Goal: Task Accomplishment & Management: Complete application form

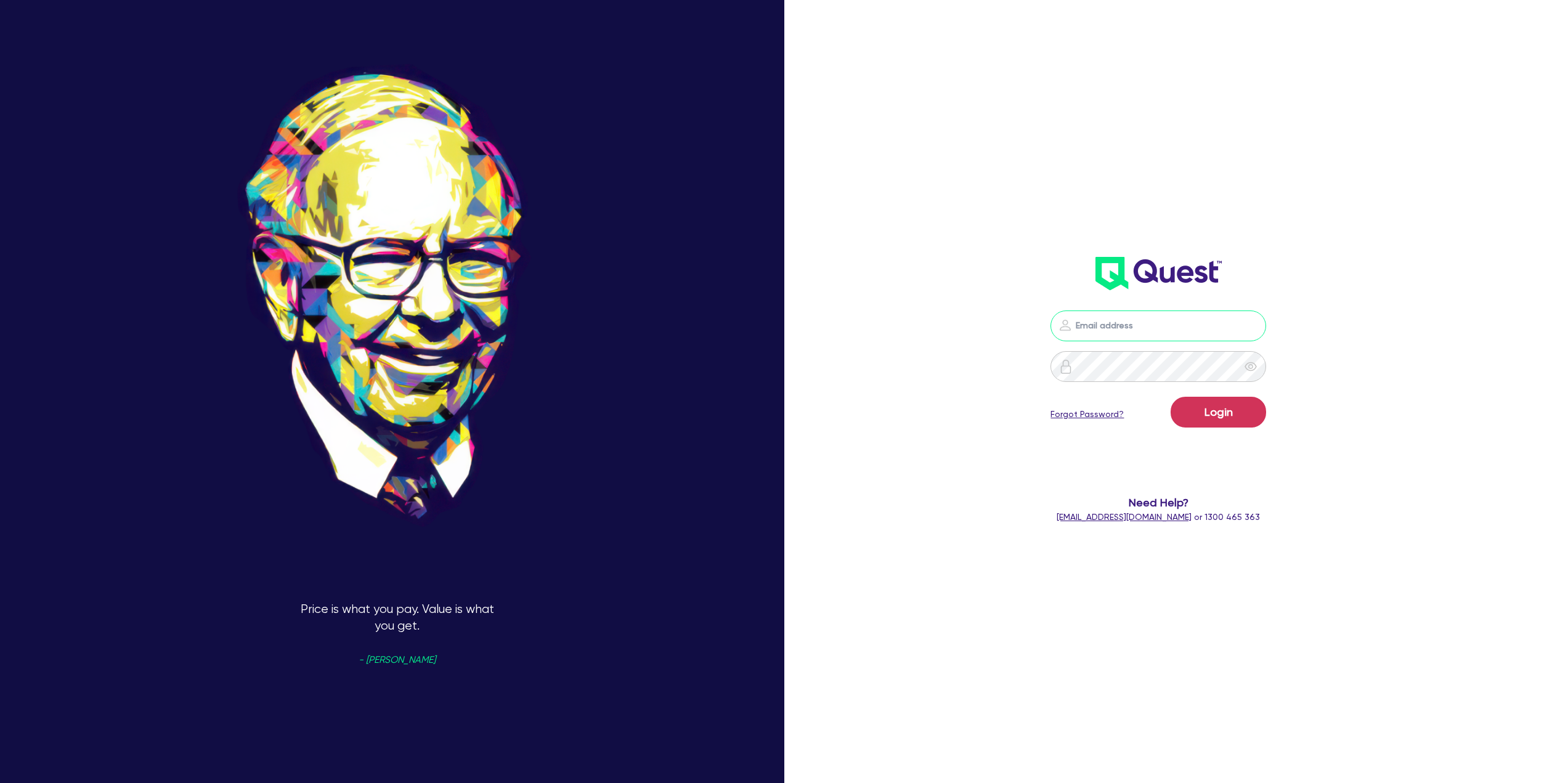
click at [1158, 326] on input "email" at bounding box center [1158, 325] width 215 height 31
type input "ben@clickfinance.com.au"
click at [1170, 397] on button "Login" at bounding box center [1218, 412] width 96 height 31
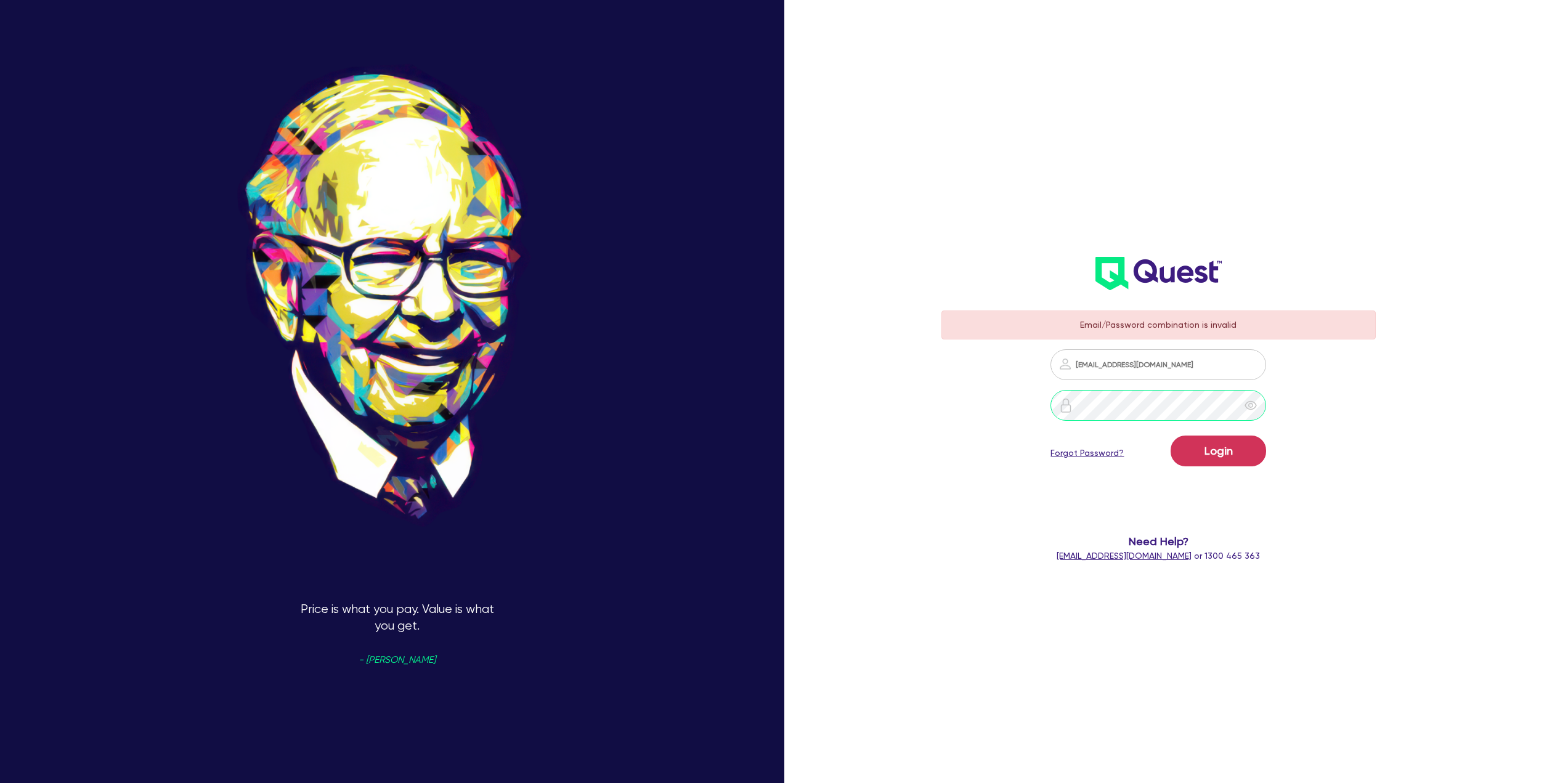
click at [996, 414] on div at bounding box center [1158, 405] width 435 height 31
click at [1231, 459] on button "Login" at bounding box center [1218, 450] width 96 height 31
click at [1102, 451] on link "Forgot Password?" at bounding box center [1087, 452] width 73 height 13
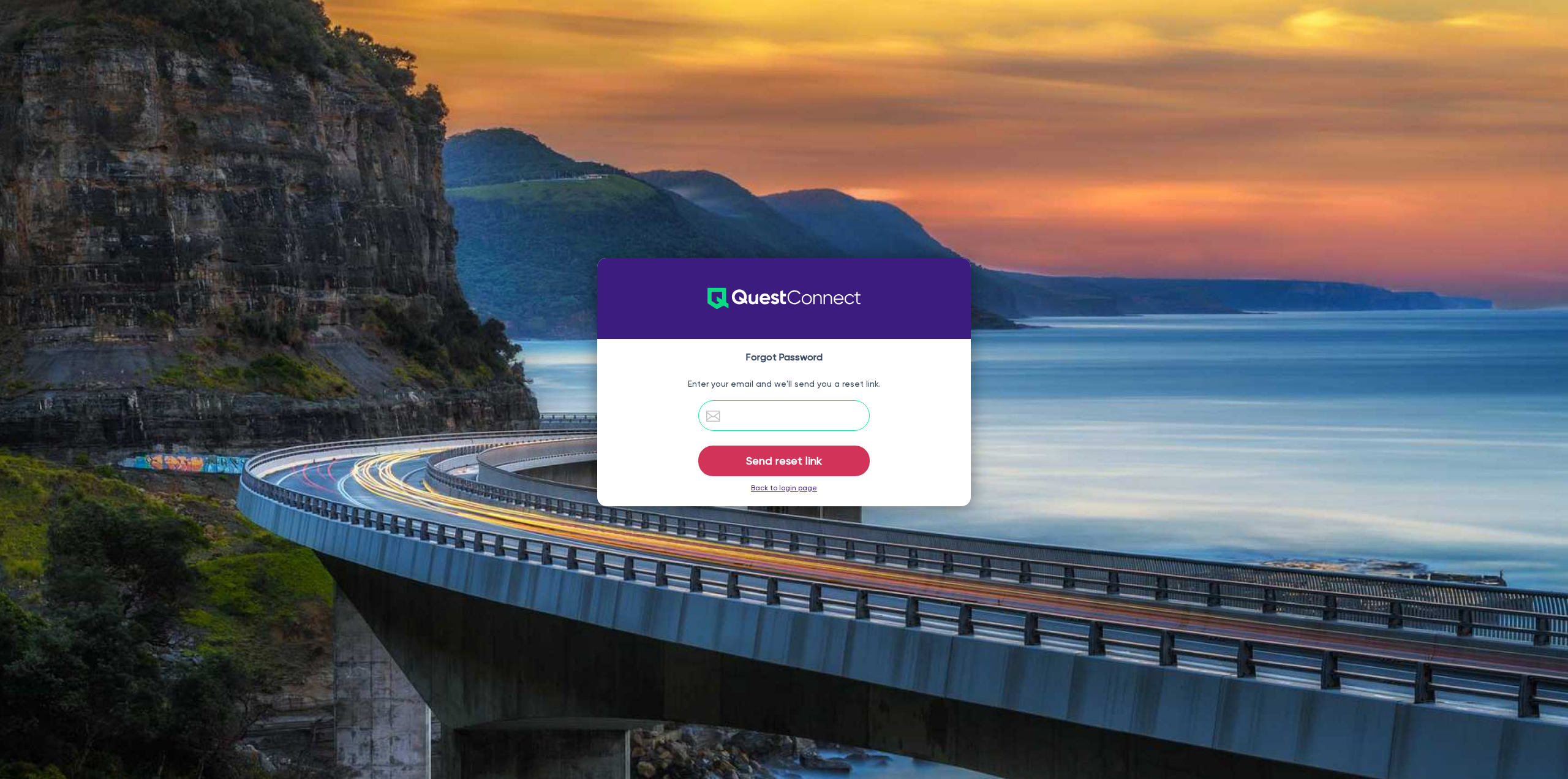
click at [821, 413] on input "email" at bounding box center [784, 415] width 171 height 31
type input "ben@clickfinance.com.au"
click at [769, 447] on button "Send reset link" at bounding box center [784, 461] width 171 height 31
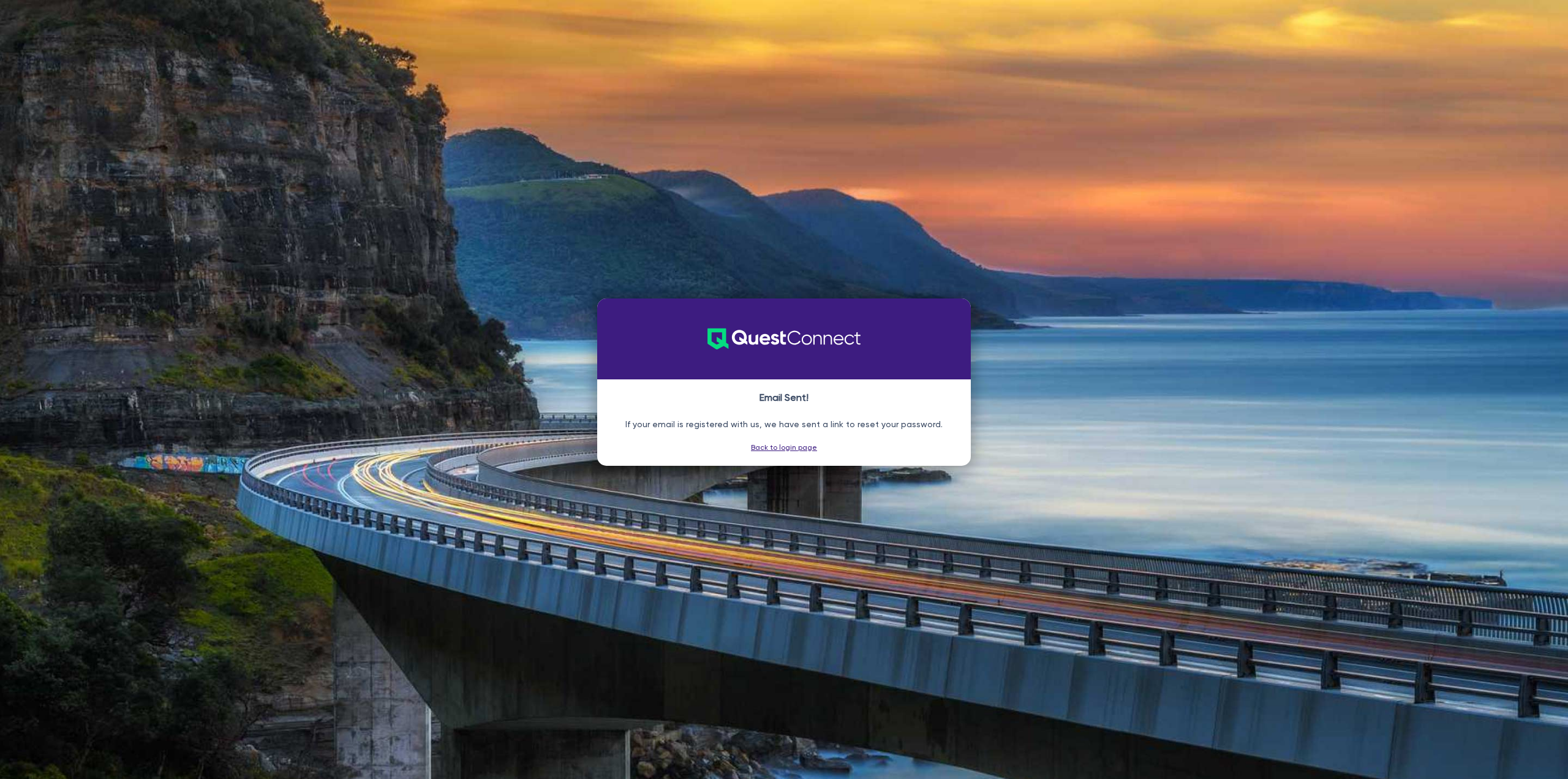
click at [798, 449] on link "Back to login page" at bounding box center [784, 446] width 66 height 8
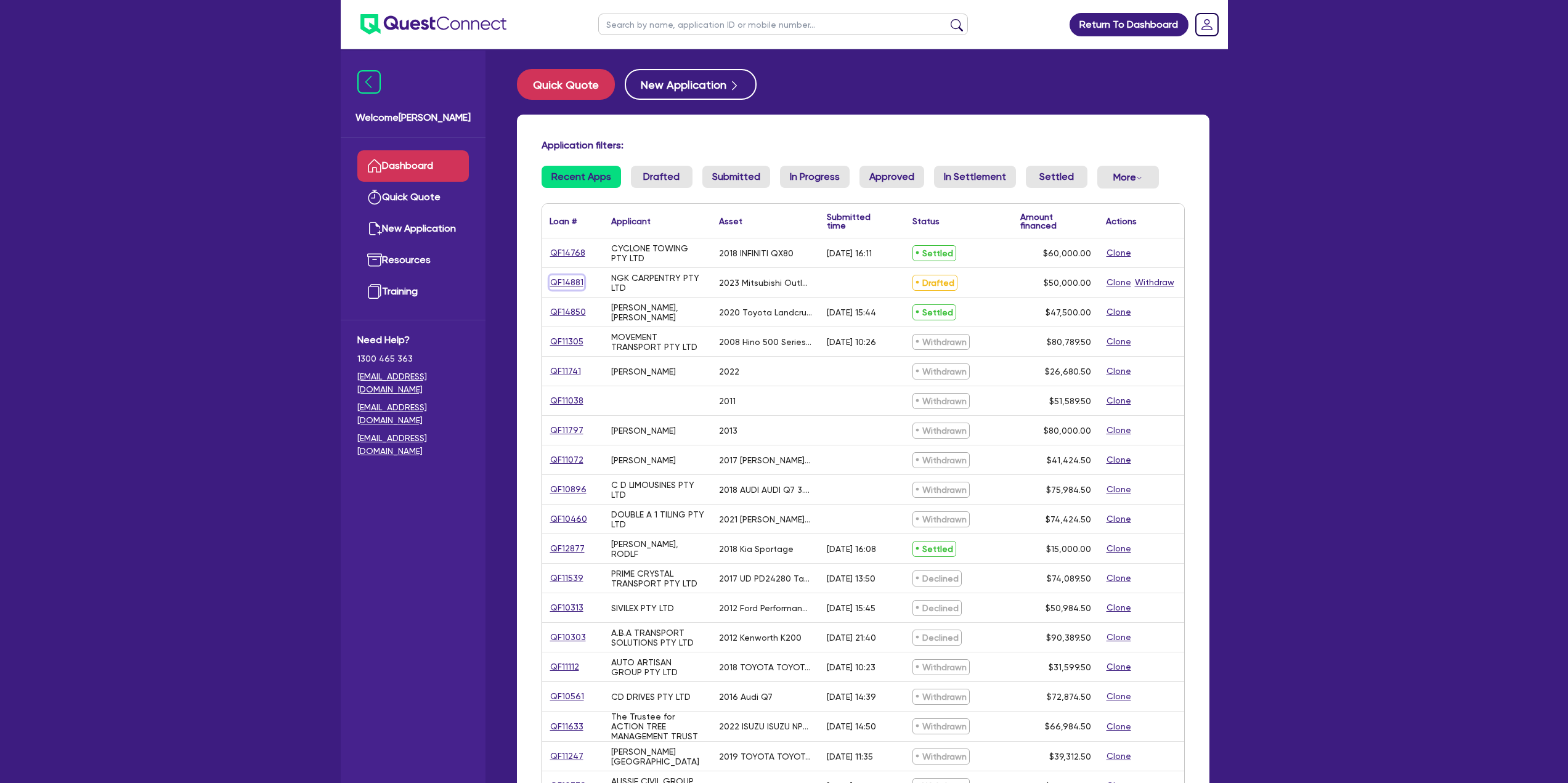
click at [577, 279] on link "QF14881" at bounding box center [567, 282] width 35 height 14
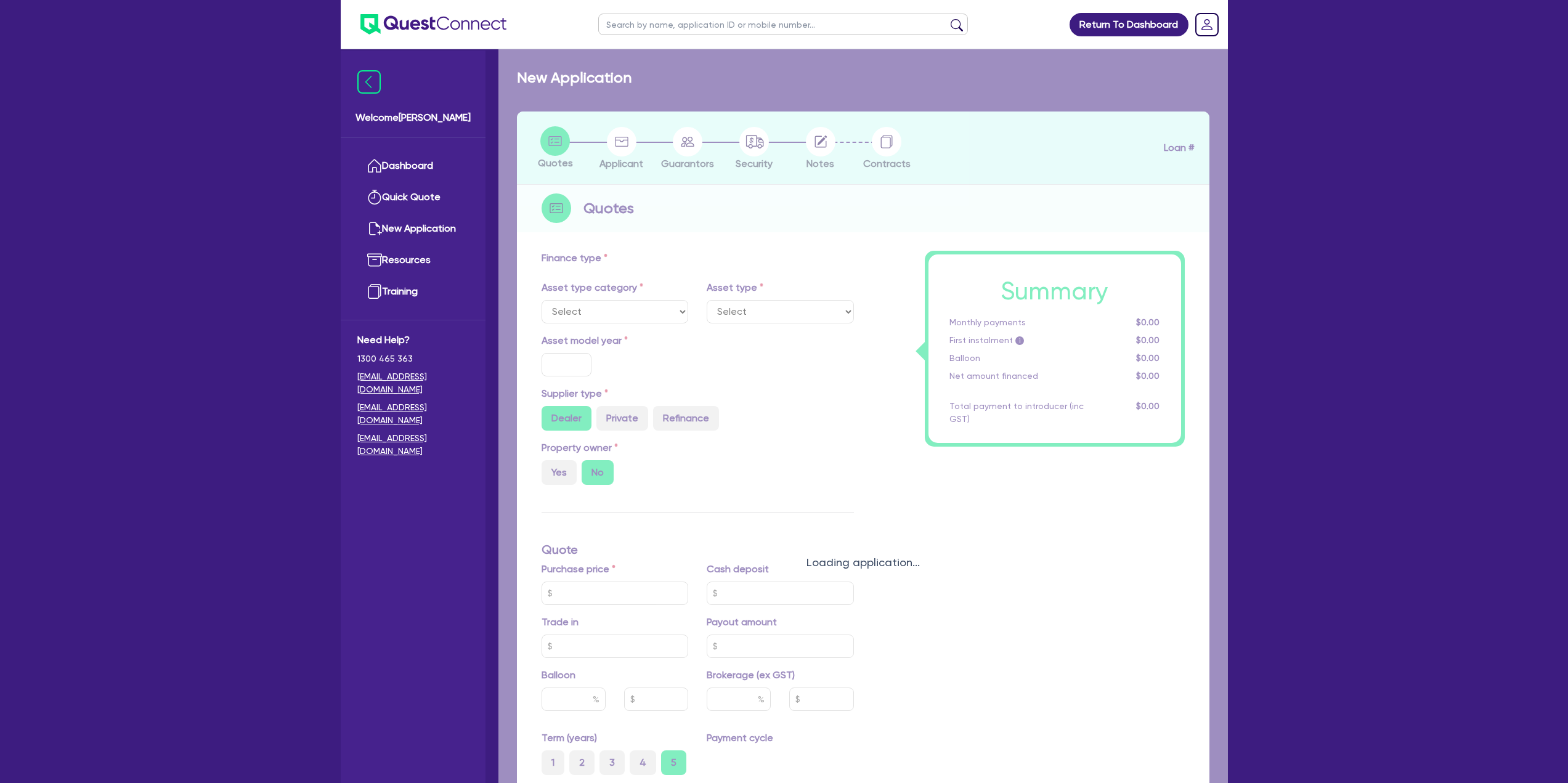
select select "CARS_AND_LIGHT_TRUCKS"
type input "2023"
type input "50,000"
type input "30"
type input "15,000"
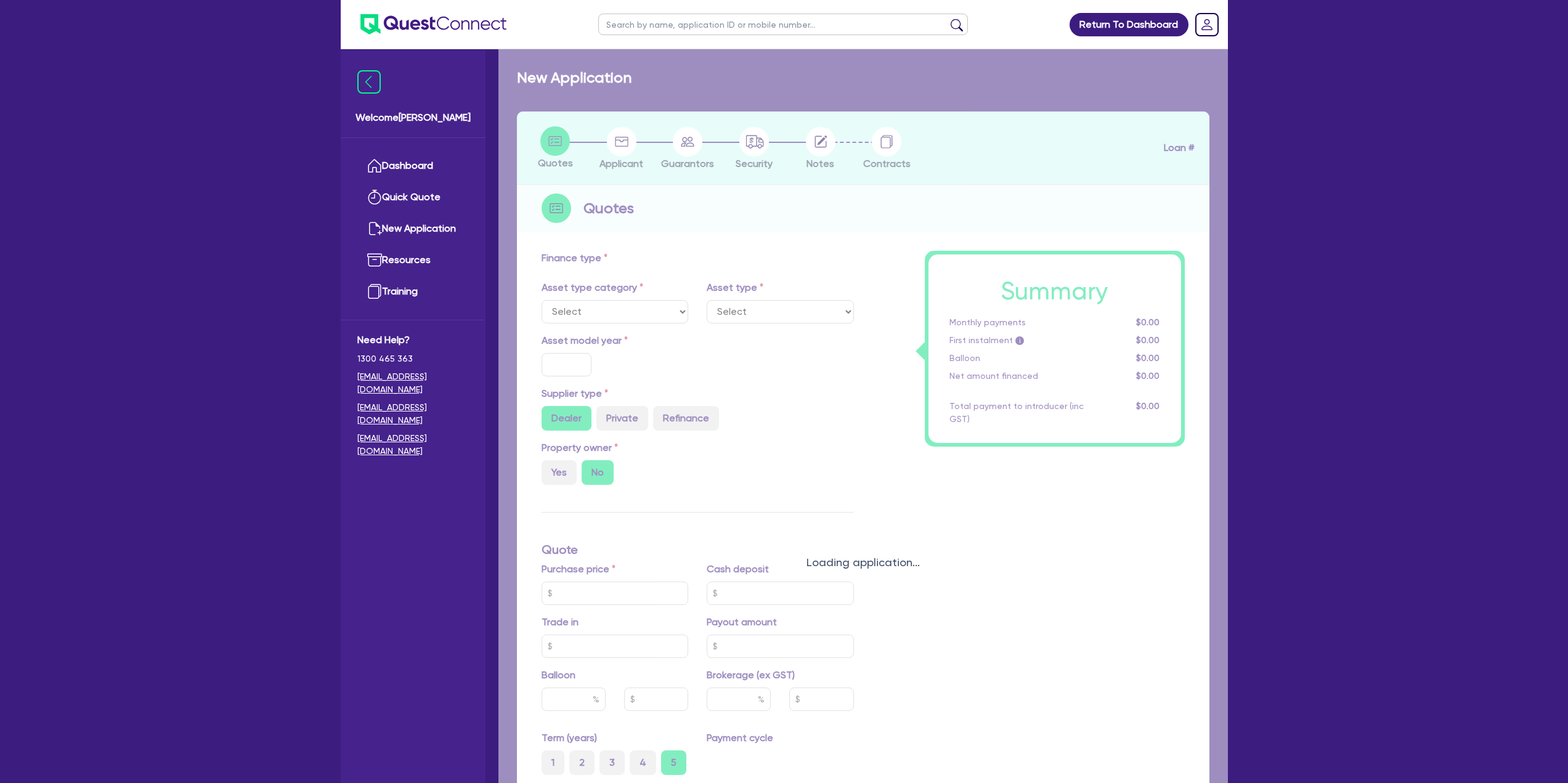
type input "8"
type input "4,000"
type input "16.99"
type input "550"
select select "PASSENGER_VEHICLES"
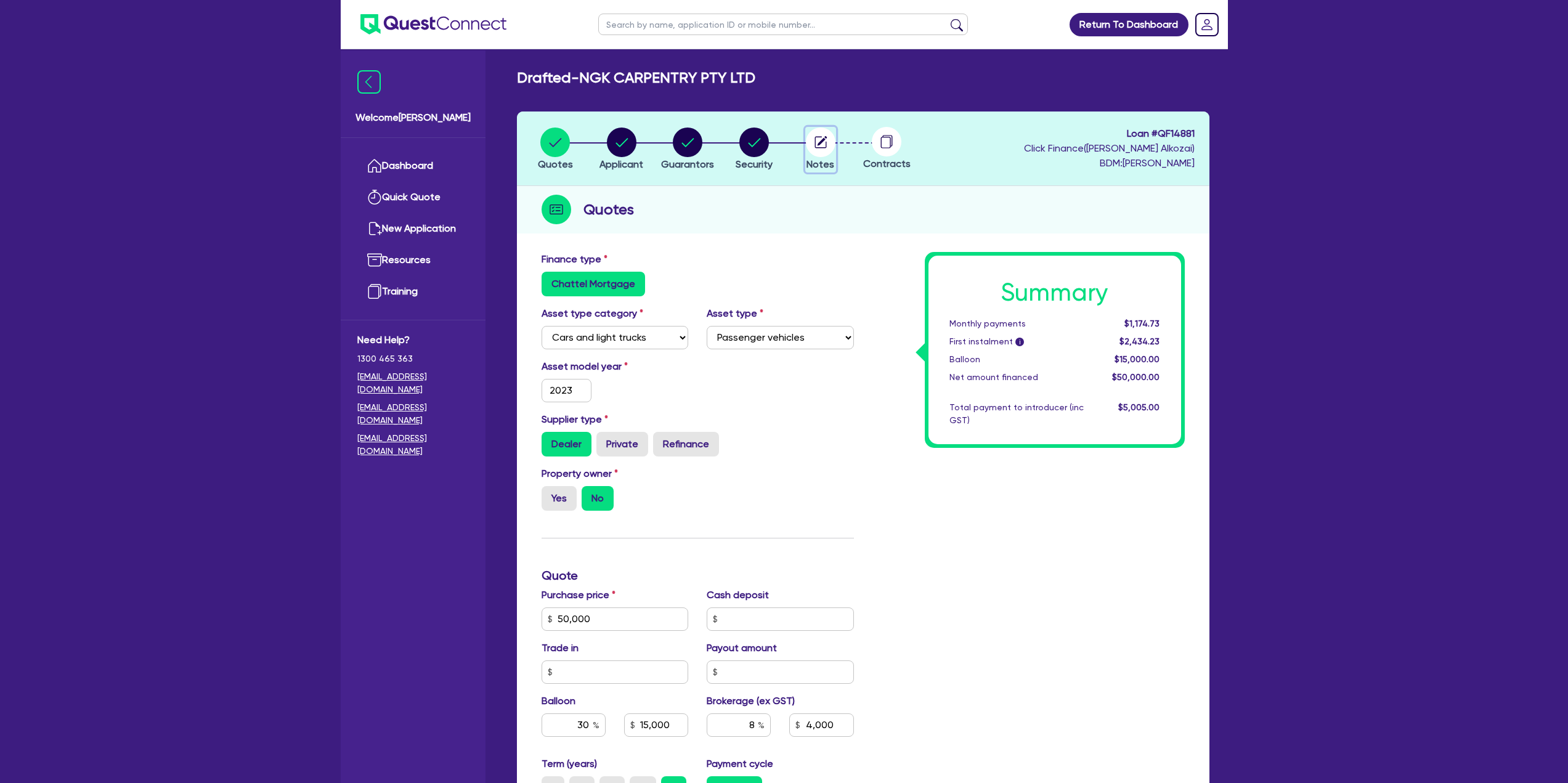
click at [824, 166] on span "Notes" at bounding box center [820, 164] width 28 height 12
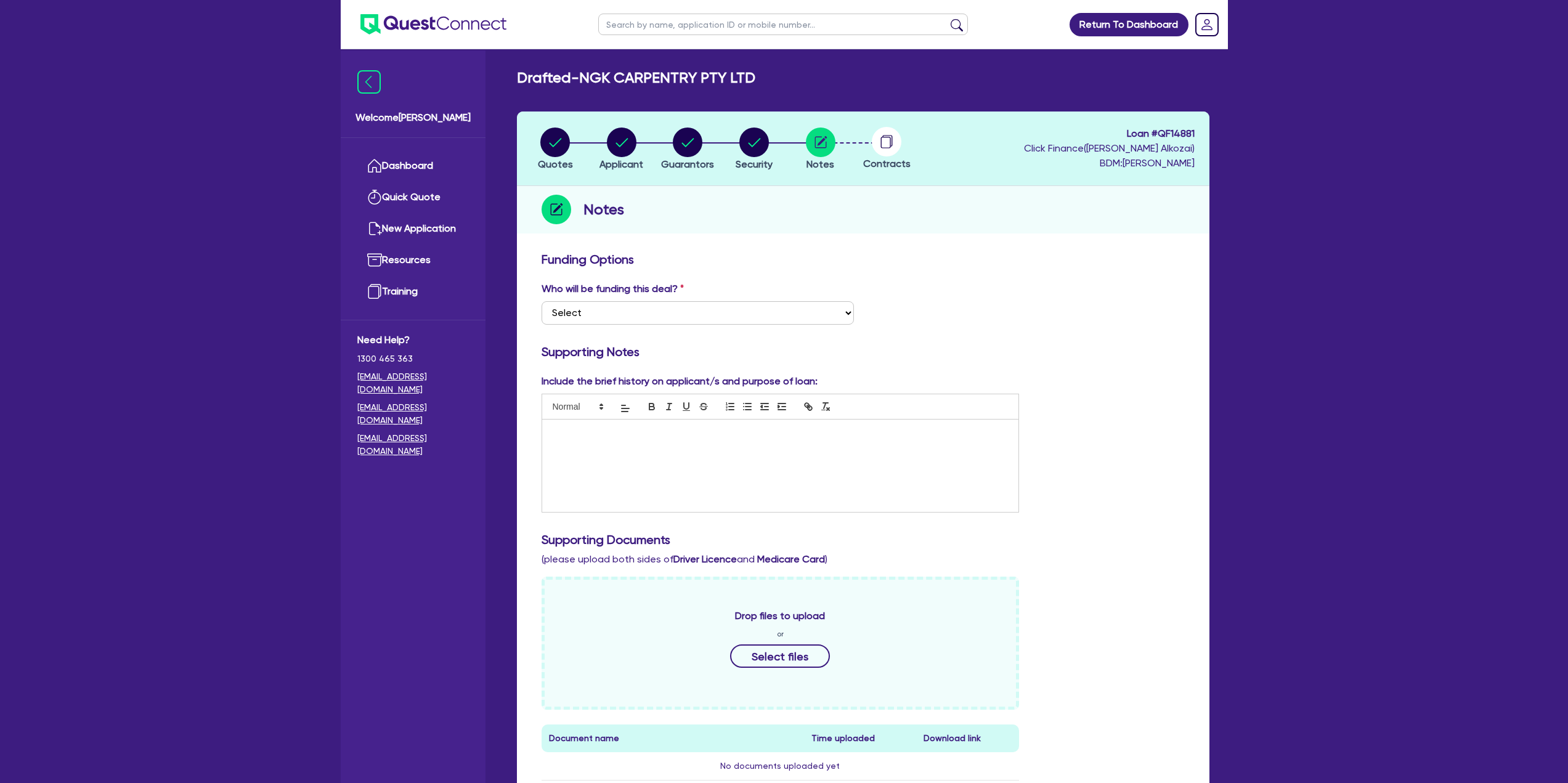
click at [902, 163] on span "Contracts" at bounding box center [886, 163] width 47 height 12
click at [757, 160] on span "Security" at bounding box center [754, 164] width 37 height 12
select select "CARS_AND_LIGHT_TRUCKS"
select select "PASSENGER_VEHICLES"
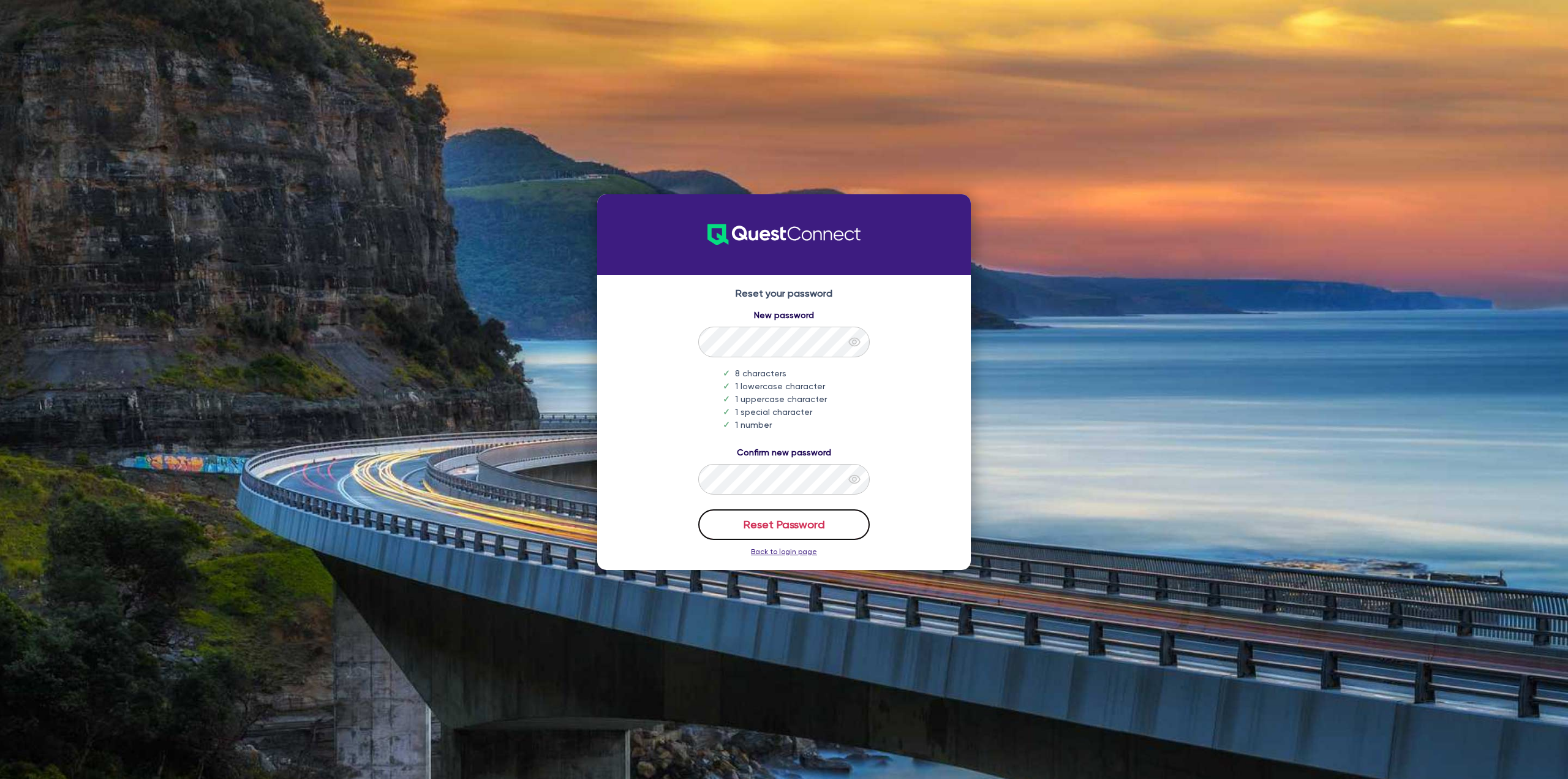
click at [786, 524] on button "Reset Password" at bounding box center [784, 524] width 171 height 31
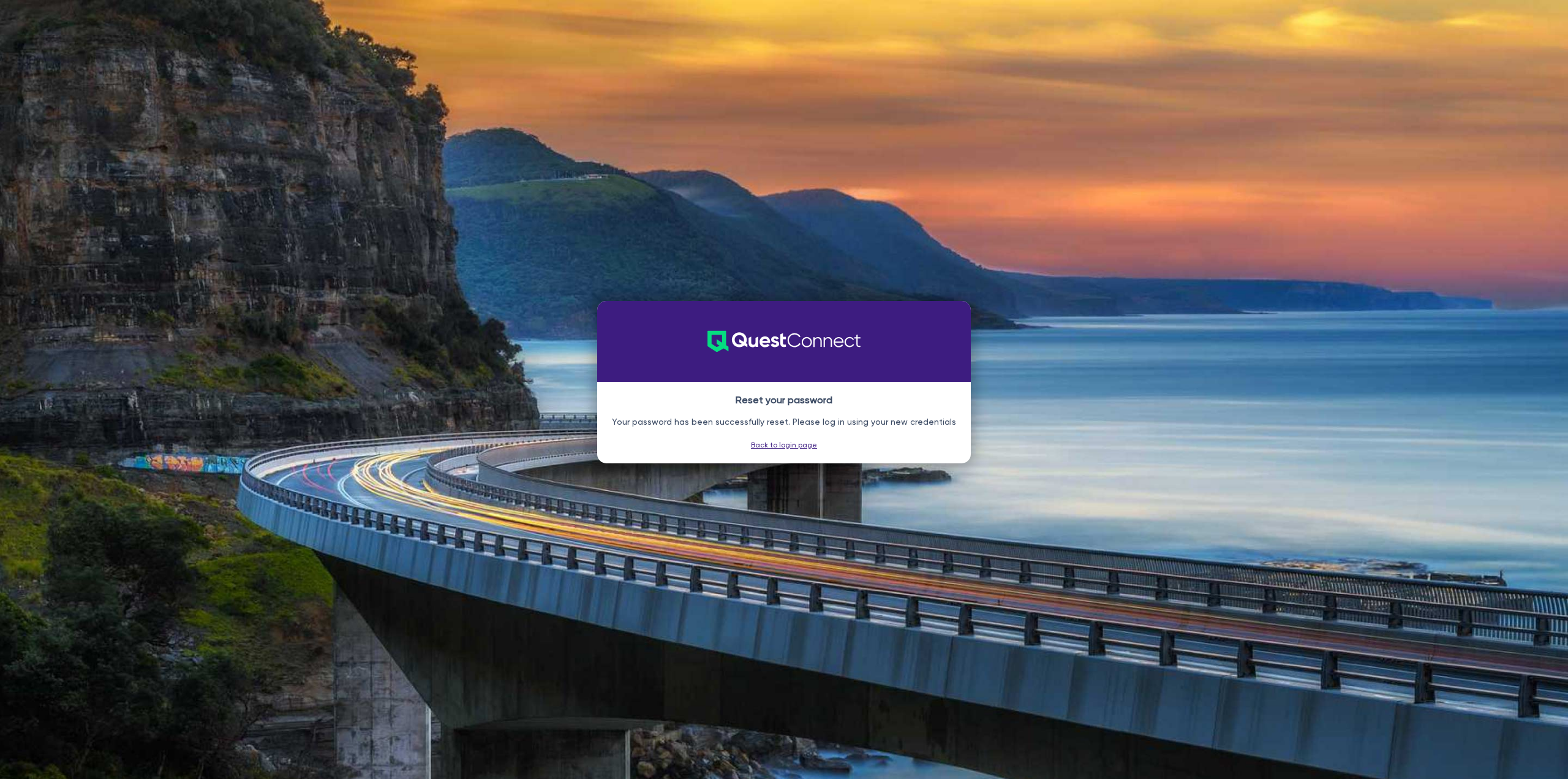
click at [759, 443] on link "Back to login page" at bounding box center [784, 444] width 66 height 8
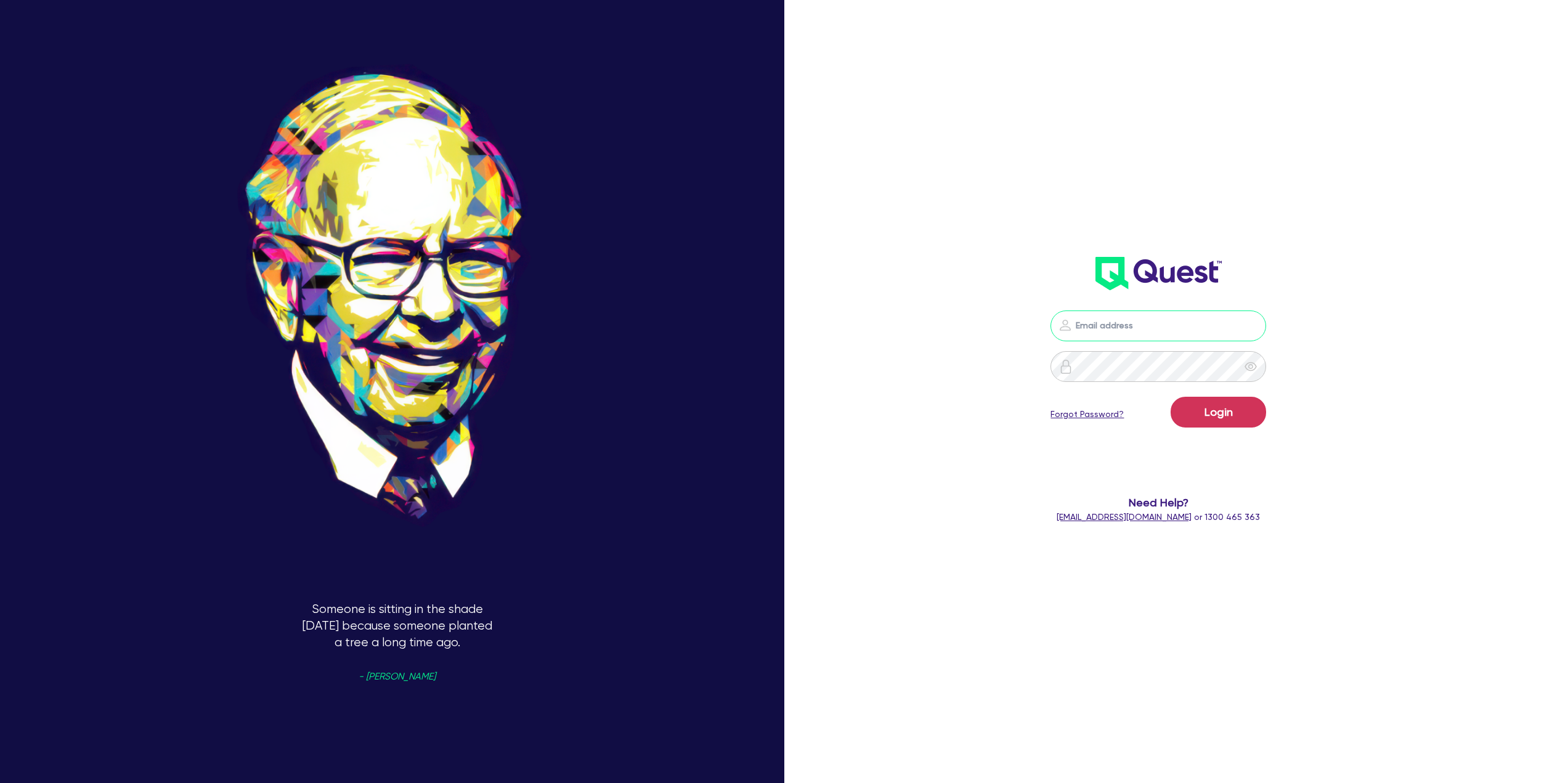
click at [1125, 324] on input "email" at bounding box center [1158, 325] width 215 height 31
type input "ben@clickfinance.com.au"
click at [1170, 397] on button "Login" at bounding box center [1218, 412] width 96 height 31
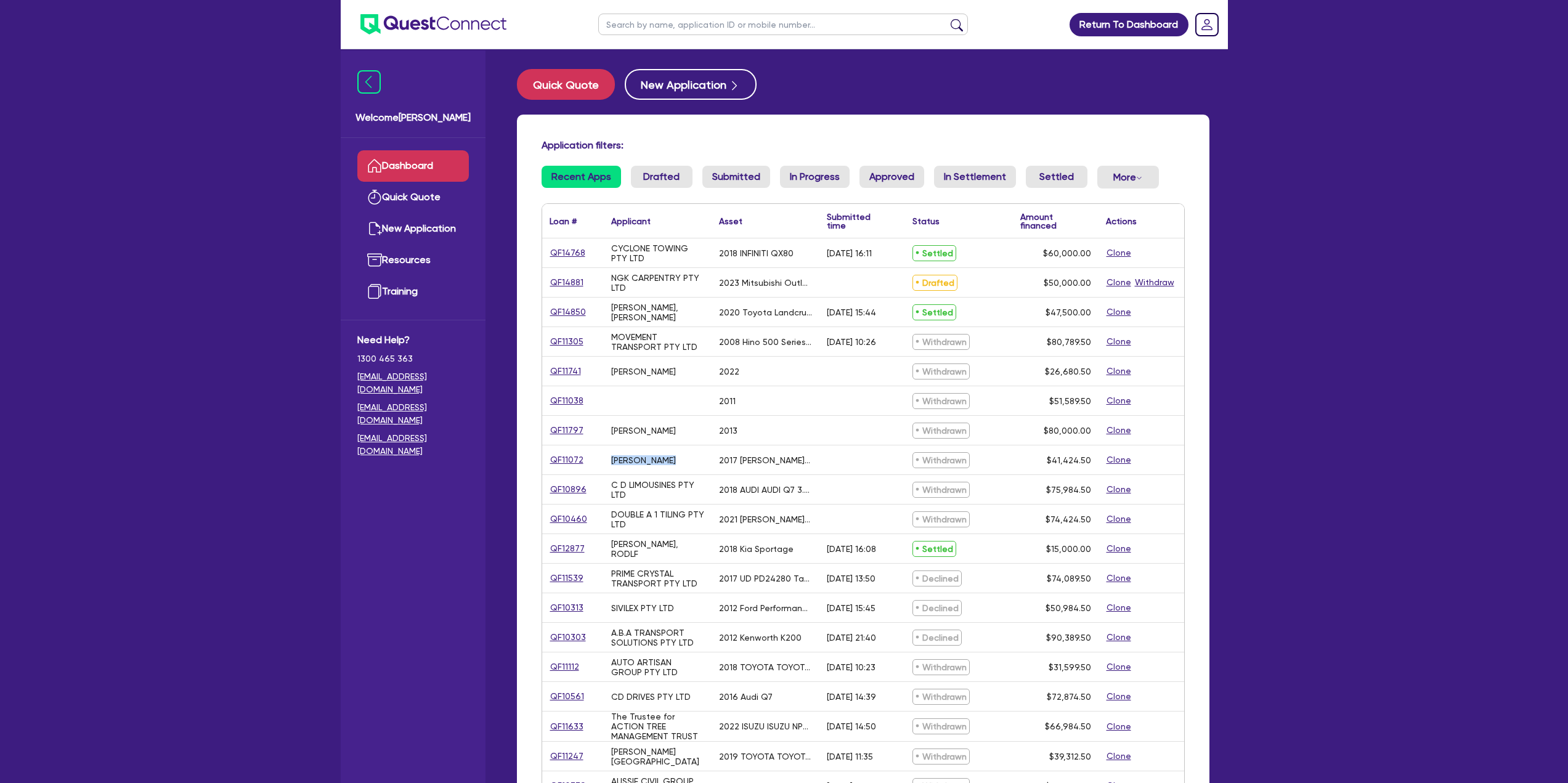
drag, startPoint x: 672, startPoint y: 466, endPoint x: 612, endPoint y: 469, distance: 60.1
click at [612, 469] on div "NAOUM, DANIEL" at bounding box center [657, 459] width 108 height 29
click at [636, 430] on div "AWAD, WALID" at bounding box center [643, 430] width 65 height 10
click at [821, 332] on div "19/05/2022 - 10:26" at bounding box center [862, 341] width 86 height 29
click at [738, 346] on div "2008 Hino 500 Series Lazy Axle" at bounding box center [766, 341] width 93 height 10
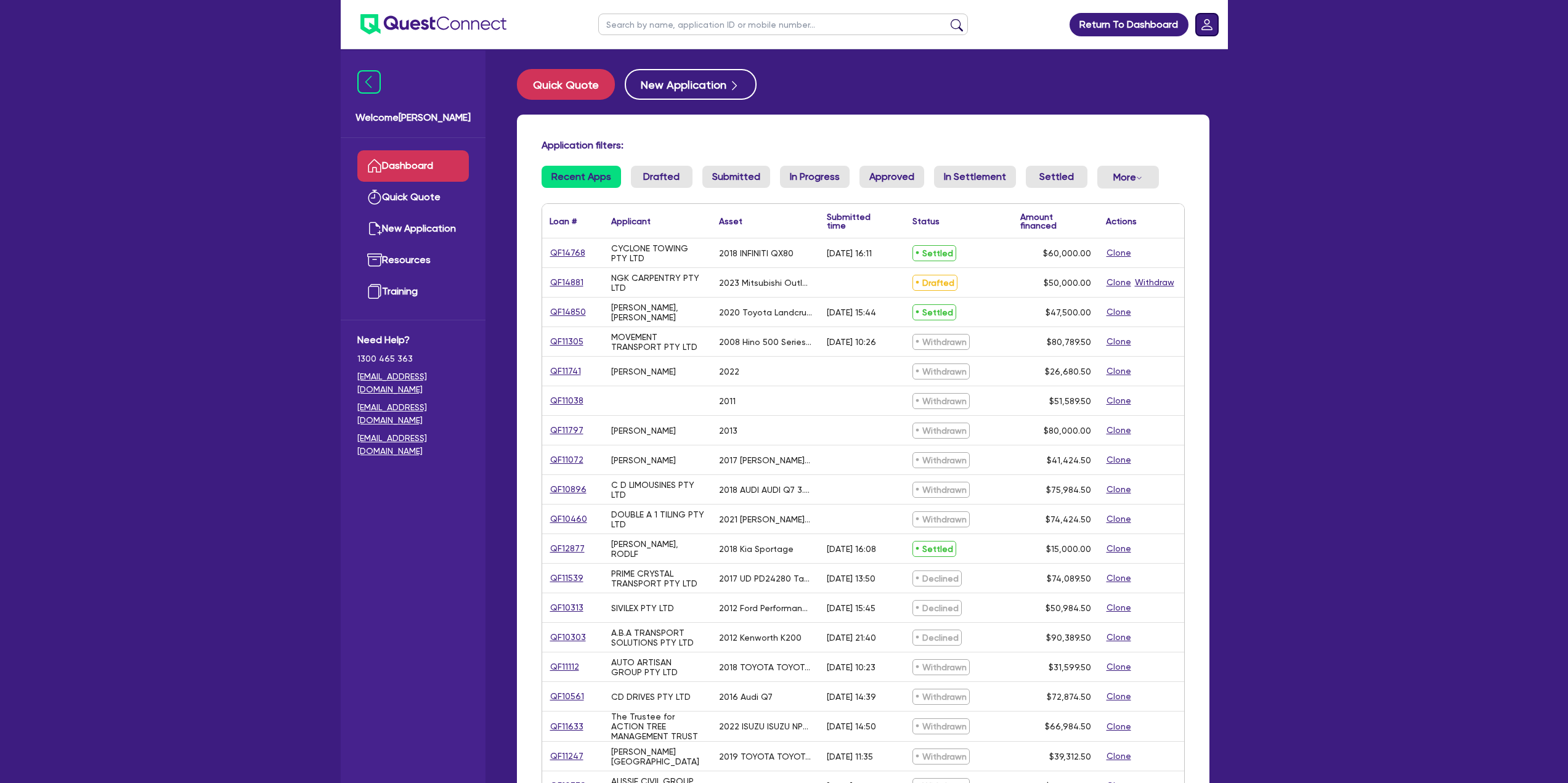
click at [1207, 29] on icon "Dropdown toggle" at bounding box center [1207, 24] width 11 height 11
click at [1183, 51] on link "Edit Profile" at bounding box center [1171, 56] width 93 height 23
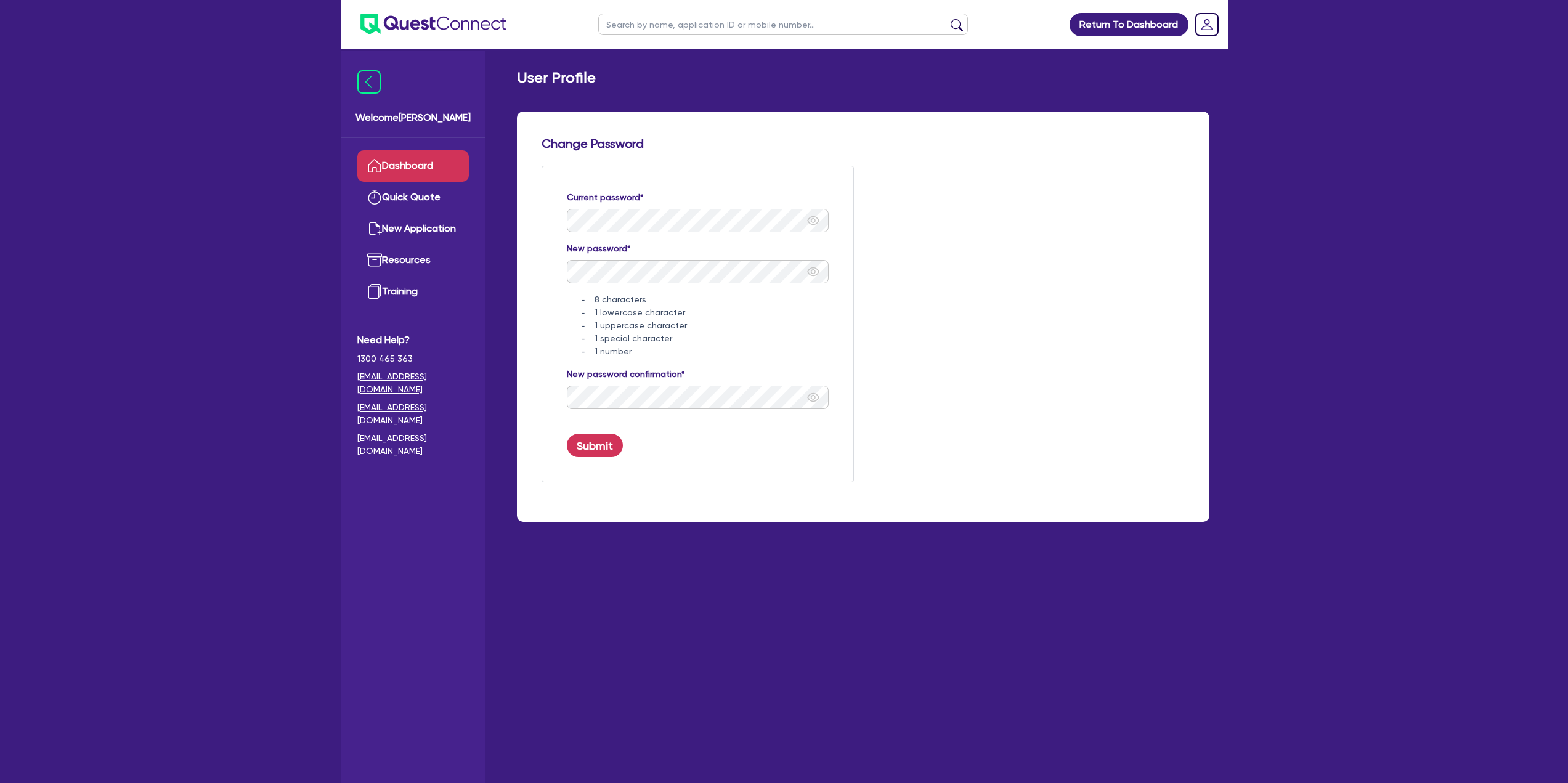
click at [414, 169] on link "Dashboard" at bounding box center [413, 166] width 111 height 32
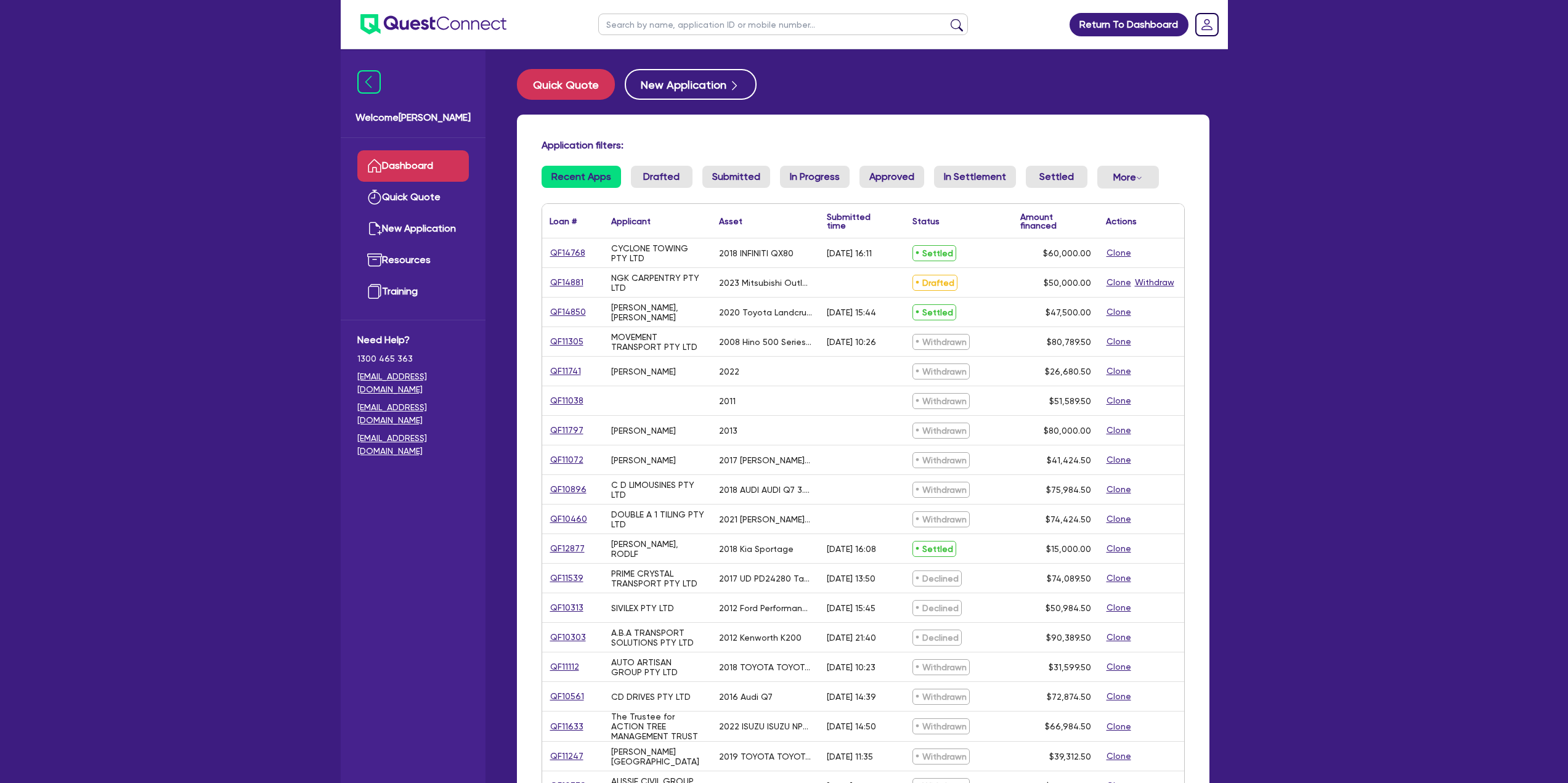
click at [673, 205] on div "Applicant ▲" at bounding box center [657, 221] width 108 height 34
click at [673, 178] on link "Drafted" at bounding box center [662, 176] width 62 height 22
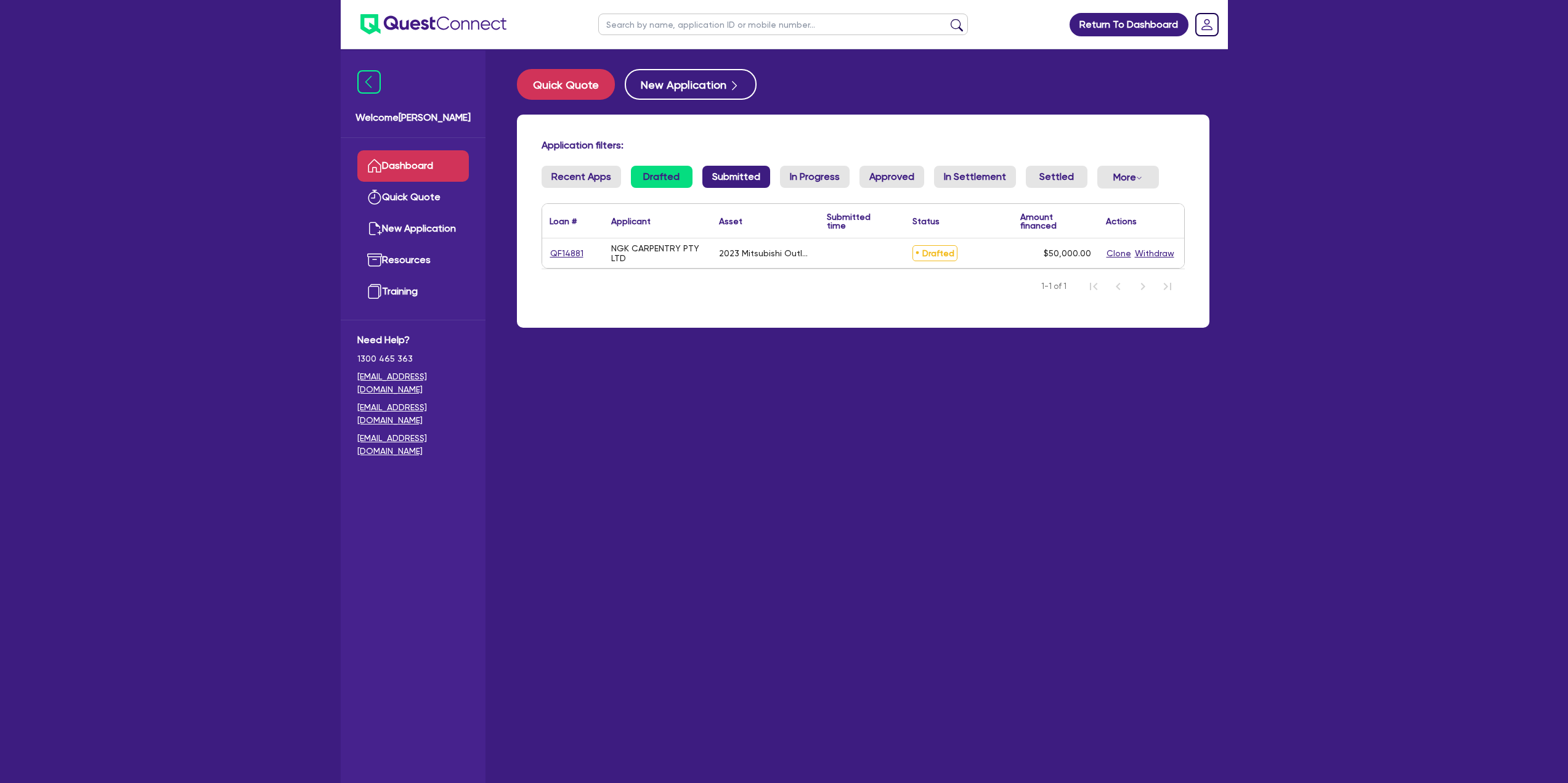
click at [741, 179] on link "Submitted" at bounding box center [737, 176] width 68 height 22
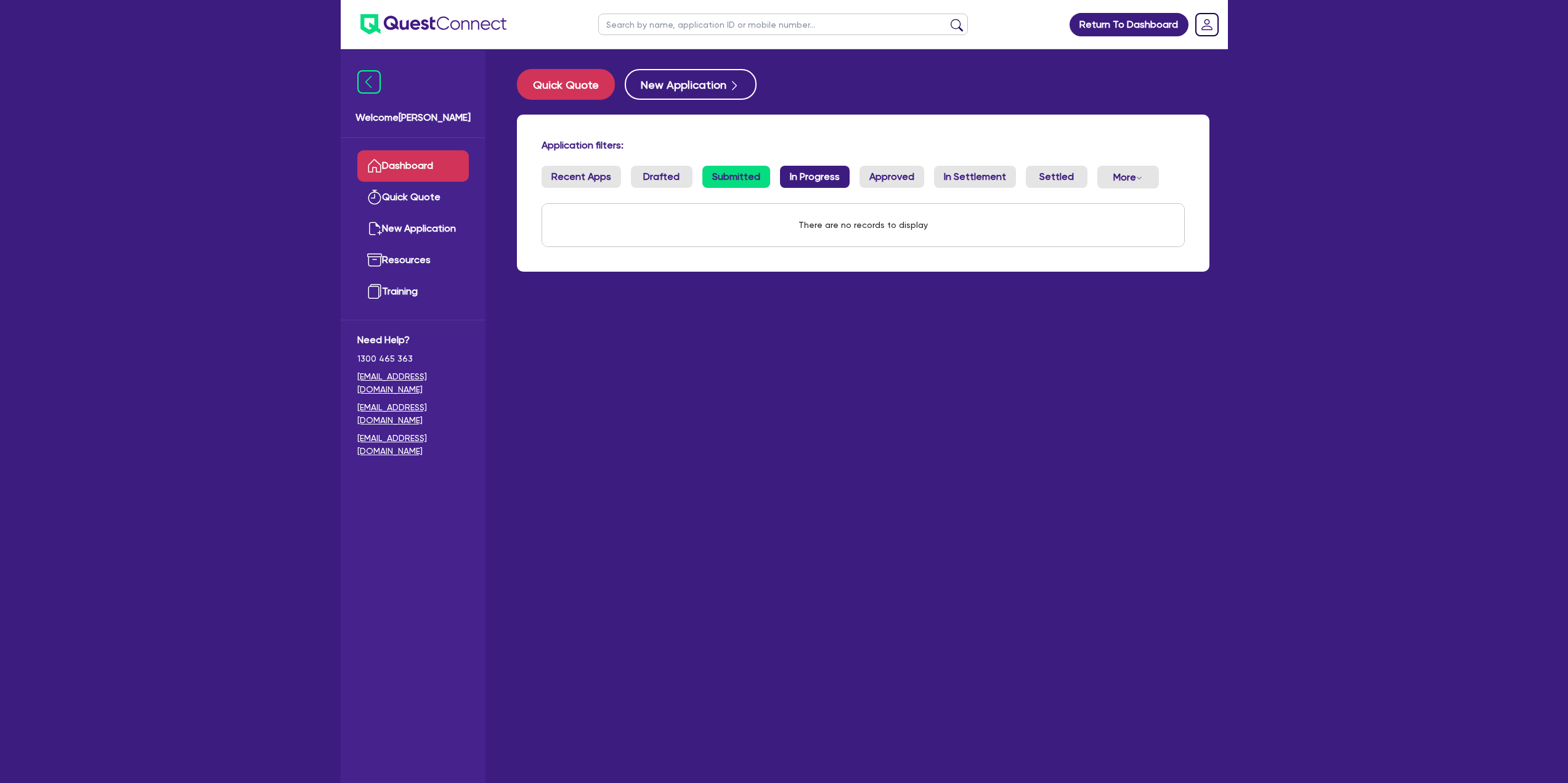
click at [800, 171] on link "In Progress" at bounding box center [815, 176] width 69 height 22
click at [870, 178] on link "Approved" at bounding box center [892, 176] width 65 height 22
click at [978, 178] on link "In Settlement" at bounding box center [975, 176] width 82 height 22
click at [1031, 172] on link "Settled" at bounding box center [1057, 176] width 62 height 22
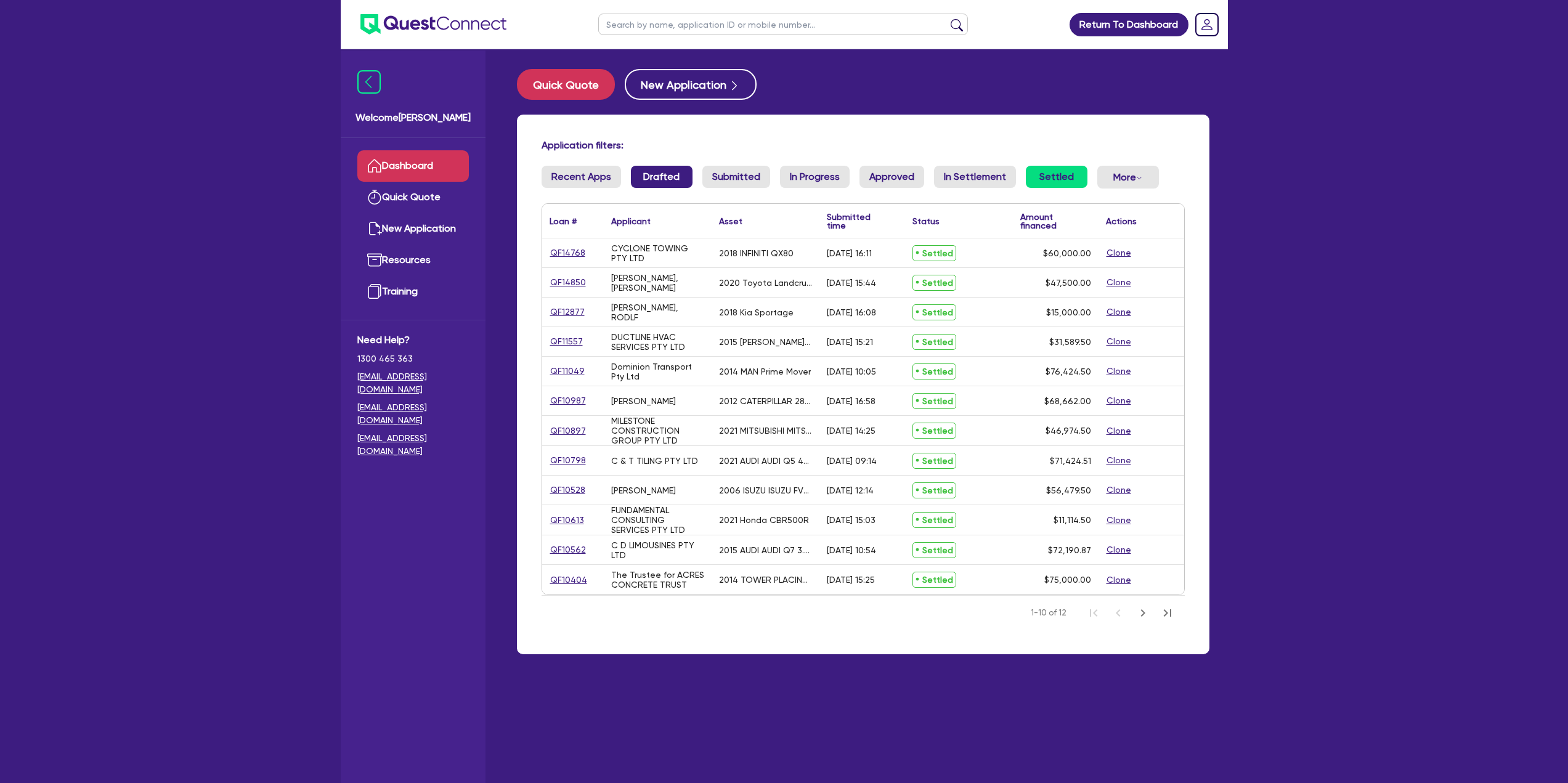
drag, startPoint x: 679, startPoint y: 175, endPoint x: 633, endPoint y: 182, distance: 46.5
click at [679, 175] on link "Drafted" at bounding box center [662, 176] width 62 height 22
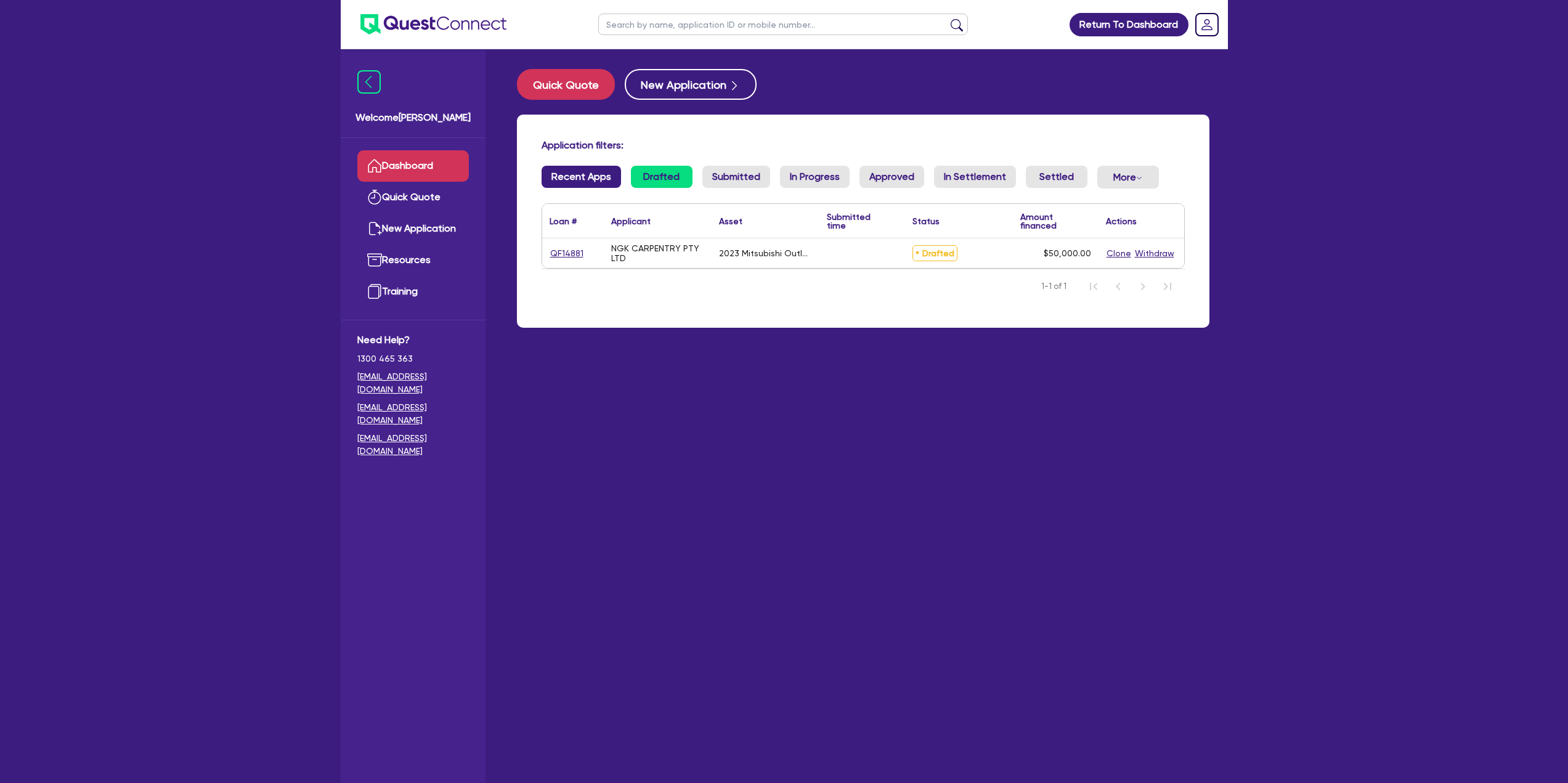
click at [618, 173] on link "Recent Apps" at bounding box center [581, 176] width 80 height 22
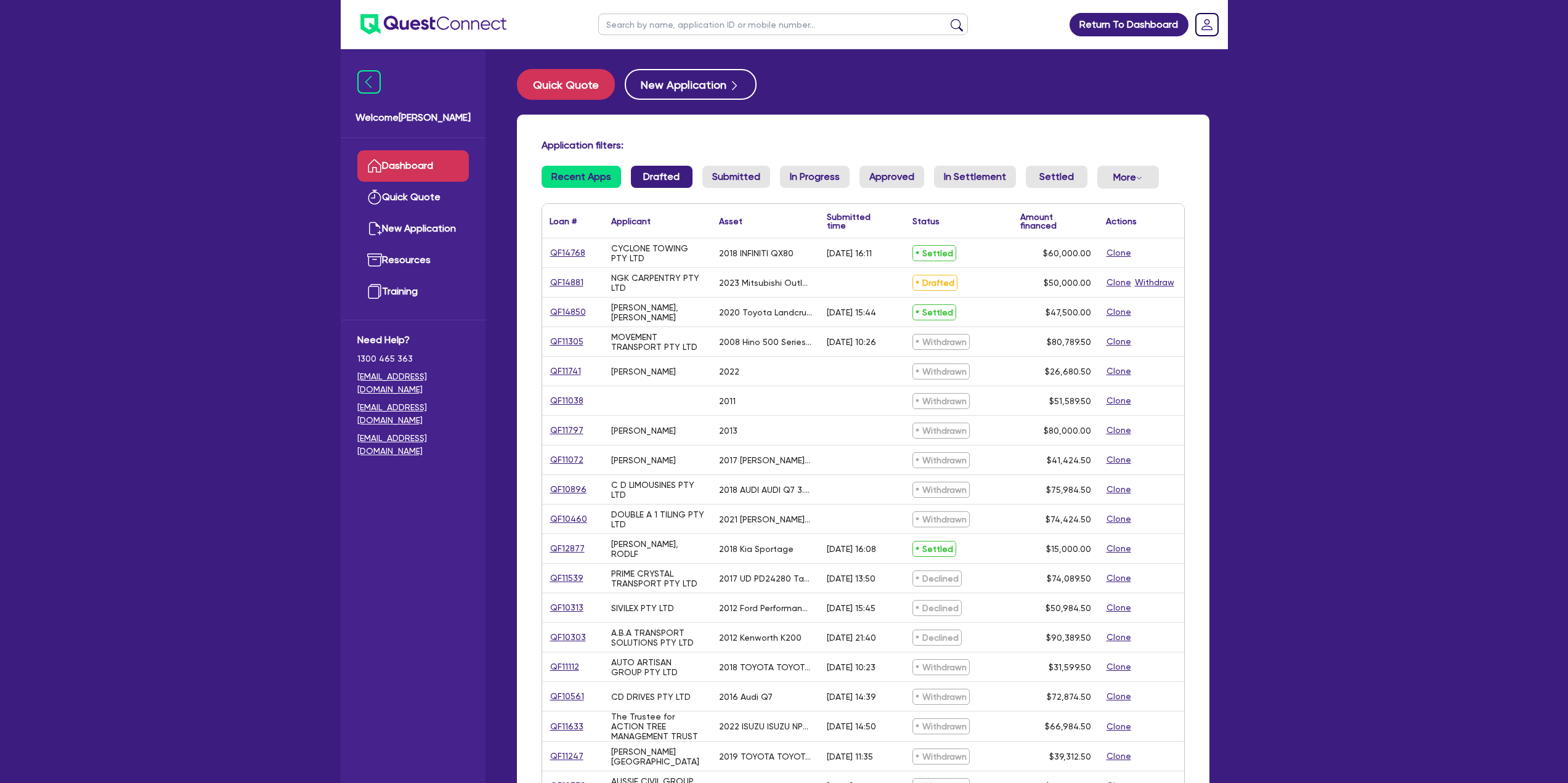
click at [675, 178] on link "Drafted" at bounding box center [662, 176] width 62 height 22
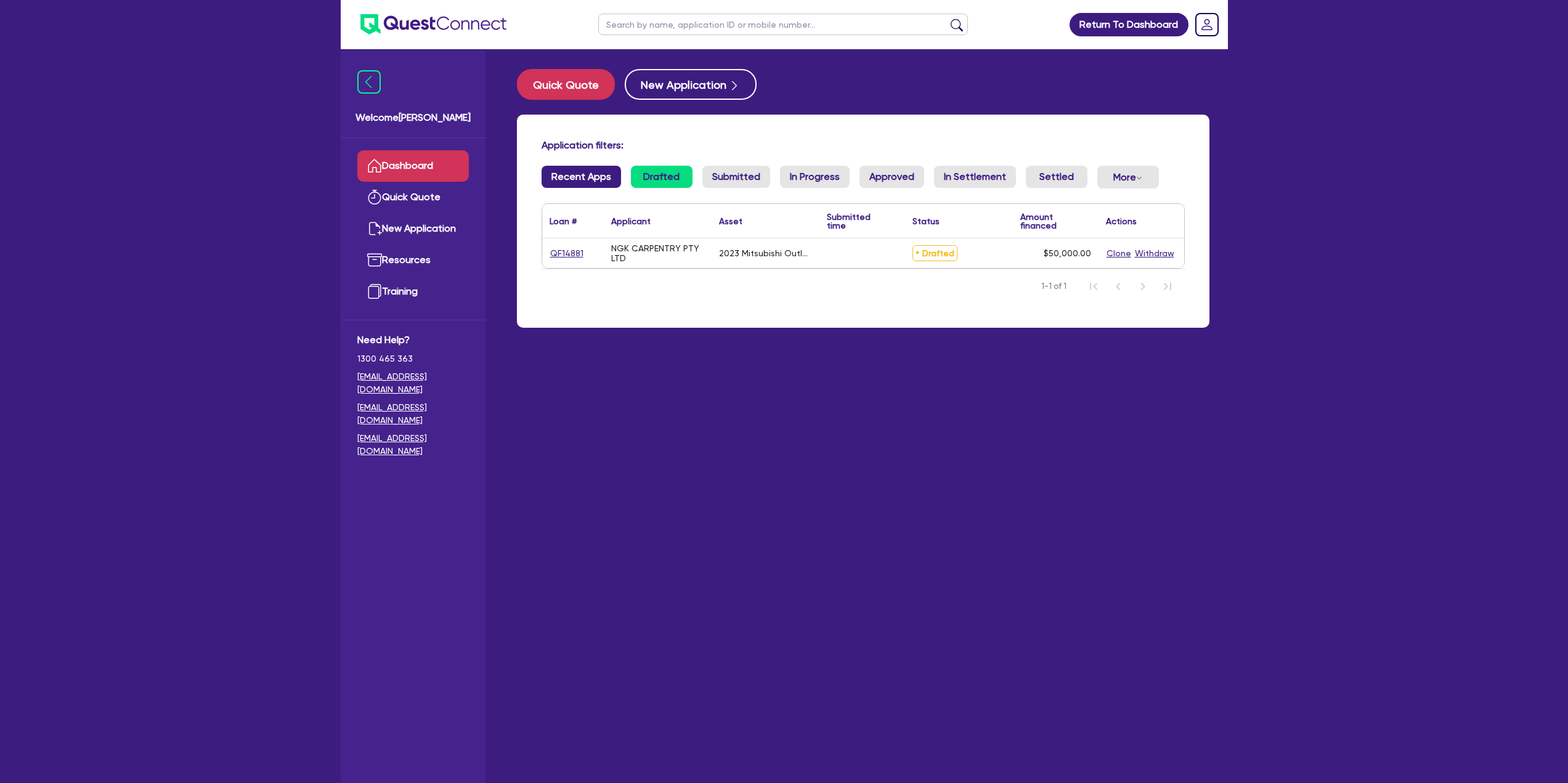
click at [581, 171] on link "Recent Apps" at bounding box center [581, 176] width 80 height 22
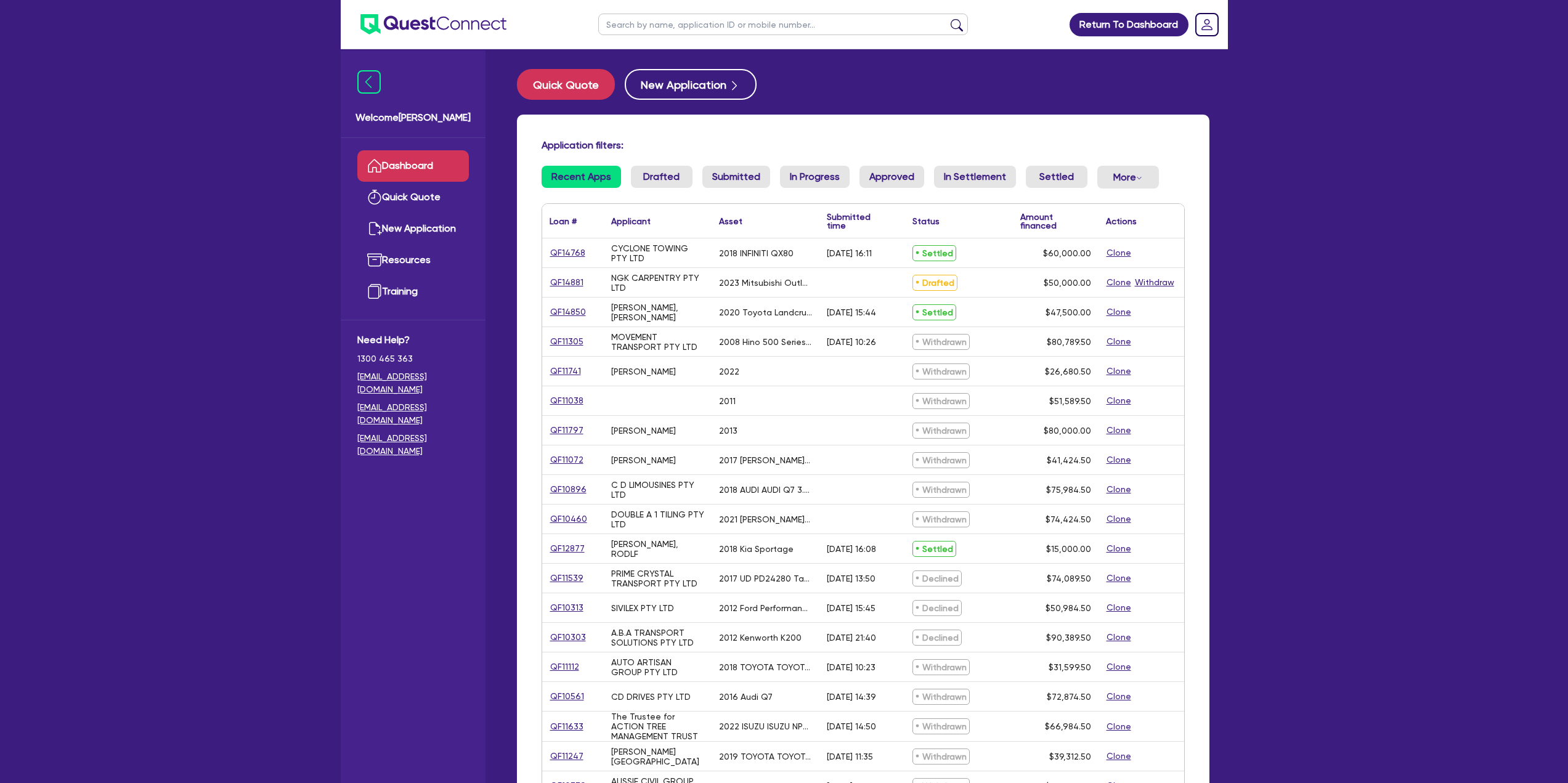
click at [649, 338] on div "MOVEMENT TRANSPORT PTY LTD" at bounding box center [657, 342] width 93 height 20
click at [657, 521] on div "DOUBLE A 1 TILING PTY LTD" at bounding box center [657, 519] width 93 height 20
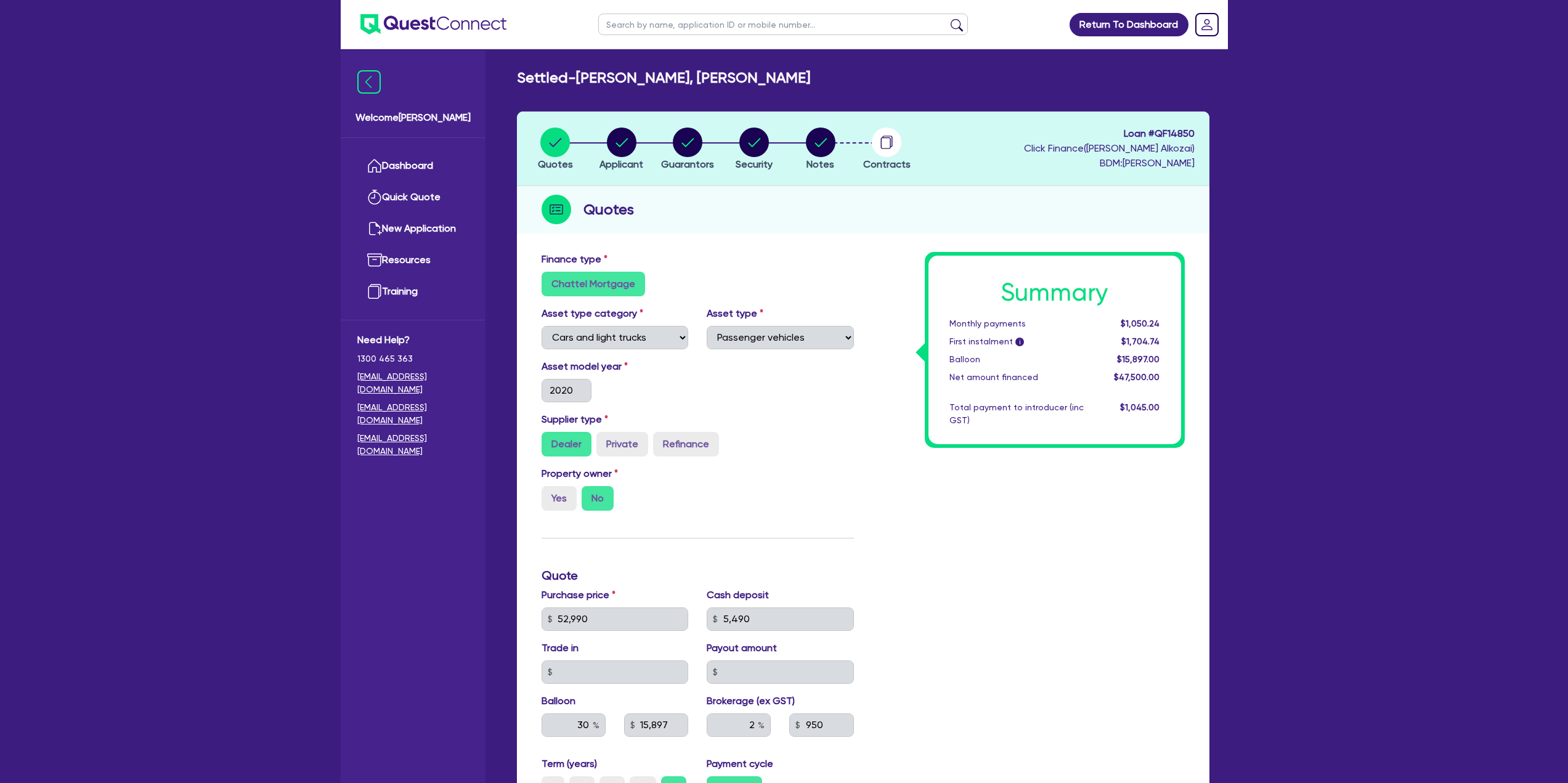
select select "CARS_AND_LIGHT_TRUCKS"
select select "PASSENGER_VEHICLES"
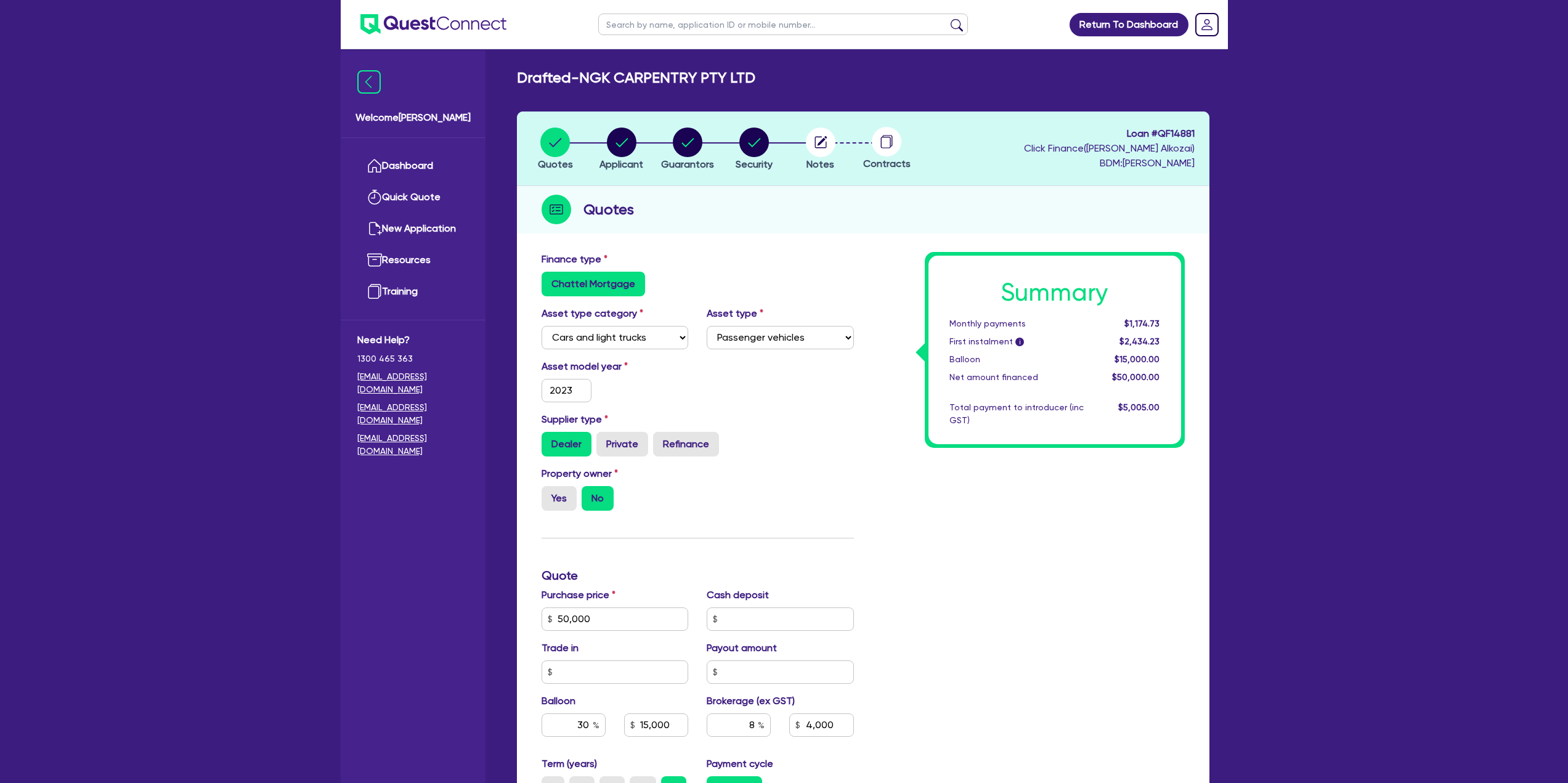
select select "CARS_AND_LIGHT_TRUCKS"
select select "PASSENGER_VEHICLES"
click at [635, 143] on circle "button" at bounding box center [621, 142] width 29 height 29
select select "COMPANY"
select select "BUILDING_CONSTRUCTION"
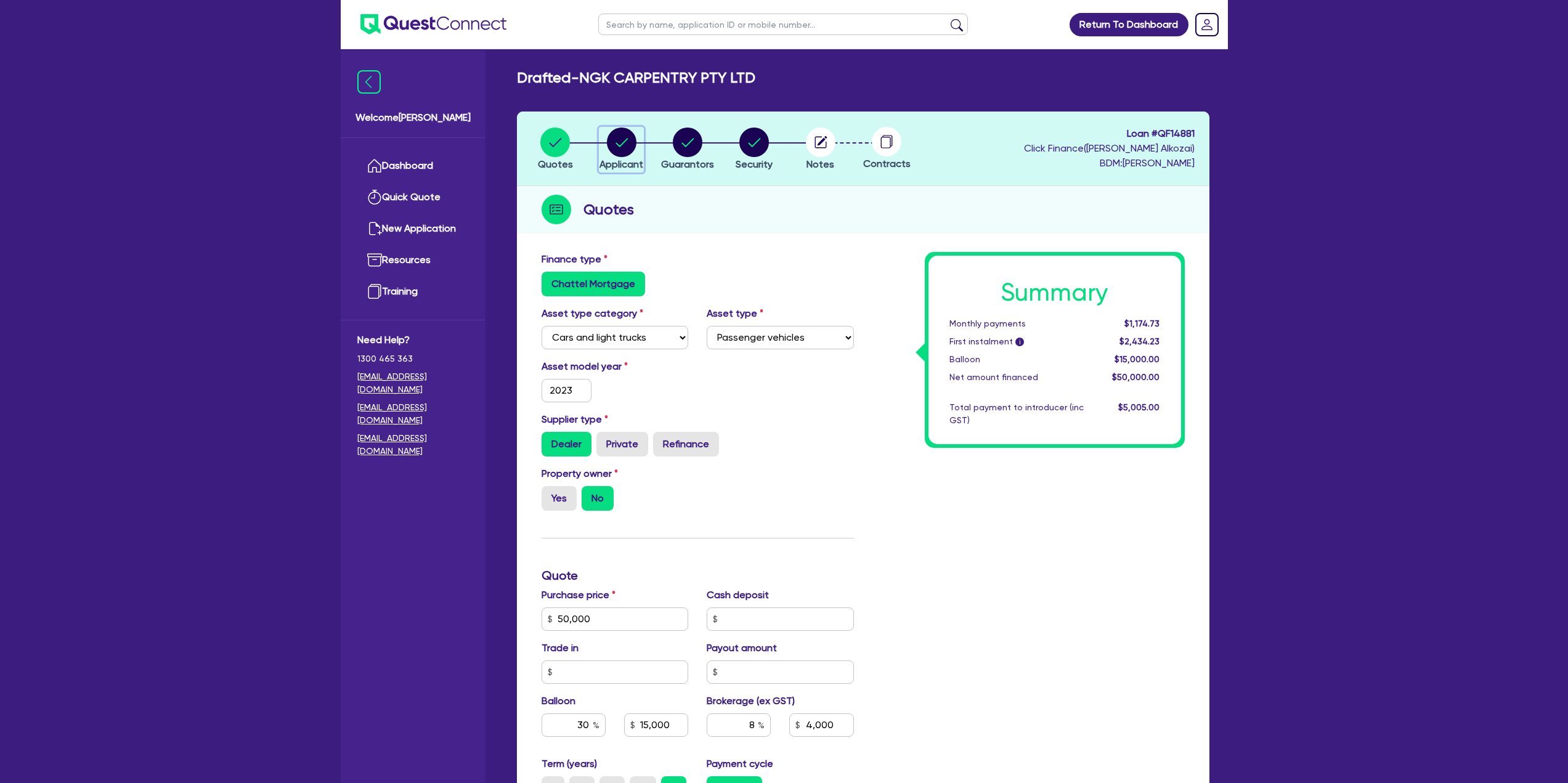
select select "BUSINESSES_CONSTRUCTION_SERVICES"
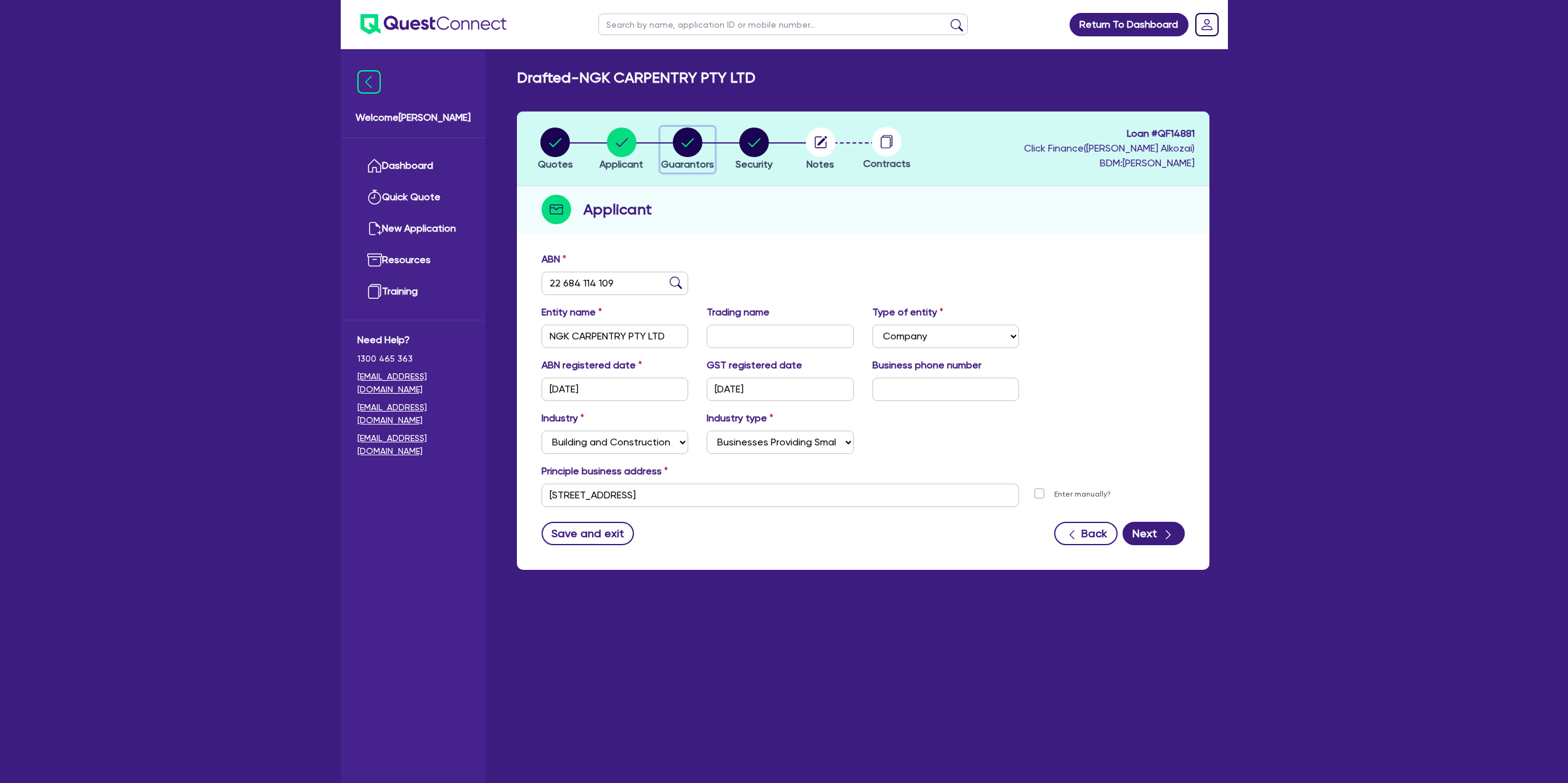
click at [693, 169] on span "Guarantors" at bounding box center [688, 164] width 53 height 12
select select "MRS"
select select "[GEOGRAPHIC_DATA]"
select select "MARRIED"
select select "PROPERTY"
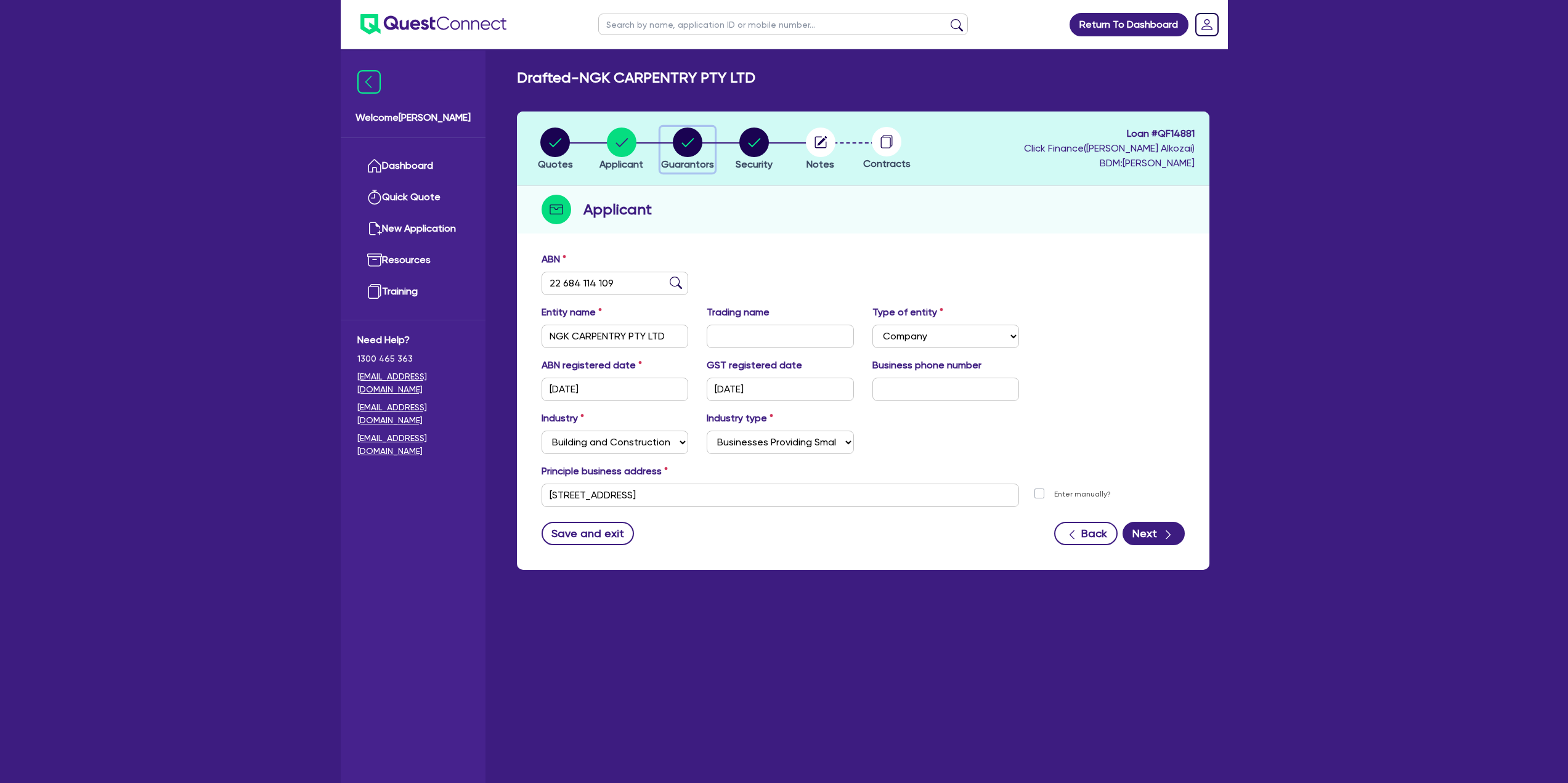
select select "VEHICLE"
select select "CASH"
select select "HOUSEHOLD_PERSONAL"
select select "MORTGAGE"
select select "VEHICLE_LOAN"
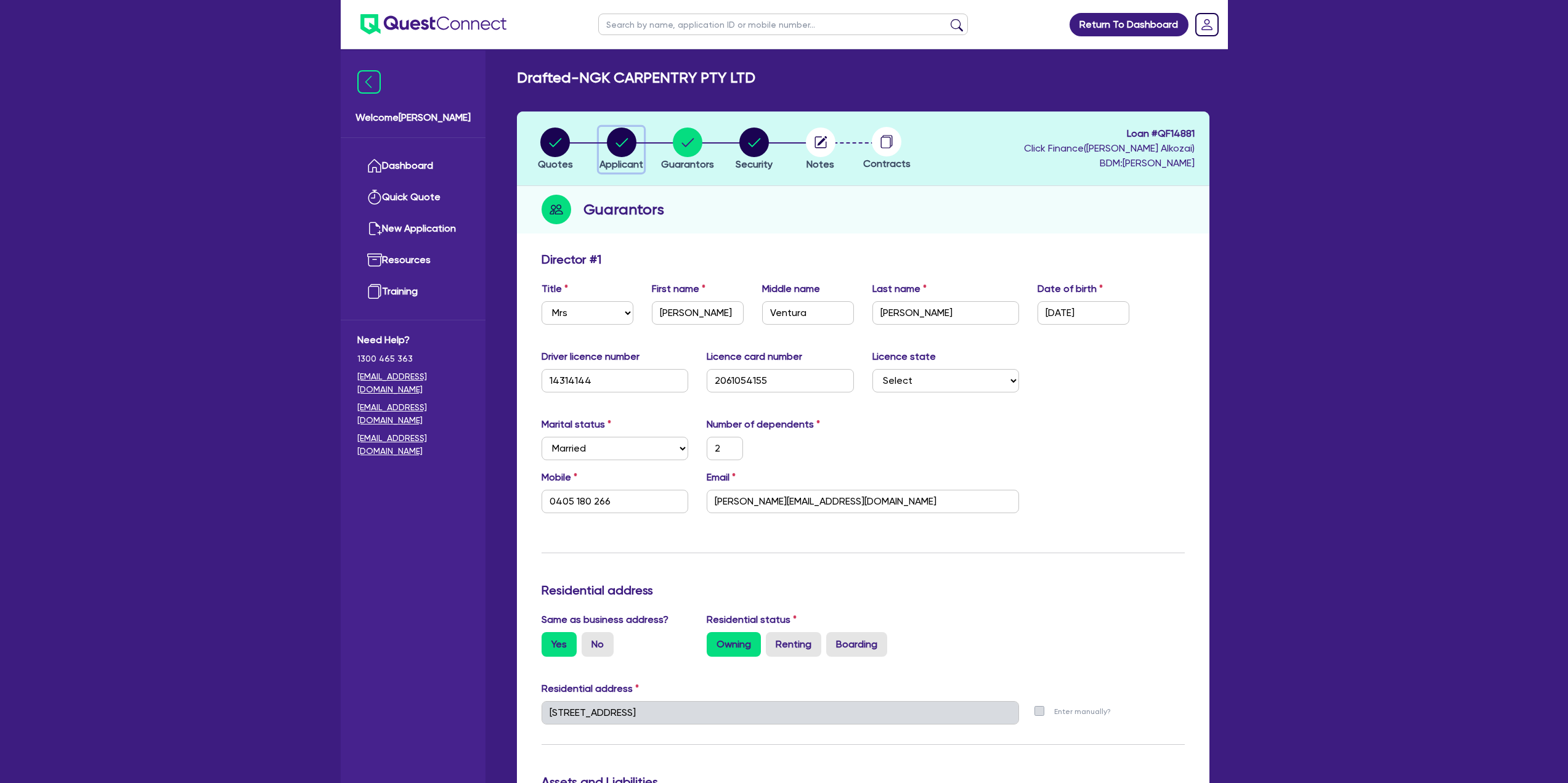
click at [629, 166] on span "Applicant" at bounding box center [621, 164] width 44 height 12
select select "COMPANY"
select select "BUILDING_CONSTRUCTION"
select select "BUSINESSES_CONSTRUCTION_SERVICES"
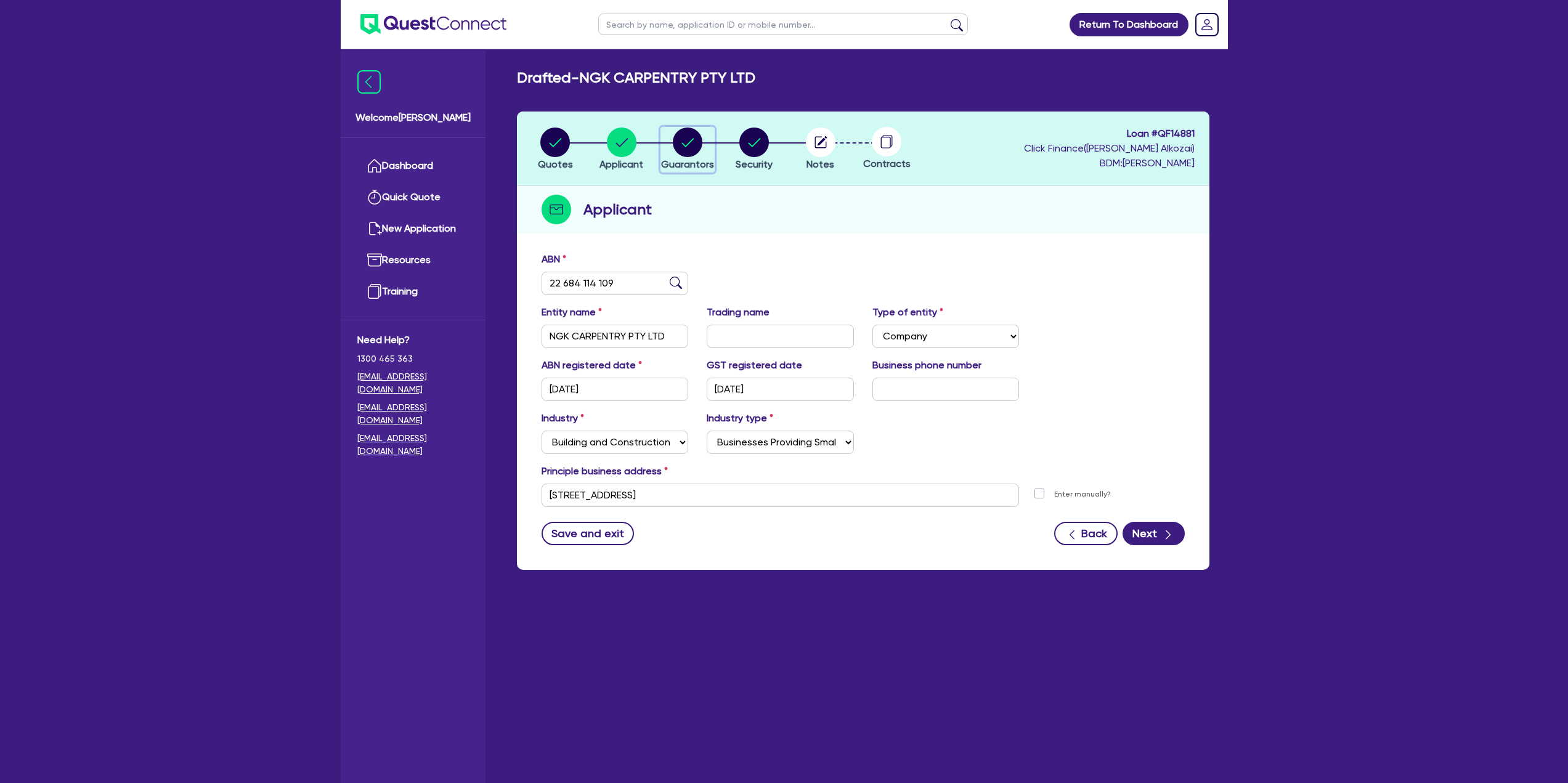
click at [679, 160] on span "Guarantors" at bounding box center [688, 164] width 53 height 12
select select "MRS"
select select "[GEOGRAPHIC_DATA]"
select select "MARRIED"
select select "PROPERTY"
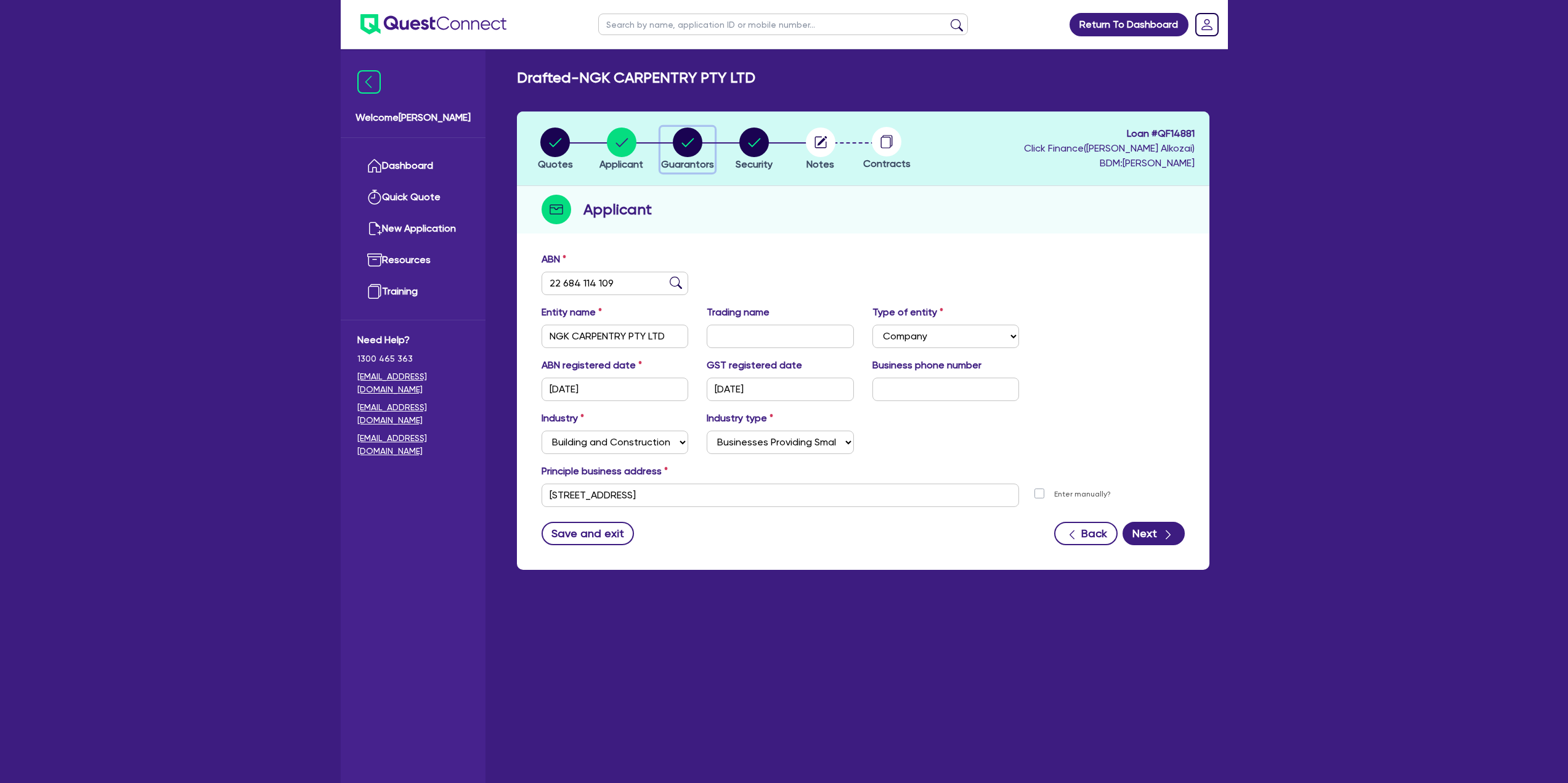
select select "VEHICLE"
select select "CASH"
select select "HOUSEHOLD_PERSONAL"
select select "MORTGAGE"
select select "VEHICLE_LOAN"
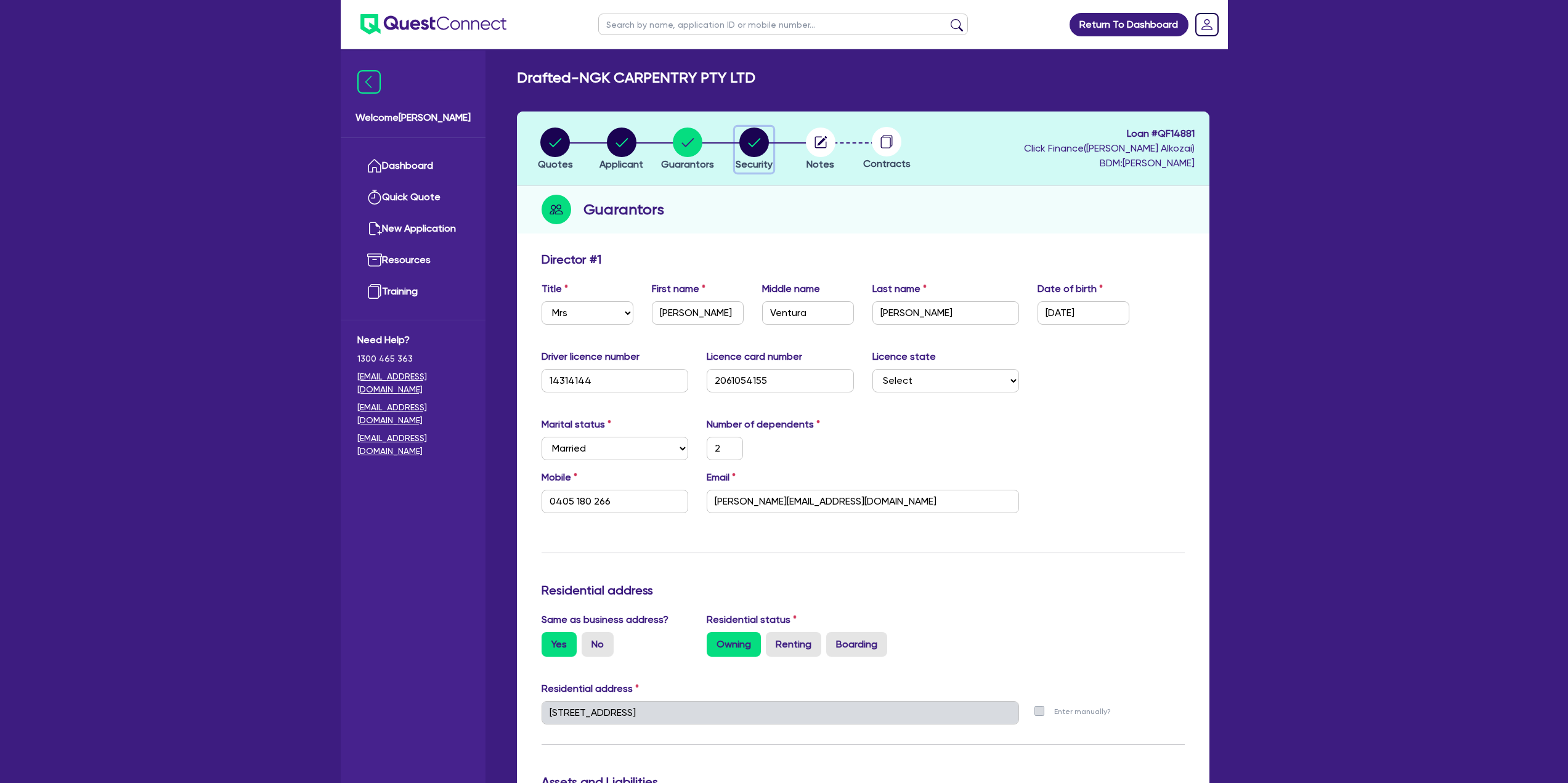
click at [758, 163] on span "Security" at bounding box center [754, 164] width 37 height 12
select select "CARS_AND_LIGHT_TRUCKS"
select select "PASSENGER_VEHICLES"
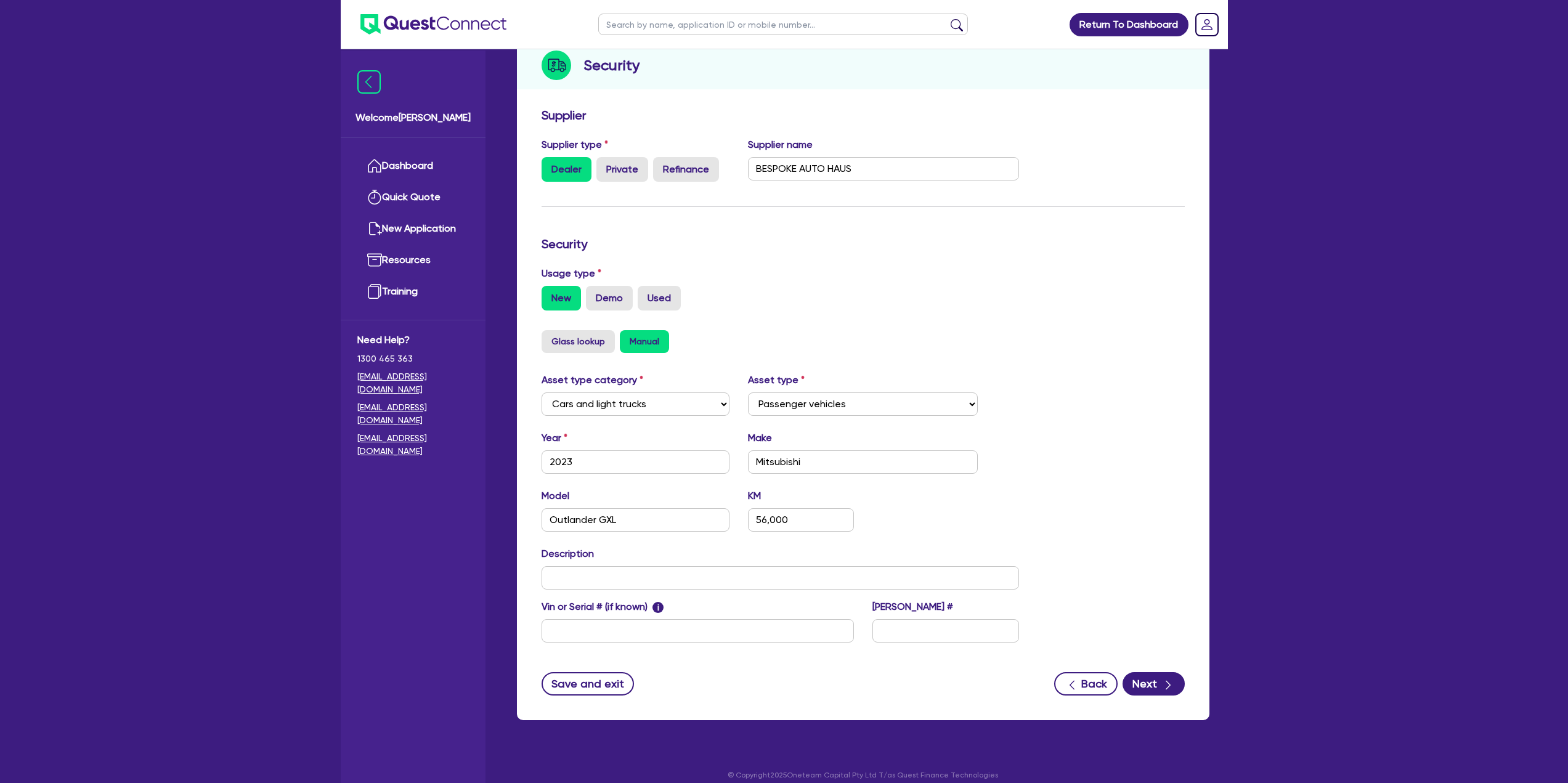
scroll to position [157, 0]
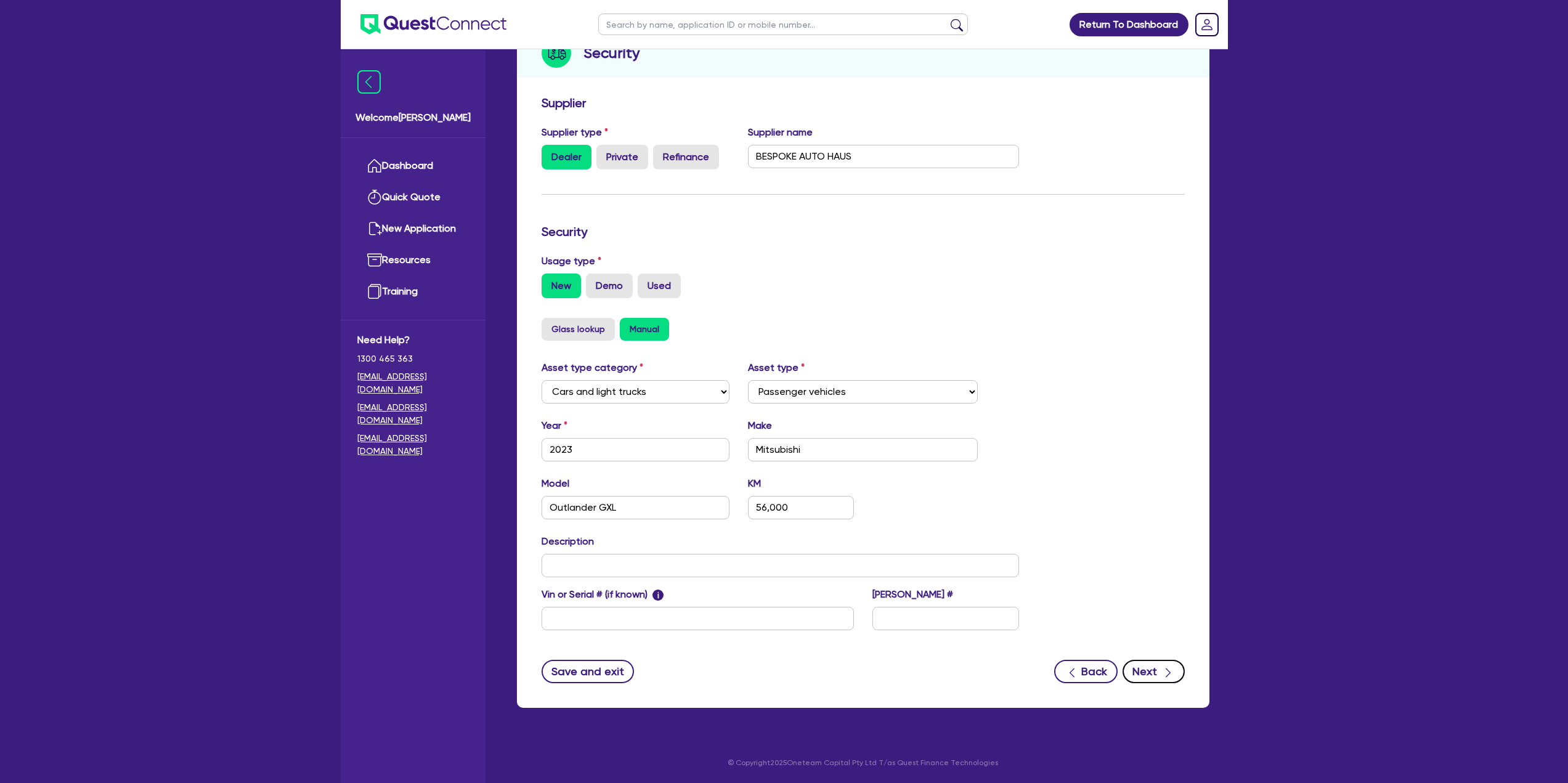
click at [1165, 672] on icon "button" at bounding box center [1168, 672] width 12 height 12
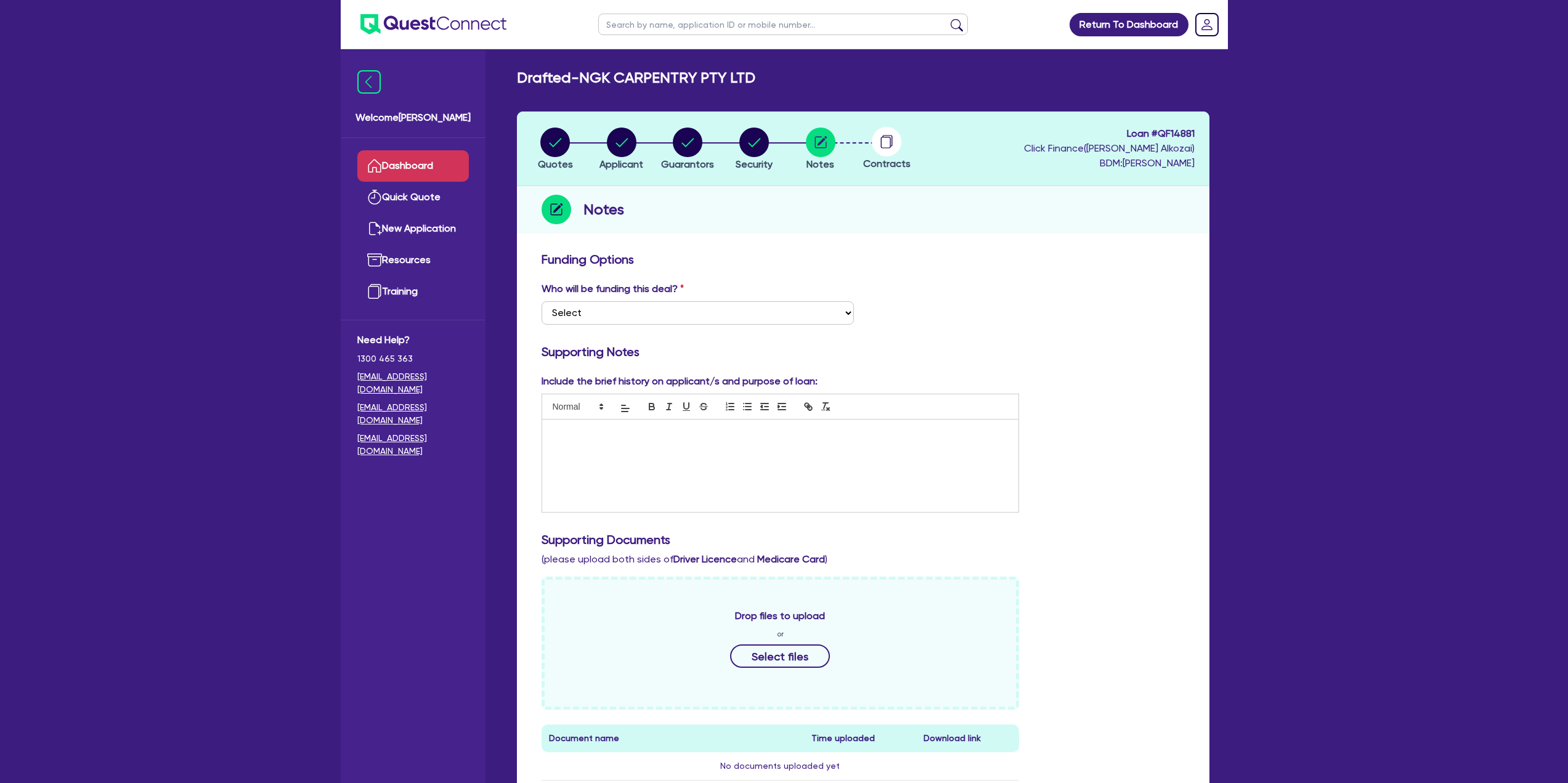
click at [423, 167] on link "Dashboard" at bounding box center [413, 166] width 111 height 32
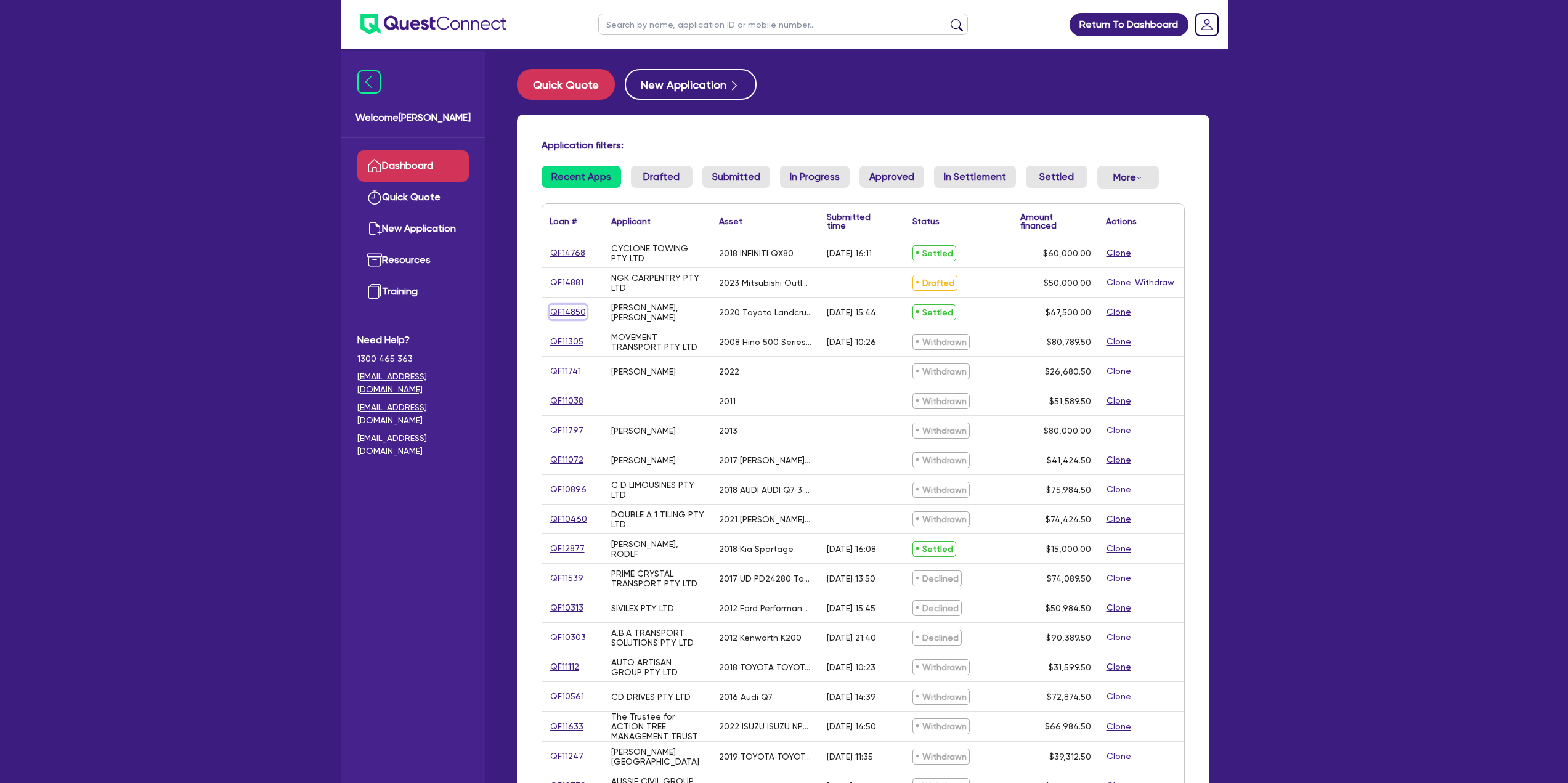
click at [575, 312] on link "QF14850" at bounding box center [568, 312] width 37 height 14
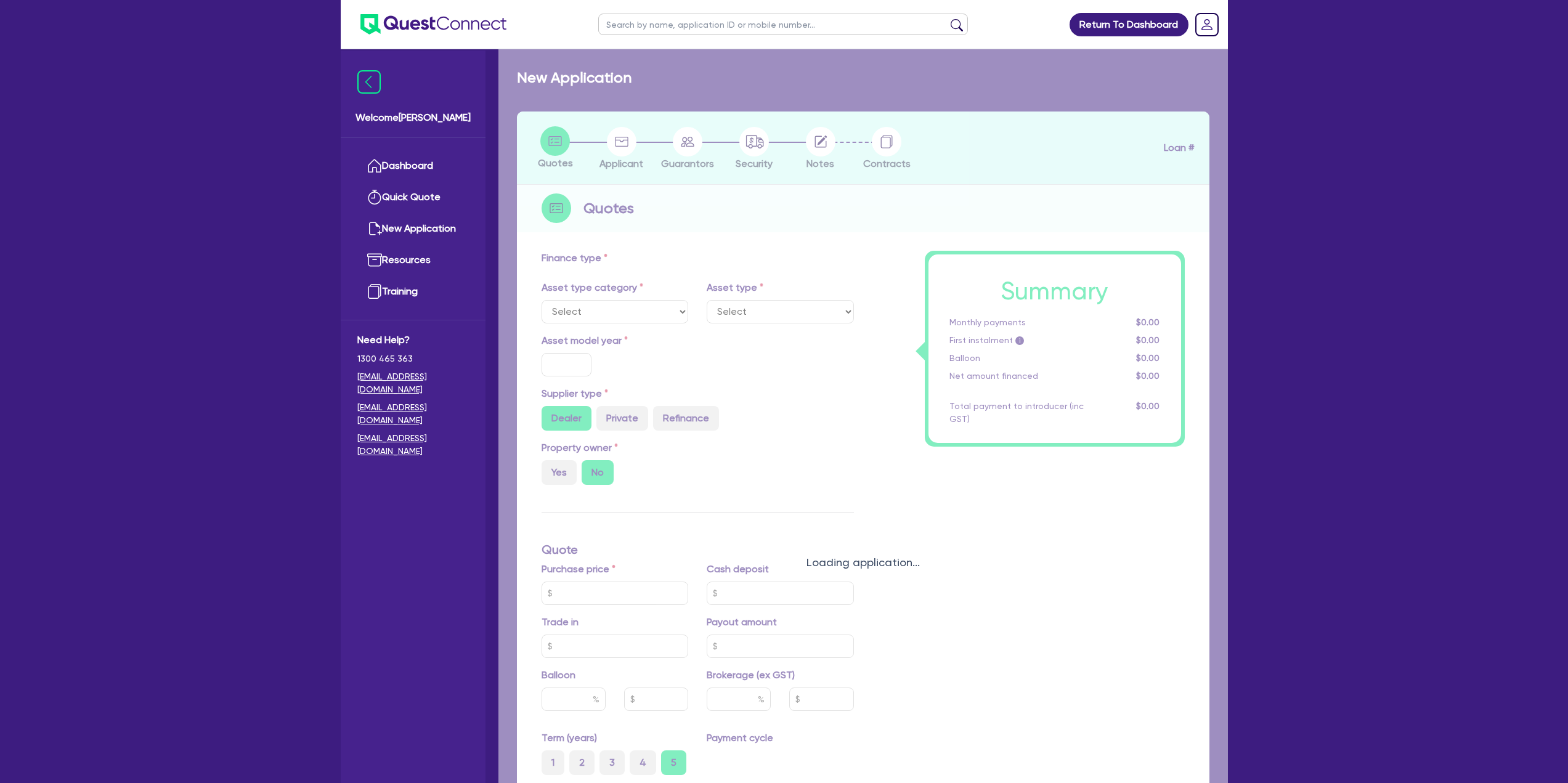
select select "CARS_AND_LIGHT_TRUCKS"
type input "2020"
type input "52,990"
type input "5,490"
type input "30"
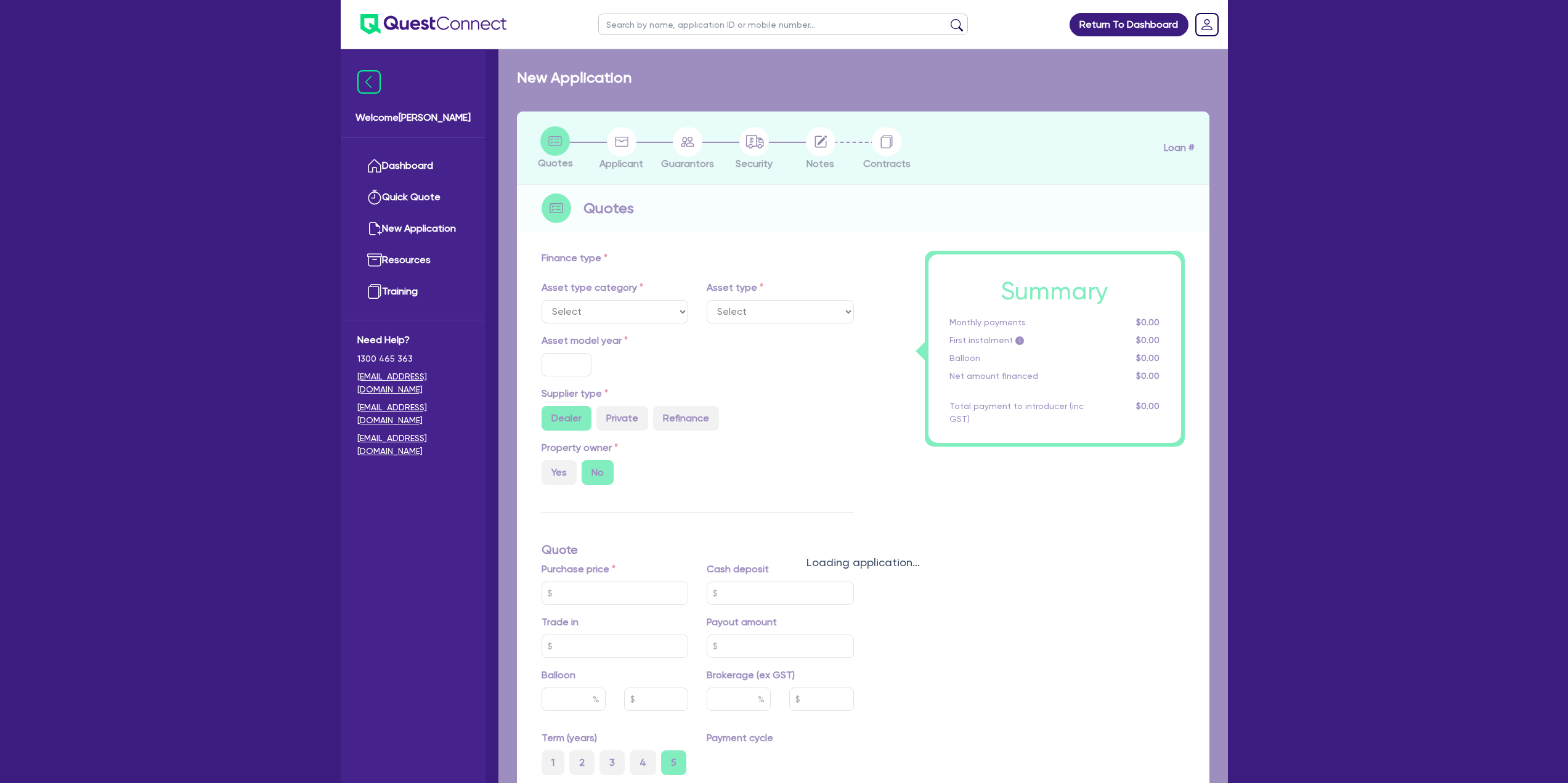
type input "15,897"
type input "2"
type input "950"
type input "17.95"
select select "PASSENGER_VEHICLES"
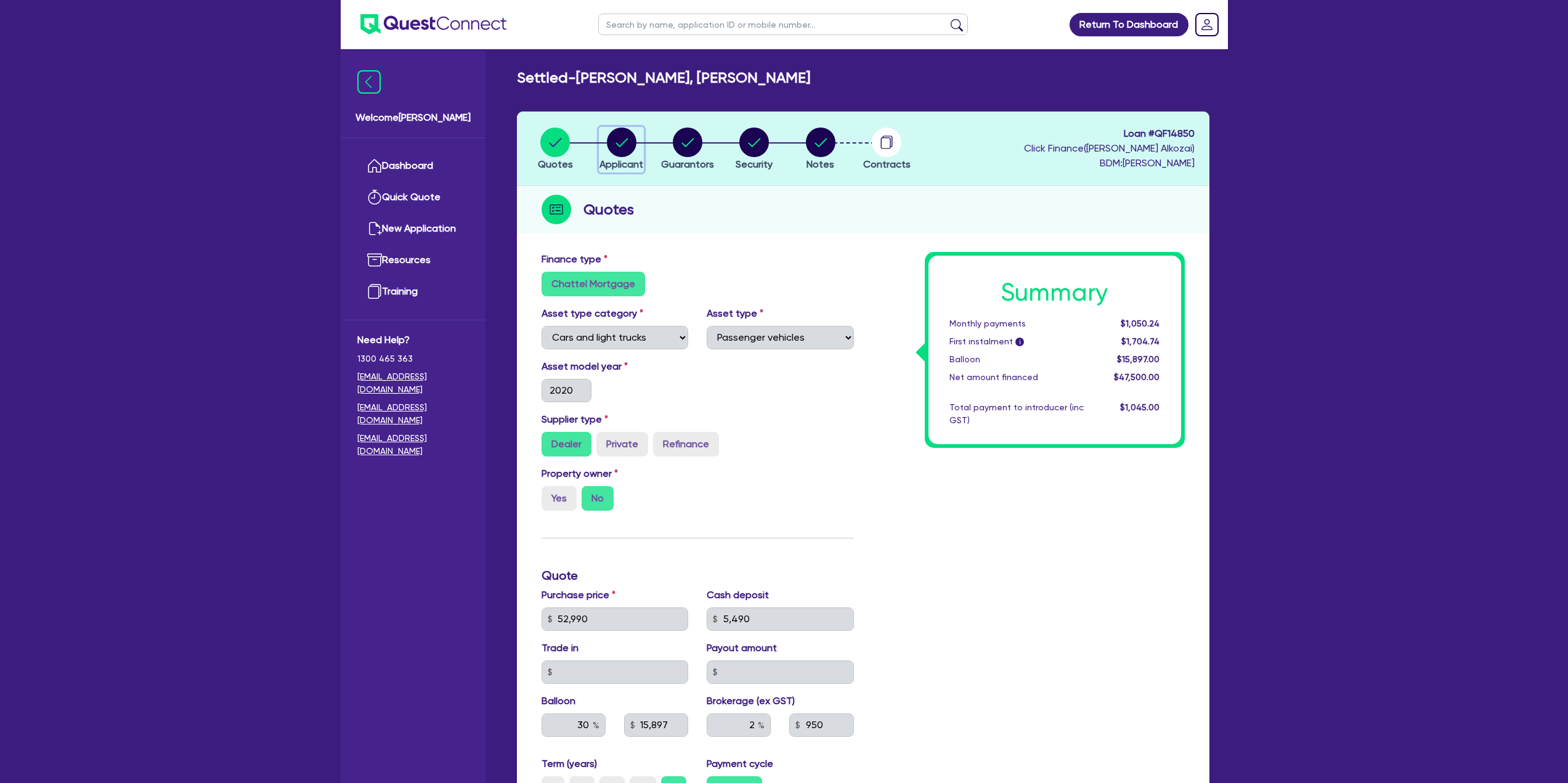
click at [630, 159] on span "Applicant" at bounding box center [621, 164] width 44 height 12
select select "SOLE_TRADER"
select select "BUILDING_CONSTRUCTION"
select select "TRADES_SERVICES_BUSINESSES_GOVERNMENT"
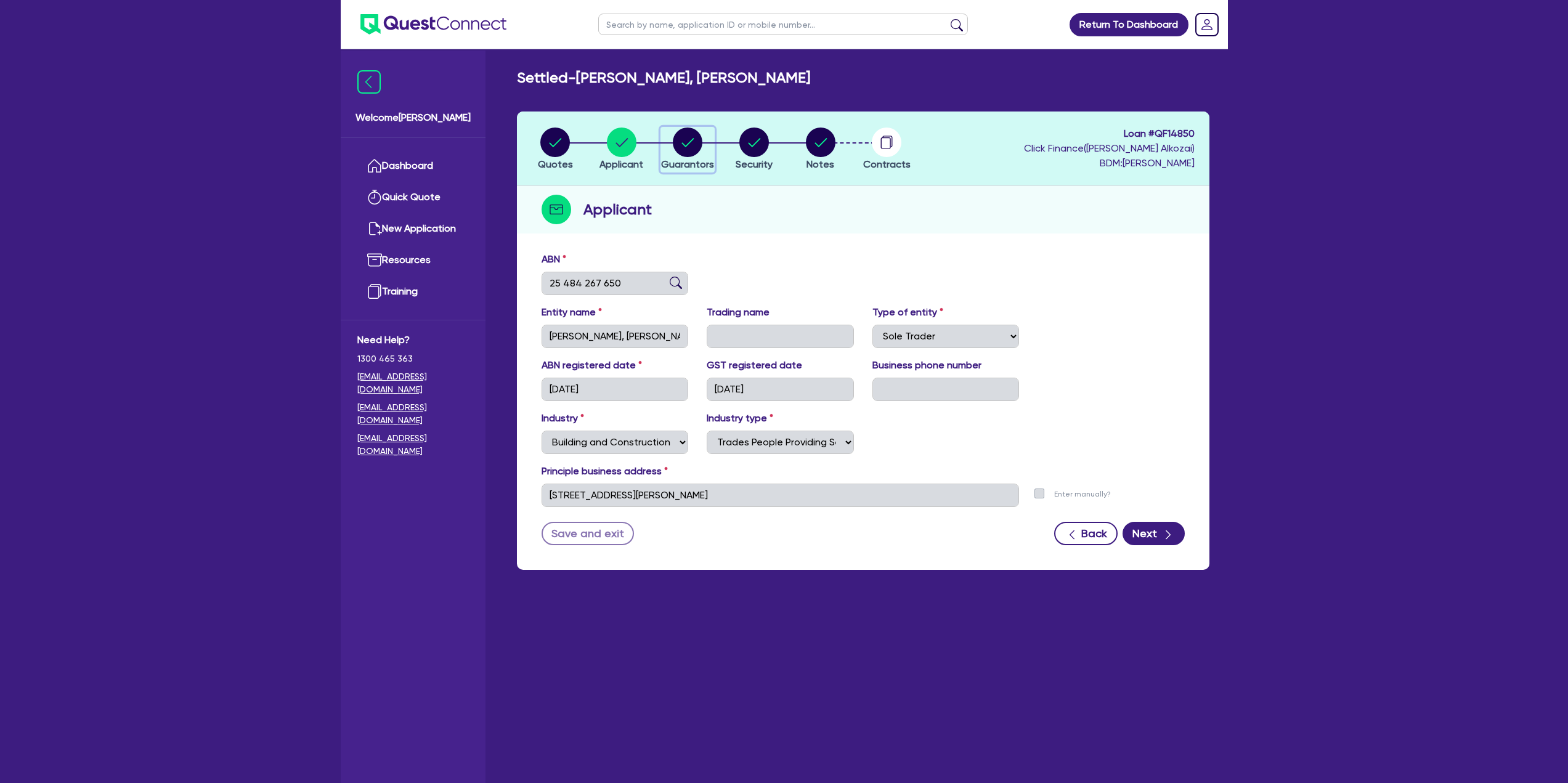
click at [682, 162] on span "Guarantors" at bounding box center [688, 164] width 53 height 12
select select "MR"
select select "[GEOGRAPHIC_DATA]"
select select "MARRIED"
select select "CASH"
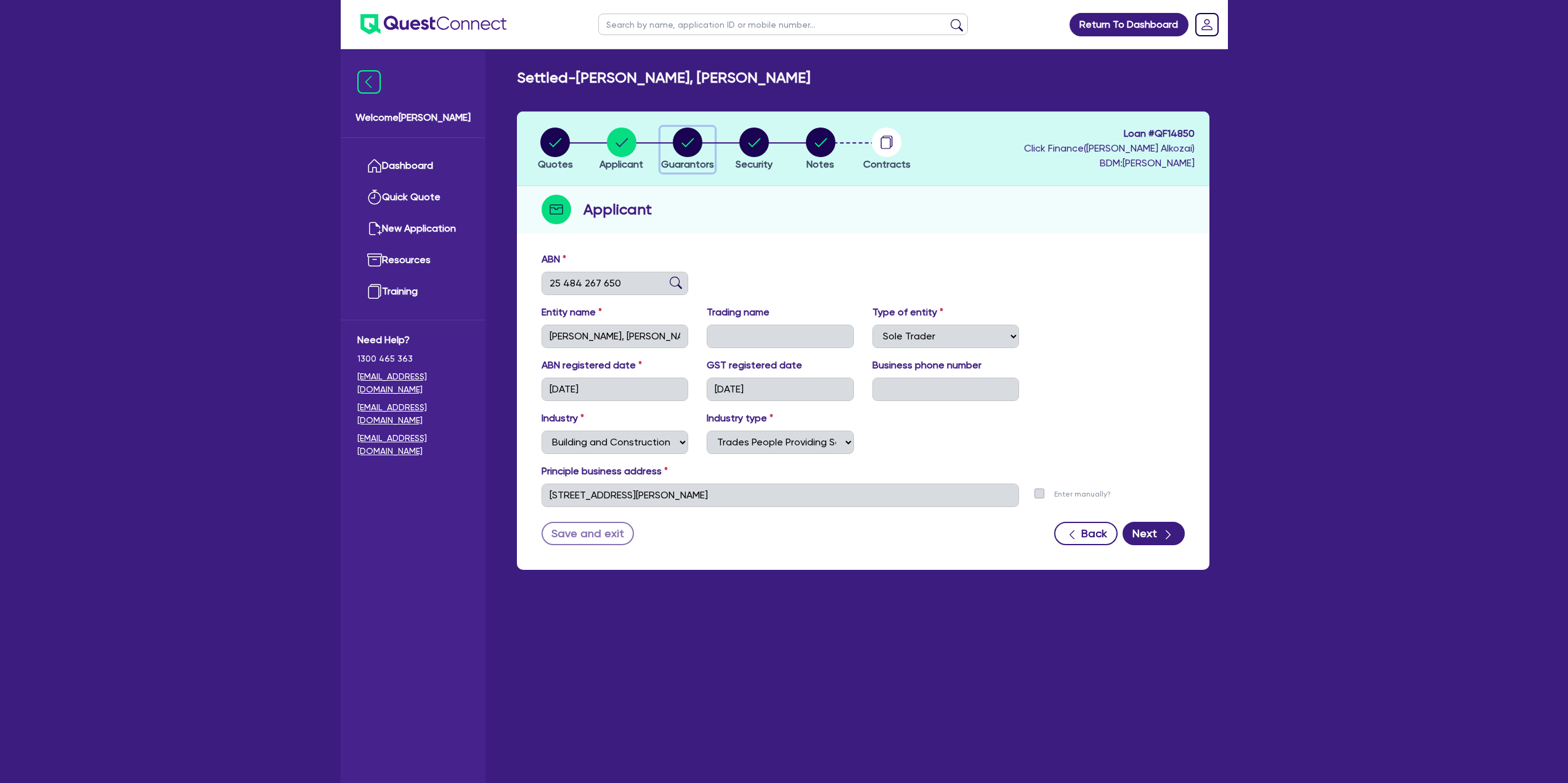
select select "TRUCK"
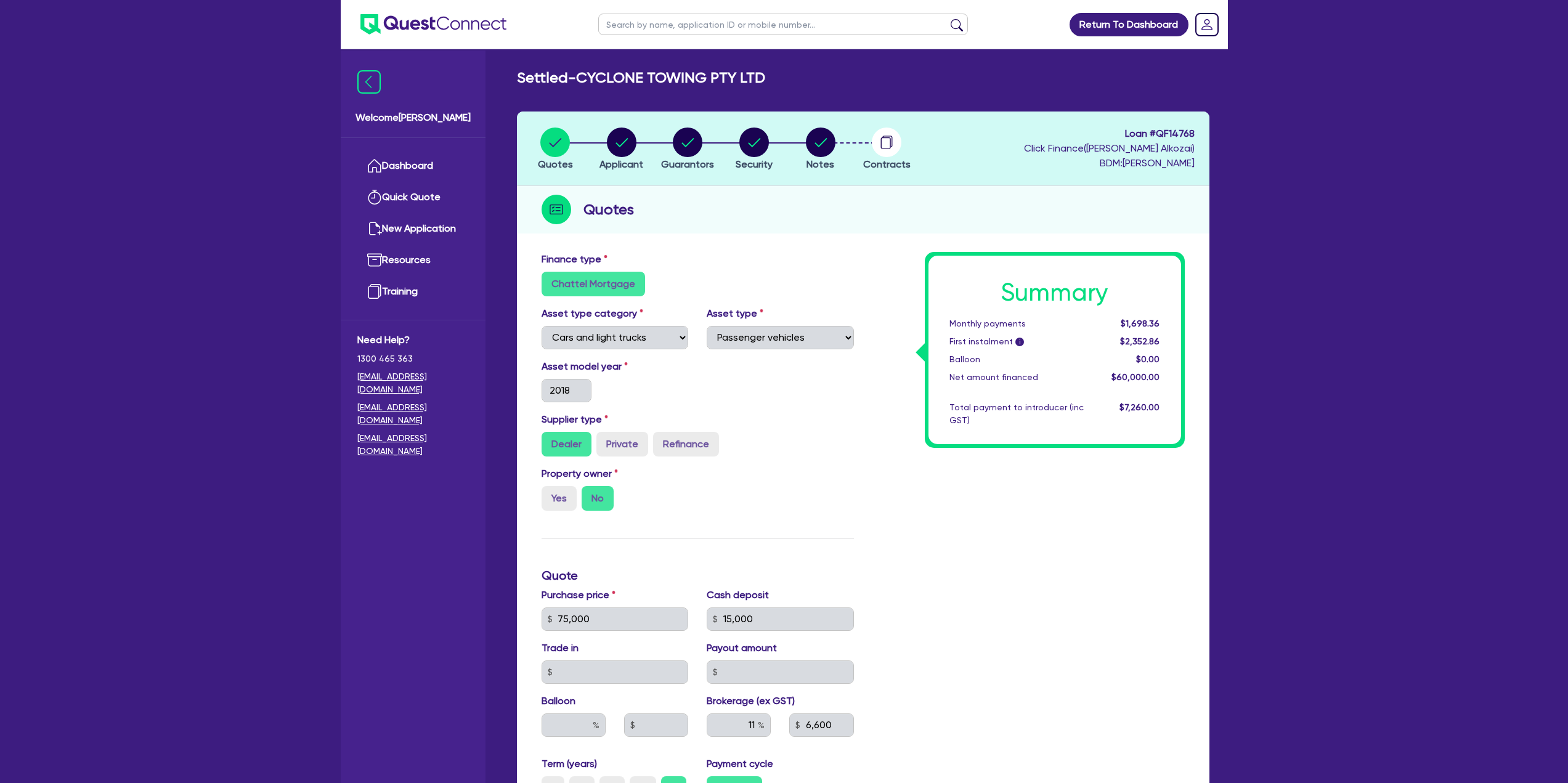
select select "CARS_AND_LIGHT_TRUCKS"
select select "PASSENGER_VEHICLES"
click at [623, 145] on circle "button" at bounding box center [621, 142] width 29 height 29
select select "COMPANY"
select select "BUILDING_CONSTRUCTION"
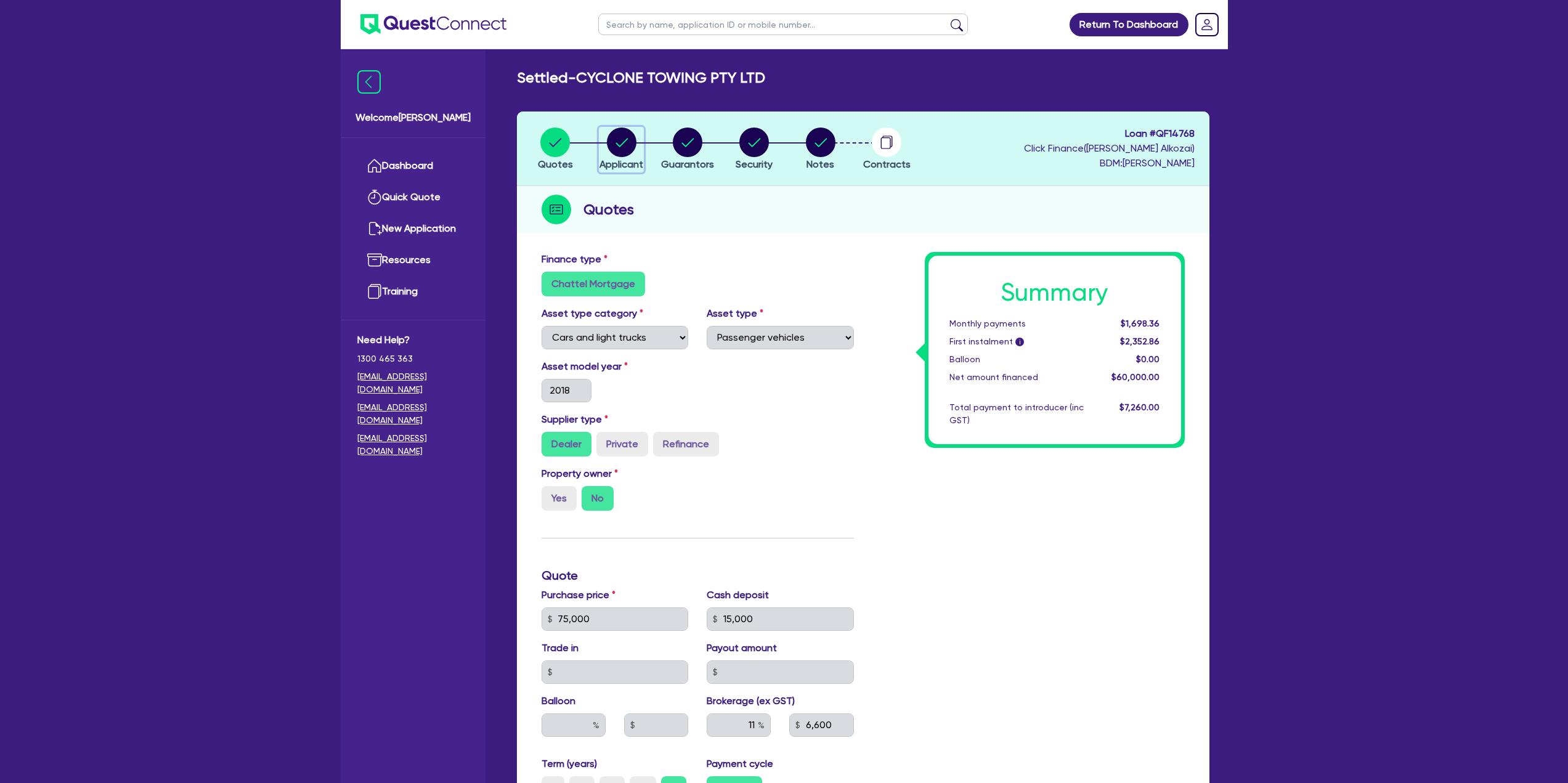
select select "BUSINESSES_CONSTRUCTION_SERVICES"
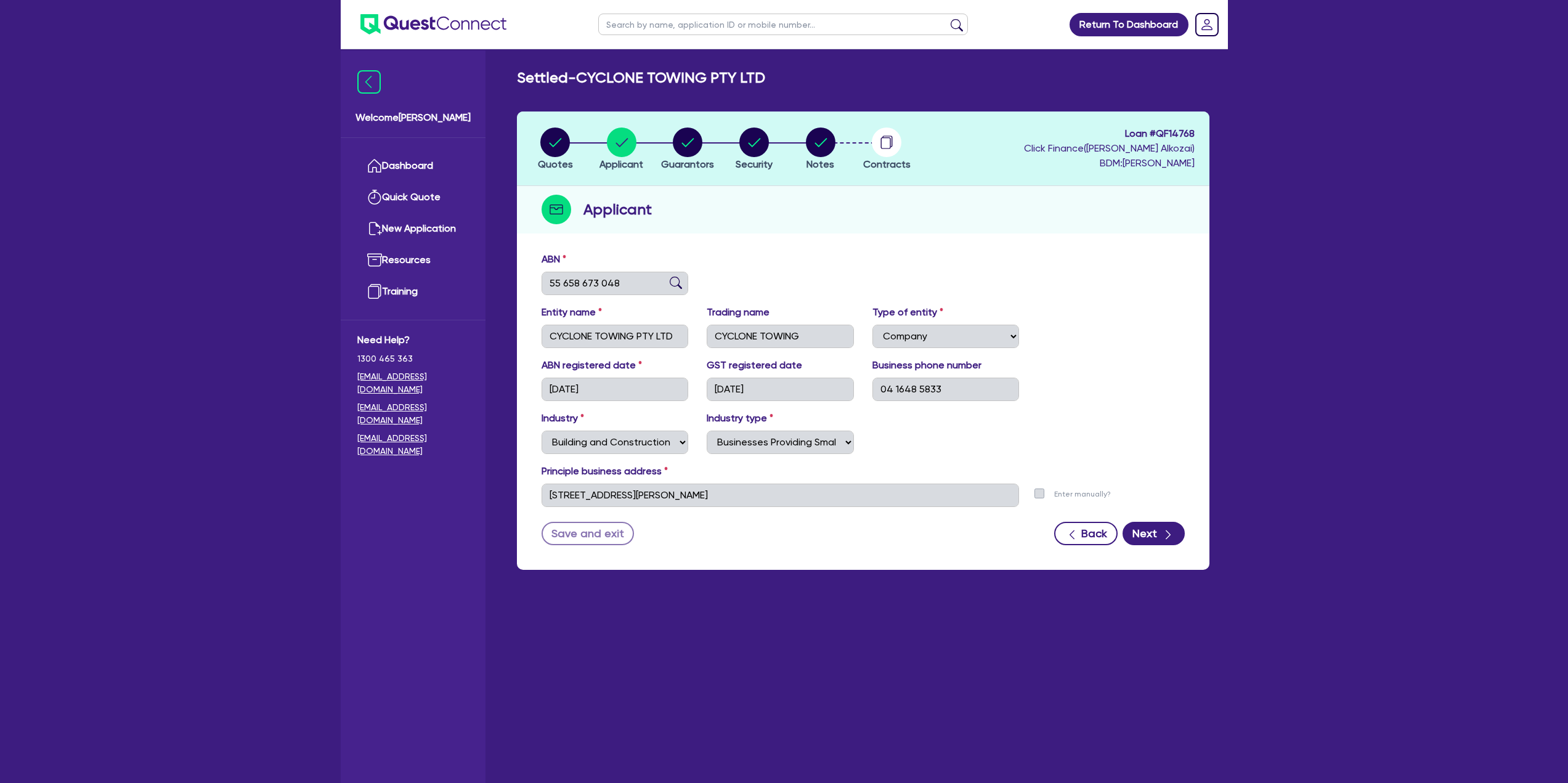
click at [718, 147] on li "Guarantors" at bounding box center [688, 148] width 66 height 43
click at [692, 148] on circle "button" at bounding box center [687, 142] width 29 height 29
select select "MR"
select select "[GEOGRAPHIC_DATA]"
select select "MARRIED"
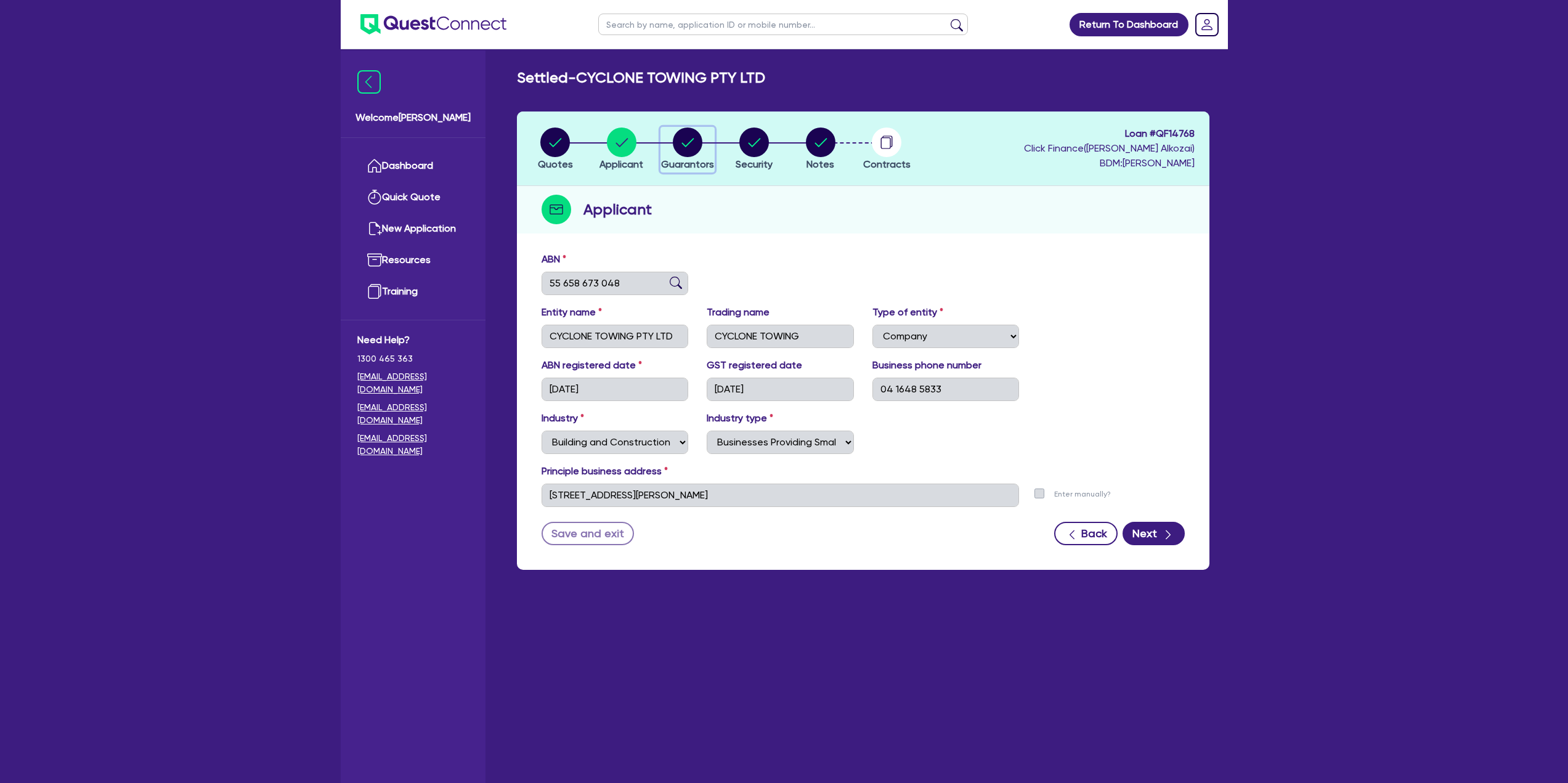
select select "CASH"
select select "VEHICLE"
select select "HOUSEHOLD_PERSONAL"
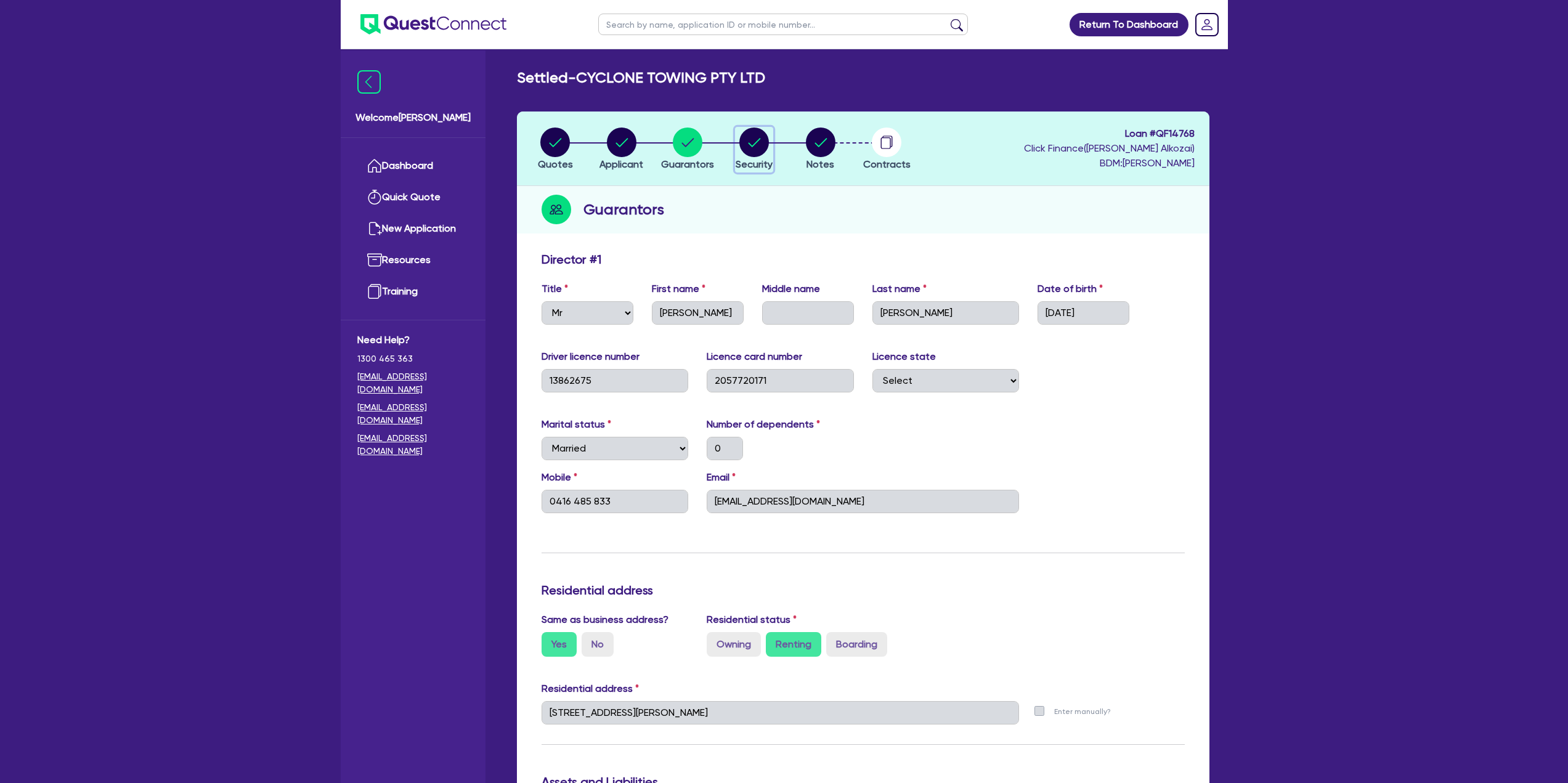
click at [743, 151] on circle "button" at bounding box center [754, 142] width 29 height 29
select select "CARS_AND_LIGHT_TRUCKS"
select select "PASSENGER_VEHICLES"
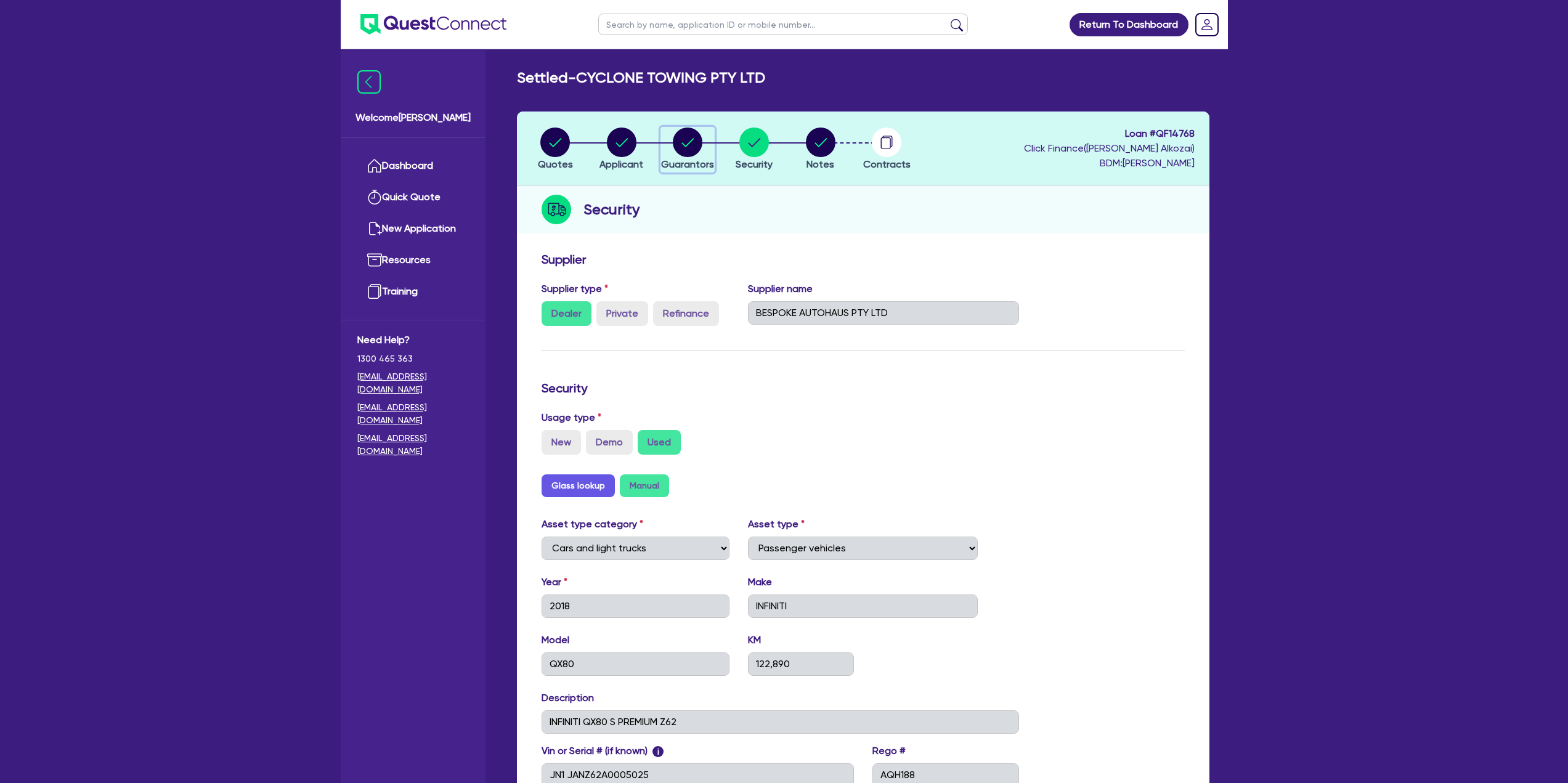
click at [674, 151] on icon "button" at bounding box center [687, 142] width 29 height 29
select select "MR"
select select "[GEOGRAPHIC_DATA]"
select select "MARRIED"
select select "CASH"
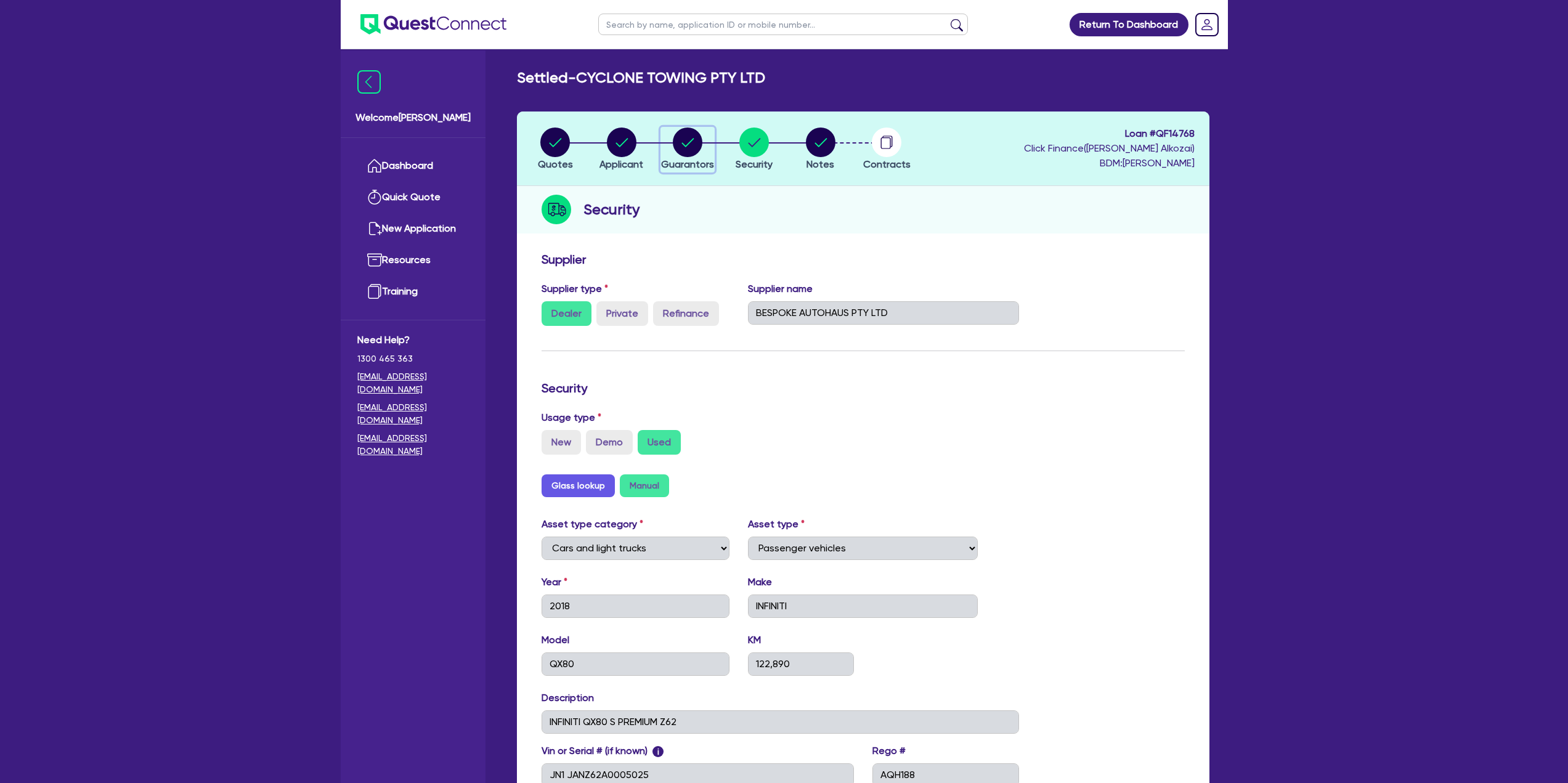
select select "VEHICLE"
select select "HOUSEHOLD_PERSONAL"
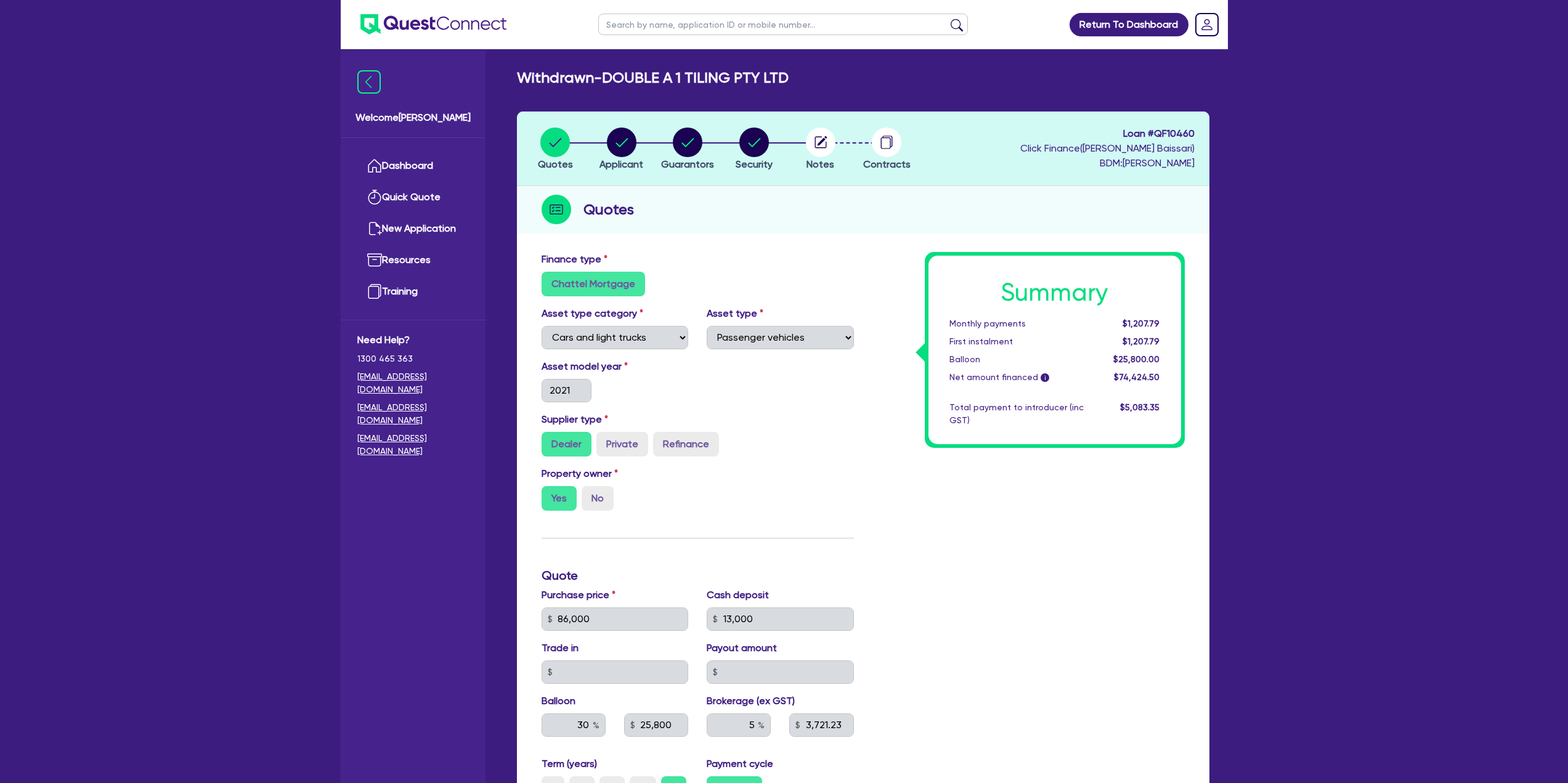
select select "CARS_AND_LIGHT_TRUCKS"
select select "PASSENGER_VEHICLES"
click at [636, 169] on span "Applicant" at bounding box center [621, 164] width 44 height 12
select select "COMPANY"
select select "BUILDING_CONSTRUCTION"
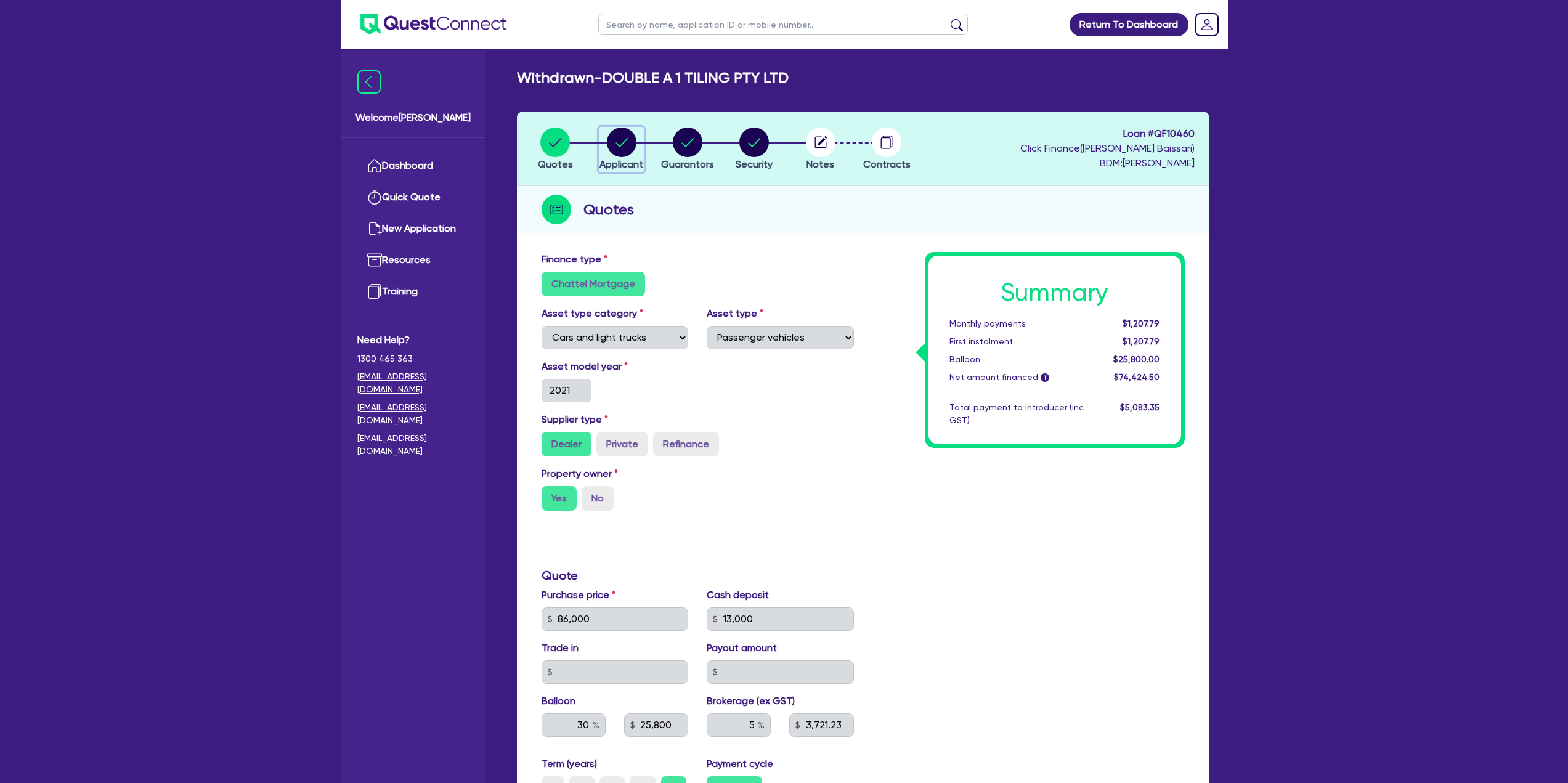
select select "TRADES_SERVICES_BUSINESSES_GOVERNMENT"
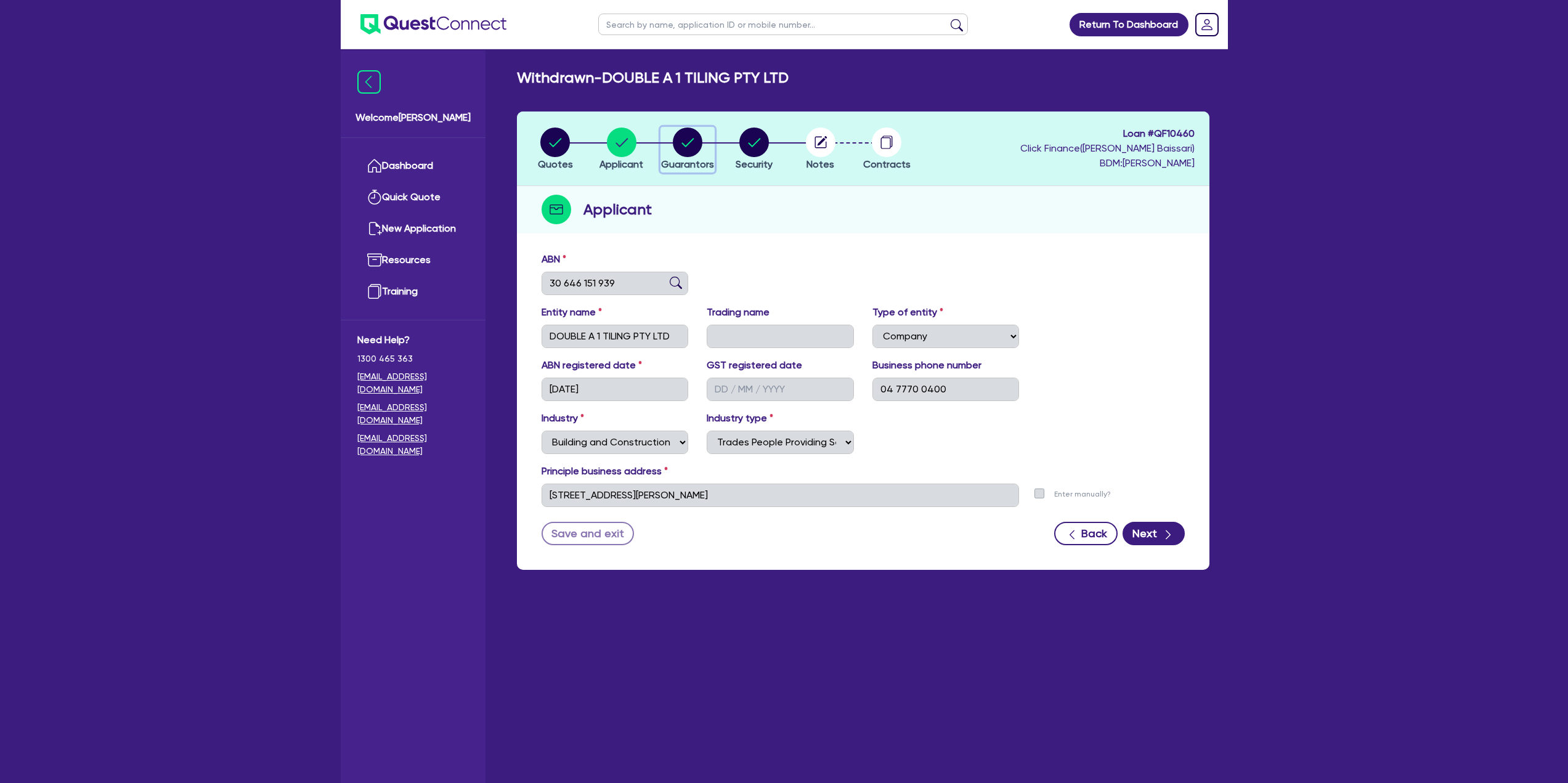
click at [703, 169] on span "Guarantors" at bounding box center [688, 164] width 53 height 12
select select "MR"
select select "[GEOGRAPHIC_DATA]"
select select "SINGLE"
select select "INVESTMENT_PROPERTY"
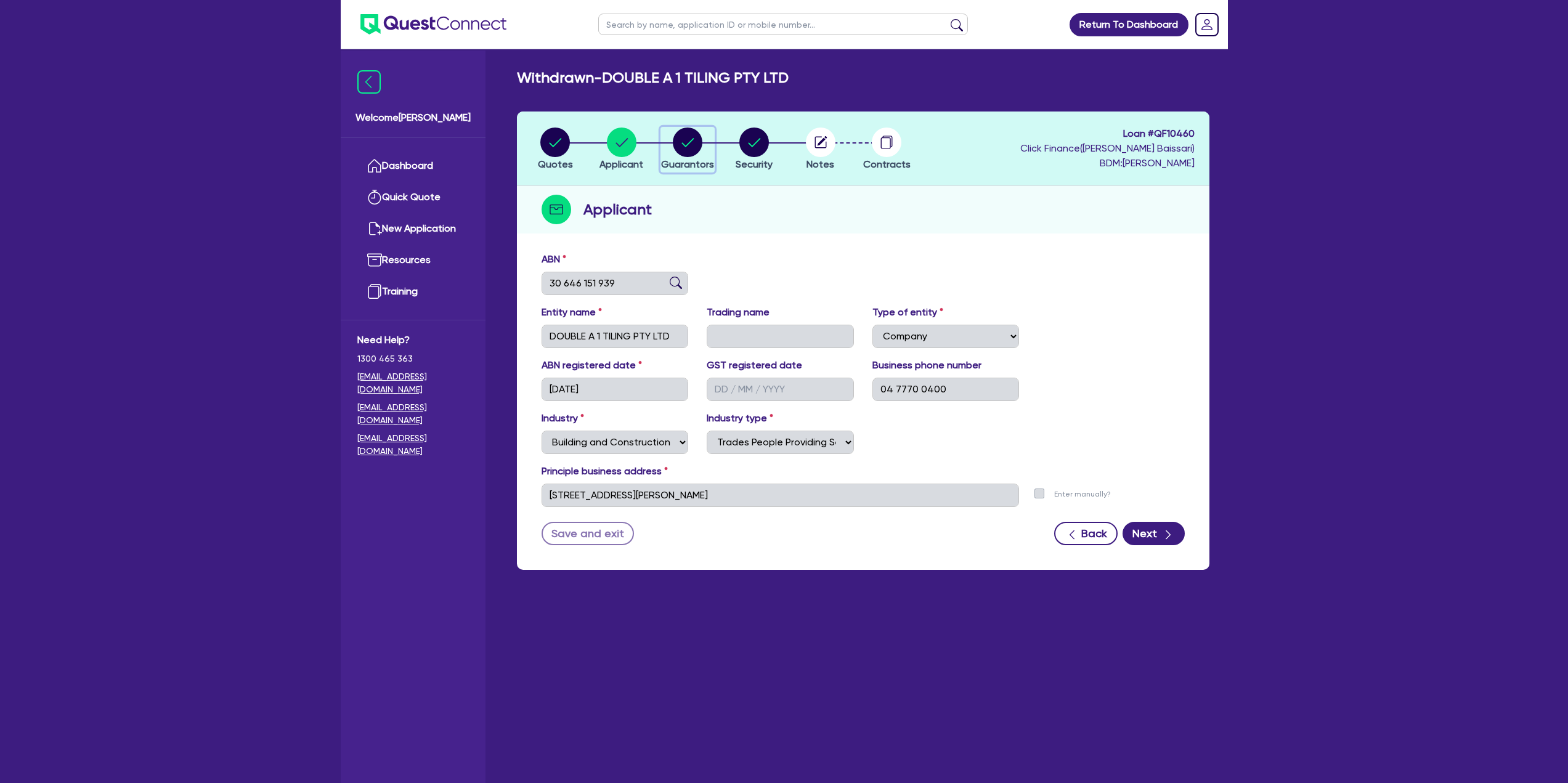
select select "HOUSEHOLD_PERSONAL"
select select "CASH"
select select "MORTGAGE"
select select "CREDIT_CARD"
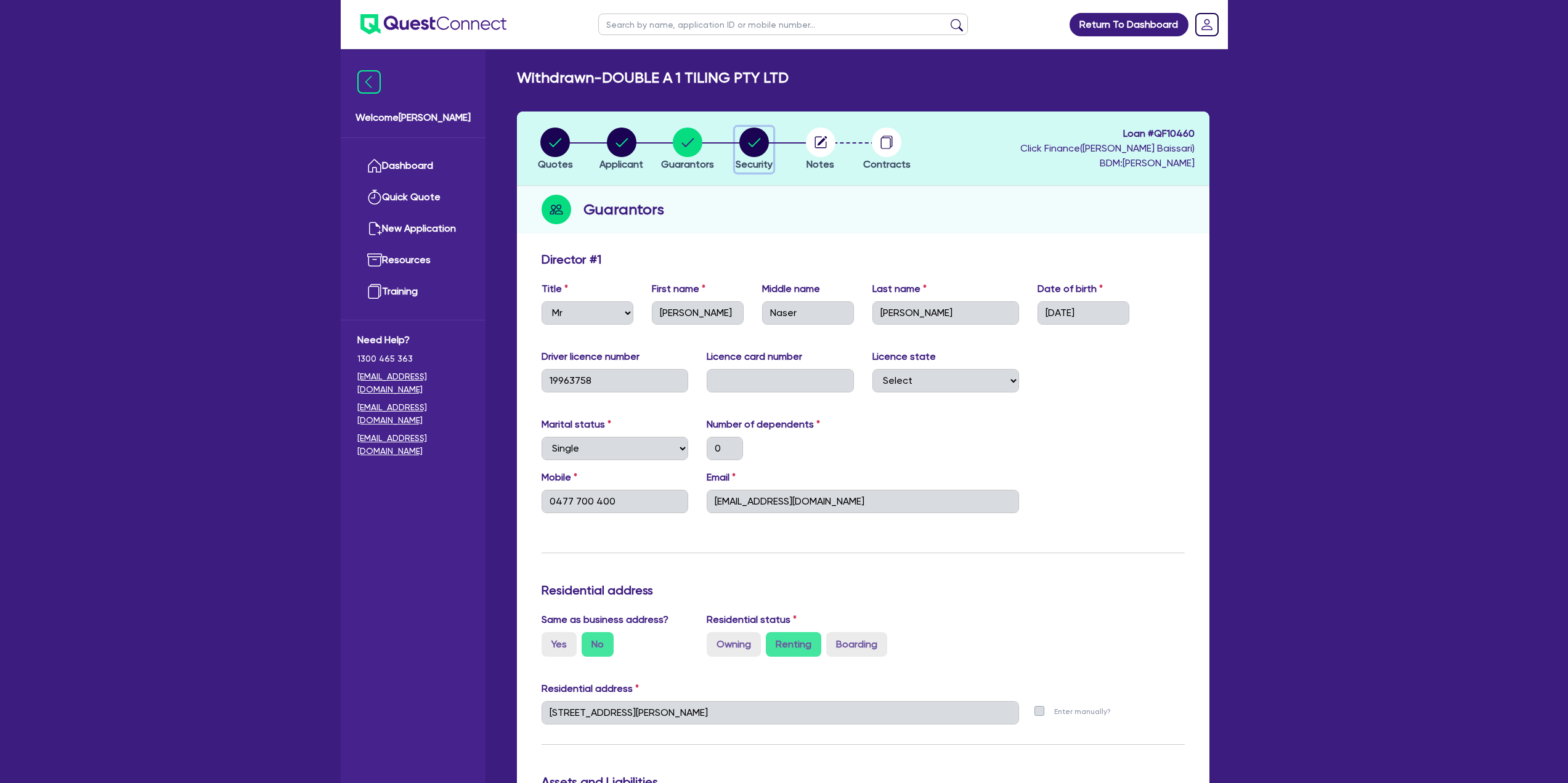
click at [738, 148] on div "button" at bounding box center [754, 142] width 37 height 29
select select "CARS_AND_LIGHT_TRUCKS"
select select "PASSENGER_VEHICLES"
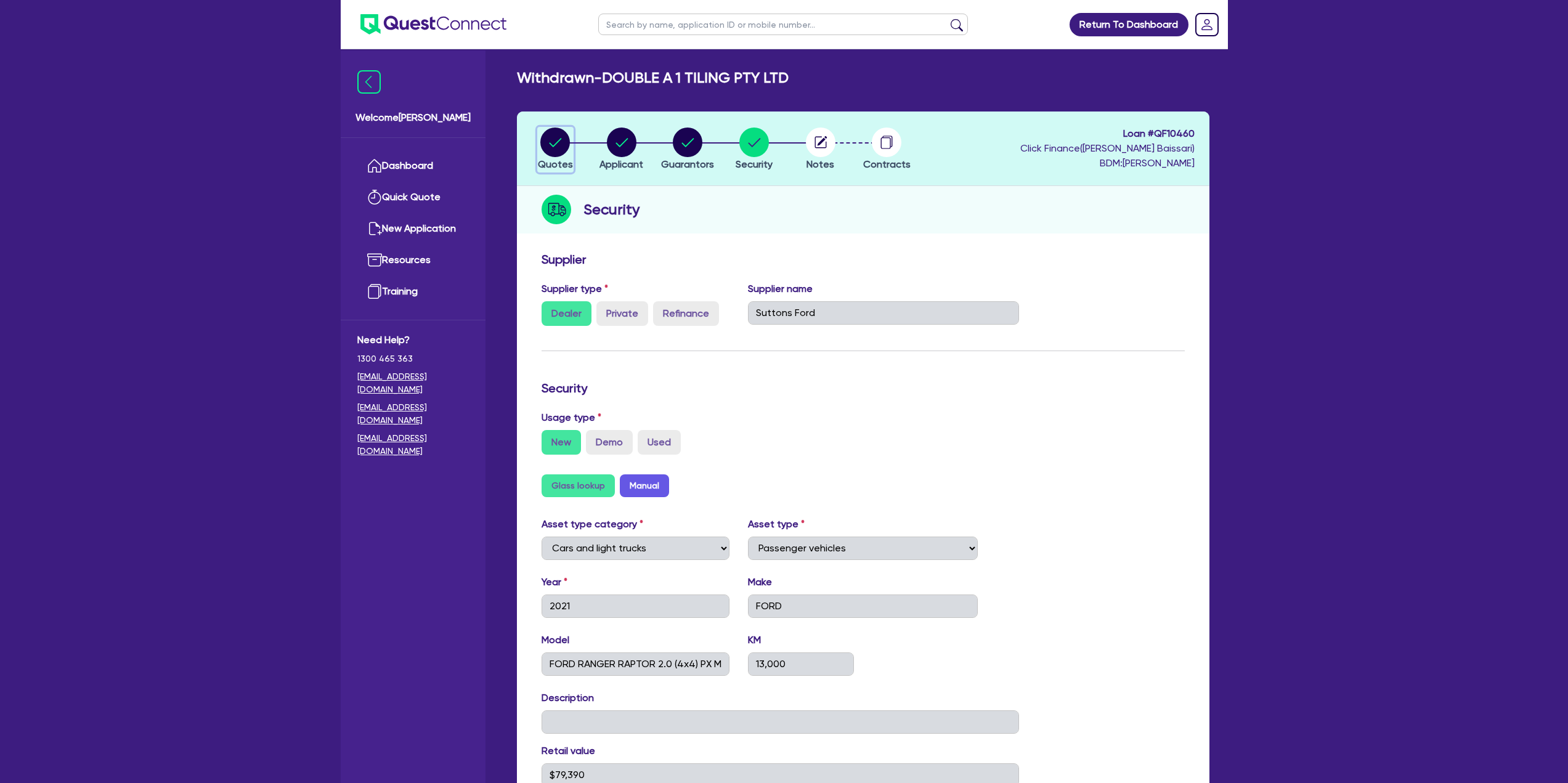
click at [561, 160] on span "Quotes" at bounding box center [555, 164] width 35 height 12
select select "CARS_AND_LIGHT_TRUCKS"
select select "PASSENGER_VEHICLES"
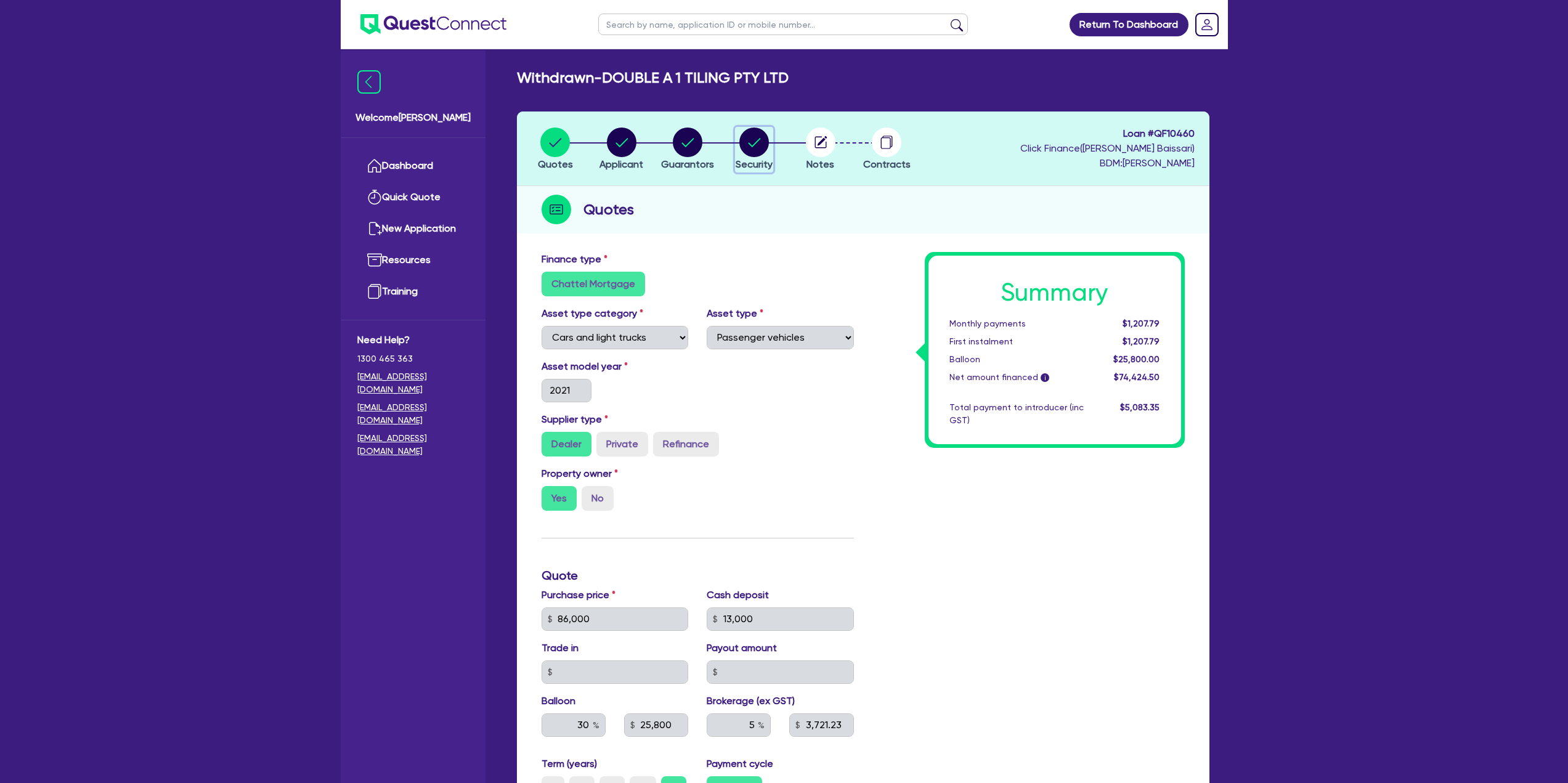
click at [773, 154] on button "Security" at bounding box center [754, 150] width 38 height 46
select select "CARS_AND_LIGHT_TRUCKS"
select select "PASSENGER_VEHICLES"
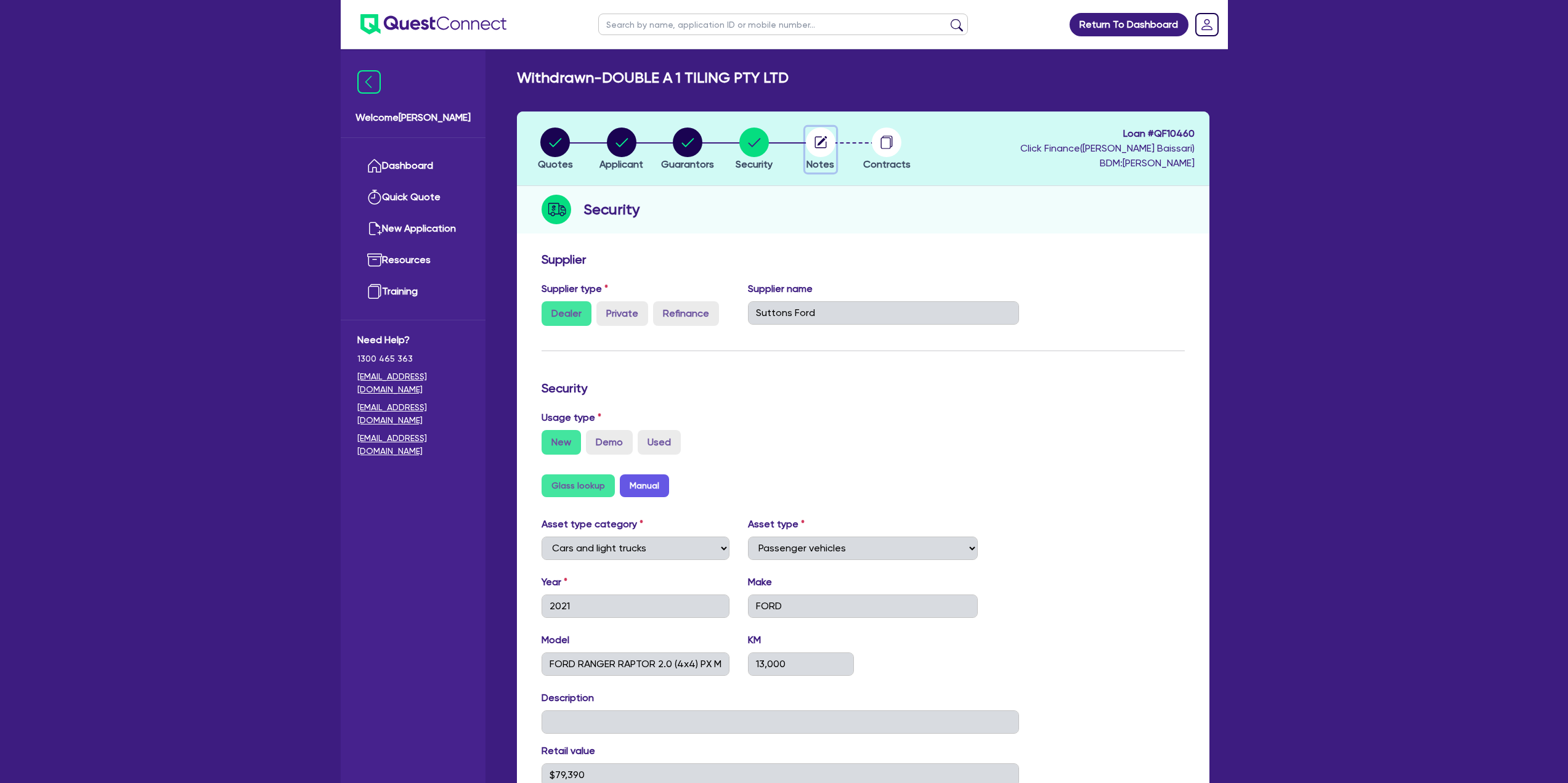
click at [810, 154] on icon "button" at bounding box center [820, 142] width 29 height 29
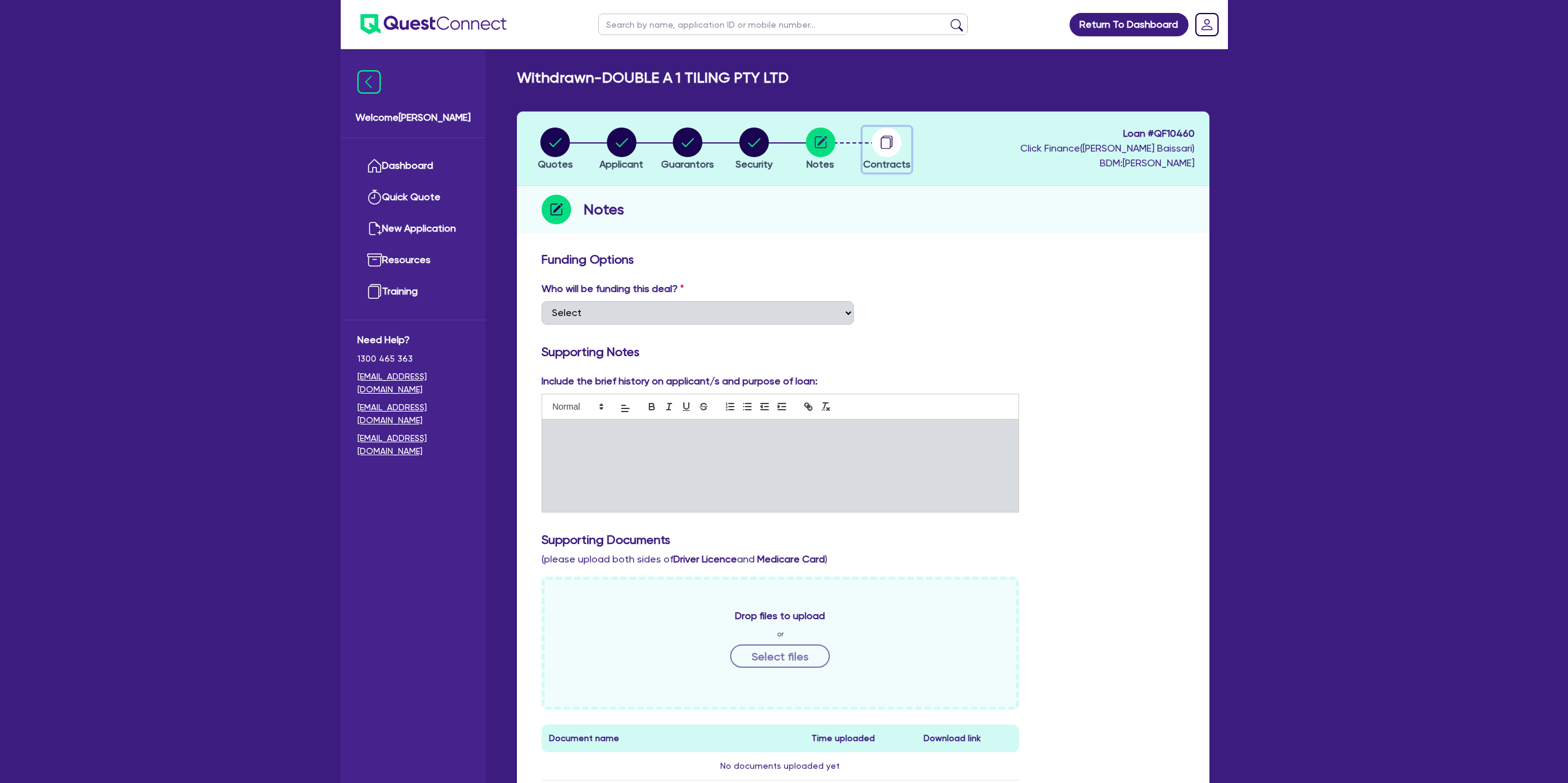
click at [885, 146] on circle "button" at bounding box center [886, 142] width 29 height 29
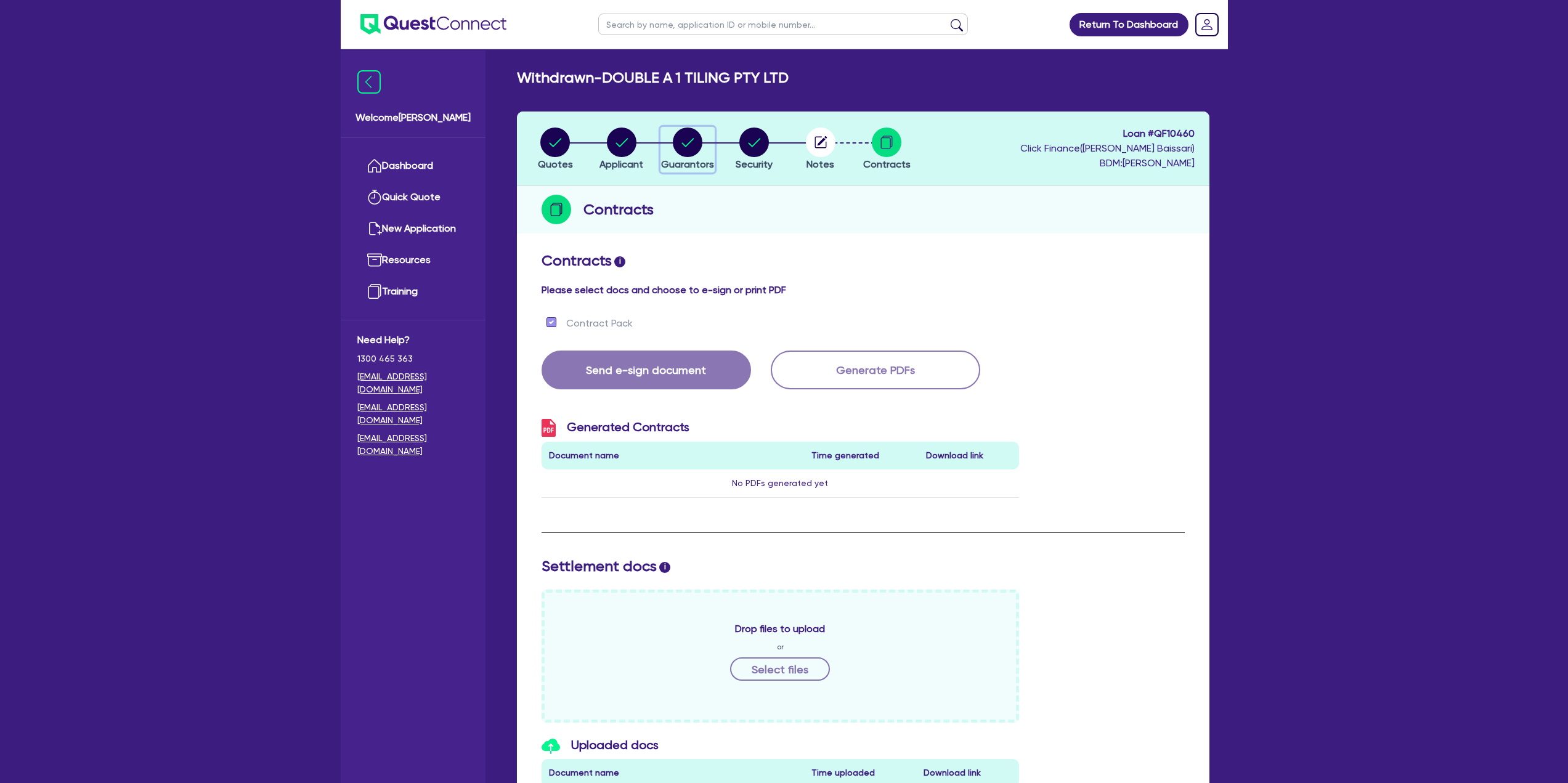
click at [706, 151] on div "button" at bounding box center [688, 142] width 53 height 29
select select "MR"
select select "[GEOGRAPHIC_DATA]"
select select "SINGLE"
select select "INVESTMENT_PROPERTY"
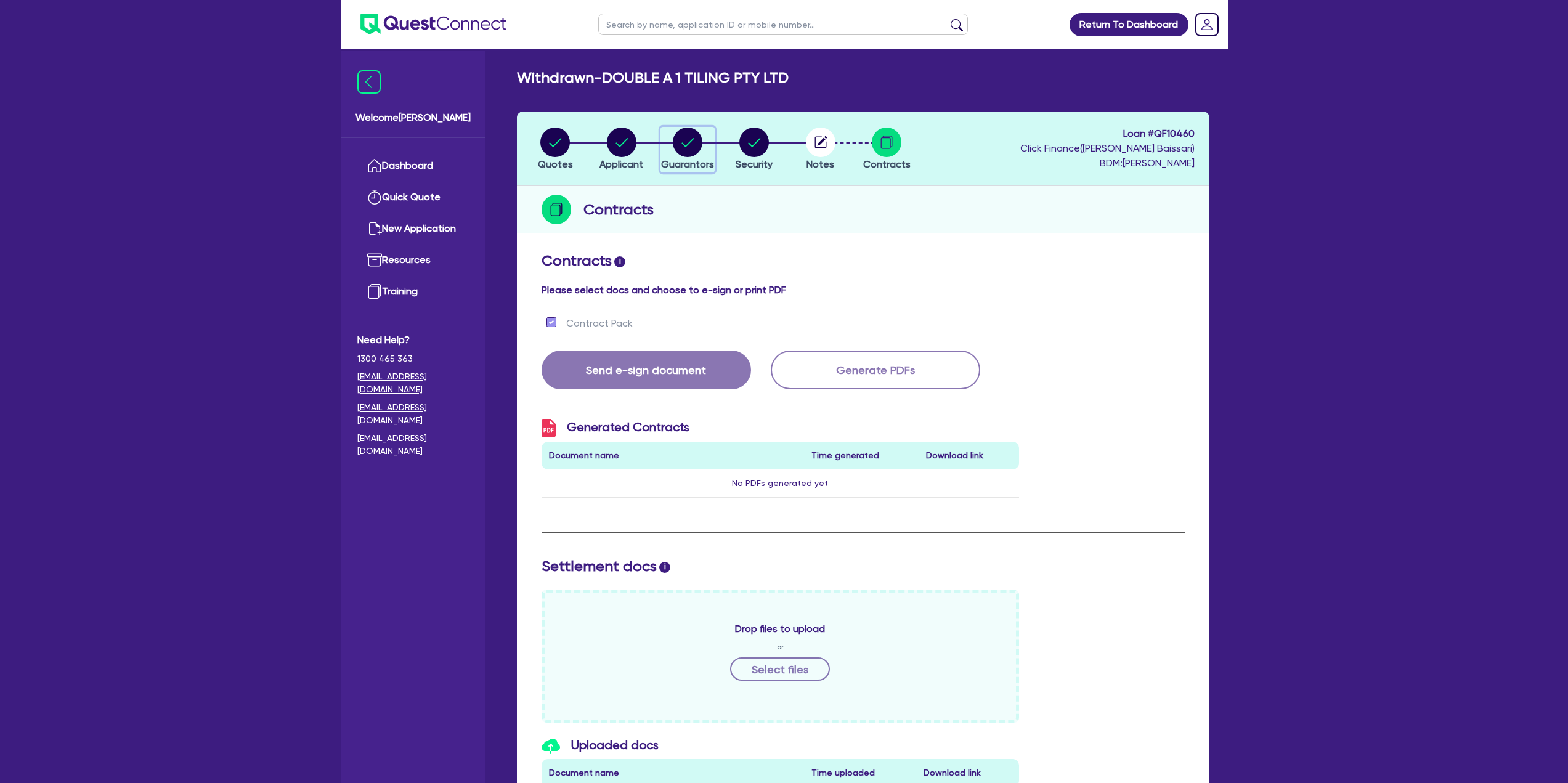
select select "HOUSEHOLD_PERSONAL"
select select "CASH"
select select "MORTGAGE"
select select "CREDIT_CARD"
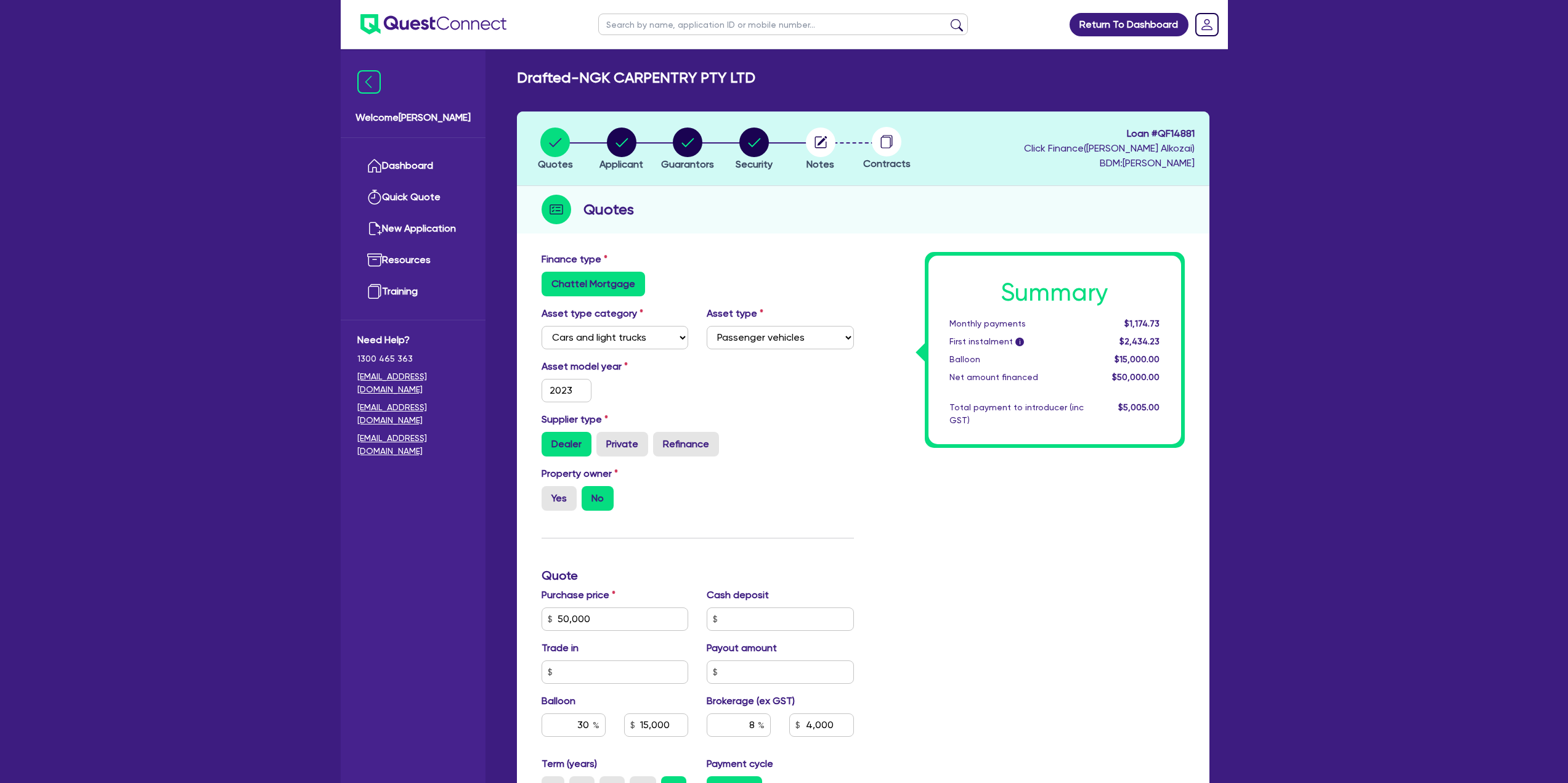
select select "CARS_AND_LIGHT_TRUCKS"
select select "PASSENGER_VEHICLES"
click at [623, 154] on circle "button" at bounding box center [621, 142] width 29 height 29
select select "COMPANY"
select select "BUILDING_CONSTRUCTION"
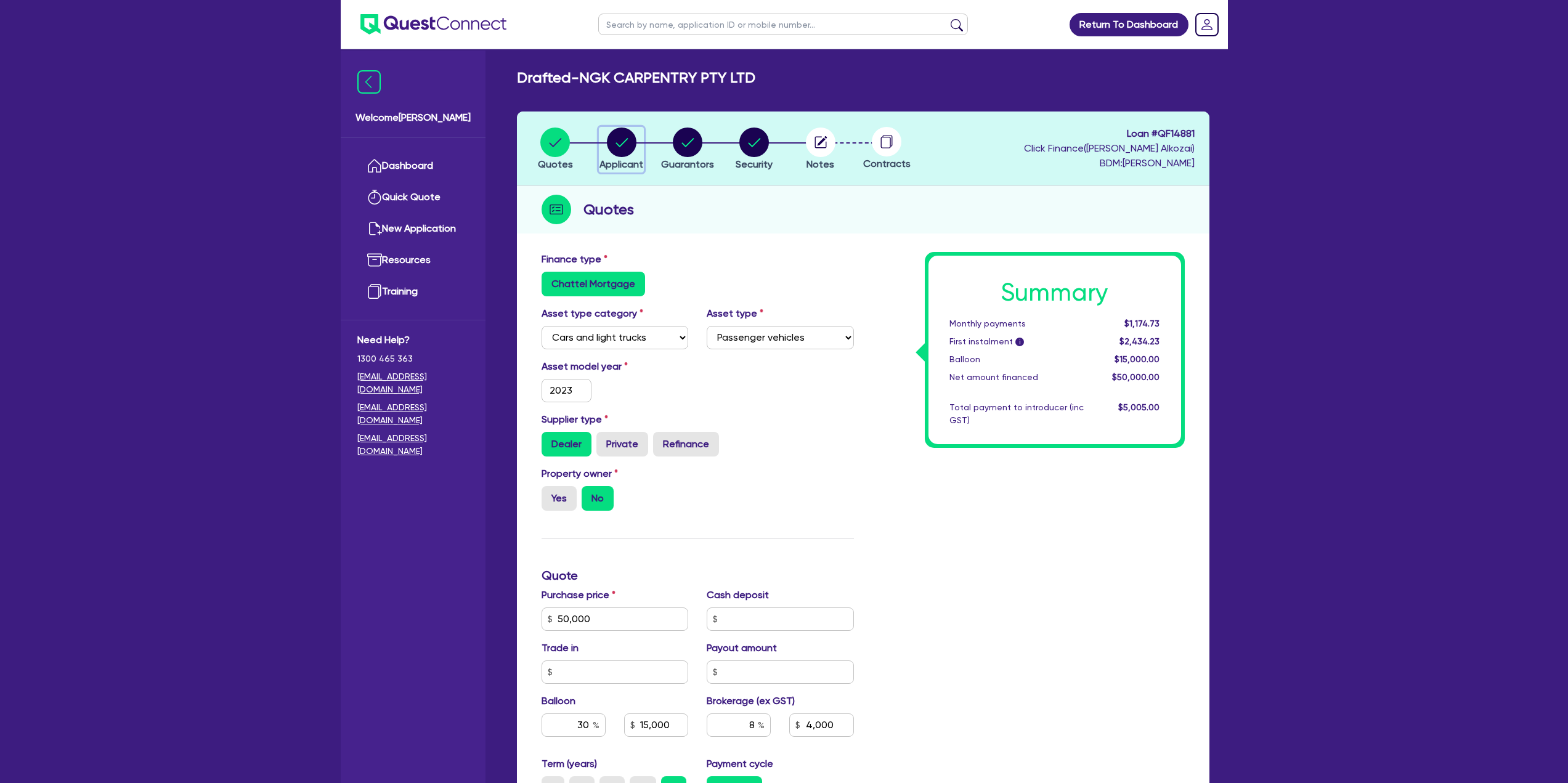
select select "BUSINESSES_CONSTRUCTION_SERVICES"
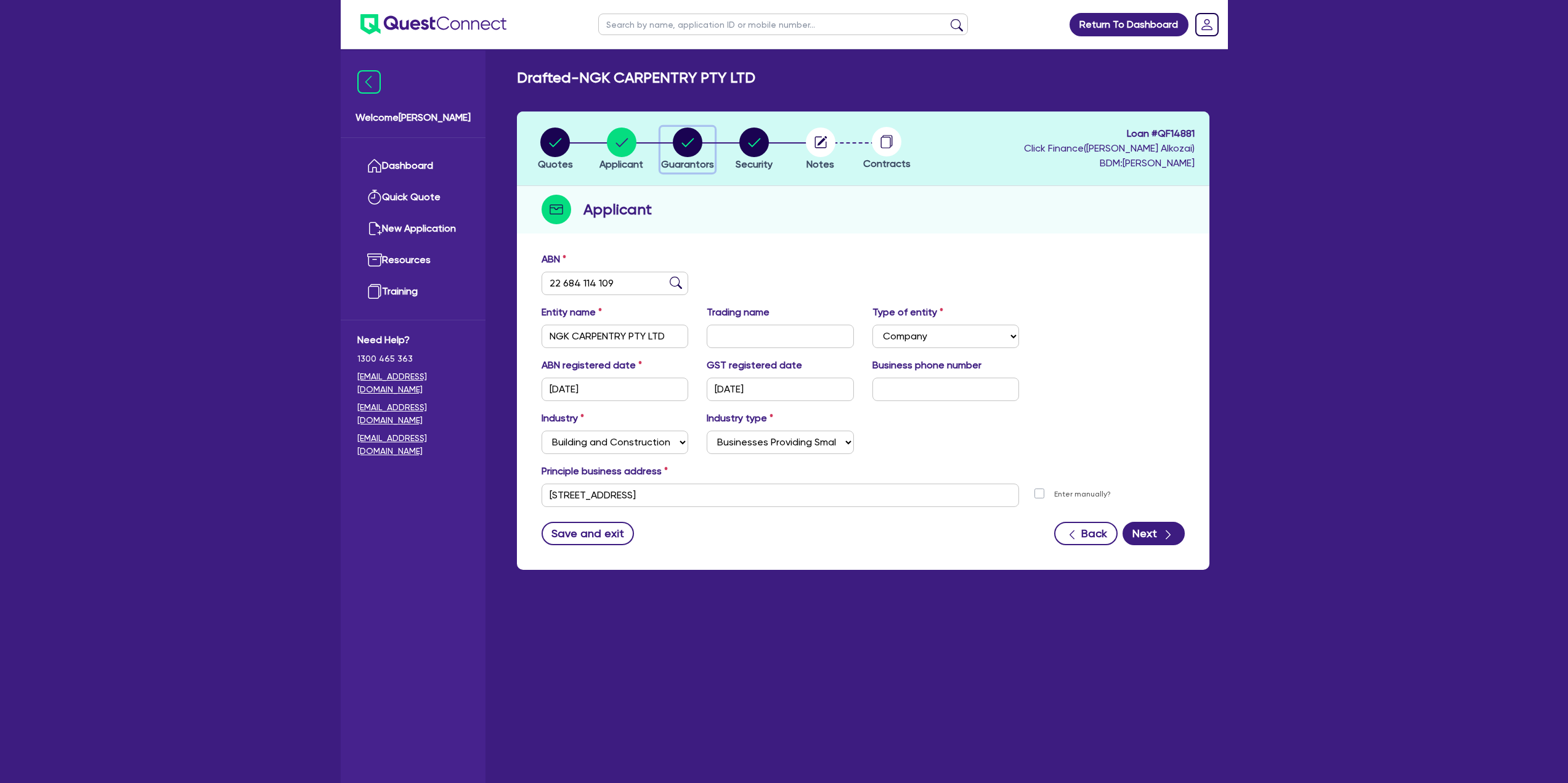
click at [696, 164] on span "Guarantors" at bounding box center [688, 164] width 53 height 12
select select "MRS"
select select "[GEOGRAPHIC_DATA]"
select select "MARRIED"
select select "PROPERTY"
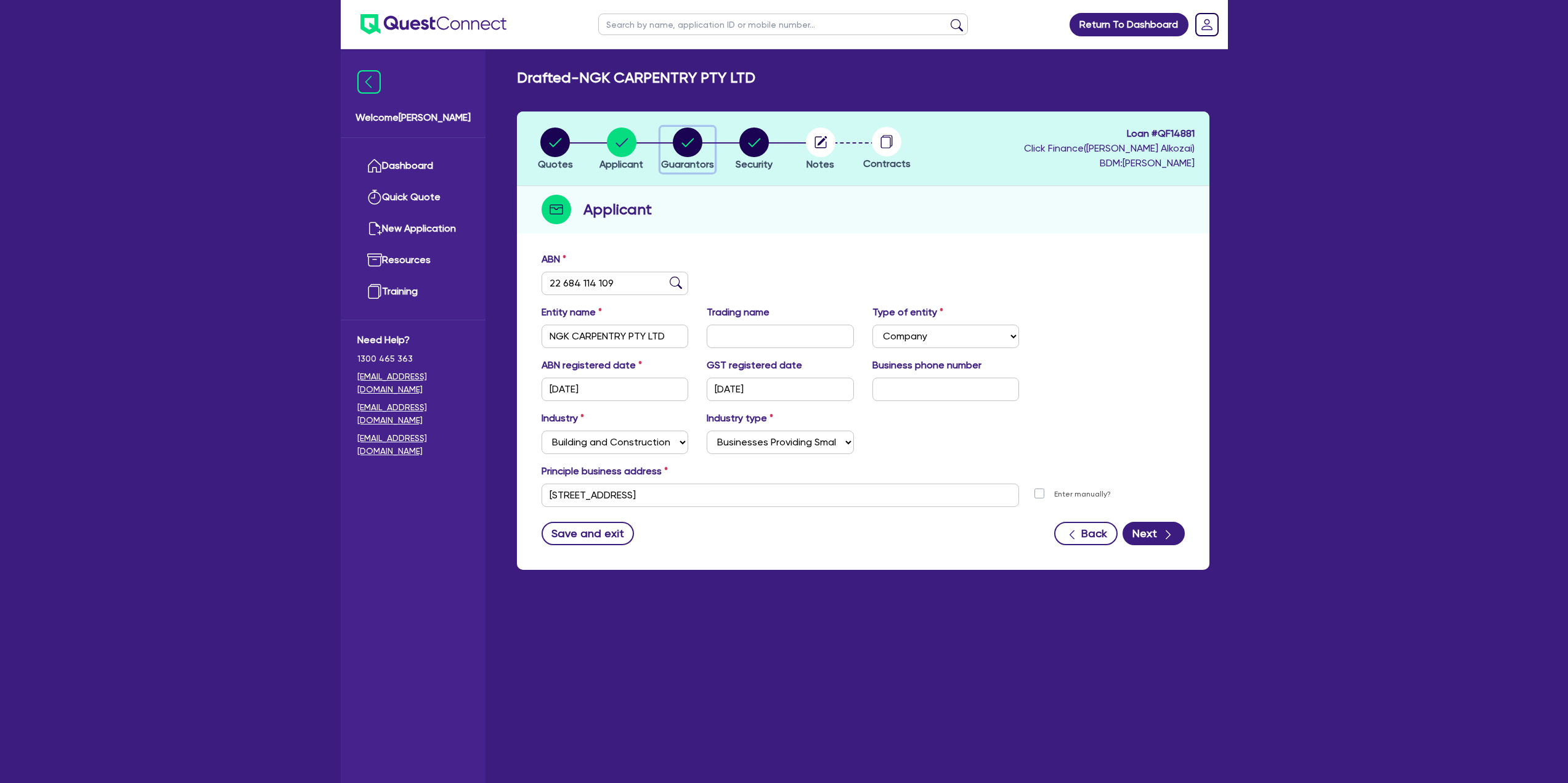
select select "VEHICLE"
select select "CASH"
select select "HOUSEHOLD_PERSONAL"
select select "MORTGAGE"
select select "VEHICLE_LOAN"
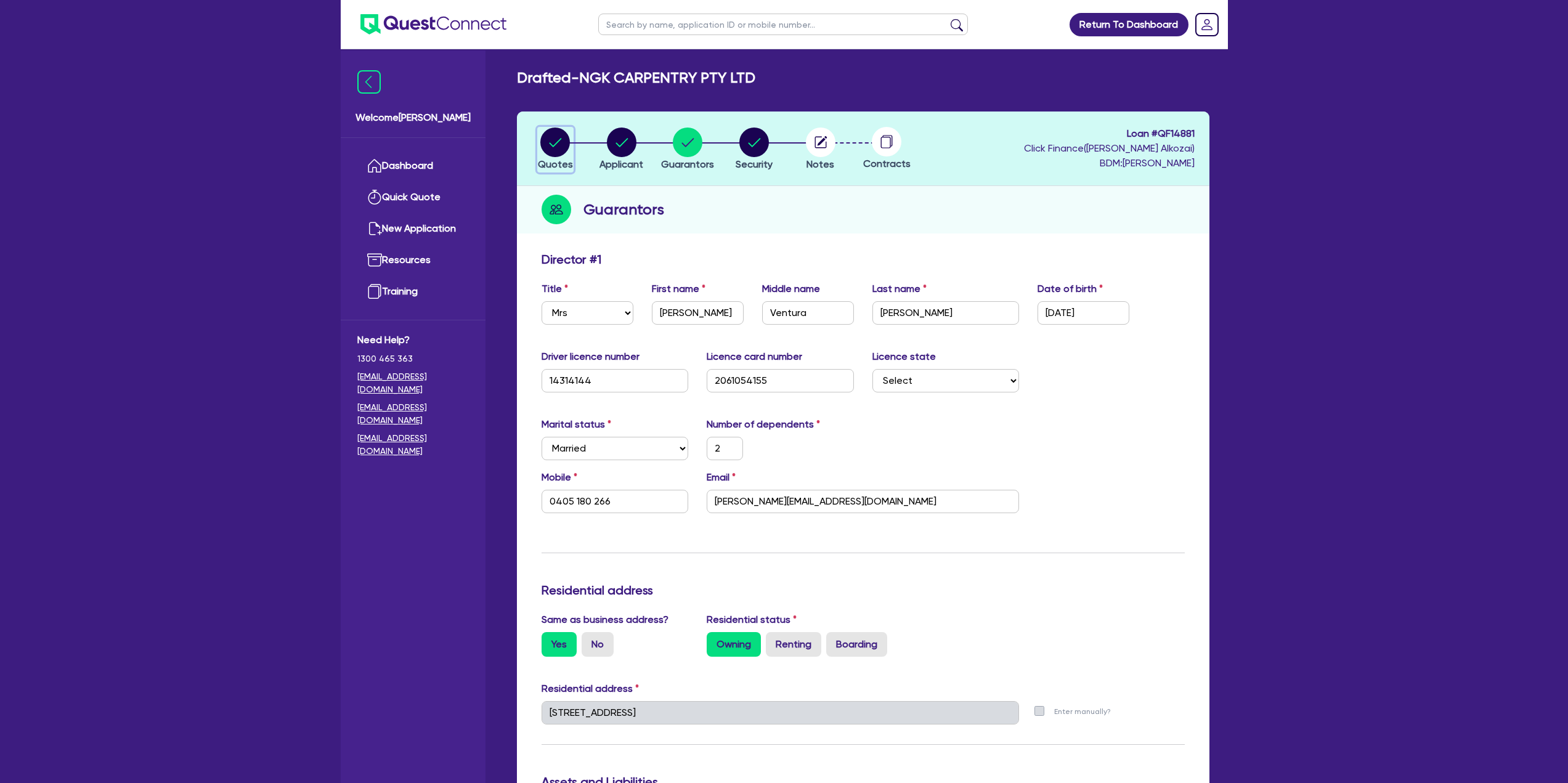
click at [567, 157] on button "Quotes" at bounding box center [555, 150] width 36 height 46
select select "CARS_AND_LIGHT_TRUCKS"
select select "PASSENGER_VEHICLES"
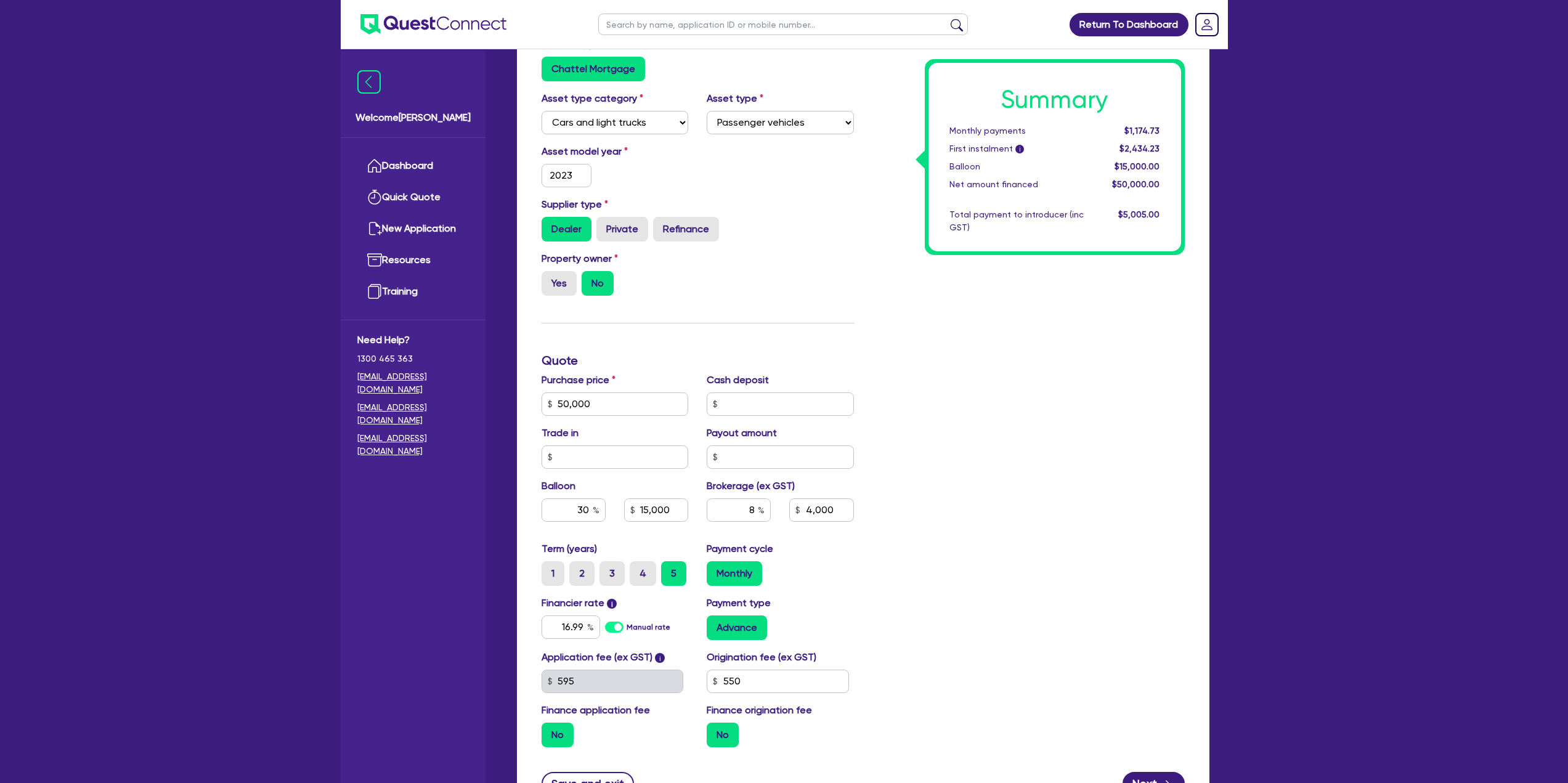
scroll to position [81, 0]
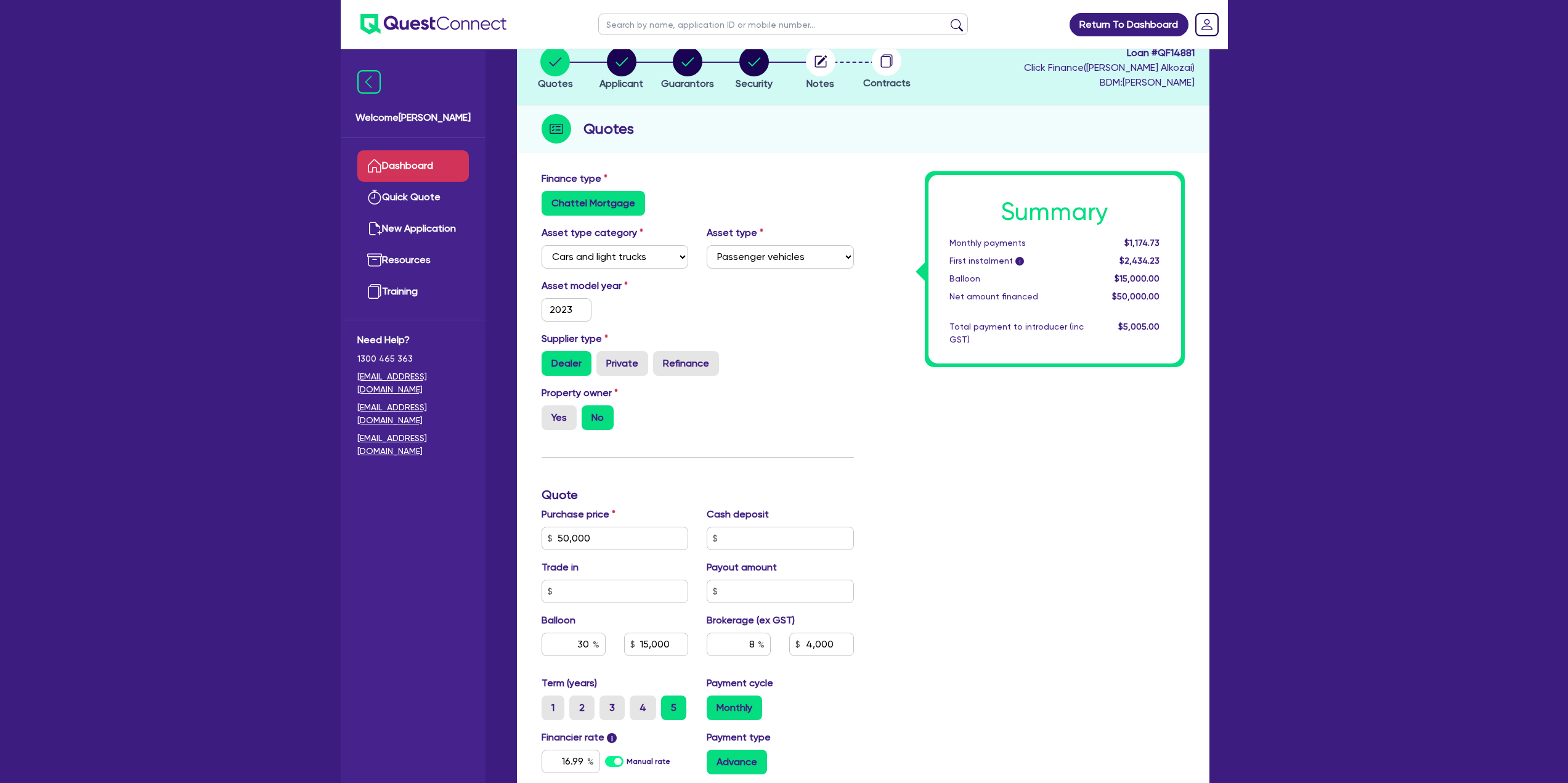
click at [402, 156] on link "Dashboard" at bounding box center [413, 166] width 111 height 32
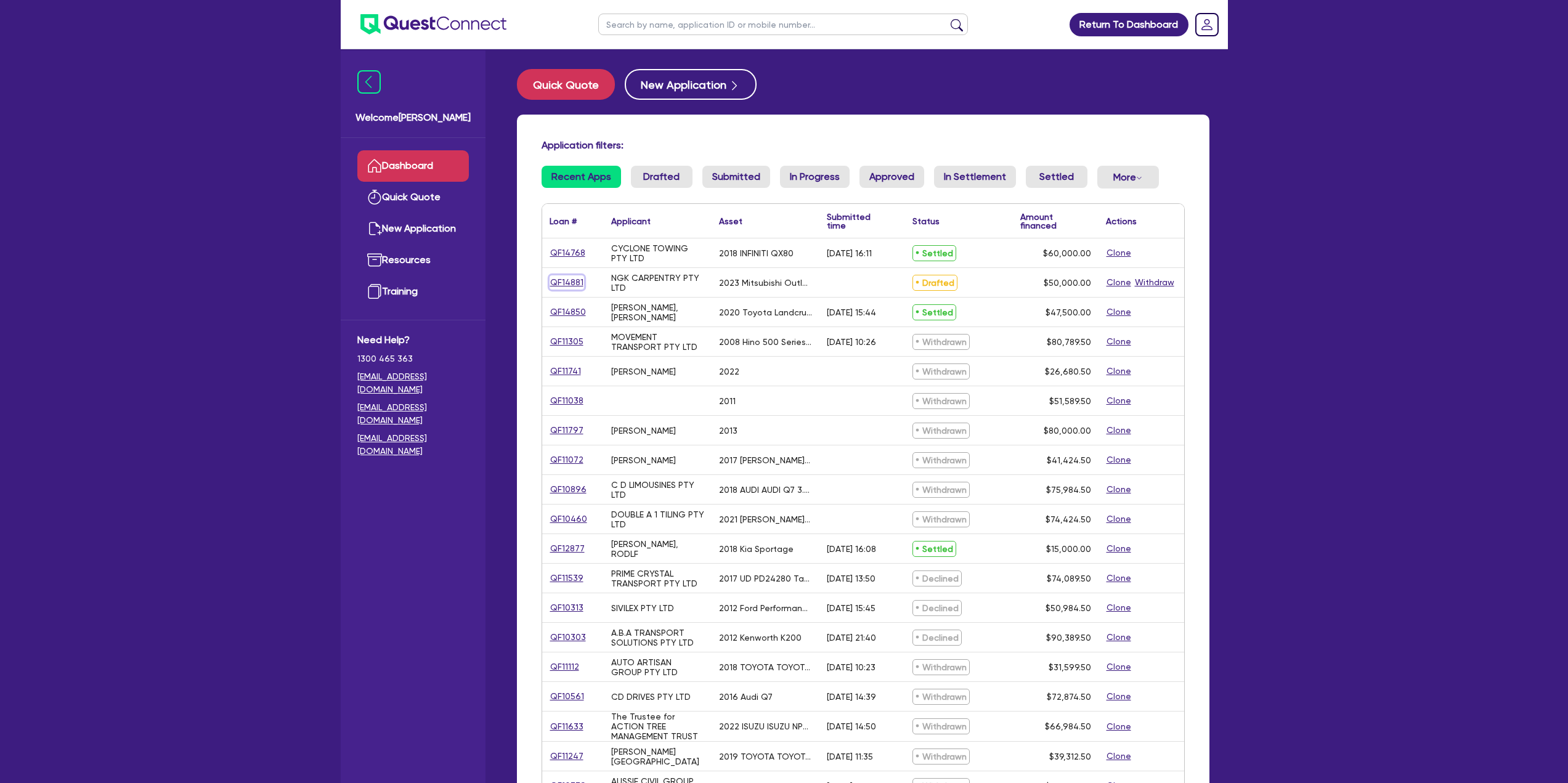
click at [569, 282] on link "QF14881" at bounding box center [567, 282] width 35 height 14
select select "CARS_AND_LIGHT_TRUCKS"
select select "PASSENGER_VEHICLES"
click at [574, 516] on link "QF10460" at bounding box center [569, 519] width 38 height 14
select select "CARS_AND_LIGHT_TRUCKS"
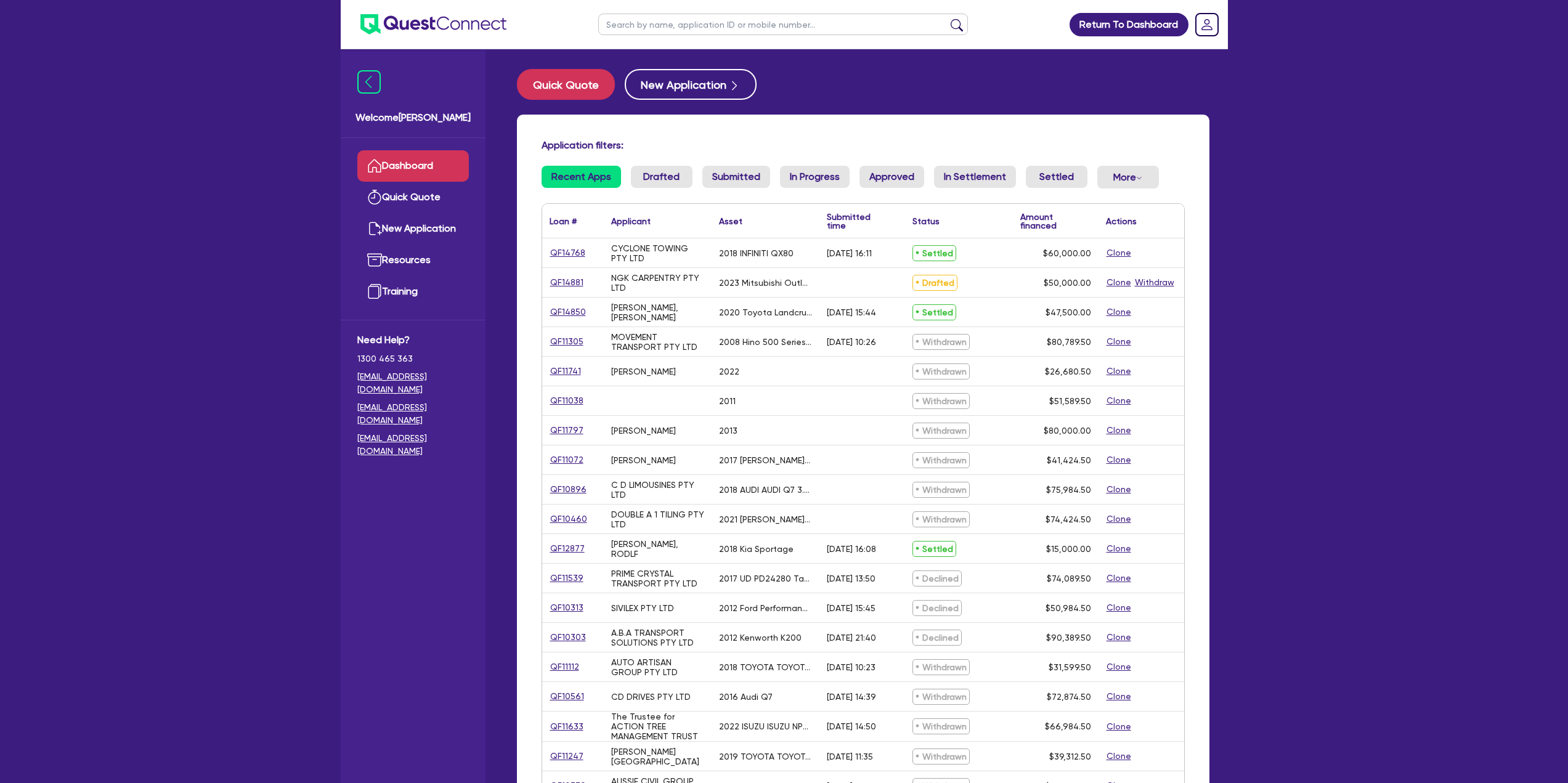
select select "PASSENGER_VEHICLES"
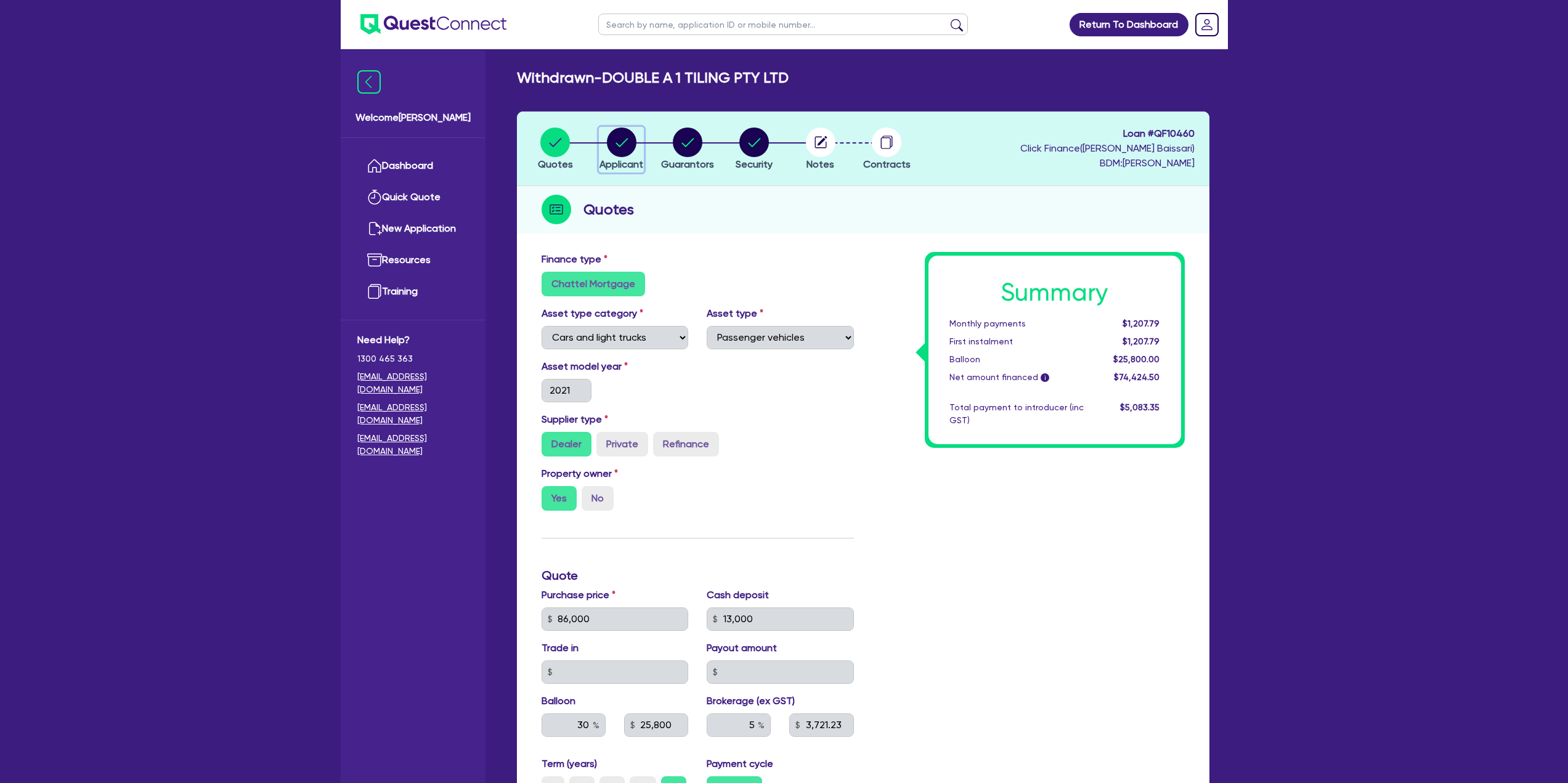
click at [639, 153] on div "button" at bounding box center [621, 142] width 44 height 29
select select "COMPANY"
select select "BUILDING_CONSTRUCTION"
select select "TRADES_SERVICES_BUSINESSES_GOVERNMENT"
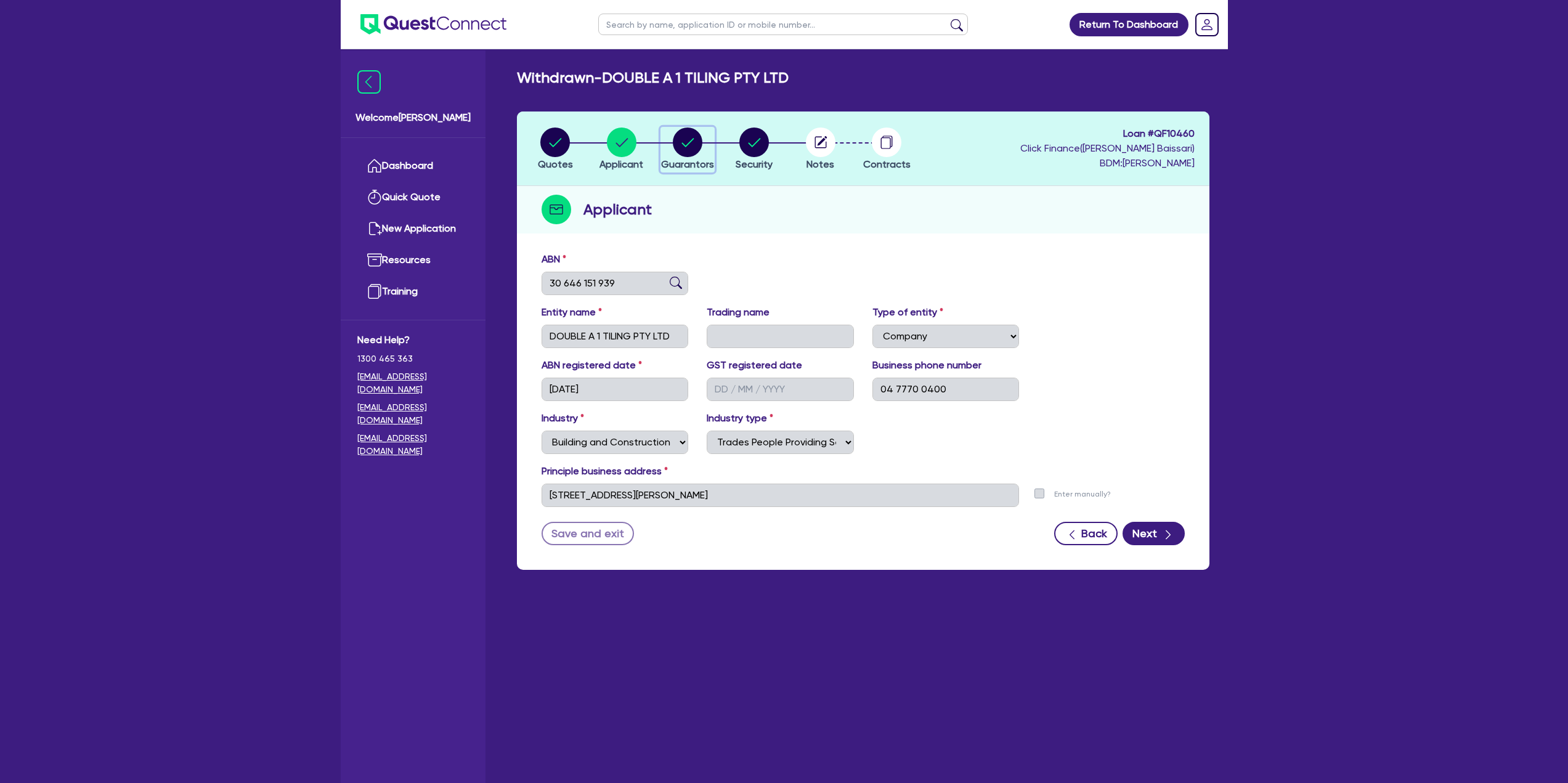
click at [679, 148] on circle "button" at bounding box center [687, 142] width 29 height 29
select select "MR"
select select "[GEOGRAPHIC_DATA]"
select select "SINGLE"
select select "INVESTMENT_PROPERTY"
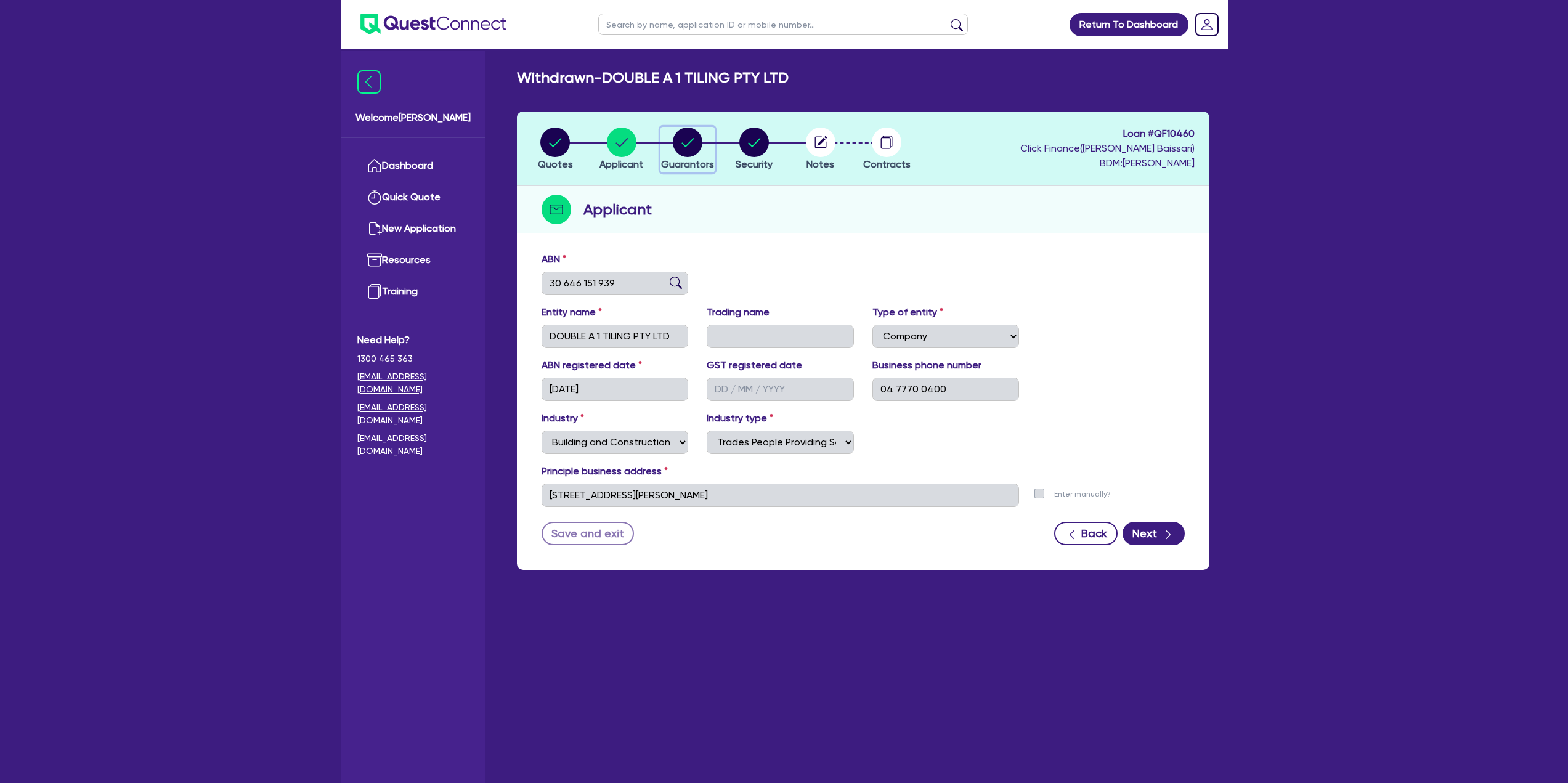
select select "HOUSEHOLD_PERSONAL"
select select "CASH"
select select "MORTGAGE"
select select "CREDIT_CARD"
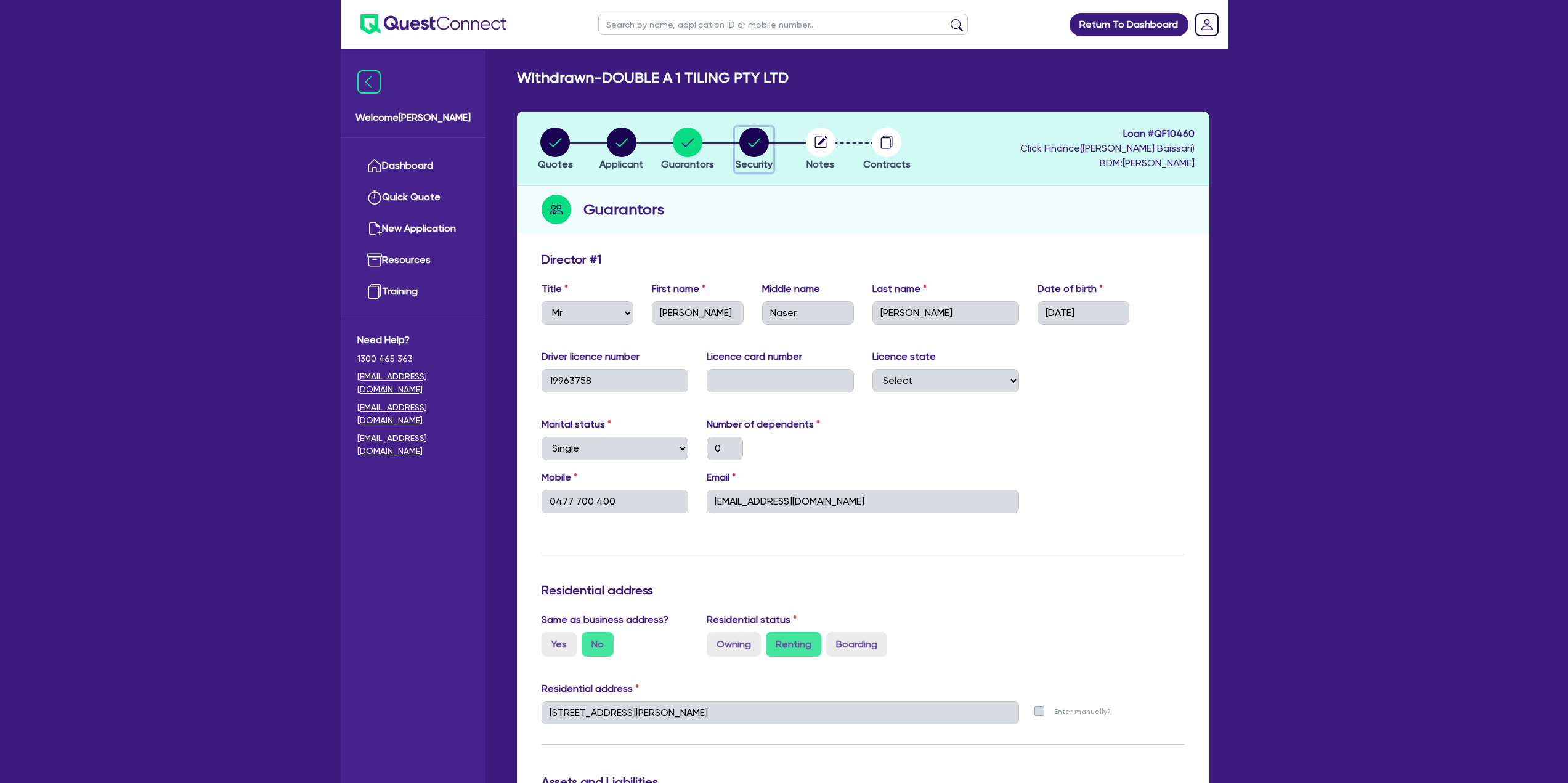
click at [737, 151] on div "button" at bounding box center [754, 142] width 37 height 29
select select "CARS_AND_LIGHT_TRUCKS"
select select "PASSENGER_VEHICLES"
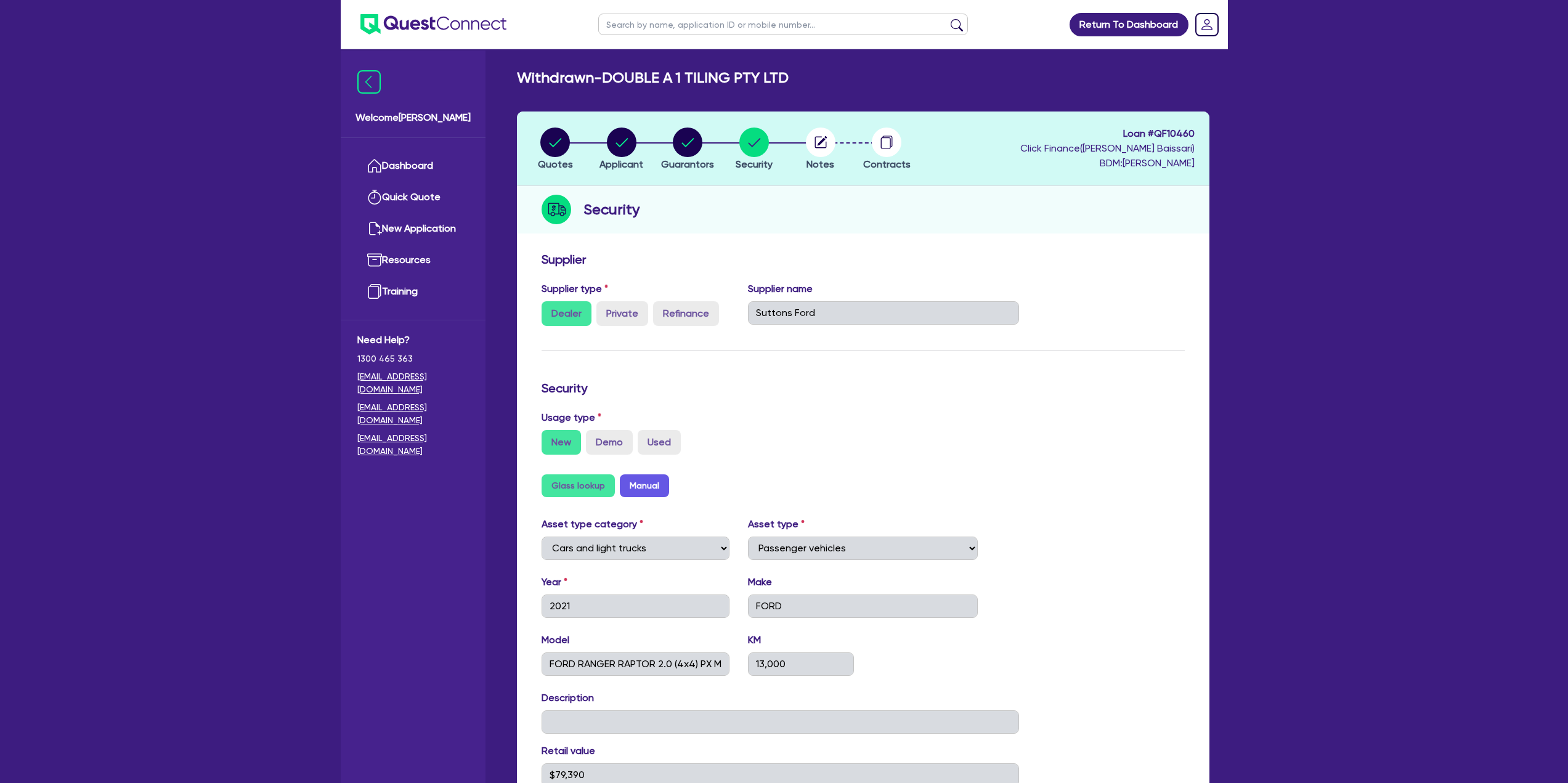
click at [789, 151] on li "Notes" at bounding box center [820, 148] width 66 height 43
click at [839, 156] on li "Notes" at bounding box center [820, 148] width 66 height 43
click at [833, 160] on span "Notes" at bounding box center [820, 164] width 28 height 12
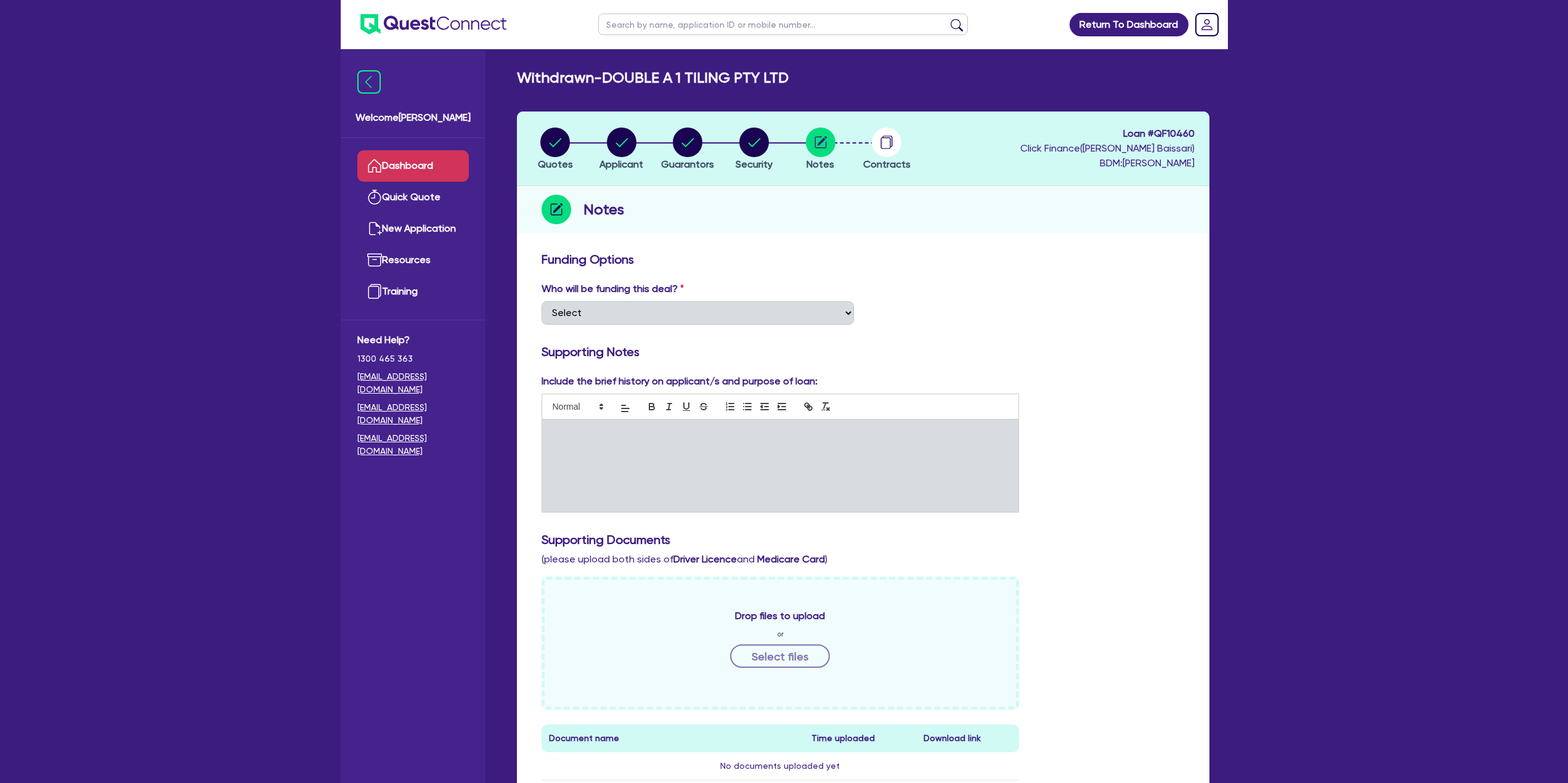
click at [419, 165] on link "Dashboard" at bounding box center [413, 166] width 111 height 32
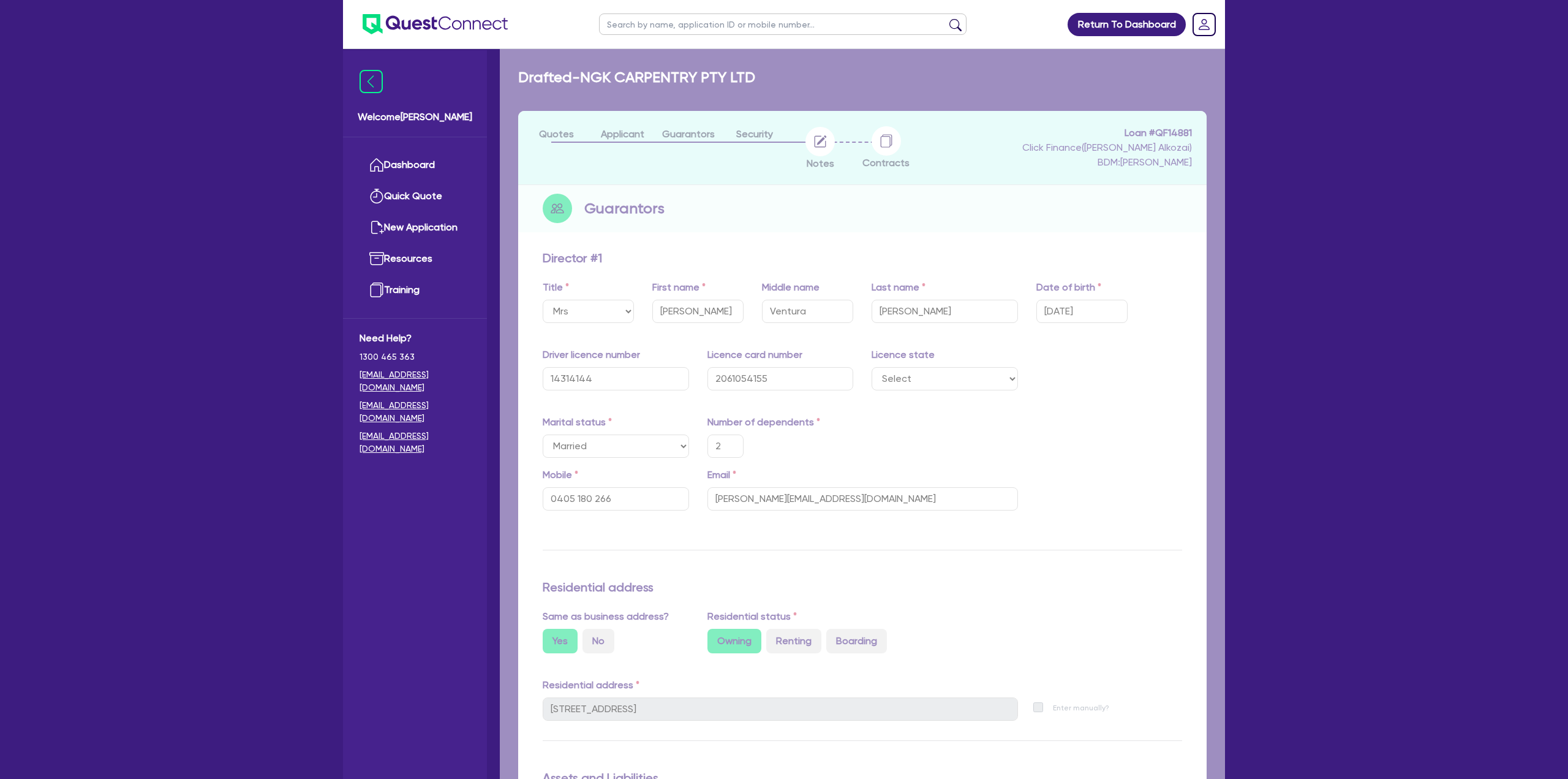
select select "MRS"
select select "[GEOGRAPHIC_DATA]"
select select "MARRIED"
select select "PROPERTY"
select select "VEHICLE"
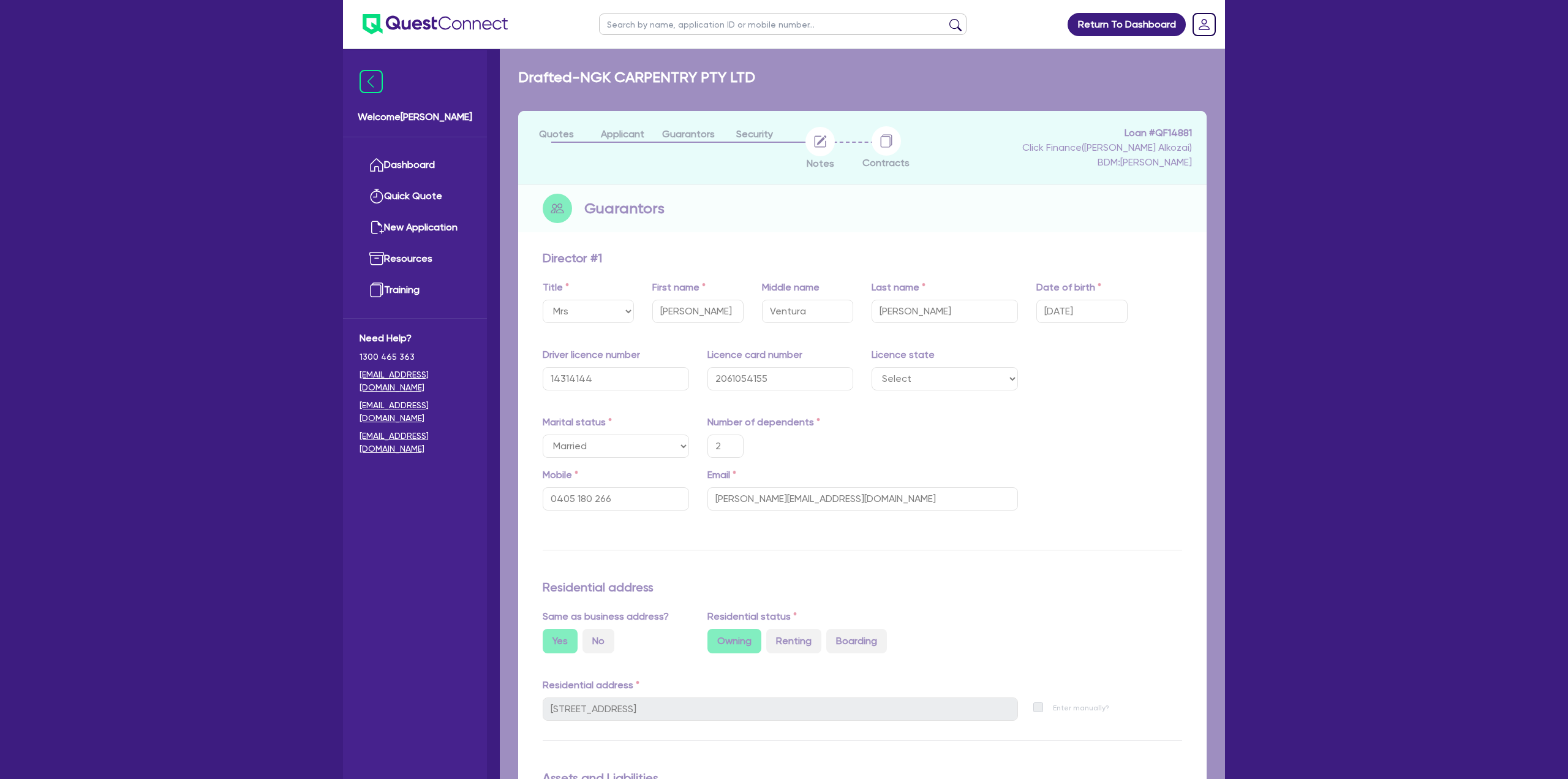
select select "CASH"
select select "HOUSEHOLD_PERSONAL"
select select "MORTGAGE"
select select "VEHICLE_LOAN"
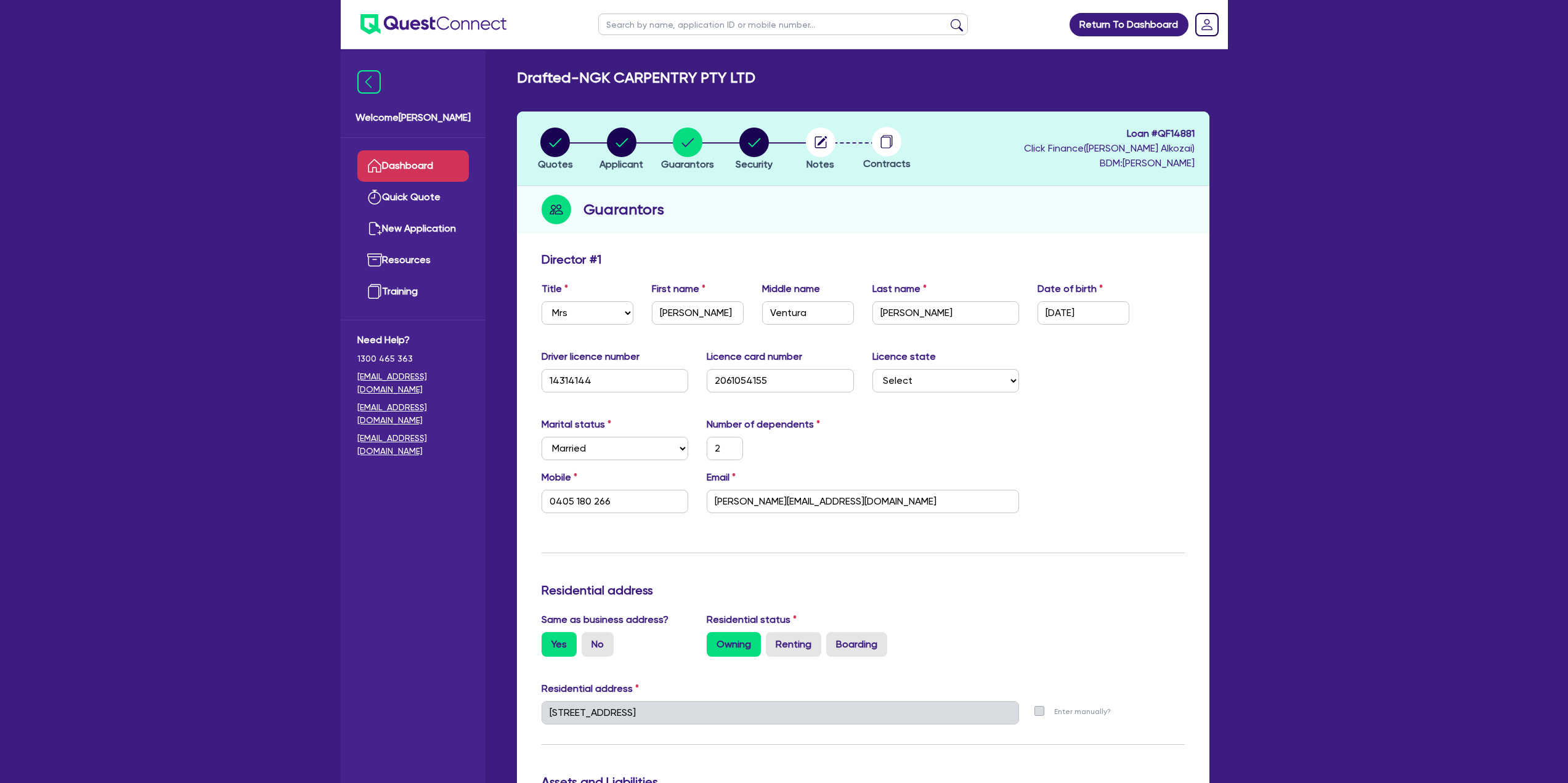
click at [388, 168] on link "Dashboard" at bounding box center [413, 166] width 111 height 32
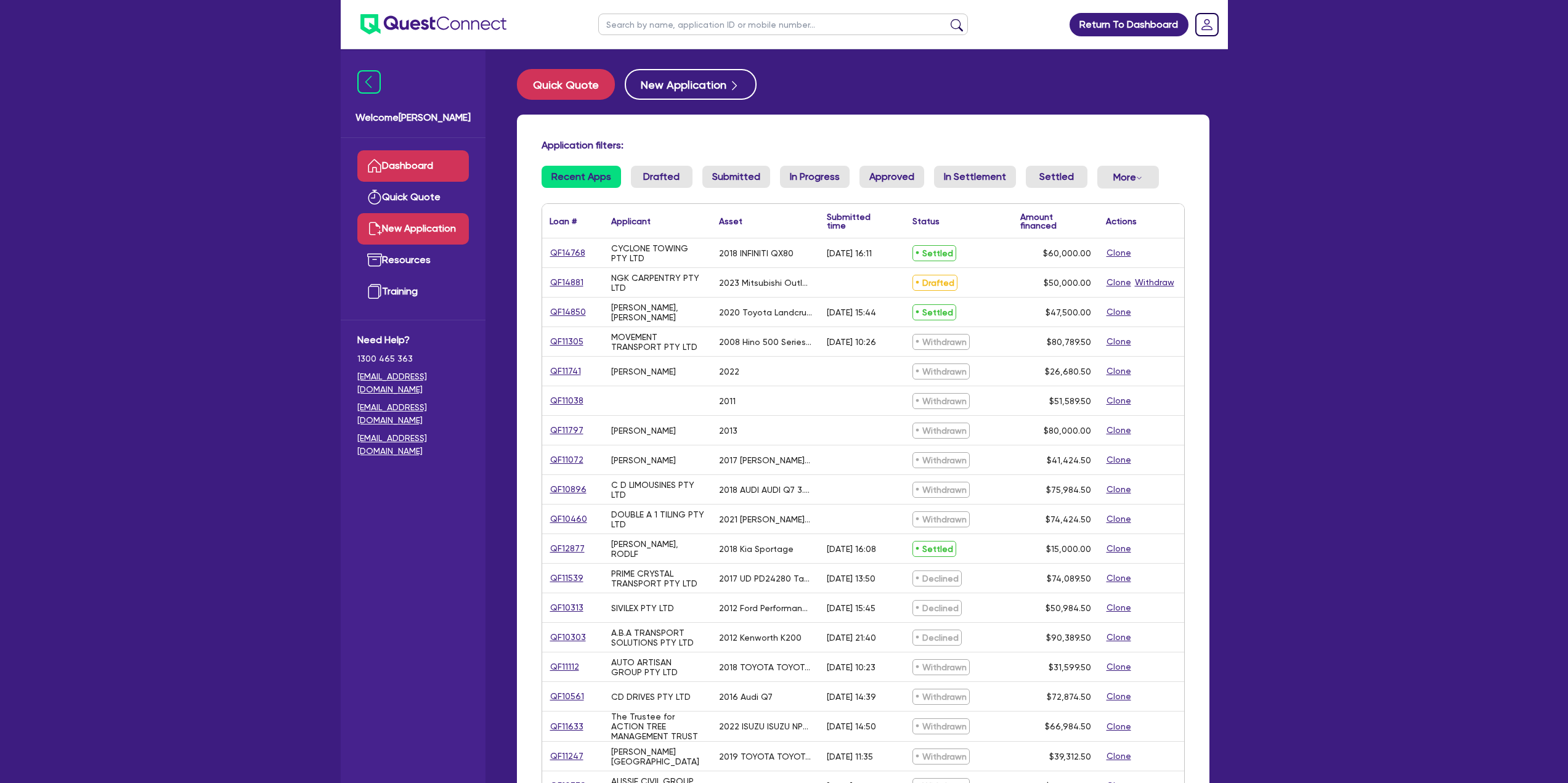
click at [433, 223] on link "New Application" at bounding box center [413, 229] width 111 height 32
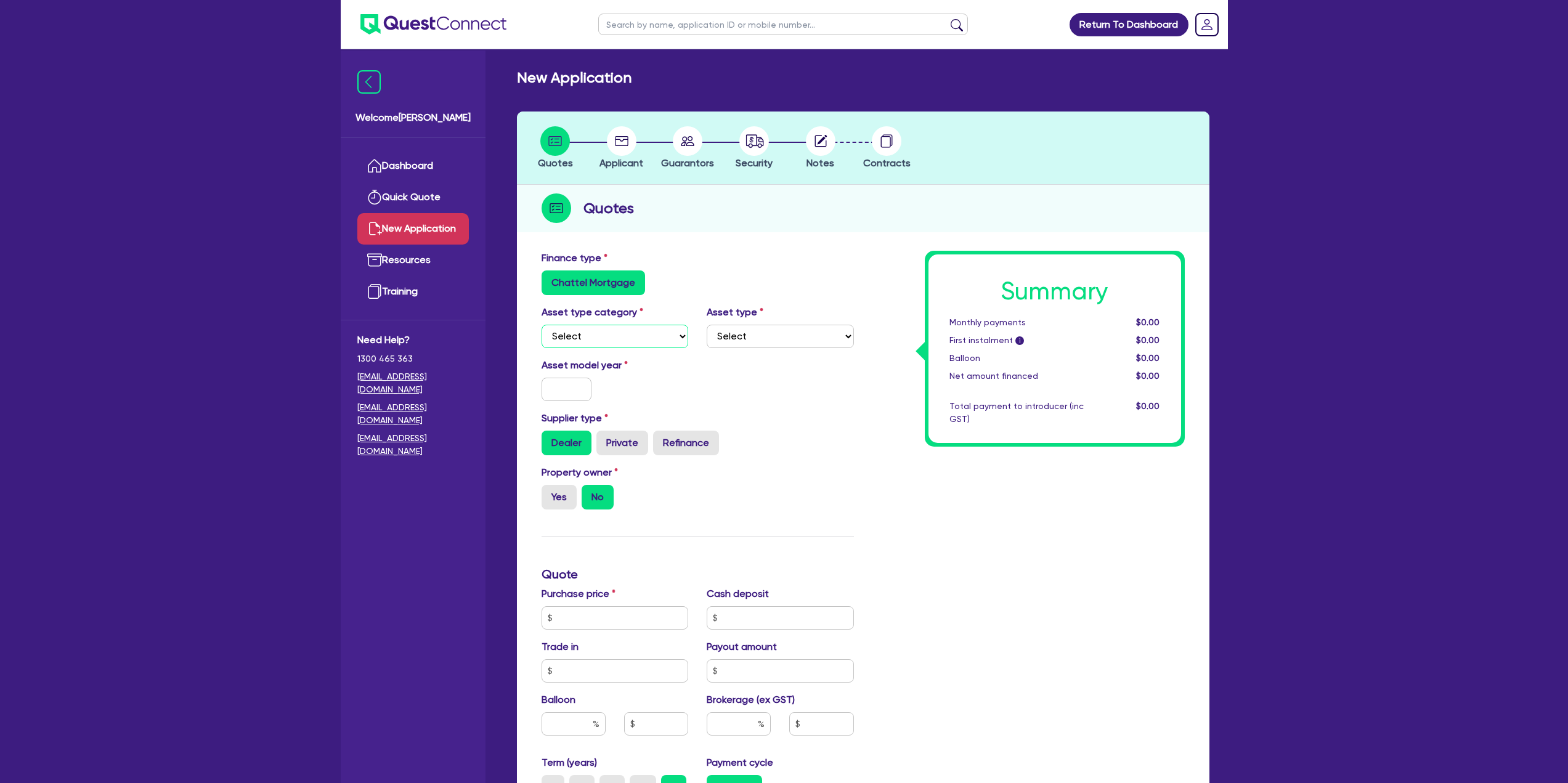
click at [634, 331] on select "Select Cars and light trucks Primary assets Secondary assets Tertiary assets" at bounding box center [615, 336] width 148 height 23
select select "TERTIARY_ASSETS"
click at [541, 324] on select "Select Cars and light trucks Primary assets Secondary assets Tertiary assets" at bounding box center [615, 336] width 148 height 23
click at [752, 346] on select "Select Beauty equipment IT equipment IT software Watercraft Other" at bounding box center [780, 336] width 148 height 23
select select "IT_EQUIPMENT"
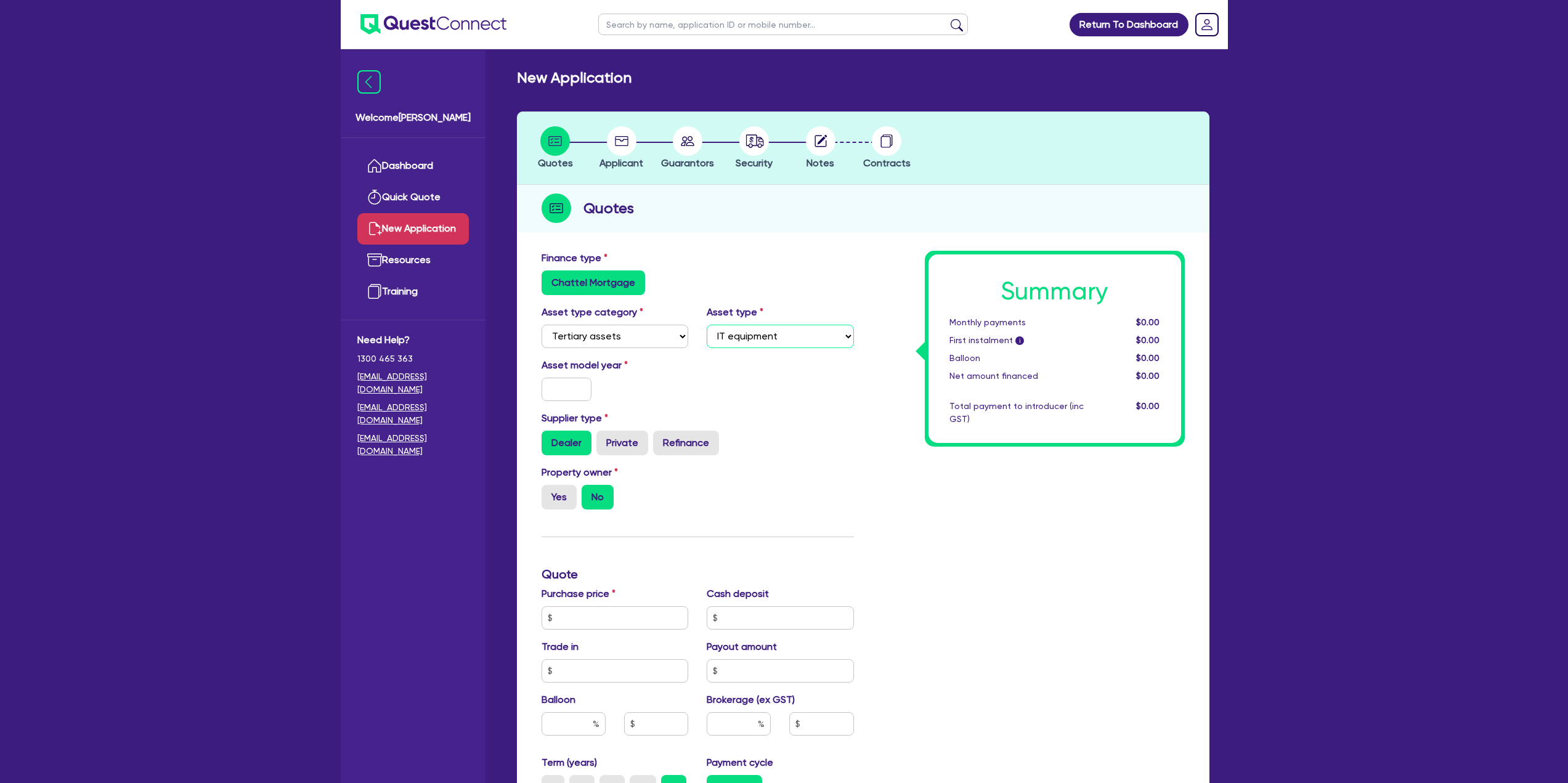
click at [706, 324] on select "Select Beauty equipment IT equipment IT software Watercraft Other" at bounding box center [780, 336] width 148 height 23
click at [584, 378] on input "text" at bounding box center [566, 388] width 50 height 23
click at [567, 399] on input "text" at bounding box center [566, 388] width 50 height 23
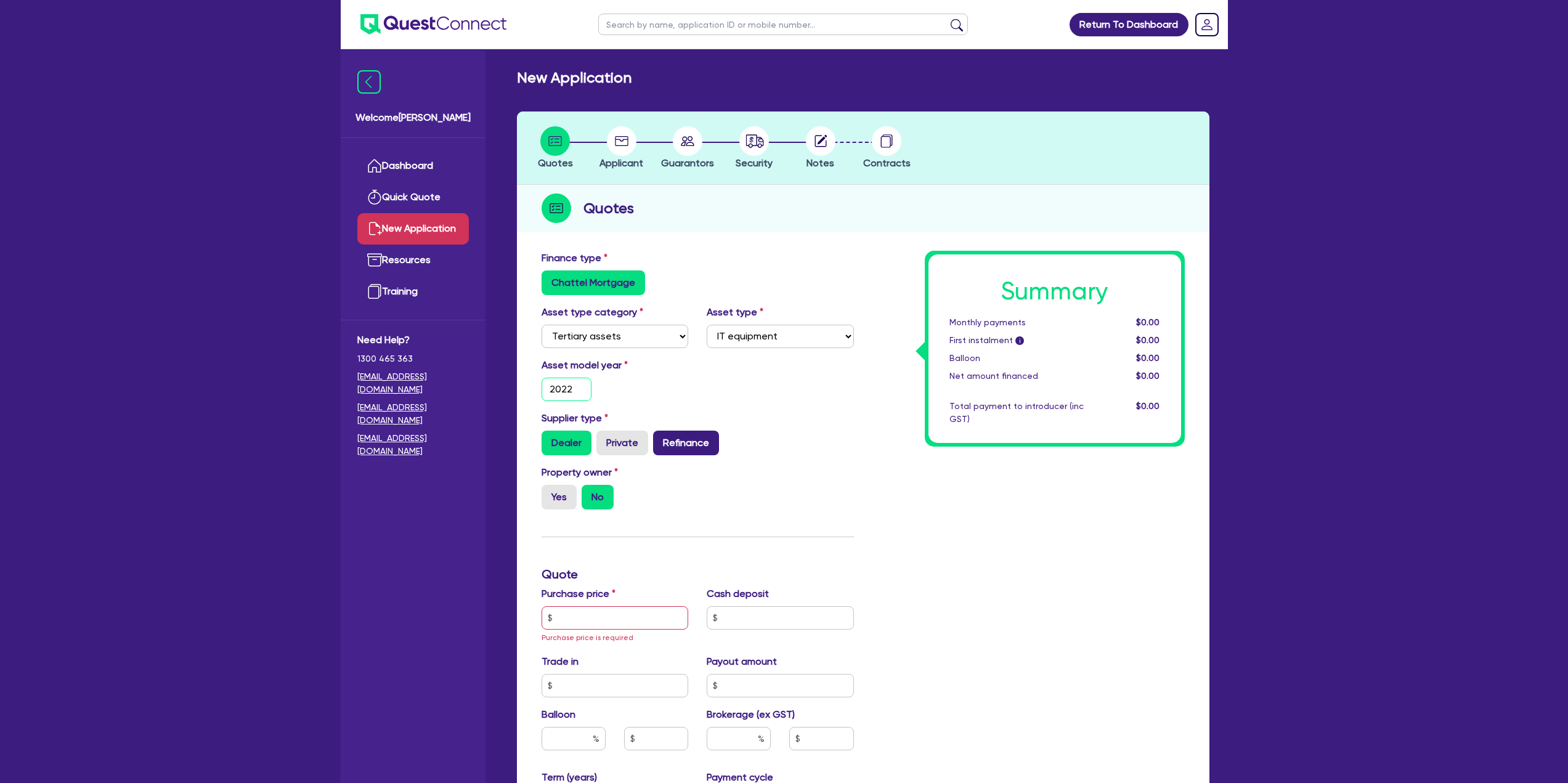
type input "2022"
click at [694, 440] on label "Refinance" at bounding box center [686, 443] width 66 height 25
click at [661, 438] on input "Refinance" at bounding box center [657, 434] width 8 height 8
radio input "true"
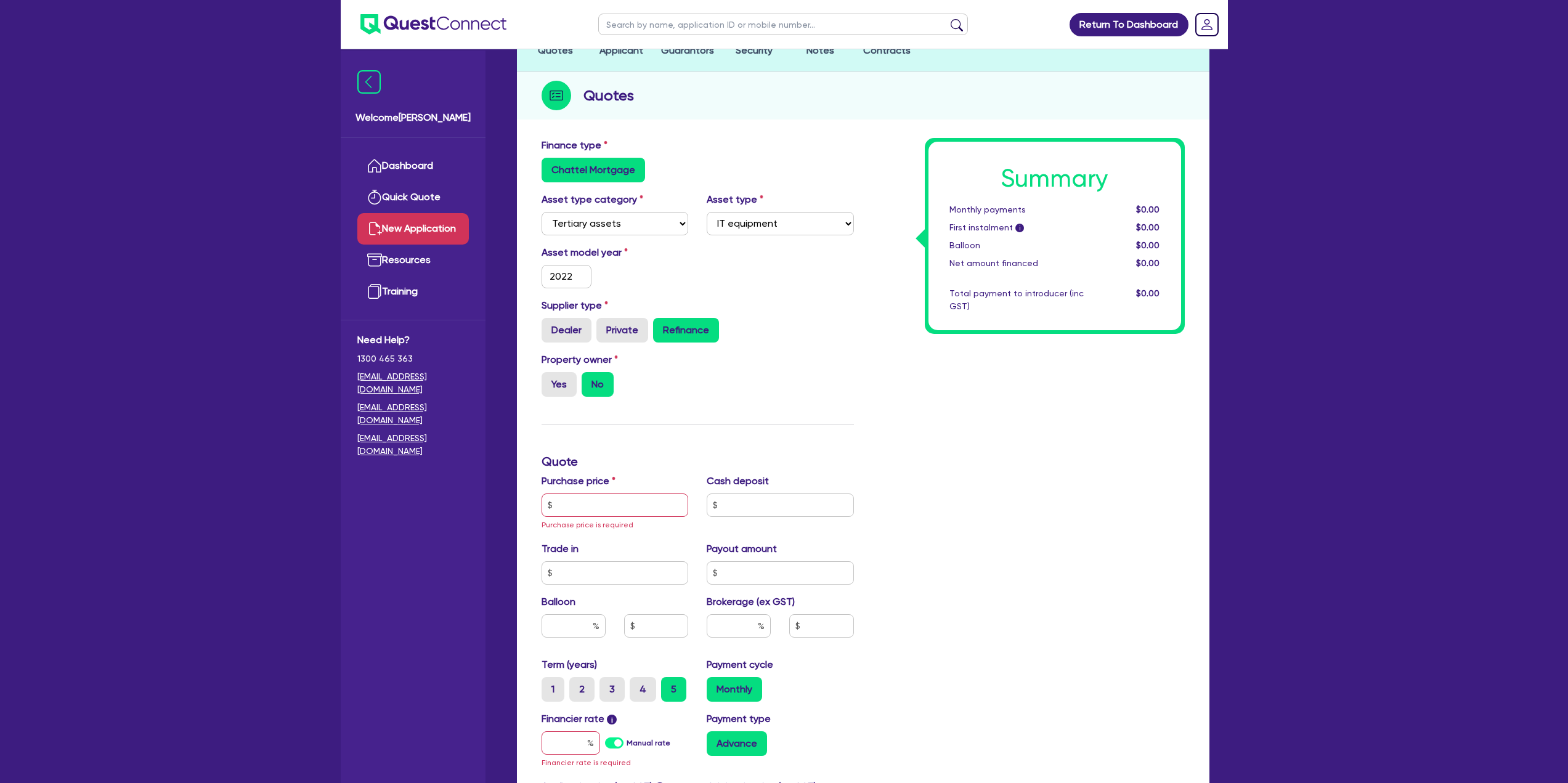
scroll to position [123, 0]
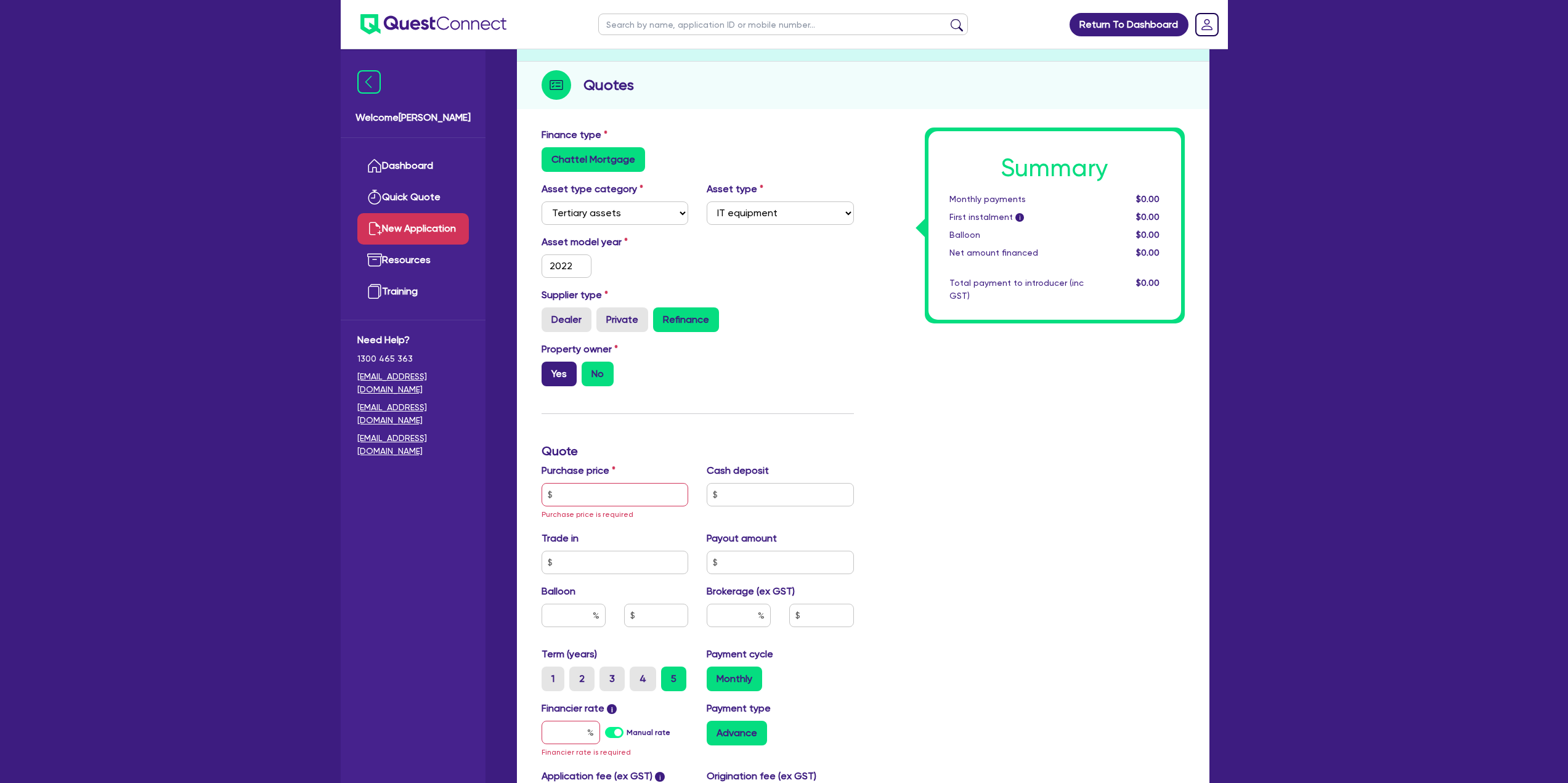
click at [560, 380] on label "Yes" at bounding box center [559, 373] width 35 height 25
click at [550, 370] on input "Yes" at bounding box center [545, 365] width 8 height 8
radio input "true"
click at [574, 489] on input "text" at bounding box center [615, 494] width 148 height 23
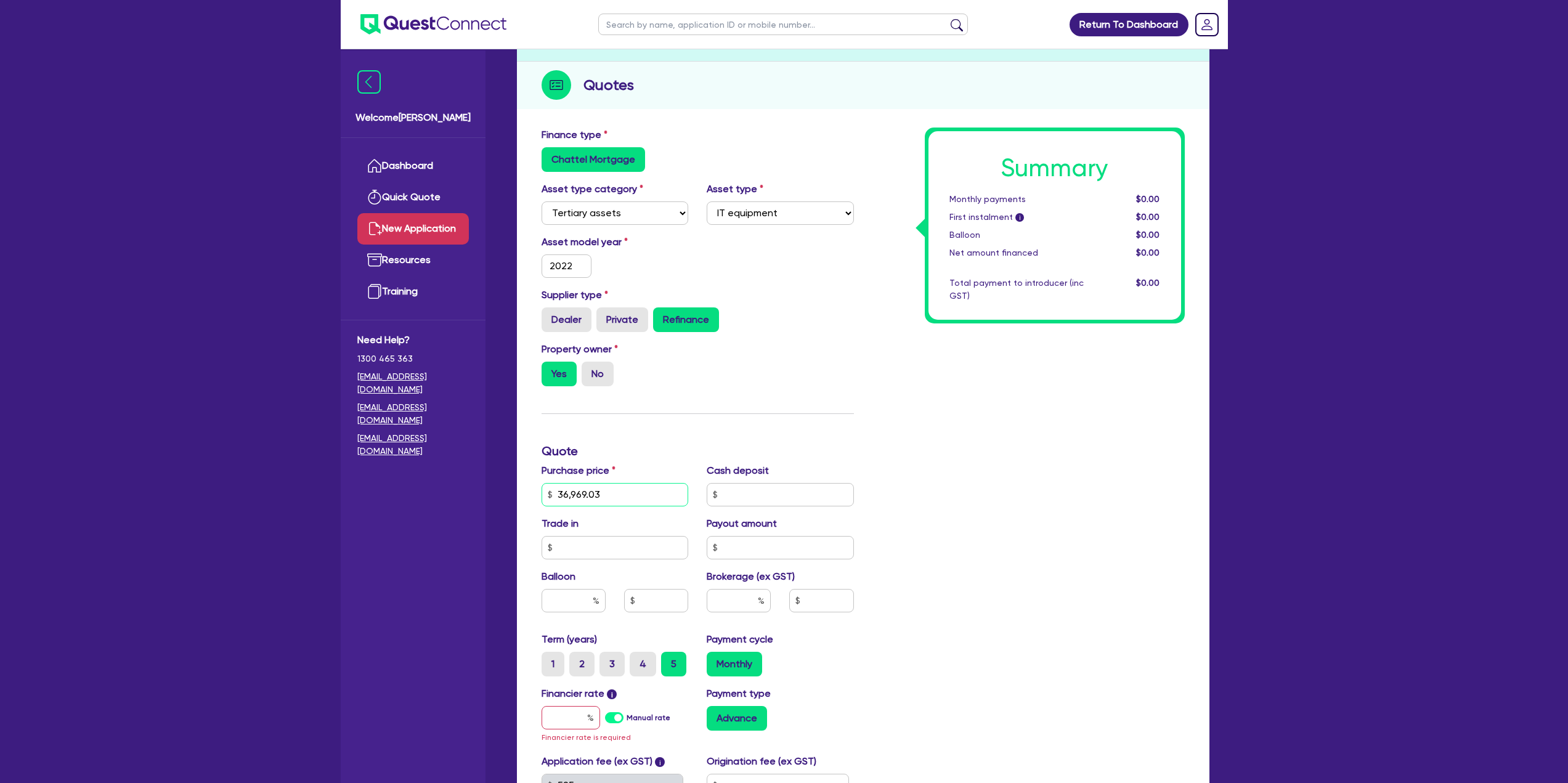
type input "36,969.03"
click at [753, 499] on input "text" at bounding box center [780, 494] width 148 height 23
type input "0"
click at [639, 534] on div "Trade in" at bounding box center [615, 537] width 166 height 43
click at [637, 535] on div "Trade in" at bounding box center [615, 537] width 166 height 43
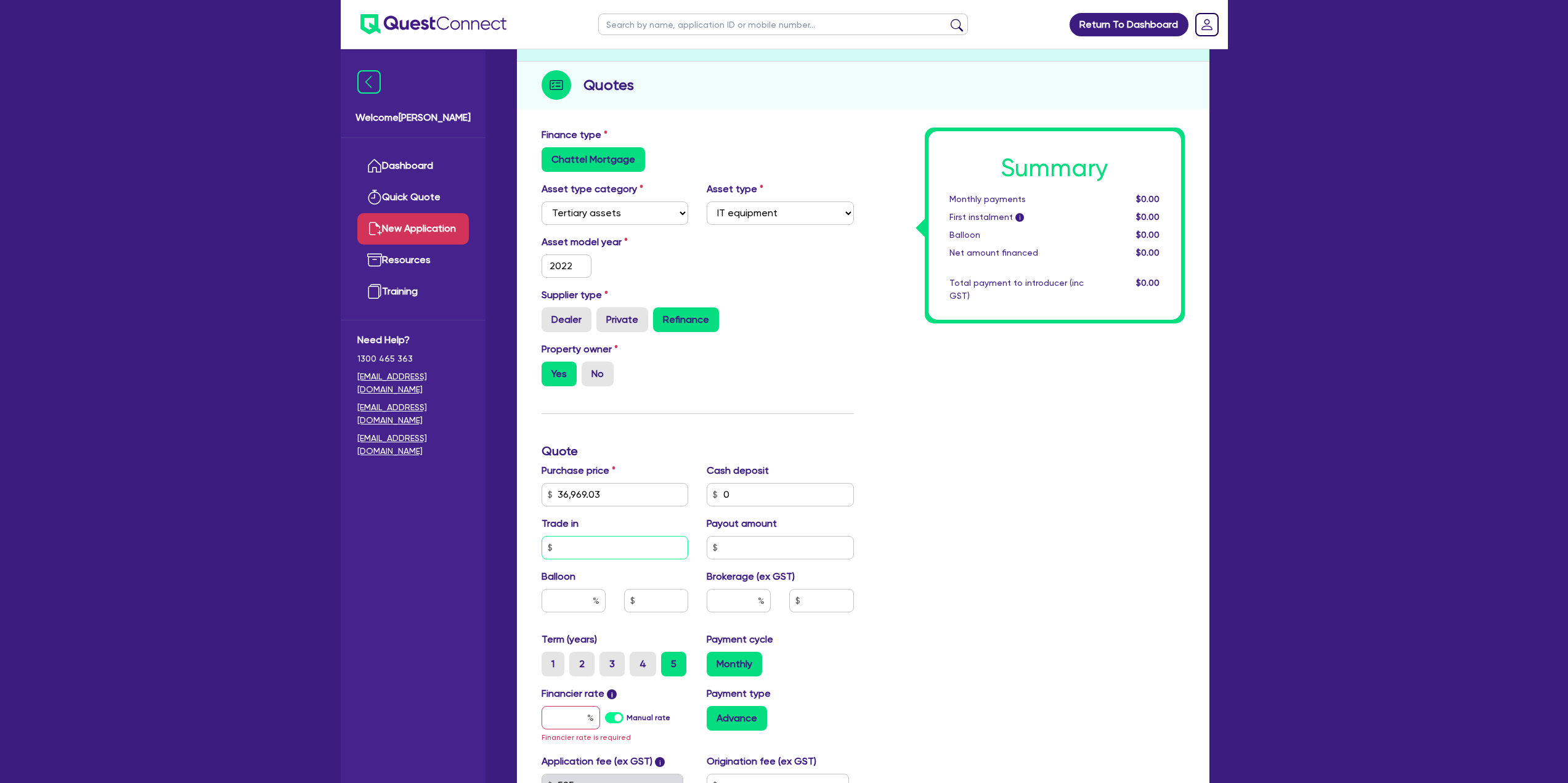
click at [635, 544] on input "text" at bounding box center [615, 547] width 148 height 23
type input "0"
click at [746, 544] on input "text" at bounding box center [780, 547] width 148 height 23
type input "0"
click at [591, 597] on input "text" at bounding box center [573, 600] width 64 height 23
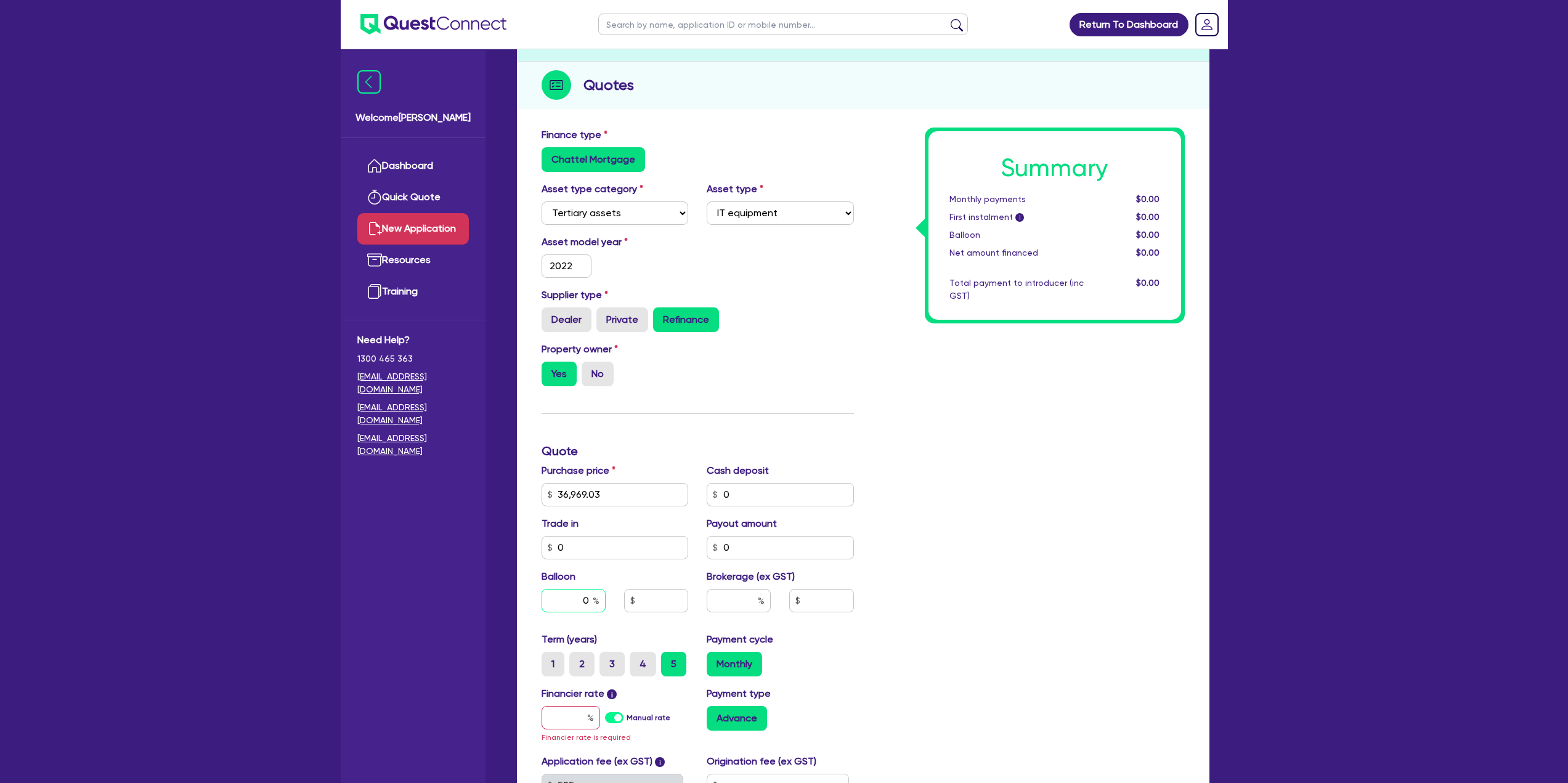
type input "0"
click at [730, 597] on input "text" at bounding box center [738, 600] width 64 height 23
type input "10"
click at [922, 590] on div "Summary Monthly payments $0.00 First instalment i $0.00 Balloon $0.00 Net amoun…" at bounding box center [1028, 494] width 331 height 733
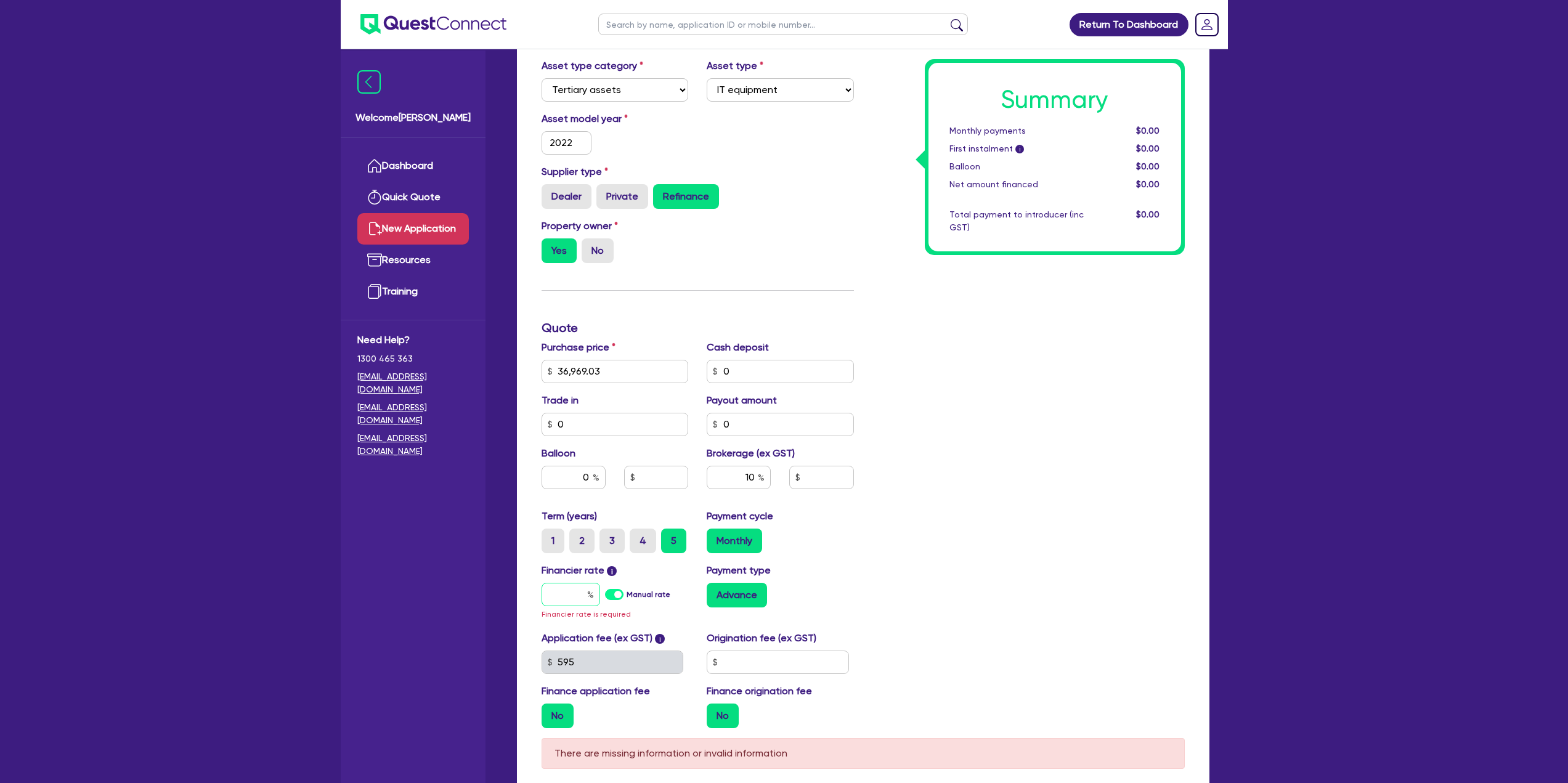
click at [578, 594] on input "text" at bounding box center [571, 594] width 59 height 23
type input "1"
type input "3,696.9"
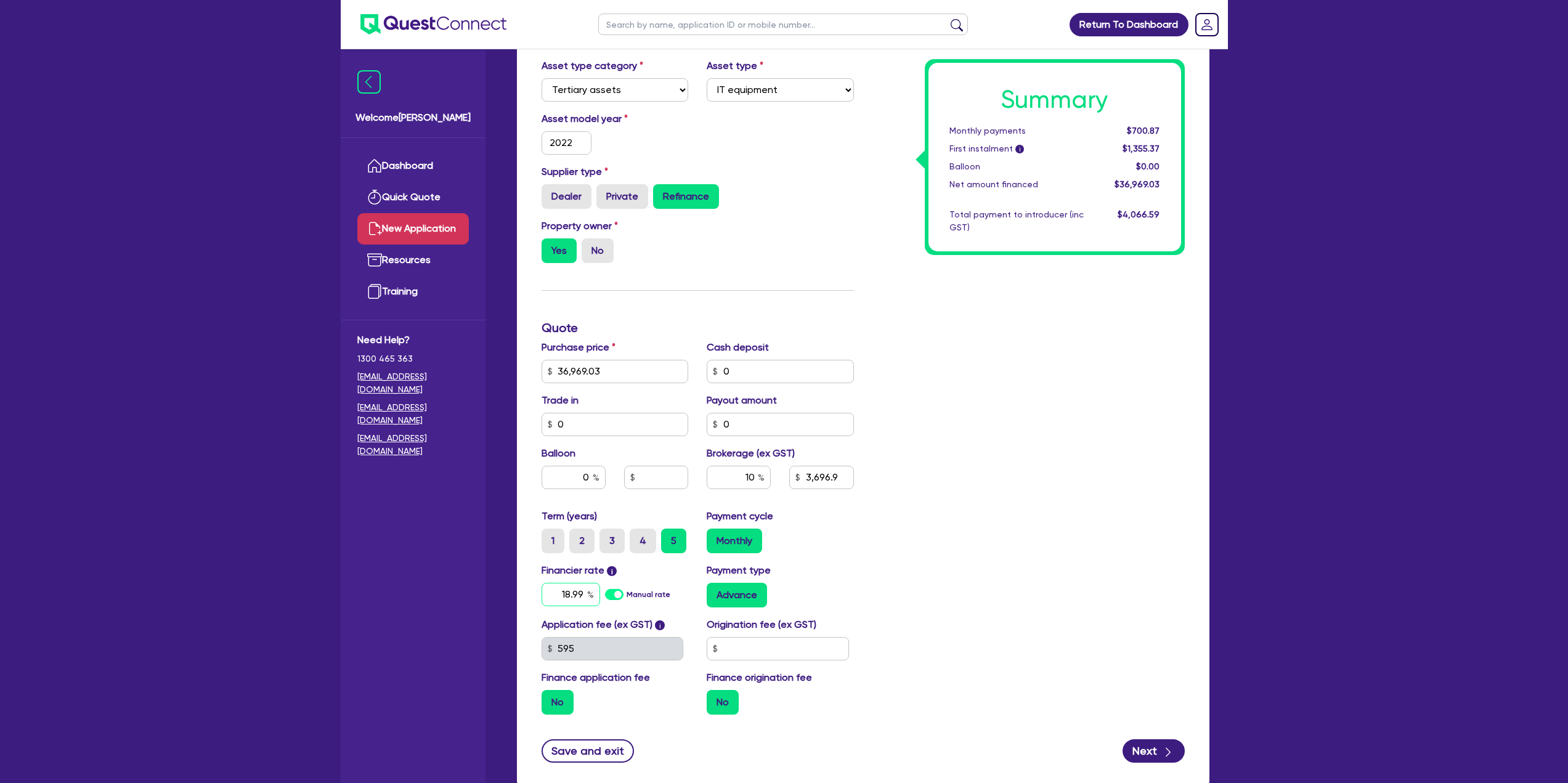
type input "18.99"
click at [1042, 523] on div "Summary Monthly payments Calculating... First instalment i Calculating... Ballo…" at bounding box center [1028, 364] width 331 height 720
drag, startPoint x: 806, startPoint y: 476, endPoint x: 888, endPoint y: 477, distance: 82.0
click at [888, 477] on div "Finance type Chattel Mortgage Asset type category Select Cars and light trucks …" at bounding box center [863, 364] width 662 height 720
type input "5,000"
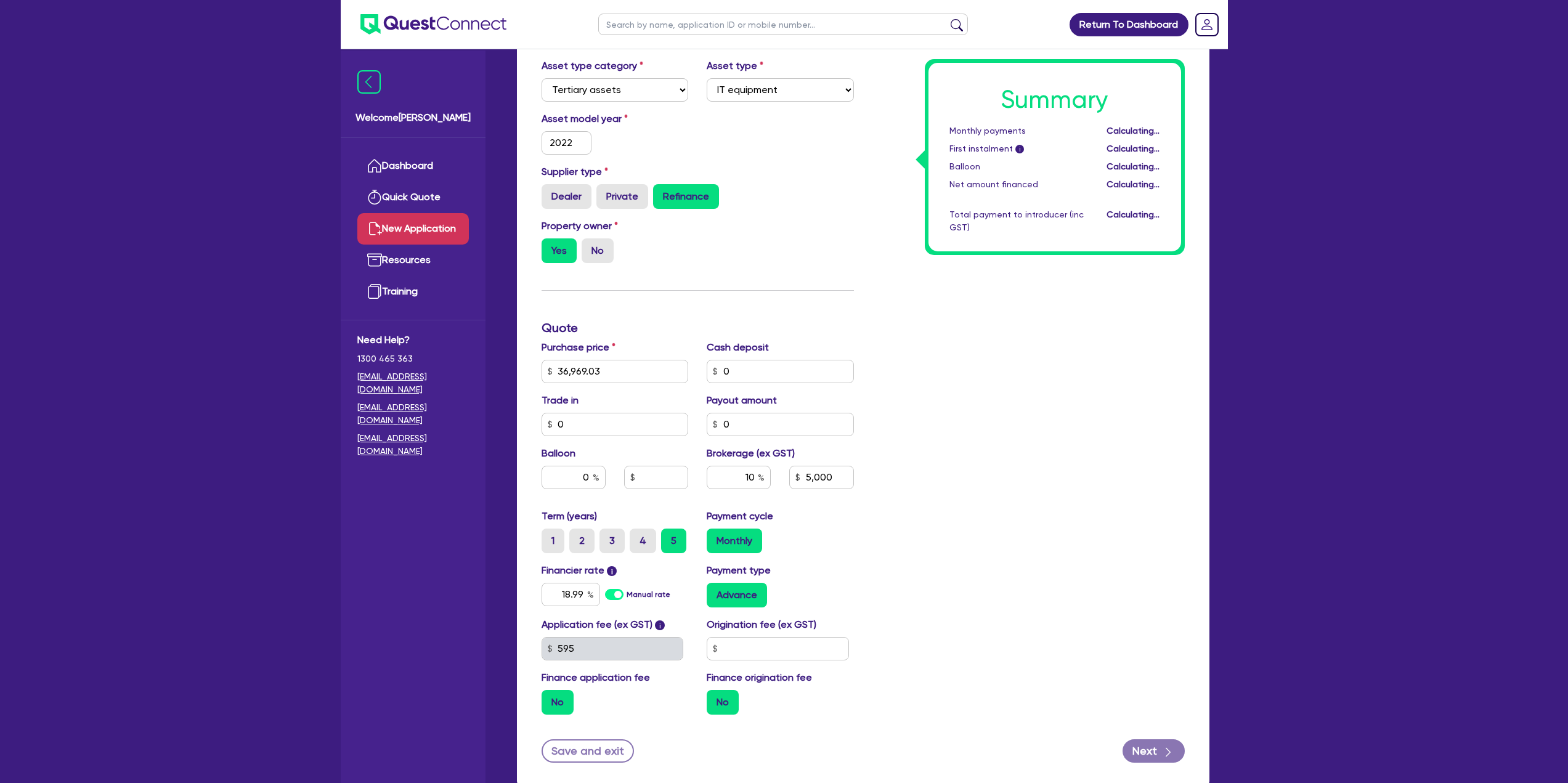
click at [896, 483] on div "Summary Monthly payments Calculating... First instalment i Calculating... Ballo…" at bounding box center [1028, 364] width 331 height 720
type input "13.52"
type input "5,000"
click at [737, 660] on div "Application fee (ex GST) i 595 Origination fee (ex GST) Finance application fee…" at bounding box center [697, 671] width 331 height 107
click at [737, 654] on input "text" at bounding box center [777, 648] width 142 height 23
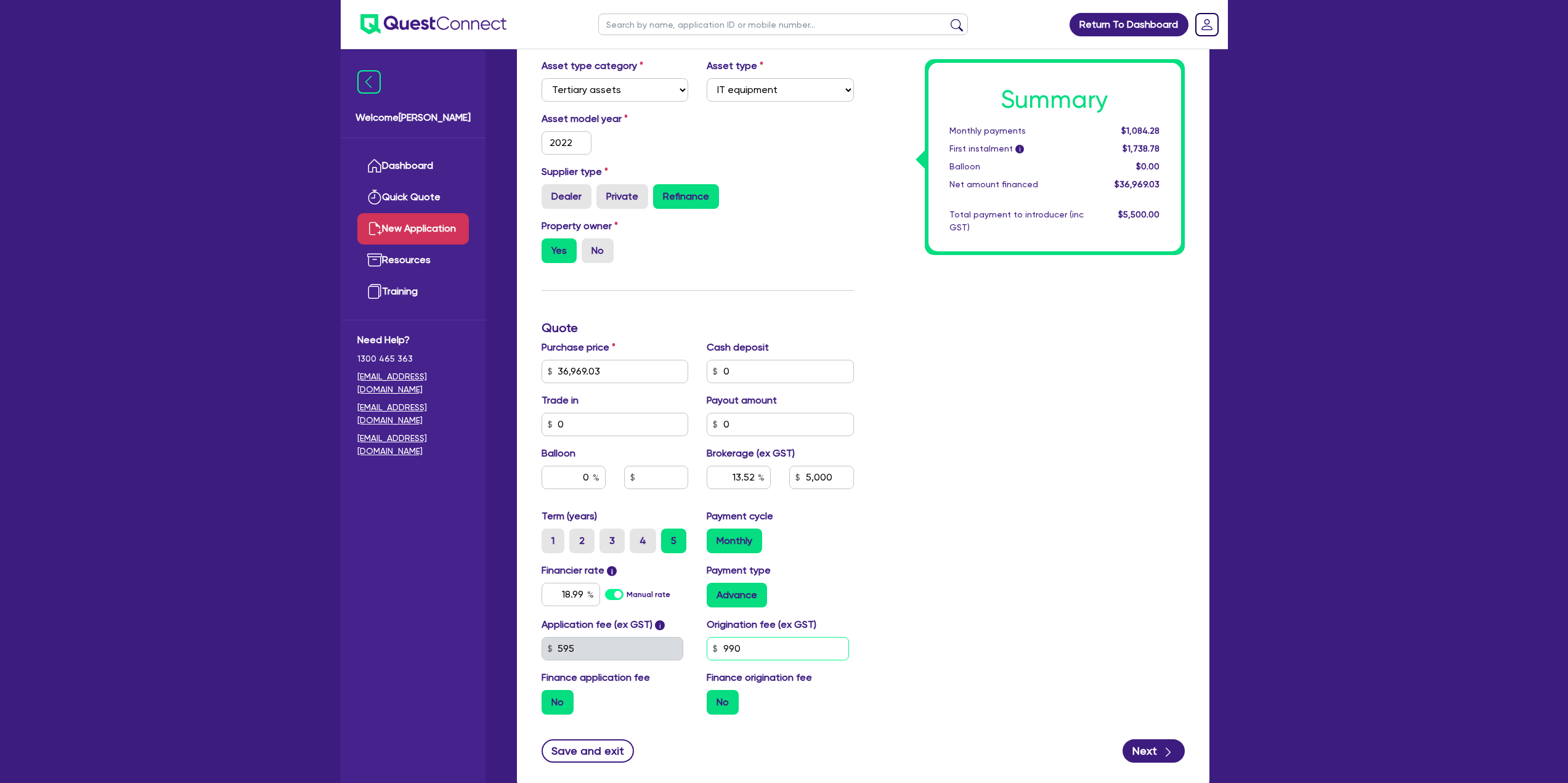
type input "990"
type input "13.52"
type input "5,000"
type input "13.52"
type input "5,000"
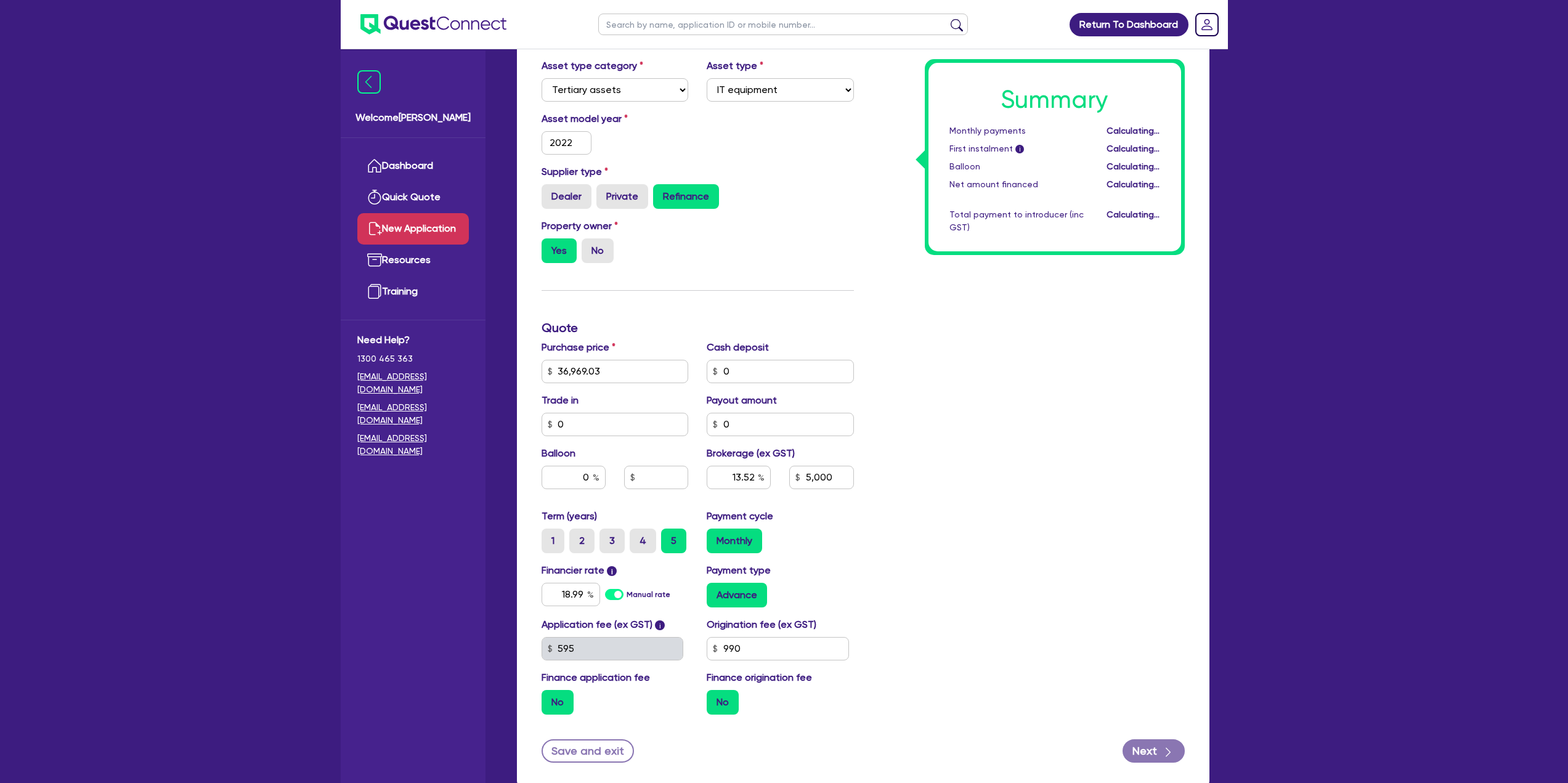
click at [1091, 550] on div "Summary Monthly payments Calculating... First instalment i Calculating... Ballo…" at bounding box center [1028, 364] width 331 height 720
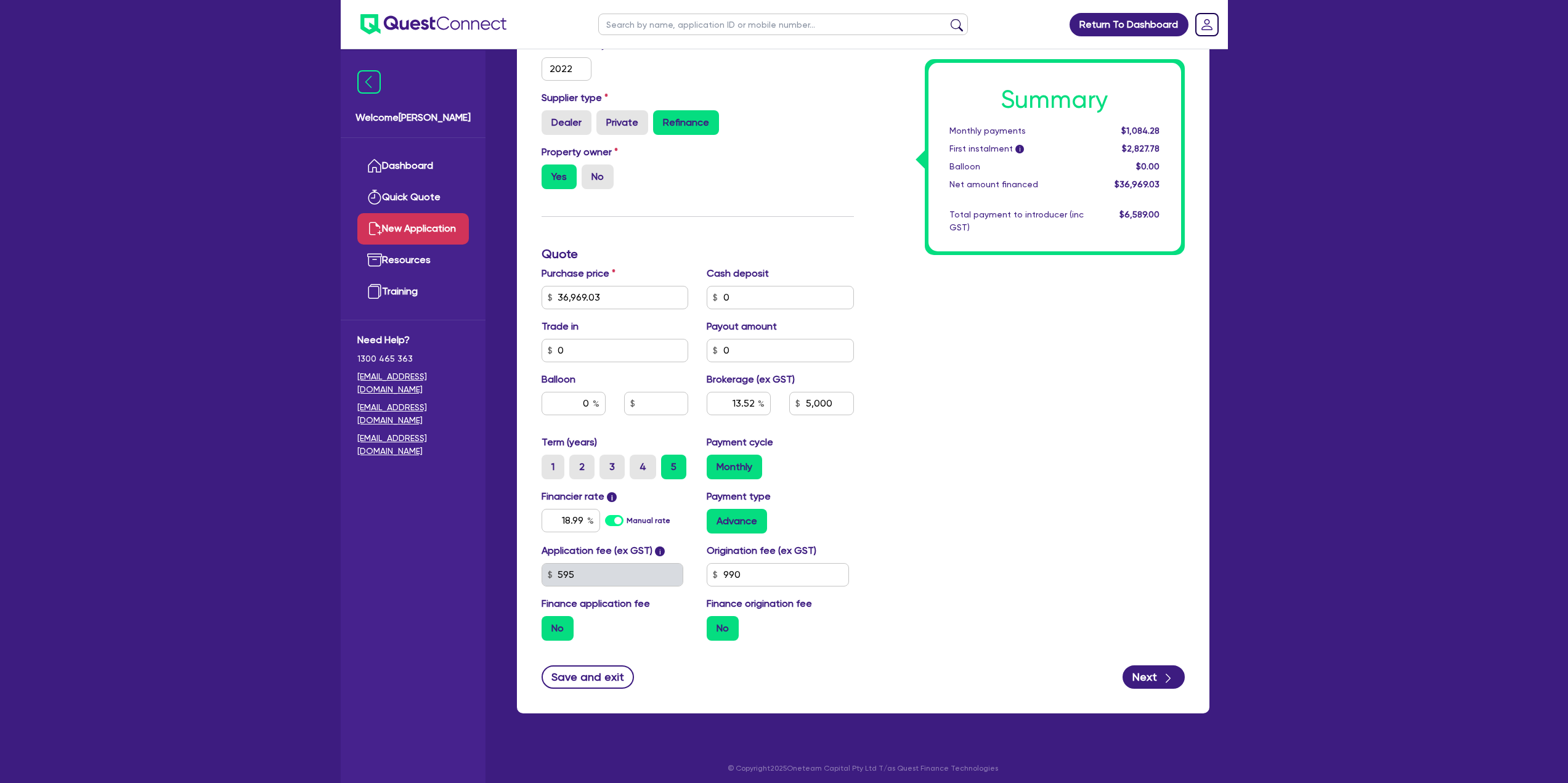
scroll to position [326, 0]
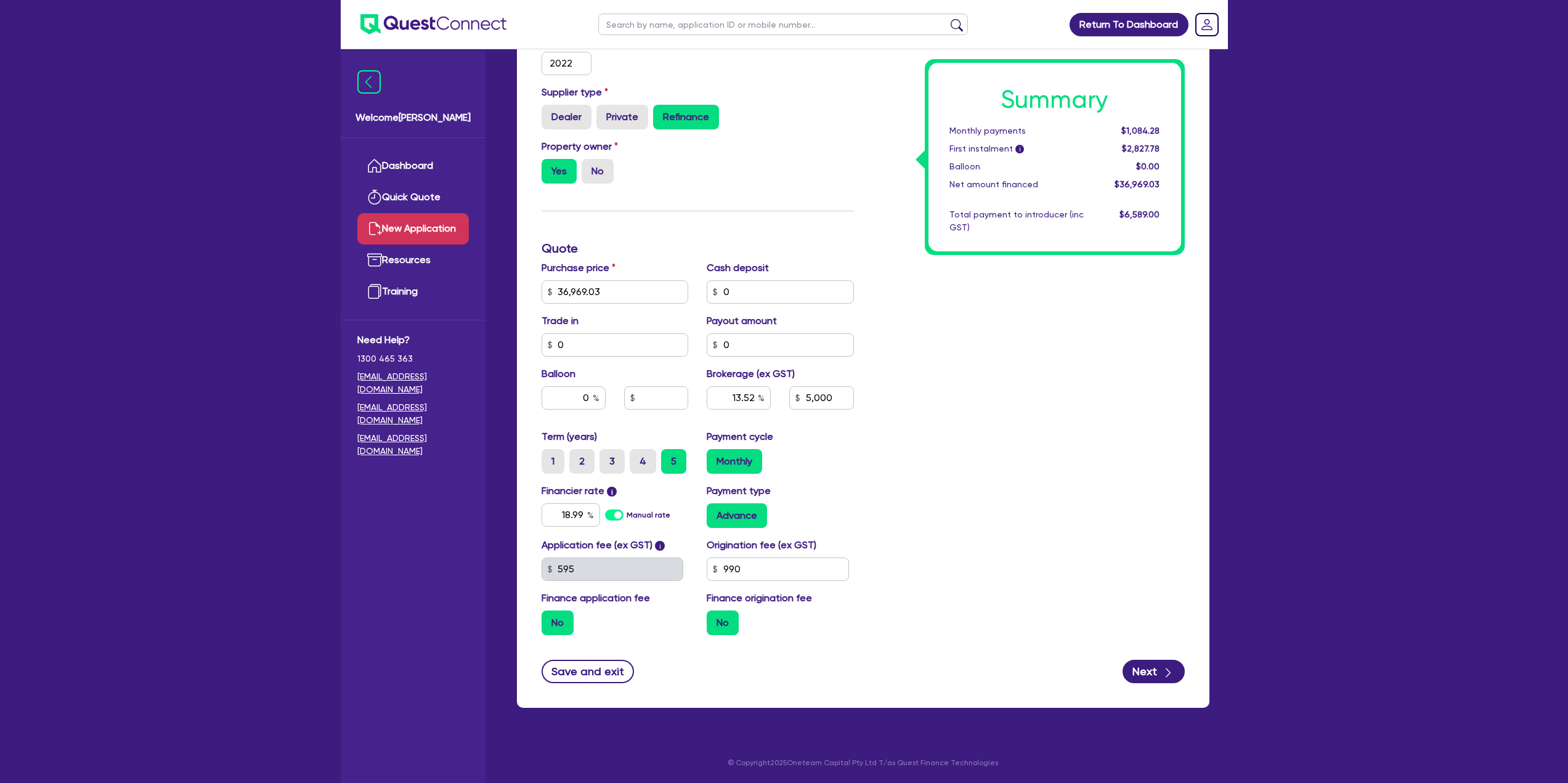
click at [669, 465] on label "5" at bounding box center [674, 461] width 26 height 25
click at [669, 457] on input "5" at bounding box center [665, 452] width 8 height 8
click at [552, 466] on label "1" at bounding box center [553, 461] width 23 height 25
click at [550, 457] on input "1" at bounding box center [545, 452] width 8 height 8
radio input "true"
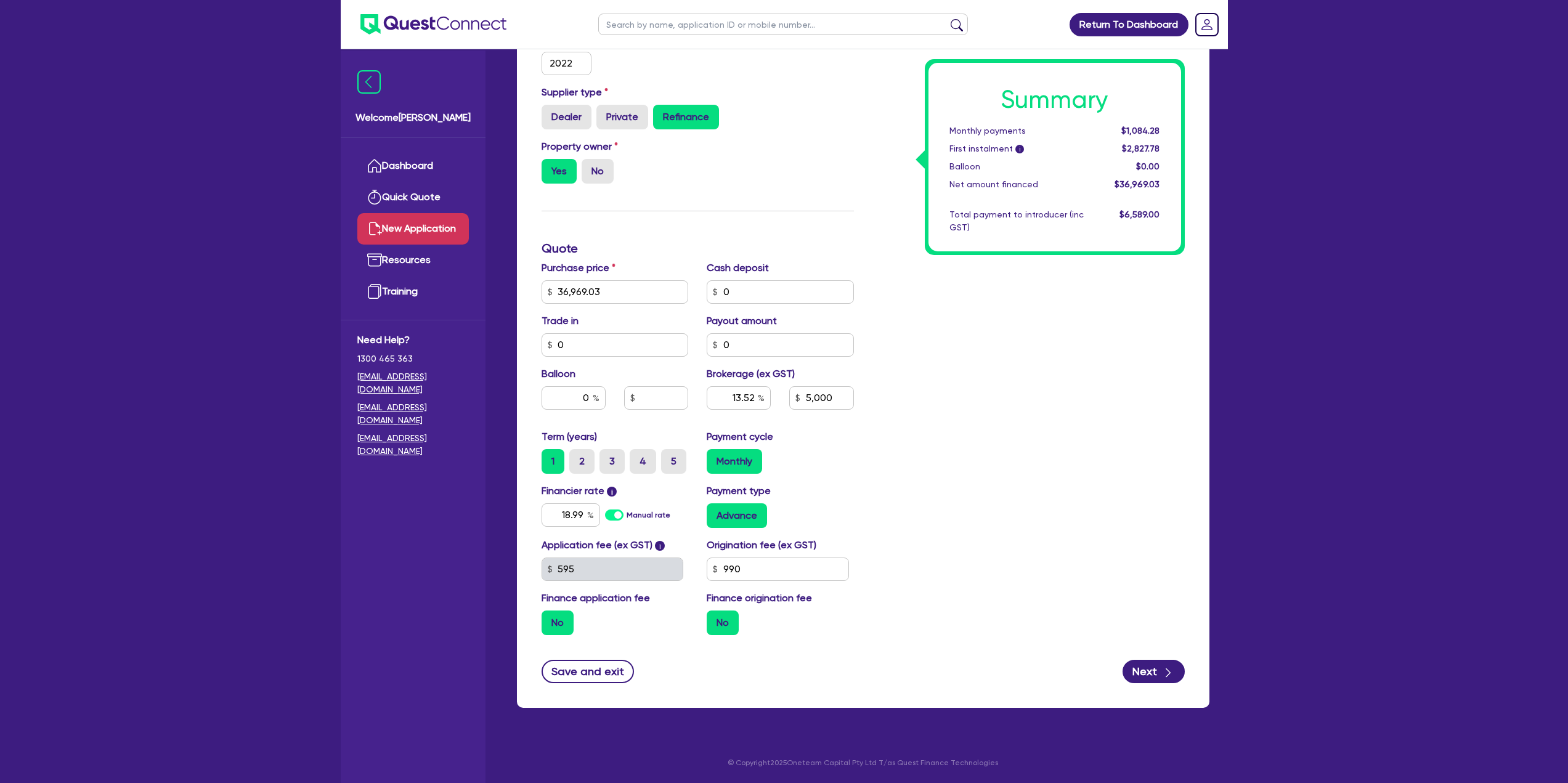
type input "13.52"
type input "5,000"
type input "13.52"
type input "5,000"
click at [578, 462] on label "2" at bounding box center [582, 461] width 26 height 25
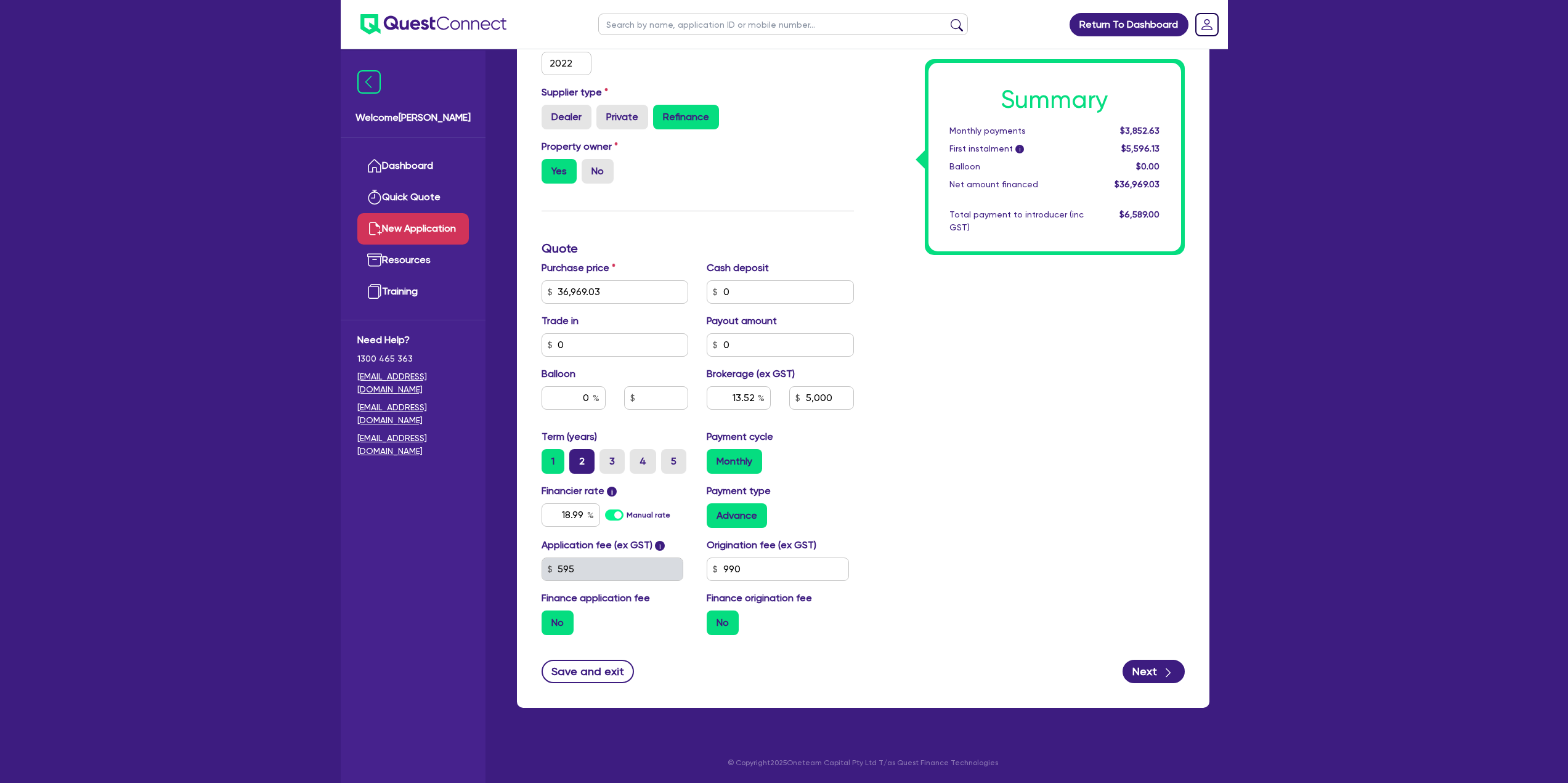
click at [577, 457] on input "2" at bounding box center [573, 452] width 8 height 8
radio input "true"
type input "13.52"
type input "5,000"
type input "13.52"
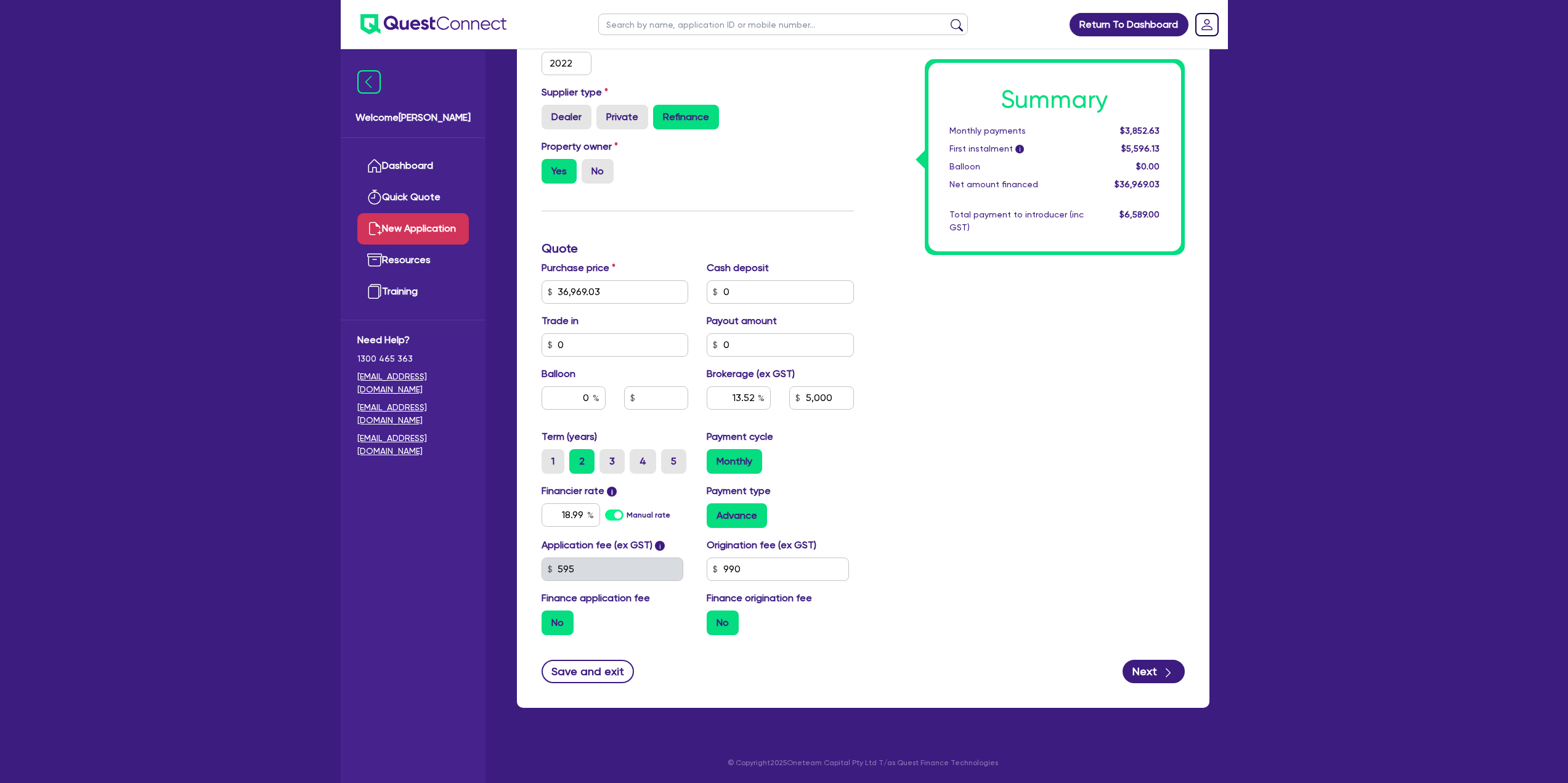
type input "5,000"
click at [618, 455] on label "3" at bounding box center [612, 461] width 26 height 25
click at [608, 455] on input "3" at bounding box center [603, 452] width 8 height 8
radio input "true"
type input "13.52"
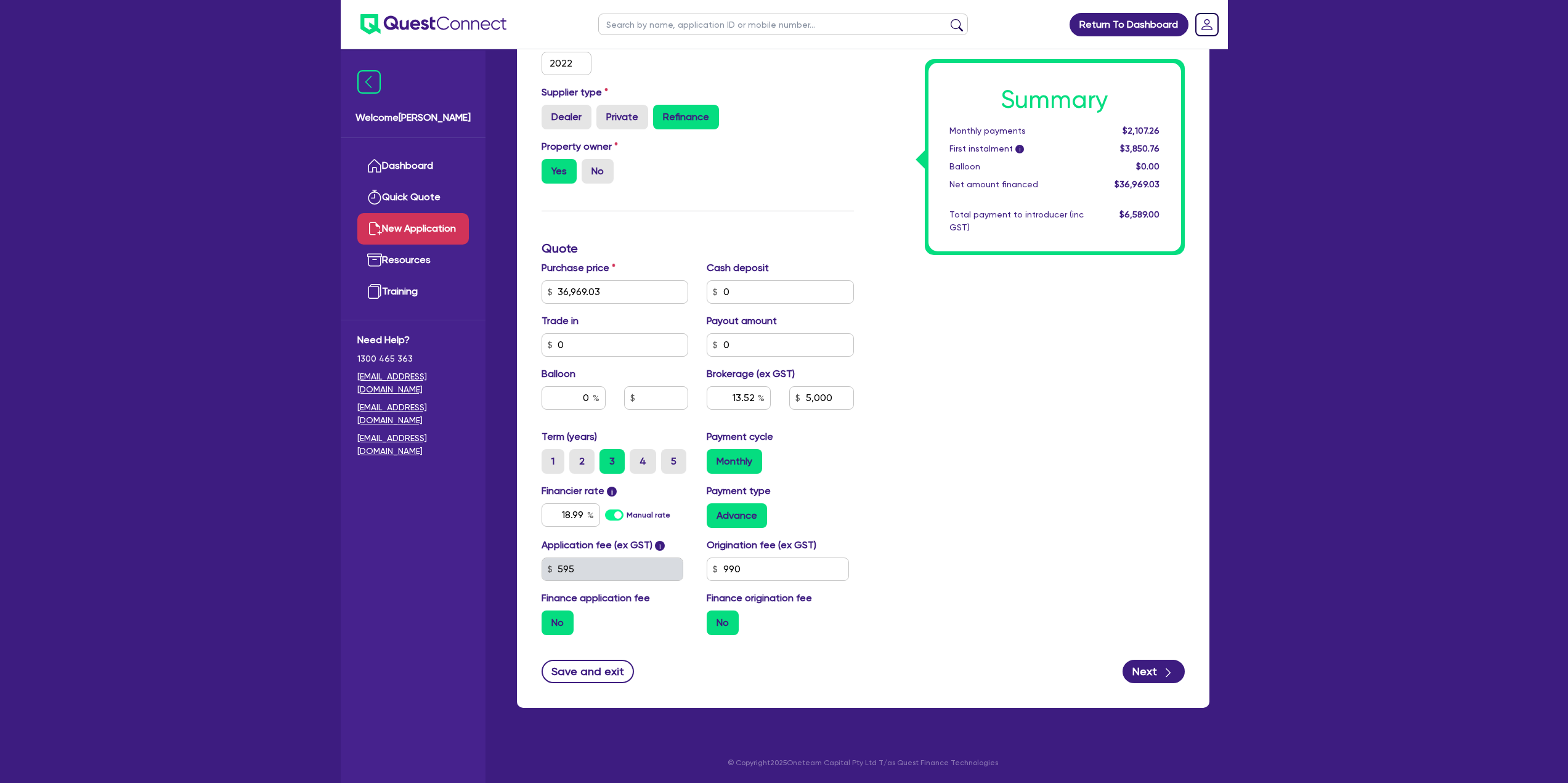
type input "5,000"
type input "13.52"
type input "5,000"
click at [643, 458] on label "4" at bounding box center [642, 461] width 26 height 25
click at [638, 457] on input "4" at bounding box center [633, 452] width 8 height 8
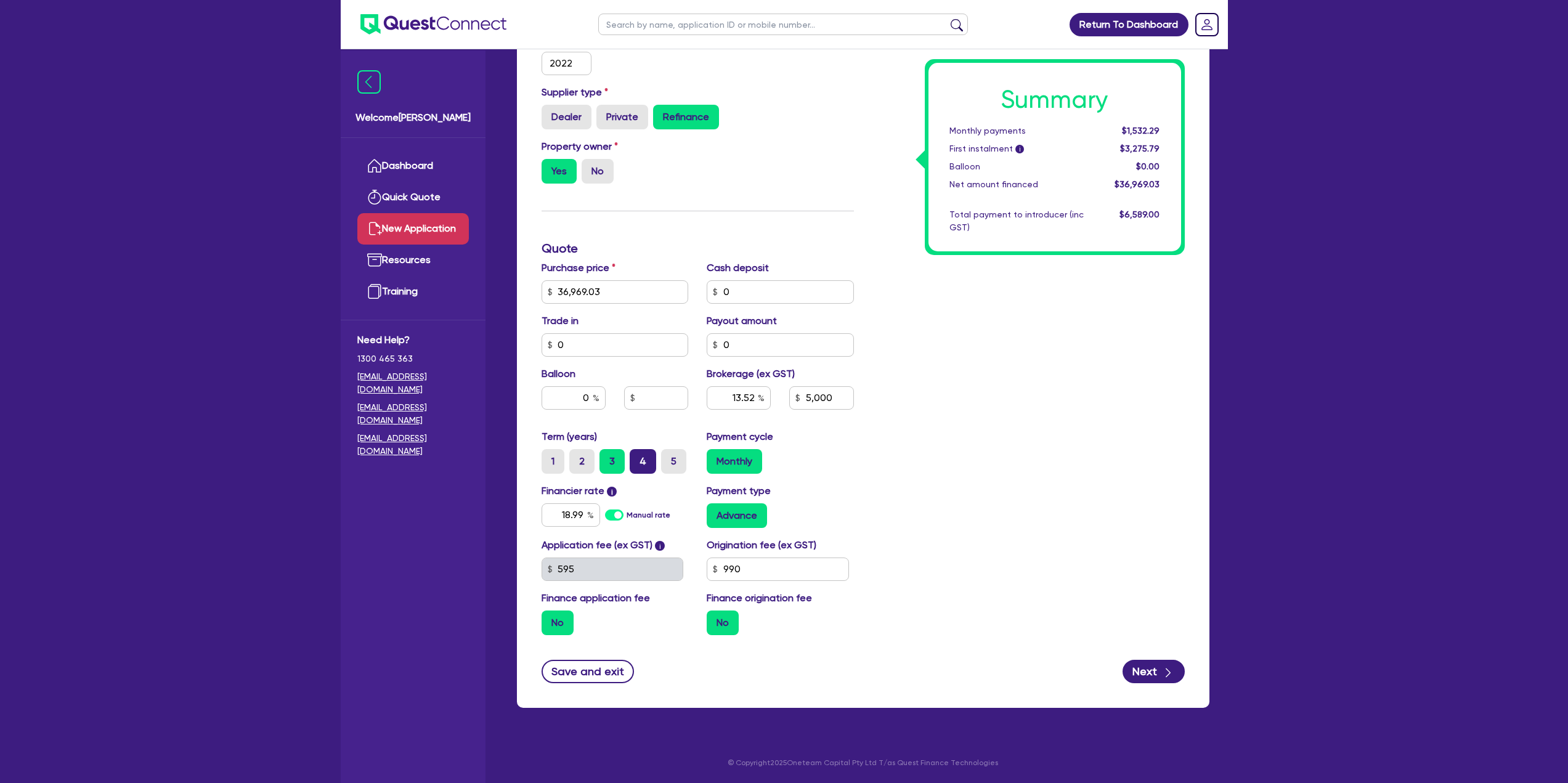
radio input "true"
type input "13.52"
type input "5,000"
type input "13.52"
type input "5,000"
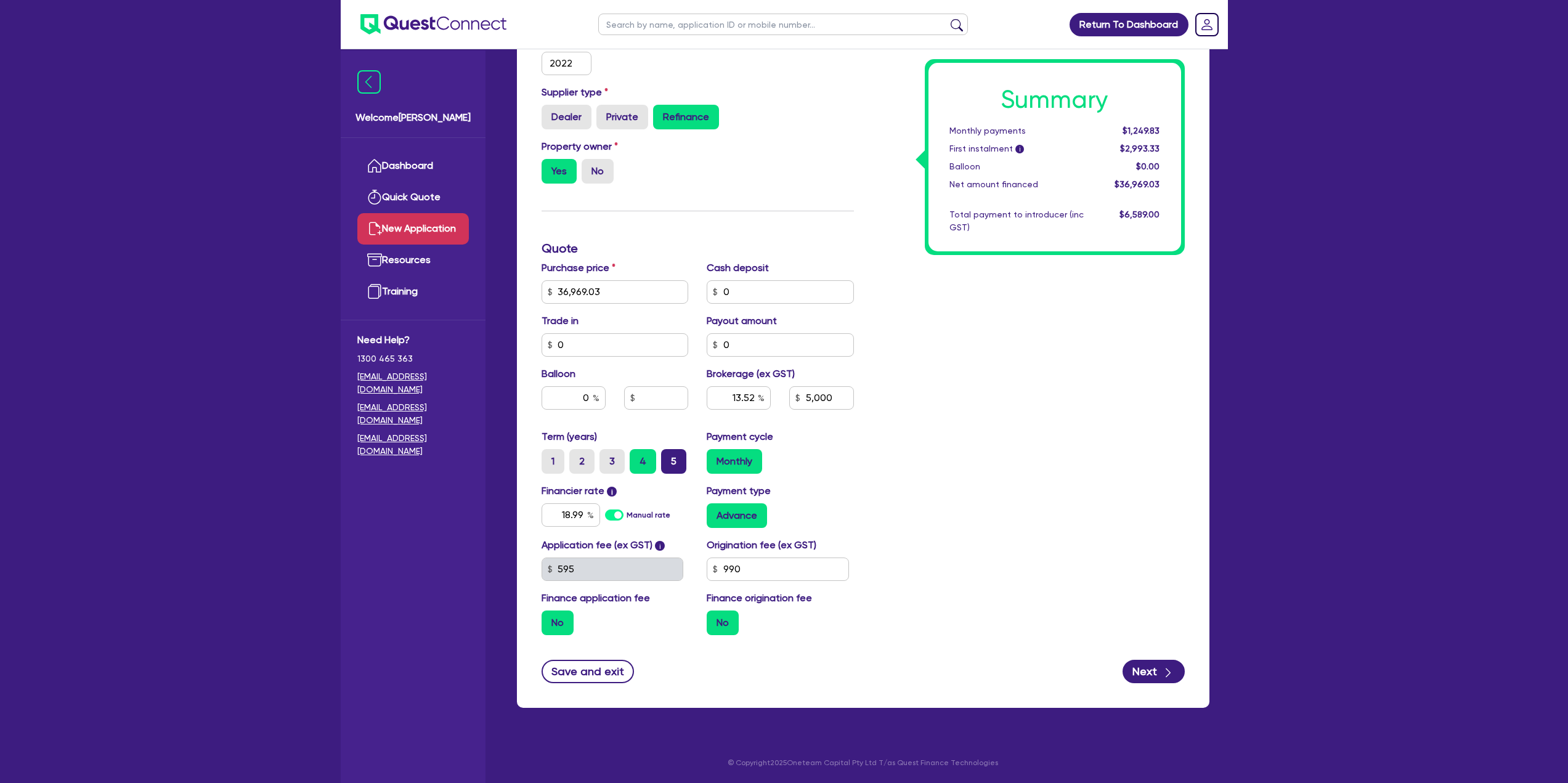
click at [667, 461] on label "5" at bounding box center [674, 461] width 26 height 25
click at [667, 457] on input "5" at bounding box center [665, 452] width 8 height 8
radio input "true"
type input "13.52"
type input "5,000"
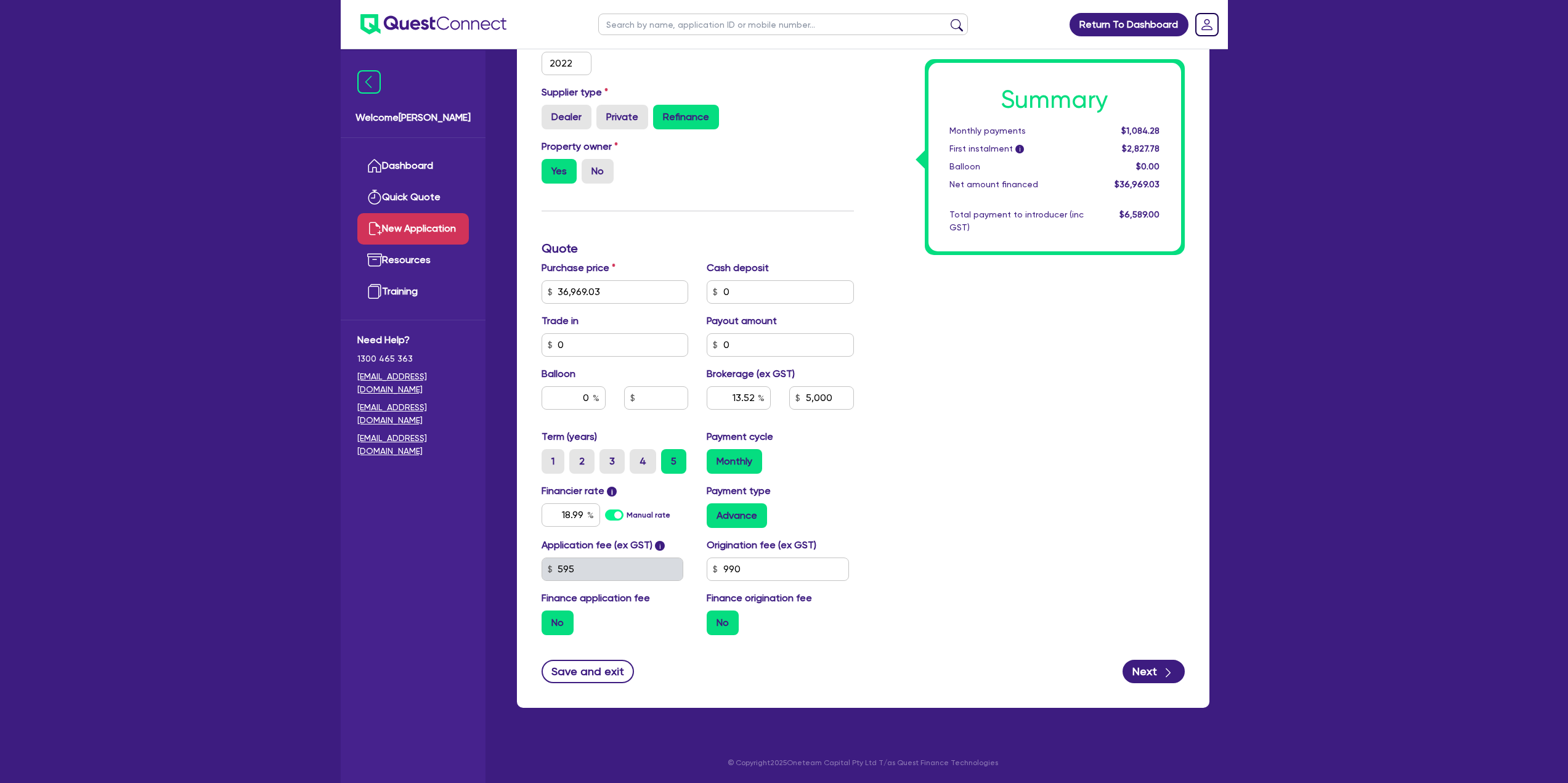
type input "13.52"
type input "5,000"
click at [1020, 513] on div "Summary Monthly payments $1,084.28 First instalment i $2,827.78 Balloon $0.00 N…" at bounding box center [1028, 285] width 331 height 720
click at [1145, 681] on button "Next" at bounding box center [1153, 671] width 63 height 23
type input "13.52"
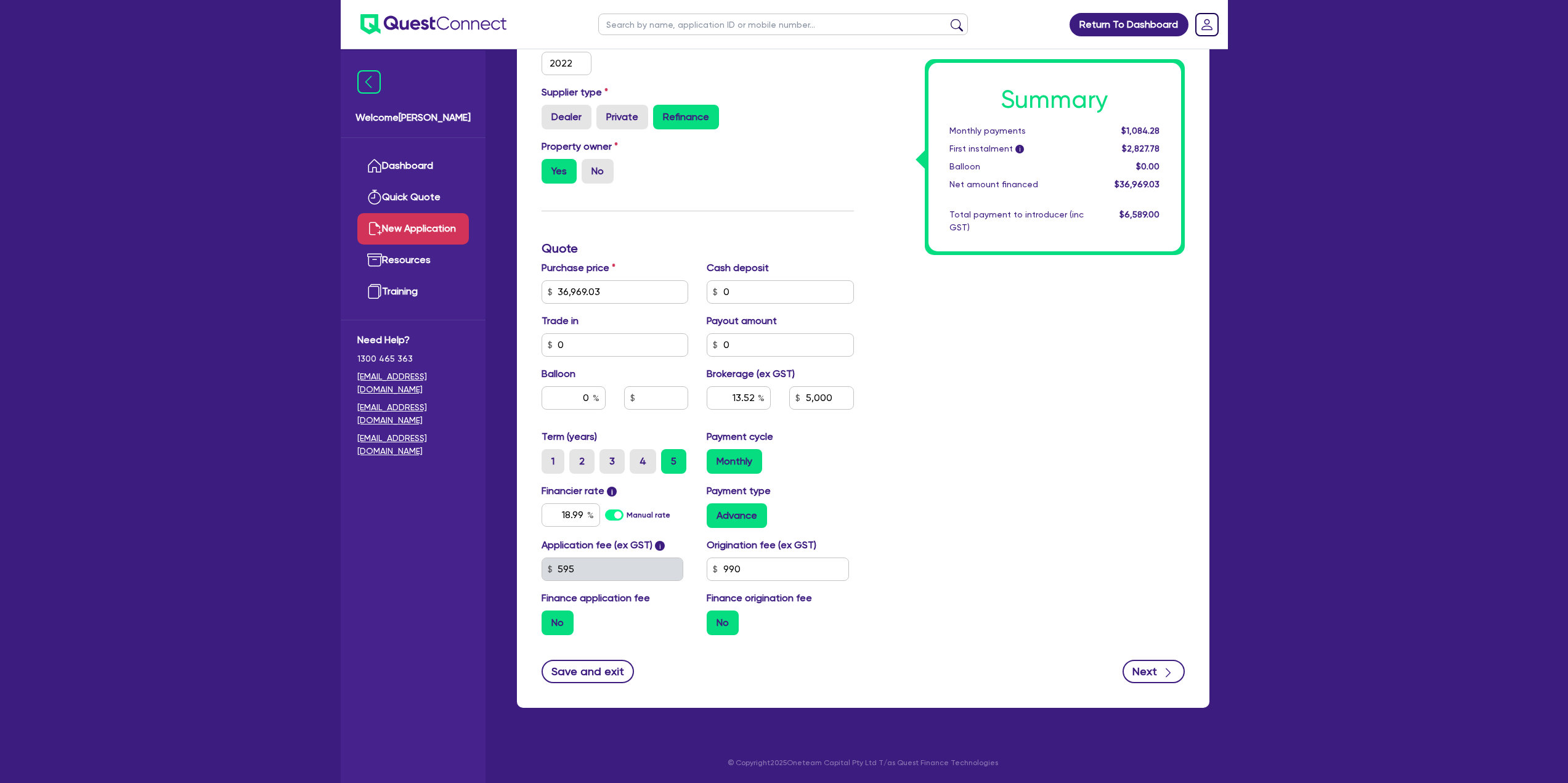
type input "5,000"
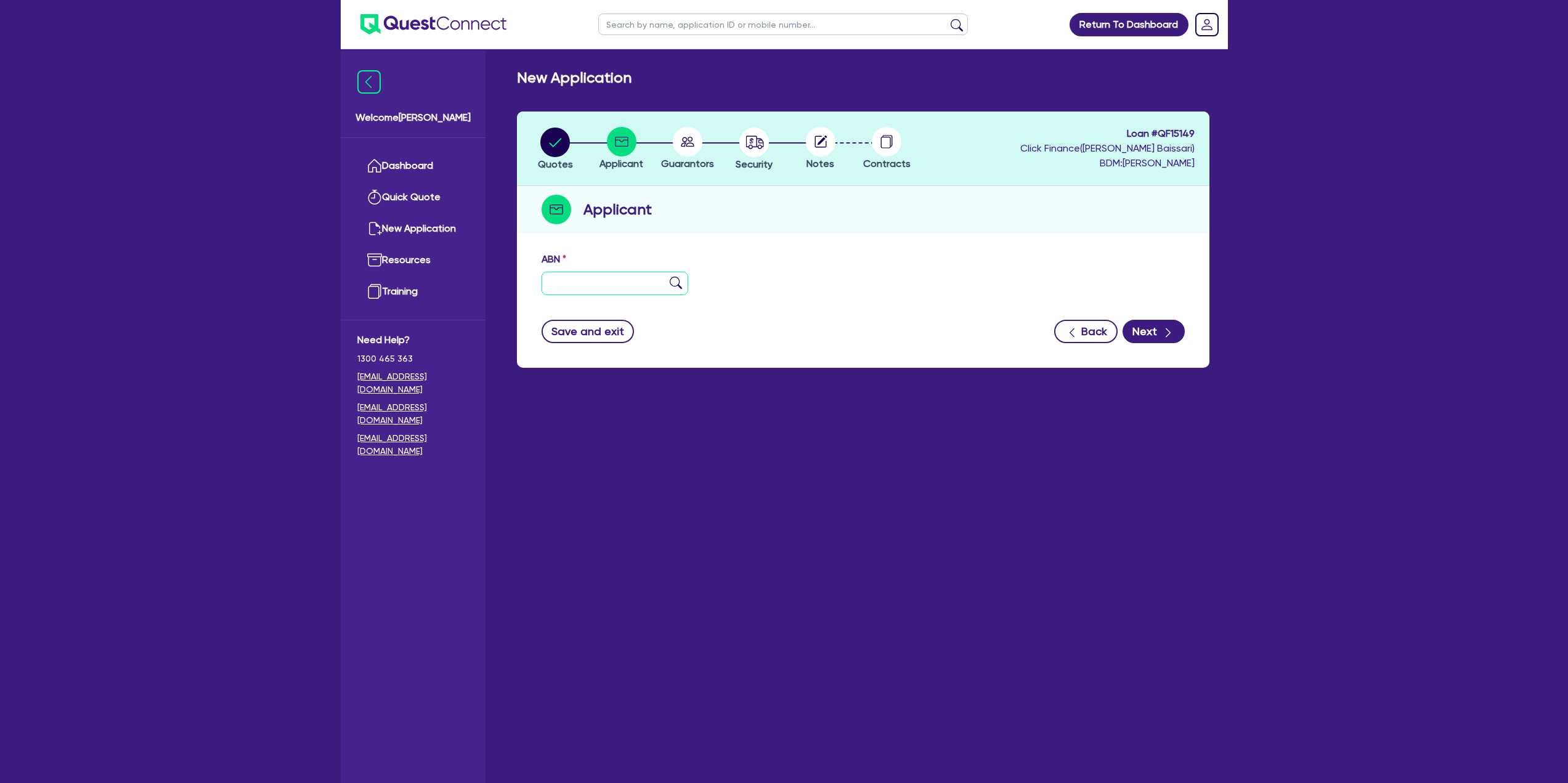
click at [623, 282] on input "text" at bounding box center [615, 283] width 148 height 23
paste input "65 613 687 728"
type input "65 613 687 728"
click at [681, 276] on img at bounding box center [676, 282] width 12 height 12
type input "DELUXWOOD INTERNATIONAL PTY LTD"
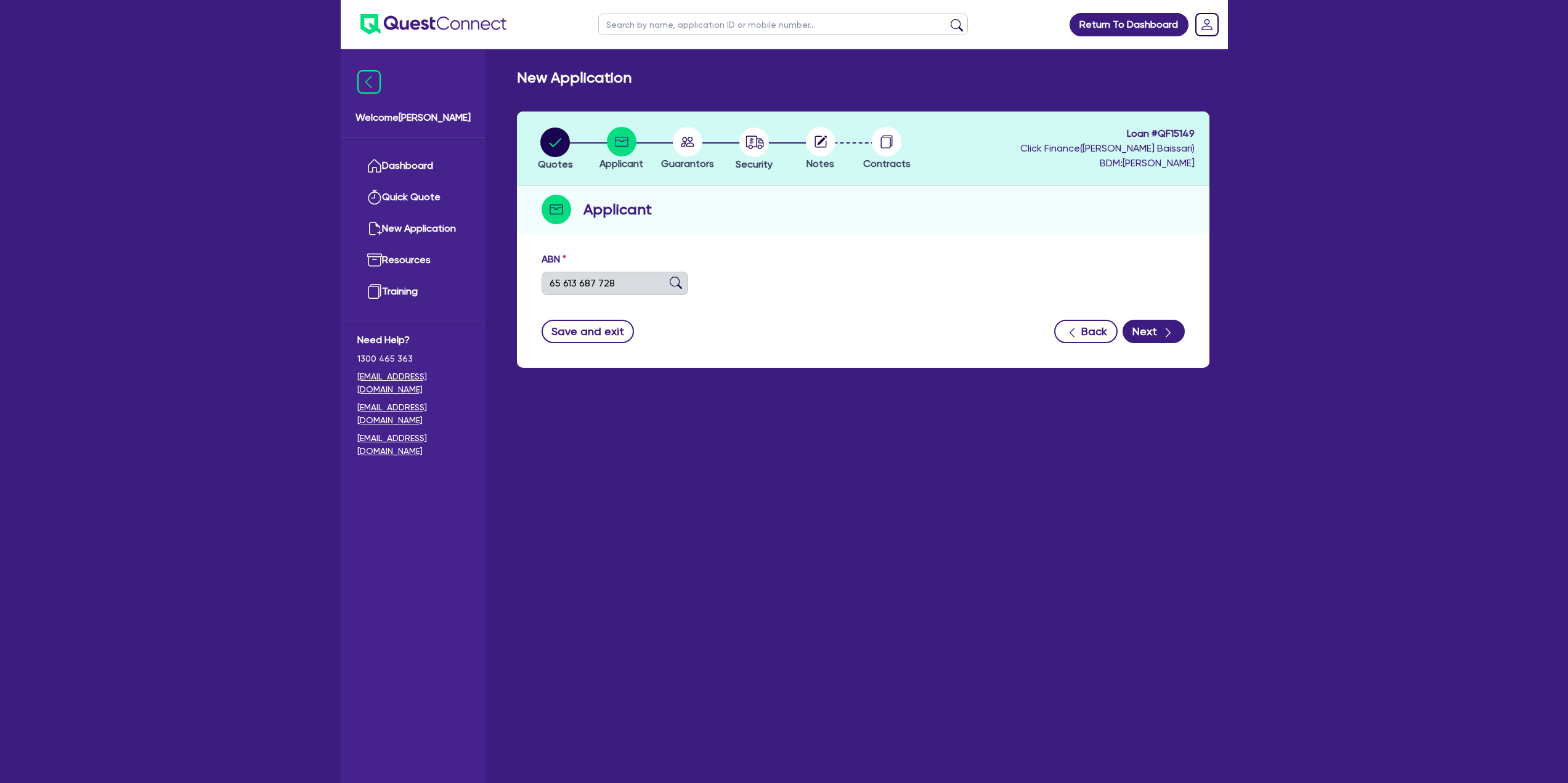
select select "COMPANY"
type input "[DATE]"
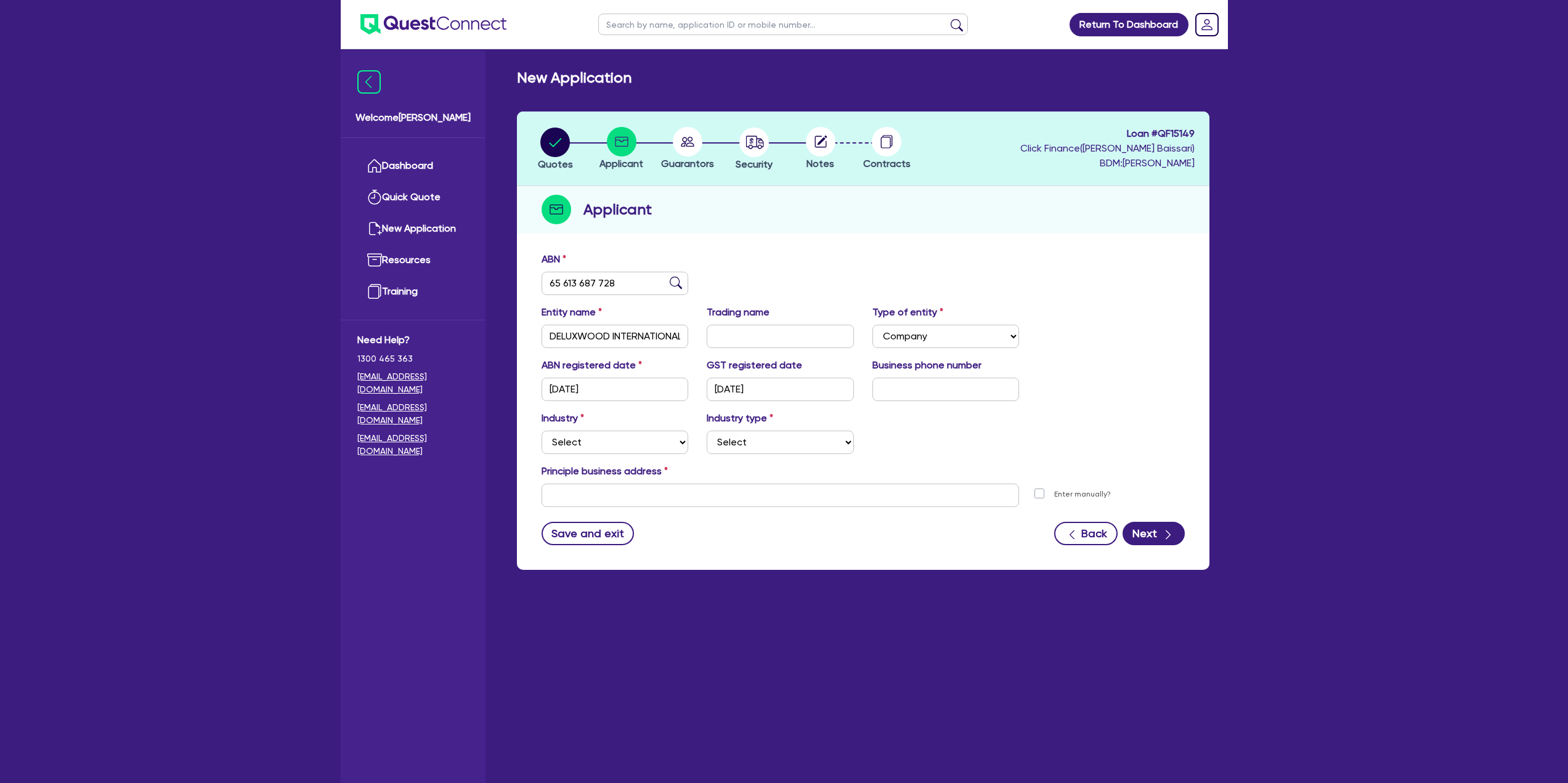
click at [624, 425] on div "Industry Select Accomodation & Food Services Administrative & Support Services …" at bounding box center [615, 432] width 166 height 43
drag, startPoint x: 618, startPoint y: 435, endPoint x: 602, endPoint y: 452, distance: 23.3
click at [618, 435] on select "Select Accomodation & Food Services Administrative & Support Services Agricultu…" at bounding box center [615, 442] width 148 height 23
select select "MANUFACTURING"
click at [541, 431] on select "Select Accomodation & Food Services Administrative & Support Services Agricultu…" at bounding box center [615, 442] width 148 height 23
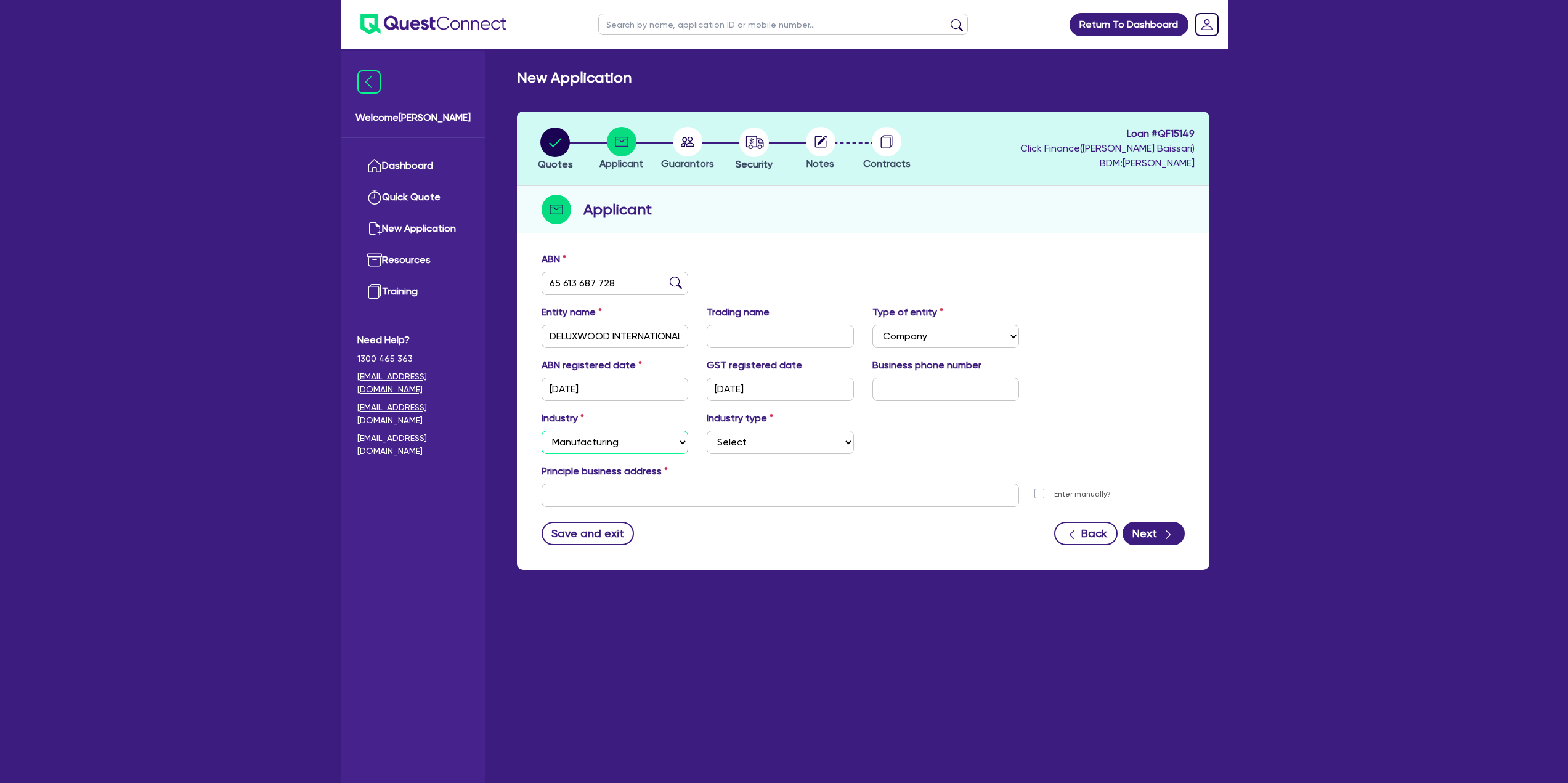
scroll to position [49, 0]
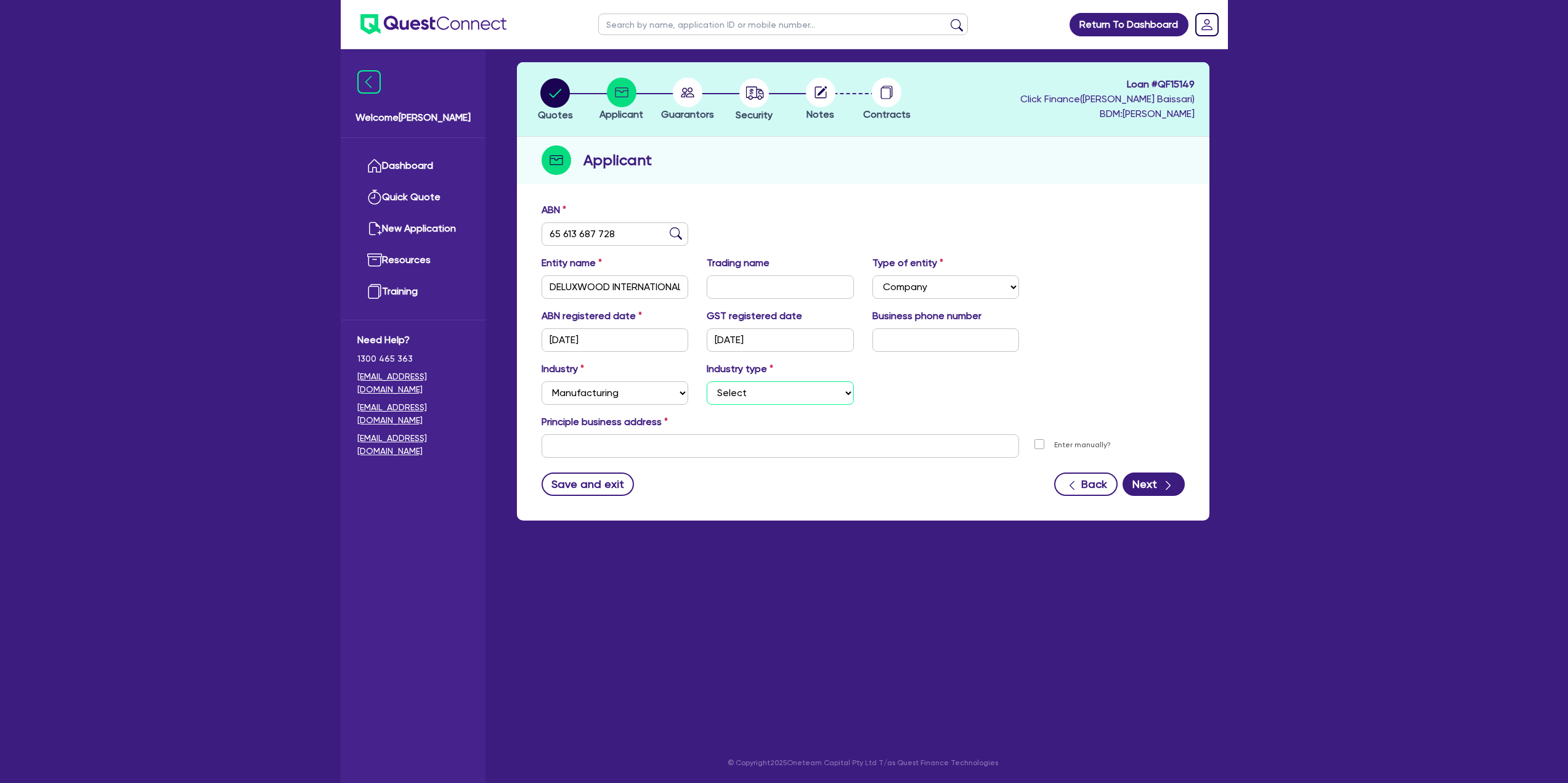
click at [773, 389] on select "Select Food Processing & Manufacturing Bottled Drinks & Brewed Beverages Textil…" at bounding box center [780, 392] width 148 height 23
select select "WOOD_PRODUCTS"
click at [706, 381] on select "Select Food Processing & Manufacturing Bottled Drinks & Brewed Beverages Textil…" at bounding box center [780, 392] width 148 height 23
drag, startPoint x: 620, startPoint y: 236, endPoint x: 495, endPoint y: 240, distance: 125.1
click at [495, 240] on div "Welcome [PERSON_NAME] Quick Quote New Application Resources Training Need Help?…" at bounding box center [784, 367] width 887 height 832
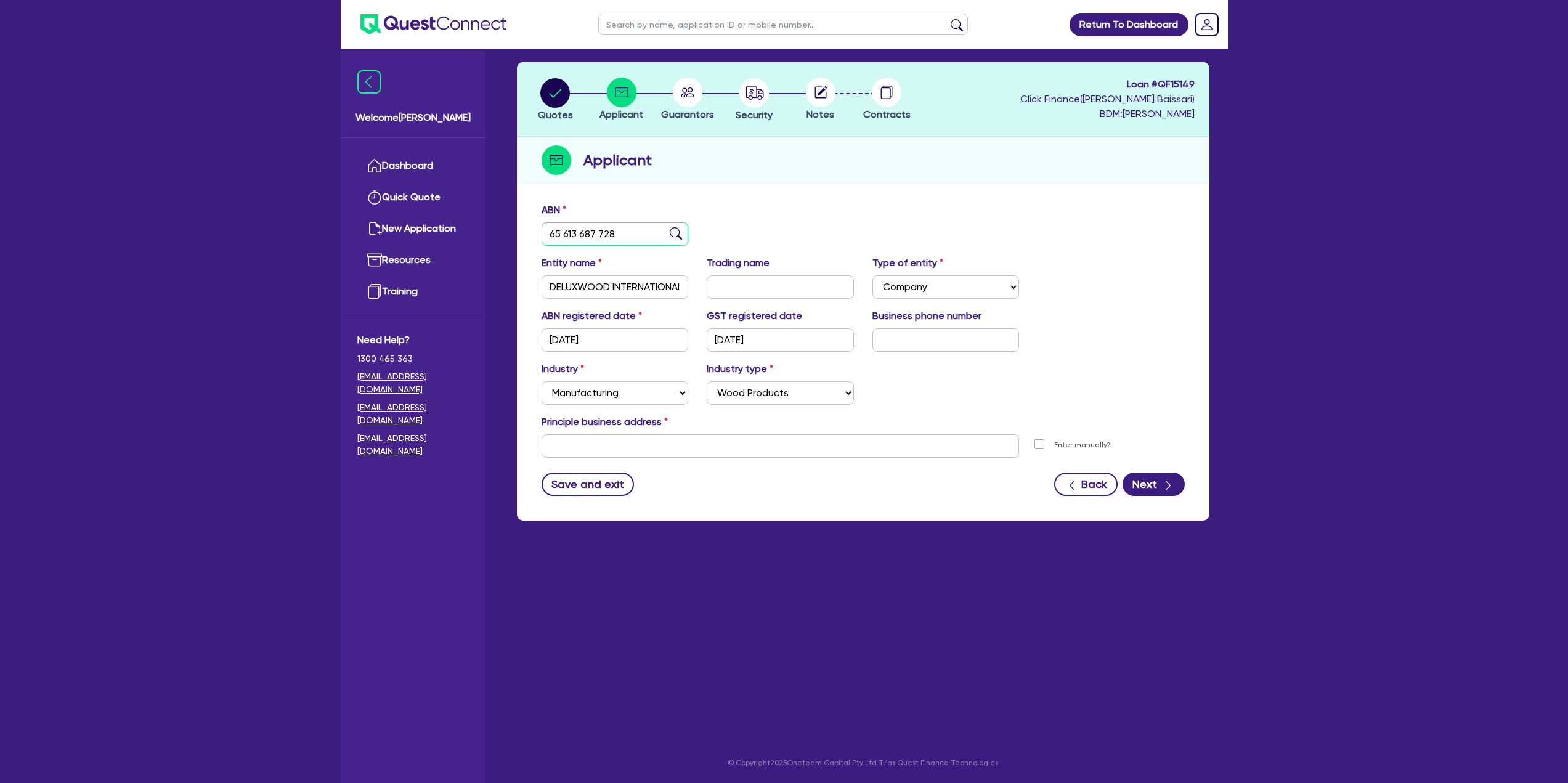
paste input "87 667 362 861"
type input "87 667 362 861"
click at [676, 230] on img at bounding box center [676, 233] width 12 height 12
type input "DELUXWOOD ENTERPRISE PTY LTD"
type input "[DATE]"
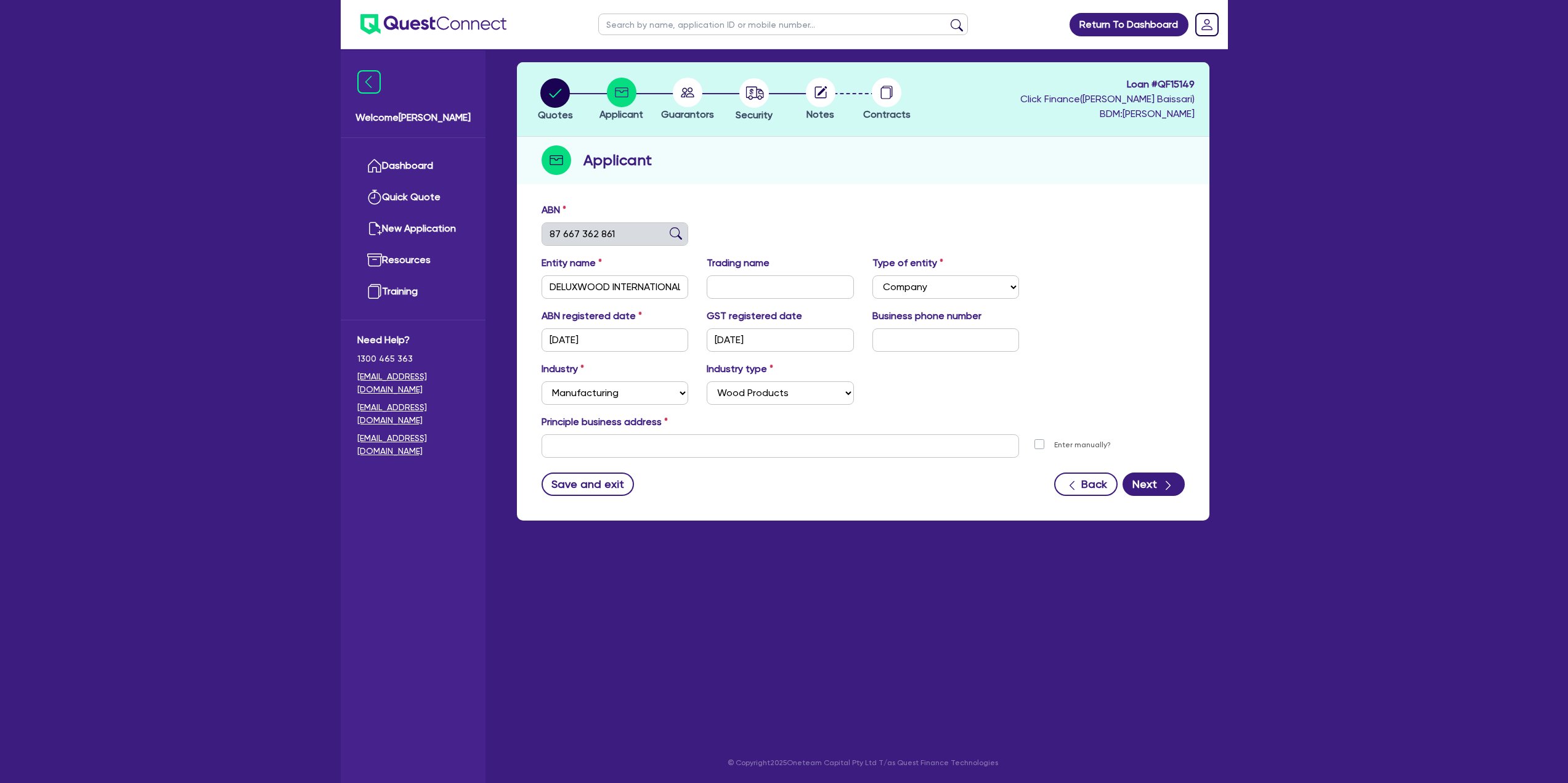
type input "[DATE]"
click at [578, 432] on div "Principle business address" at bounding box center [863, 425] width 662 height 20
click at [577, 442] on input "text" at bounding box center [780, 446] width 478 height 23
paste input "[STREET_ADDRESS]"
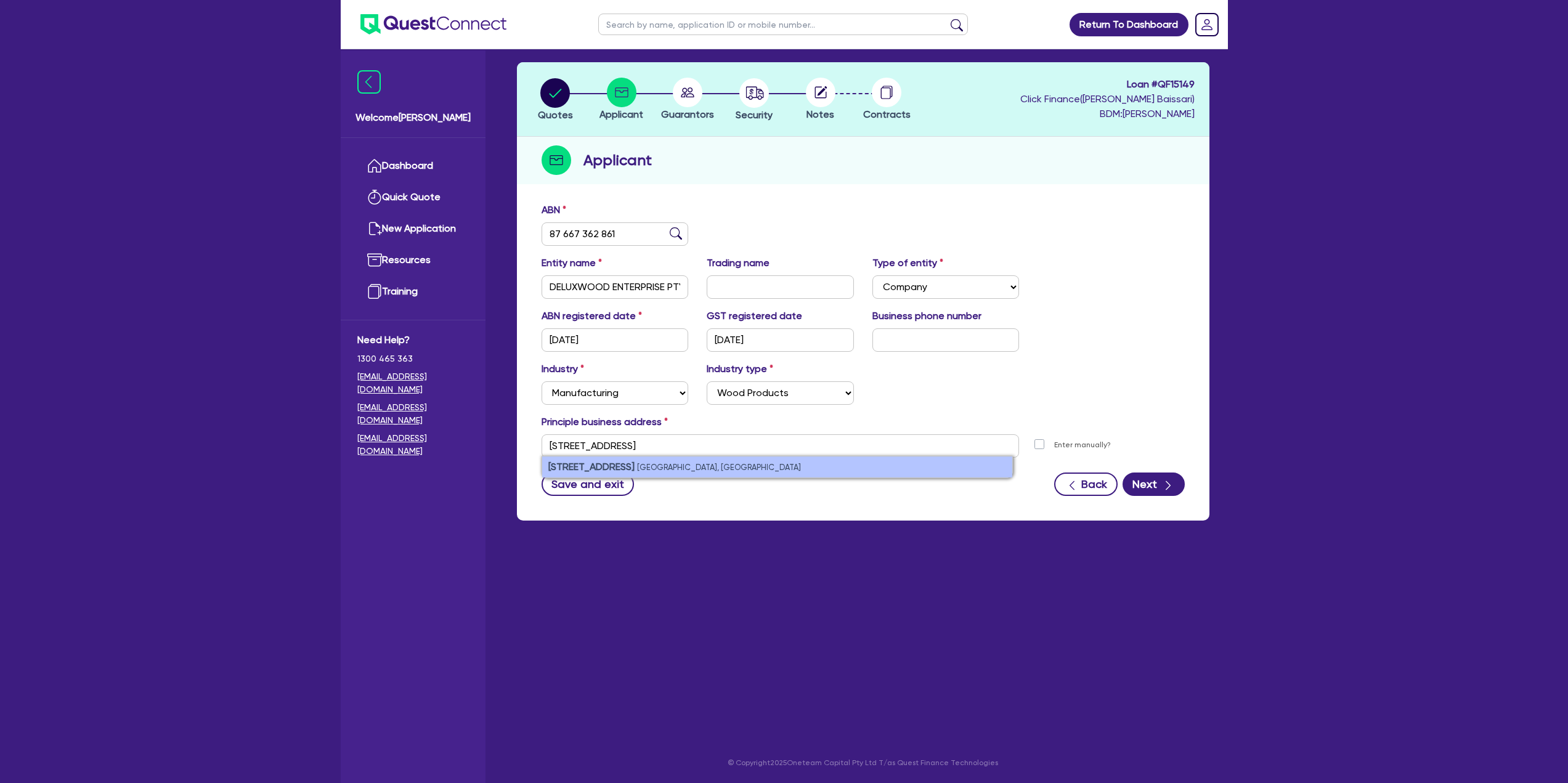
click at [613, 469] on strong "[STREET_ADDRESS]" at bounding box center [591, 467] width 87 height 12
type input "[STREET_ADDRESS]"
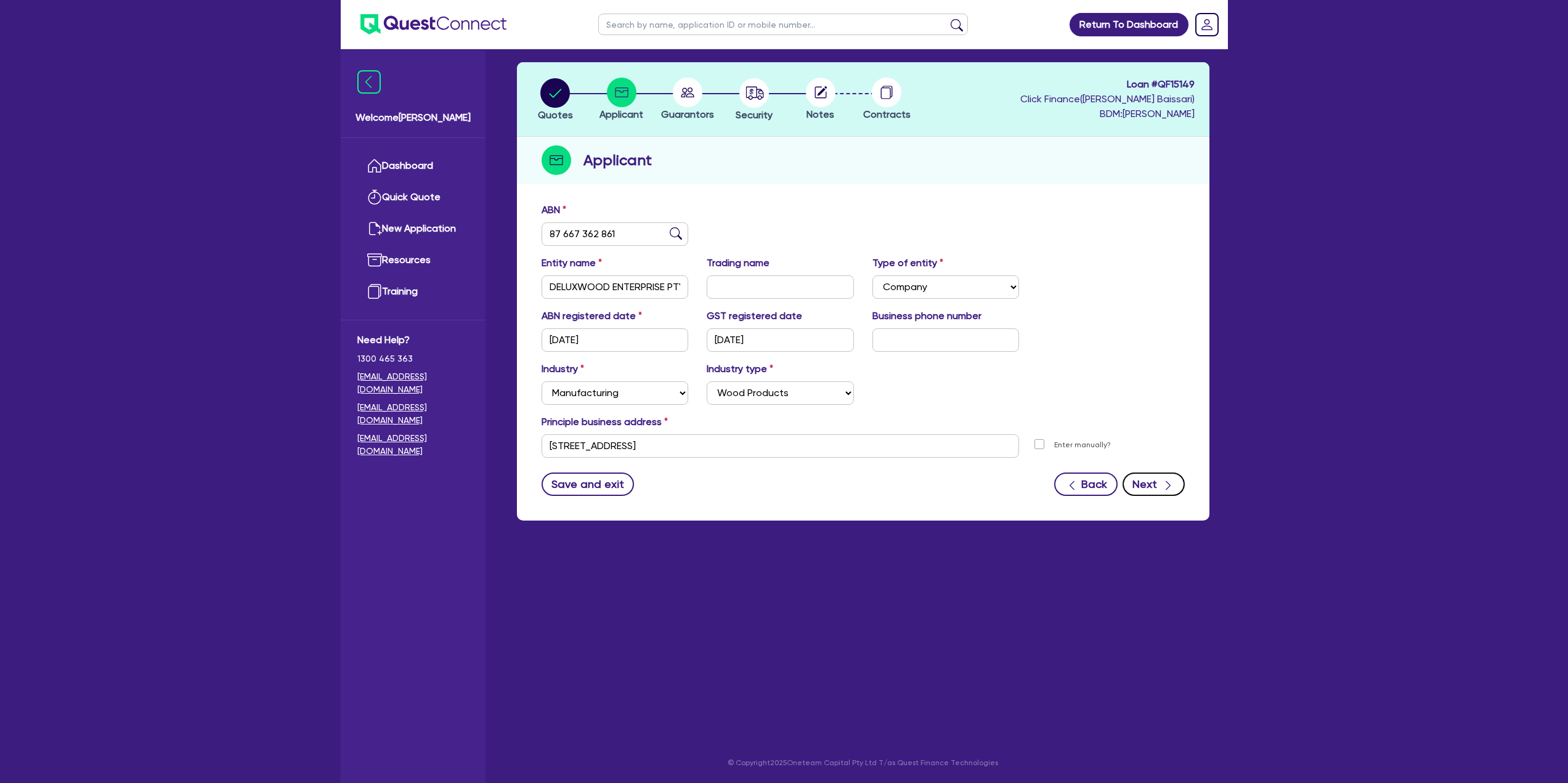
click at [1139, 480] on button "Next" at bounding box center [1153, 483] width 63 height 23
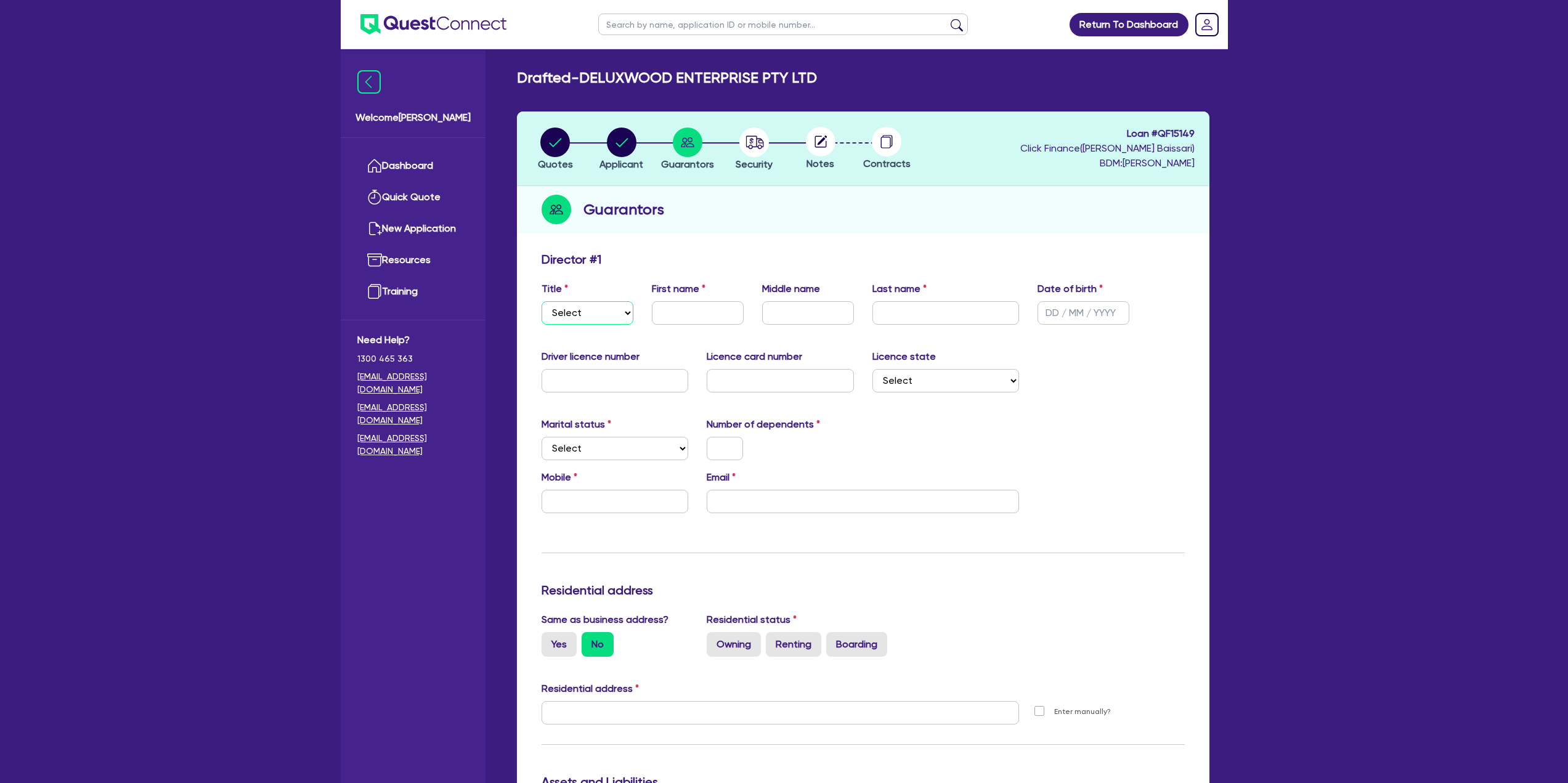
click at [579, 311] on select "Select Mr Mrs Ms Miss Dr" at bounding box center [587, 312] width 92 height 23
click at [608, 313] on select "Select Mr Mrs Ms Miss Dr" at bounding box center [587, 312] width 92 height 23
select select "MR"
click at [541, 301] on select "Select Mr Mrs Ms Miss Dr" at bounding box center [587, 312] width 92 height 23
click at [702, 318] on input "text" at bounding box center [697, 312] width 92 height 23
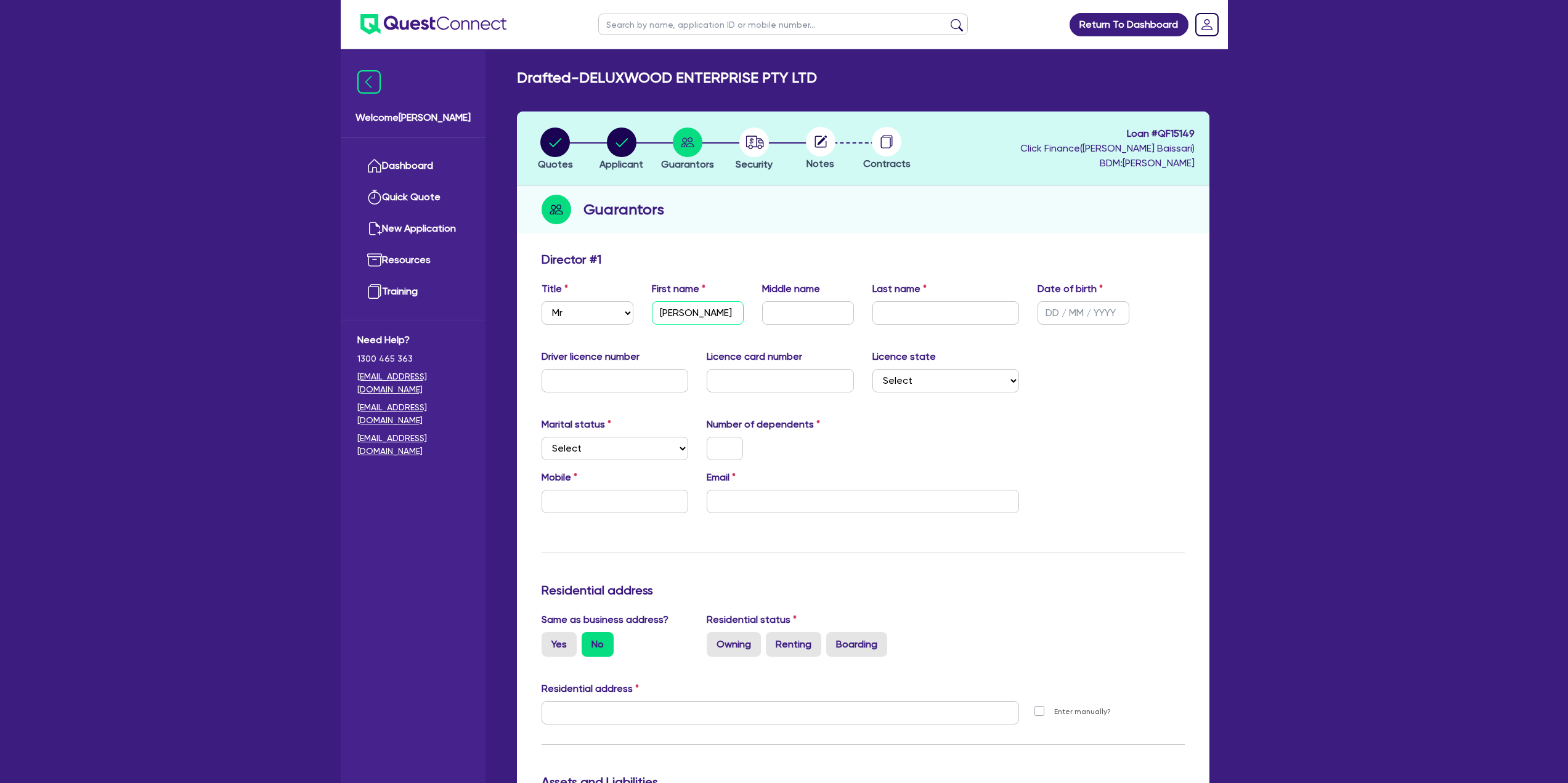
type input "[PERSON_NAME]"
type input "Xie"
click at [1068, 308] on input "text" at bounding box center [1084, 312] width 92 height 23
paste input "[DATE]"
type input "[DATE]"
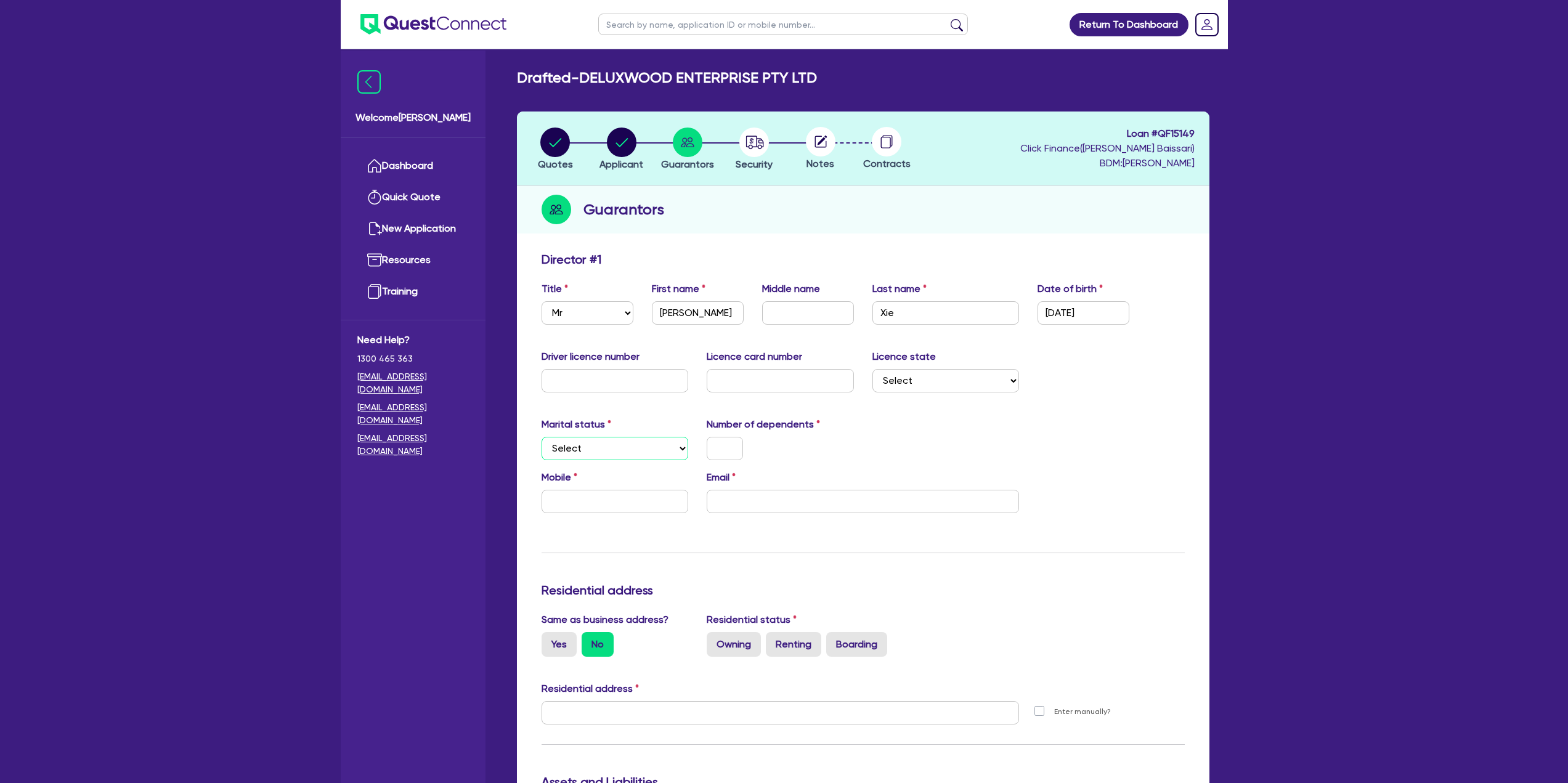
drag, startPoint x: 618, startPoint y: 447, endPoint x: 615, endPoint y: 459, distance: 12.4
click at [618, 447] on select "Select Single Married De Facto / Partner" at bounding box center [615, 448] width 148 height 23
select select "MARRIED"
click at [541, 437] on select "Select Single Married De Facto / Partner" at bounding box center [615, 448] width 148 height 23
click at [950, 379] on select "Select [GEOGRAPHIC_DATA] [GEOGRAPHIC_DATA] [GEOGRAPHIC_DATA] [GEOGRAPHIC_DATA] …" at bounding box center [946, 380] width 148 height 23
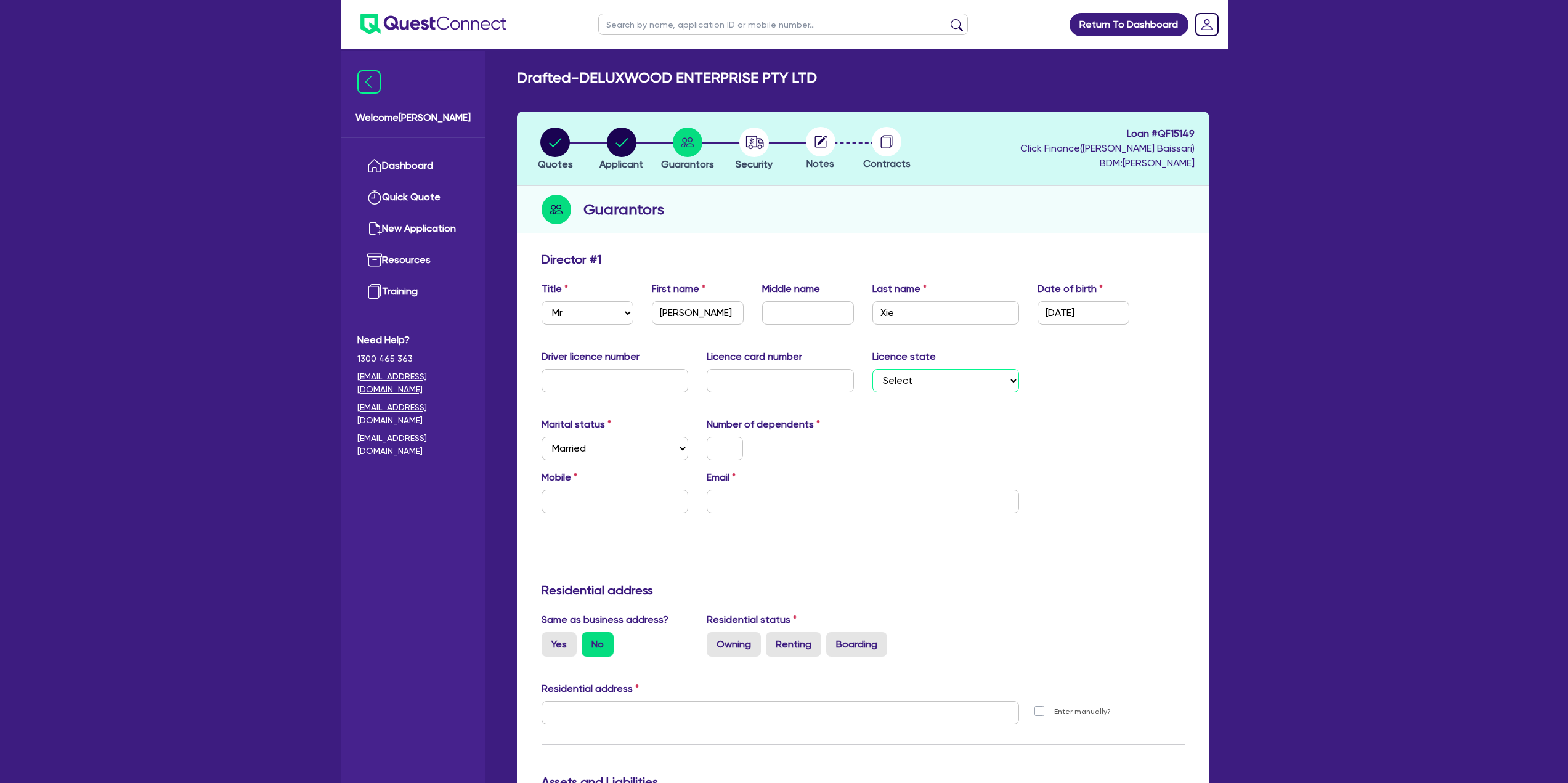
select select "[GEOGRAPHIC_DATA]"
click at [872, 369] on select "Select [GEOGRAPHIC_DATA] [GEOGRAPHIC_DATA] [GEOGRAPHIC_DATA] [GEOGRAPHIC_DATA] …" at bounding box center [946, 380] width 148 height 23
click at [610, 505] on input "text" at bounding box center [615, 501] width 148 height 23
paste input "[EMAIL_ADDRESS][DOMAIN_NAME]"
click at [790, 495] on input "email" at bounding box center [862, 501] width 313 height 23
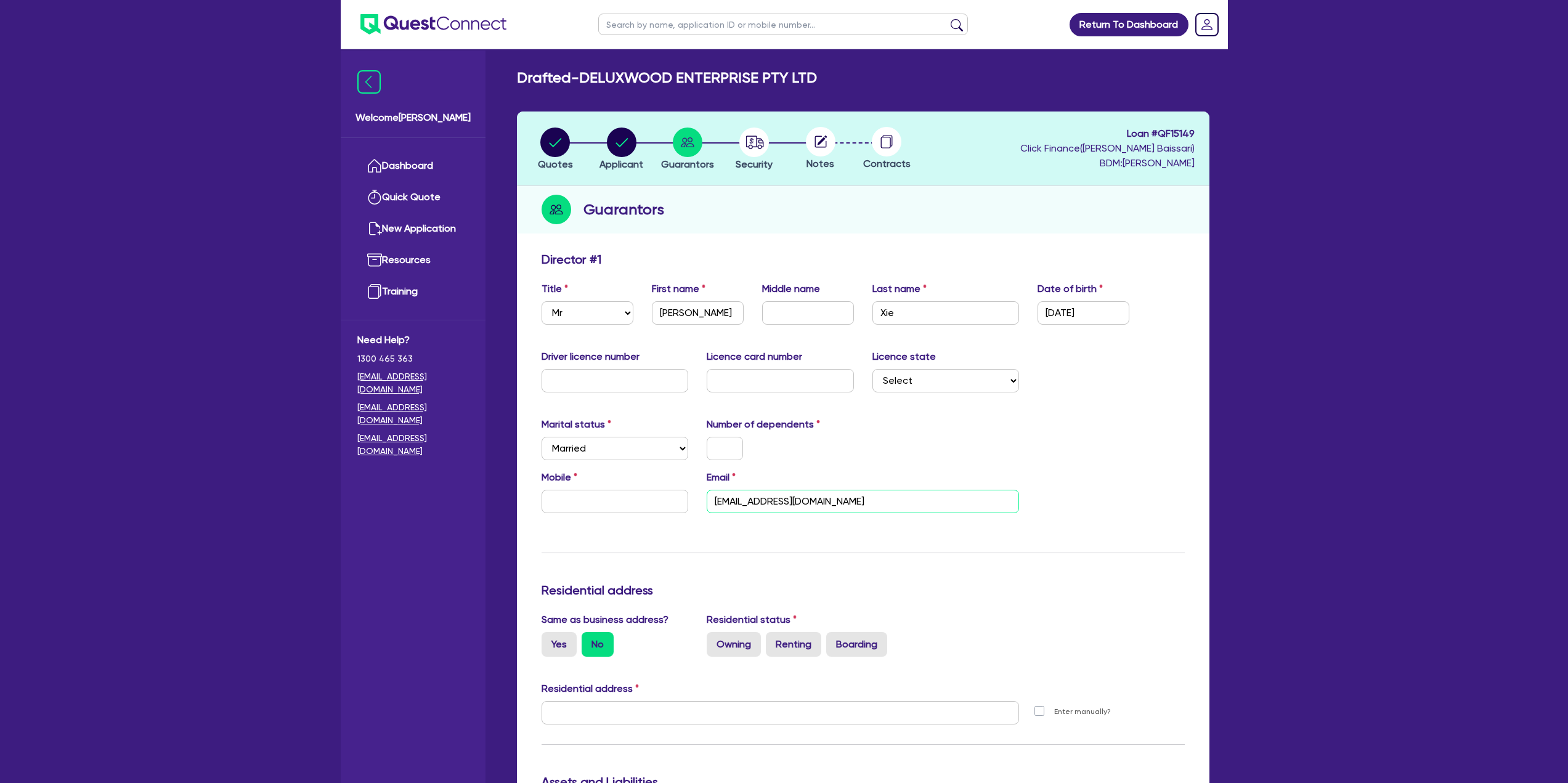
type input "[EMAIL_ADDRESS][DOMAIN_NAME]"
click at [569, 510] on input "text" at bounding box center [615, 501] width 148 height 23
paste input "423 386 118"
type input "0423 386 118"
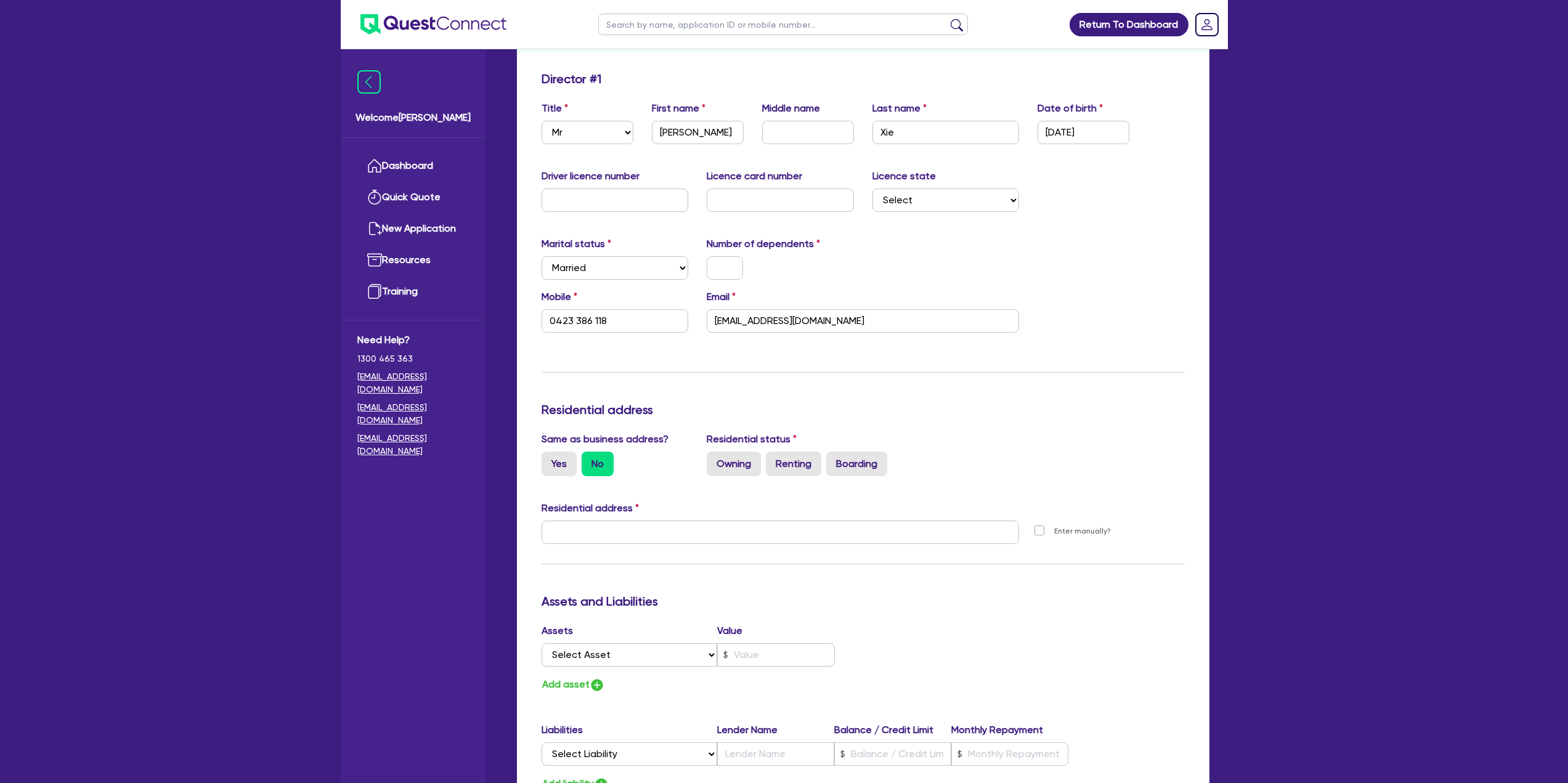
scroll to position [184, 0]
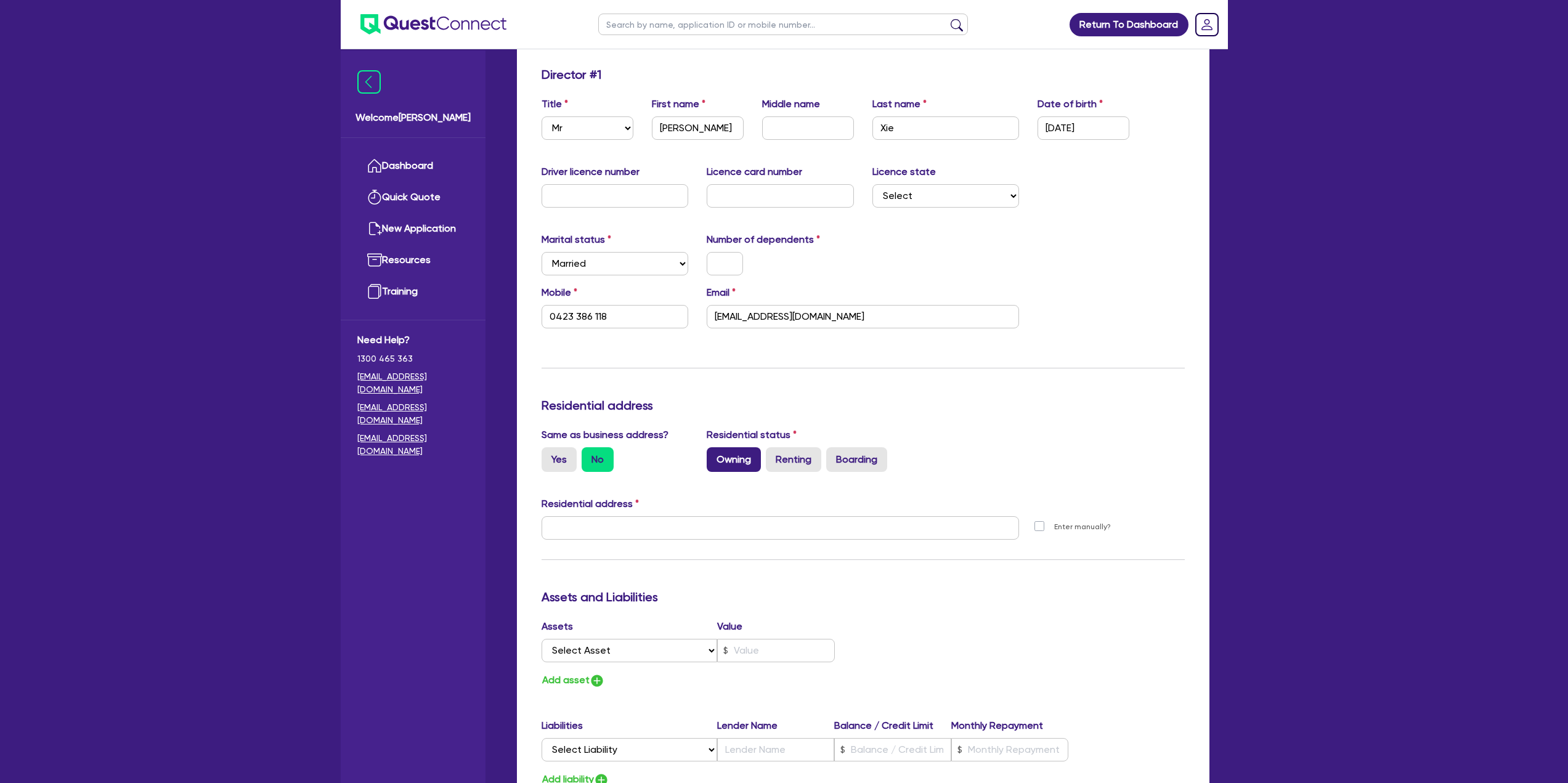
click at [752, 459] on label "Owning" at bounding box center [734, 459] width 54 height 25
click at [715, 455] on input "Owning" at bounding box center [710, 451] width 8 height 8
radio input "true"
type input "0423 386 118"
click at [773, 521] on input "text" at bounding box center [780, 527] width 478 height 23
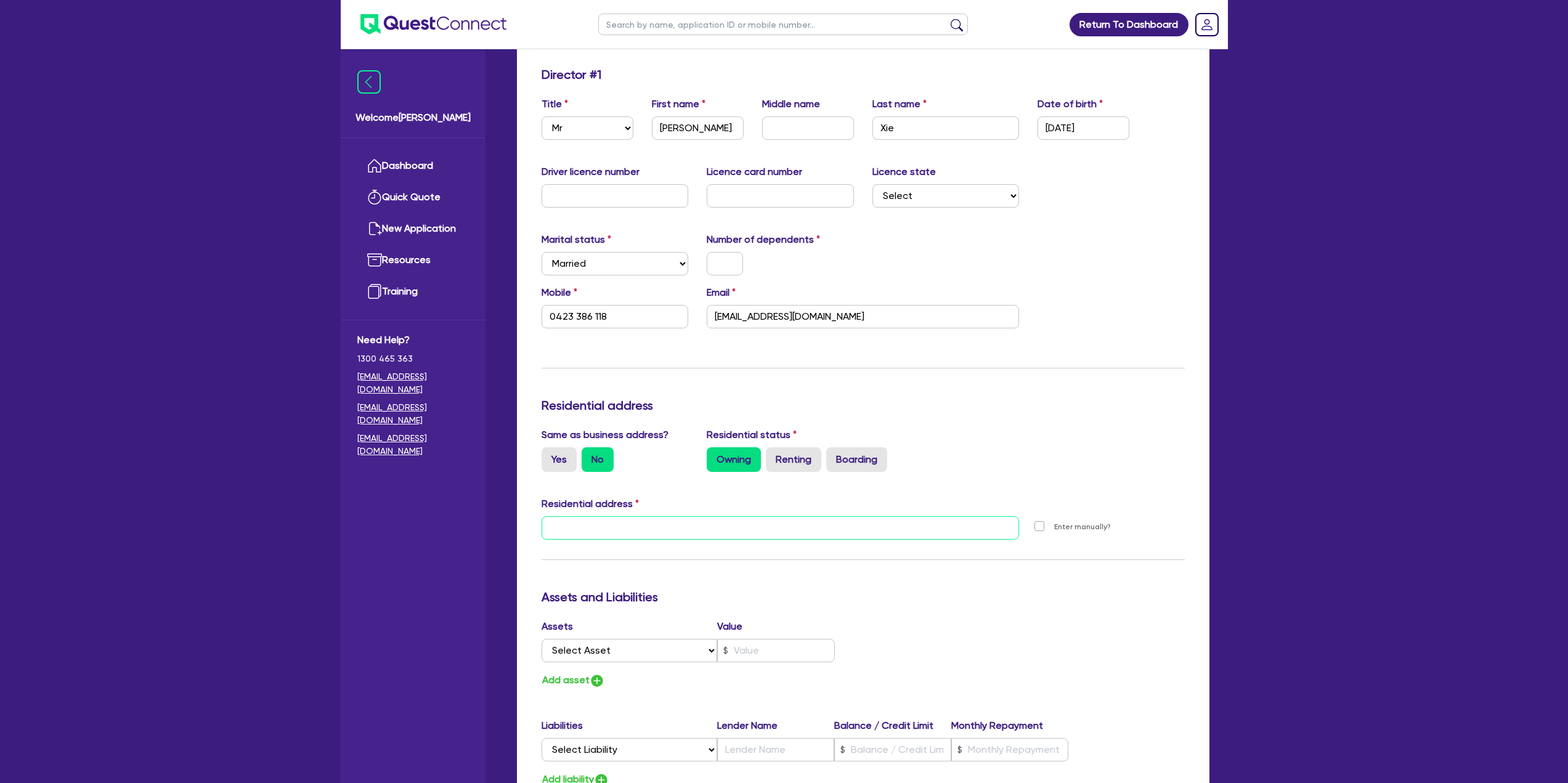
paste input "[STREET_ADDRESS][PERSON_NAME]"
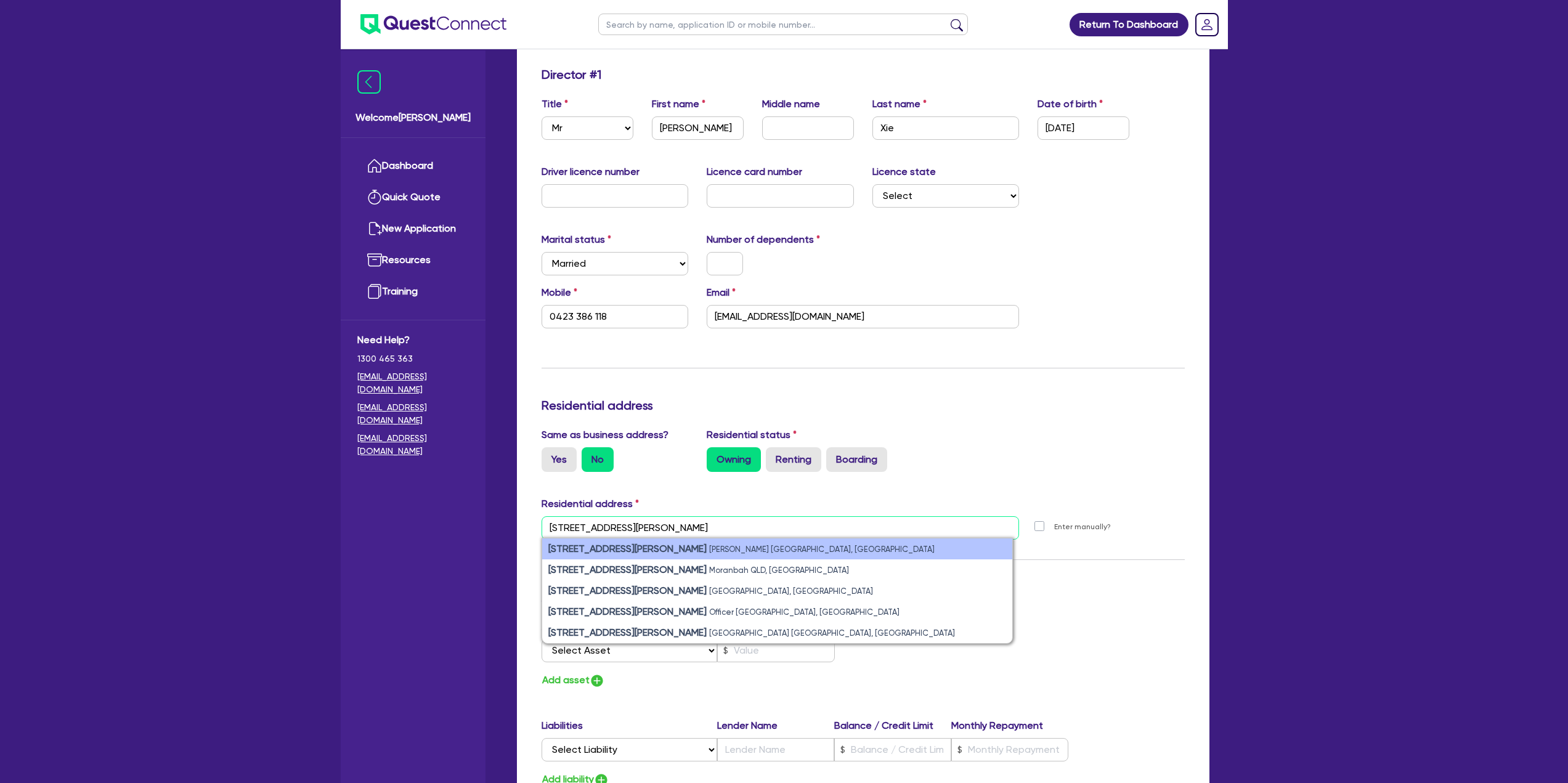
type input "[STREET_ADDRESS][PERSON_NAME]"
click at [709, 547] on small "[PERSON_NAME] [GEOGRAPHIC_DATA], [GEOGRAPHIC_DATA]" at bounding box center [822, 549] width 225 height 9
type input "0423 386 118"
type input "[STREET_ADDRESS][PERSON_NAME][PERSON_NAME]"
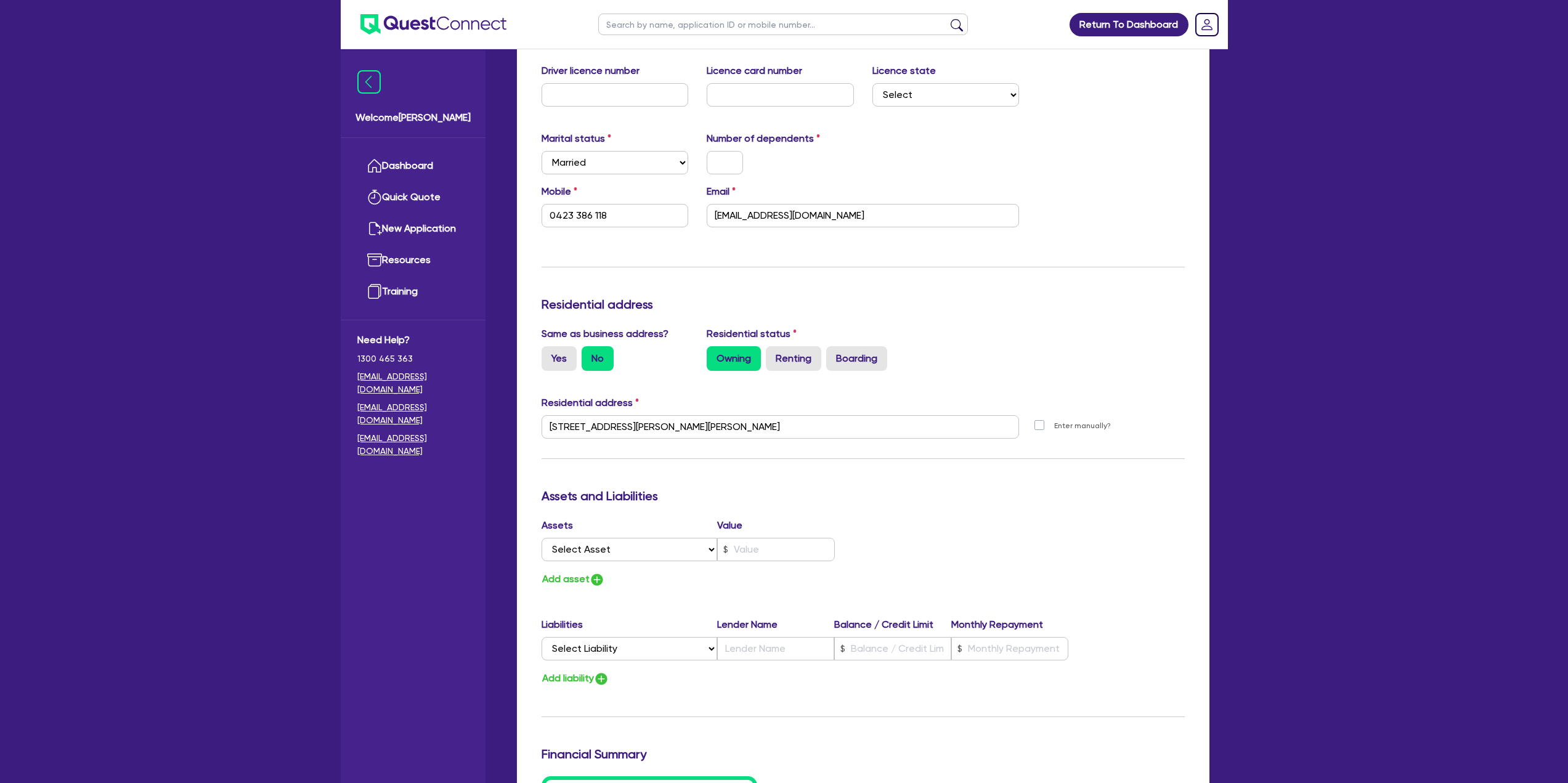
scroll to position [308, 0]
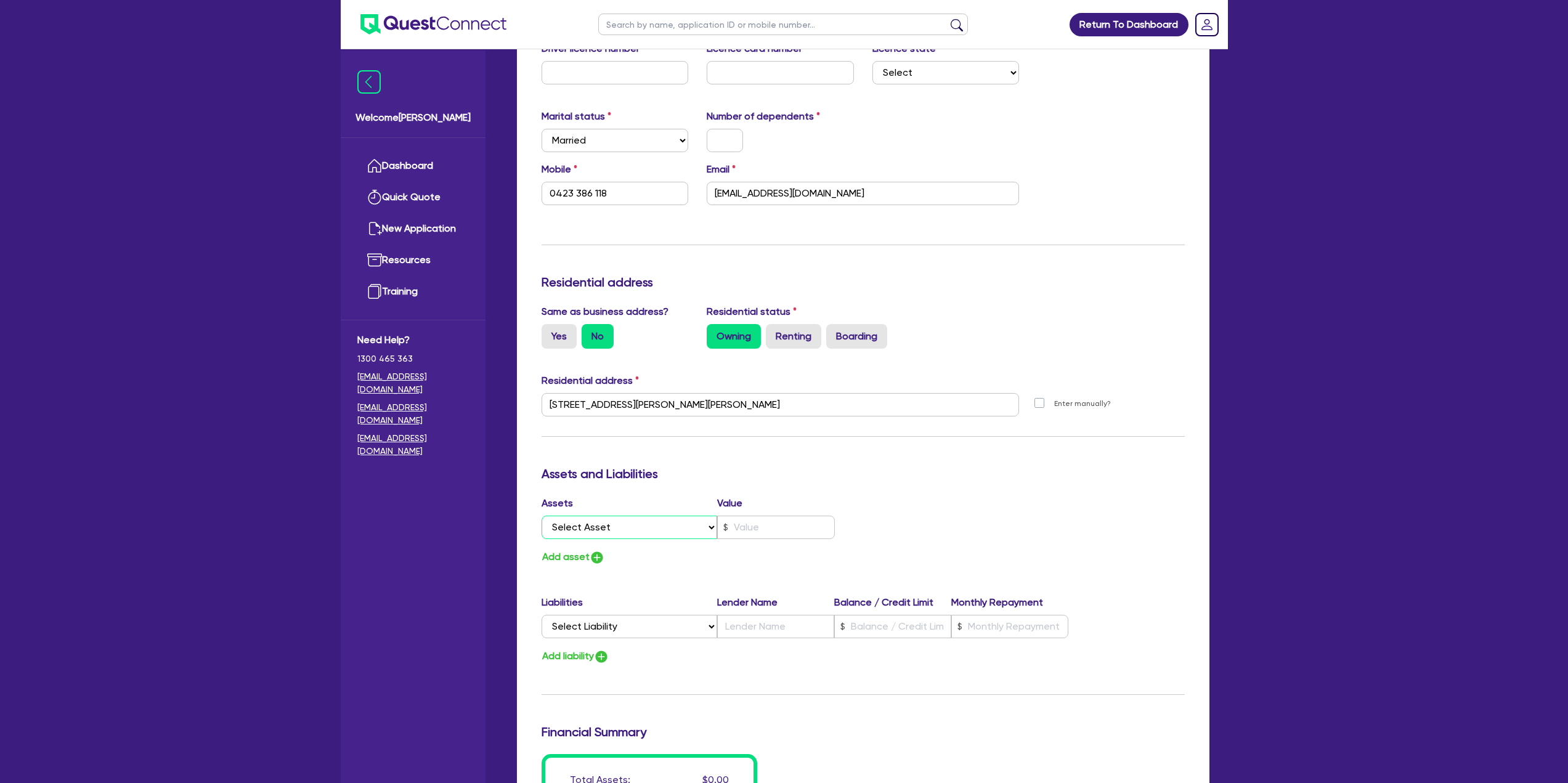
click at [645, 523] on select "Select Asset Cash Property Investment property Vehicle Truck Trailer Equipment …" at bounding box center [630, 527] width 176 height 23
select select "PROPERTY"
click at [541, 516] on select "Select Asset Cash Property Investment property Vehicle Truck Trailer Equipment …" at bounding box center [630, 527] width 176 height 23
click at [784, 533] on input "text" at bounding box center [776, 527] width 117 height 23
type input "0423 386 118"
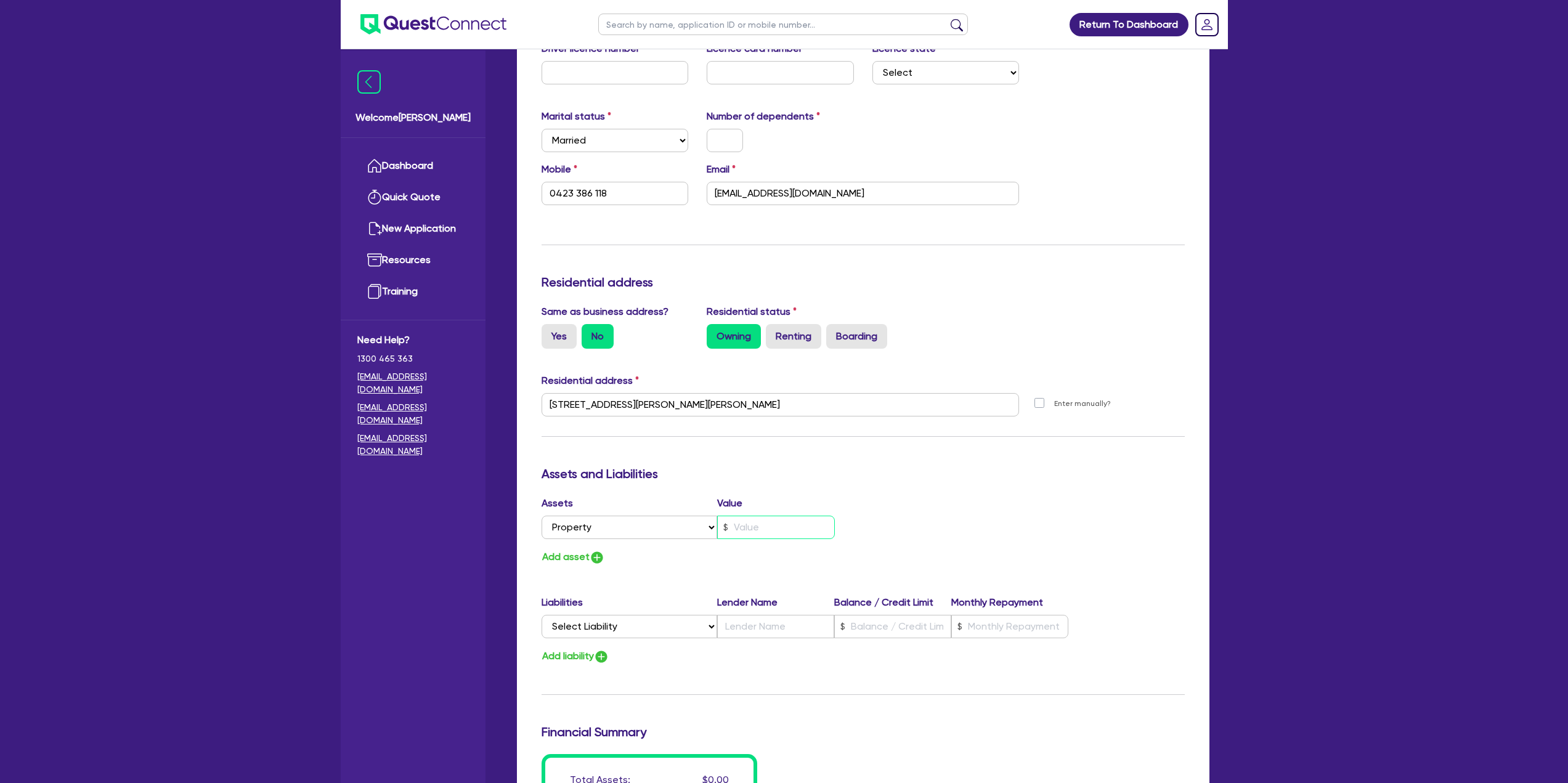
type input "3"
type input "0423 386 118"
type input "3."
type input "0423 386 118"
type input "3.5"
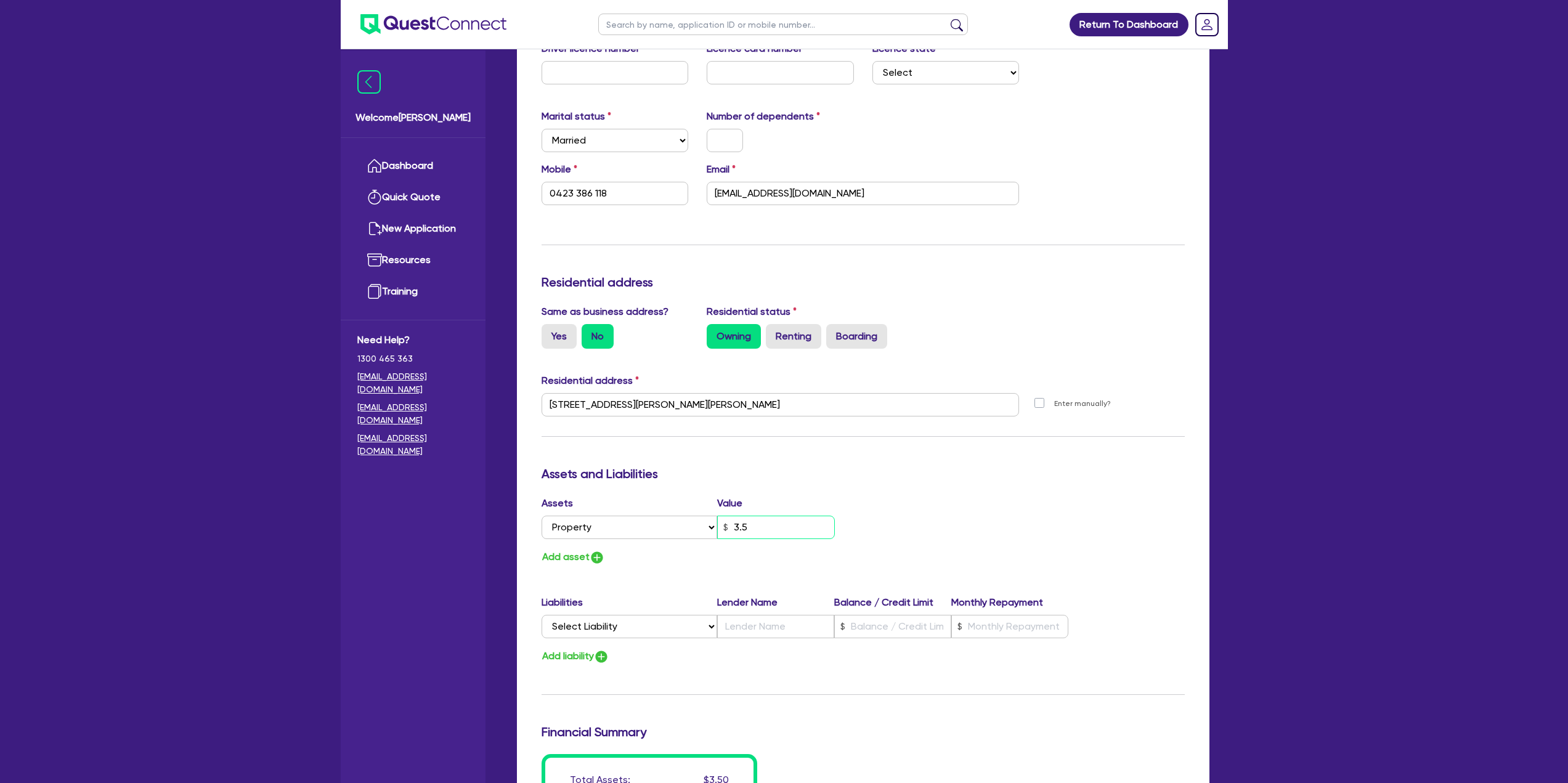
type input "0423 386 118"
type input "3.50"
type input "0423 386 118"
type input "3"
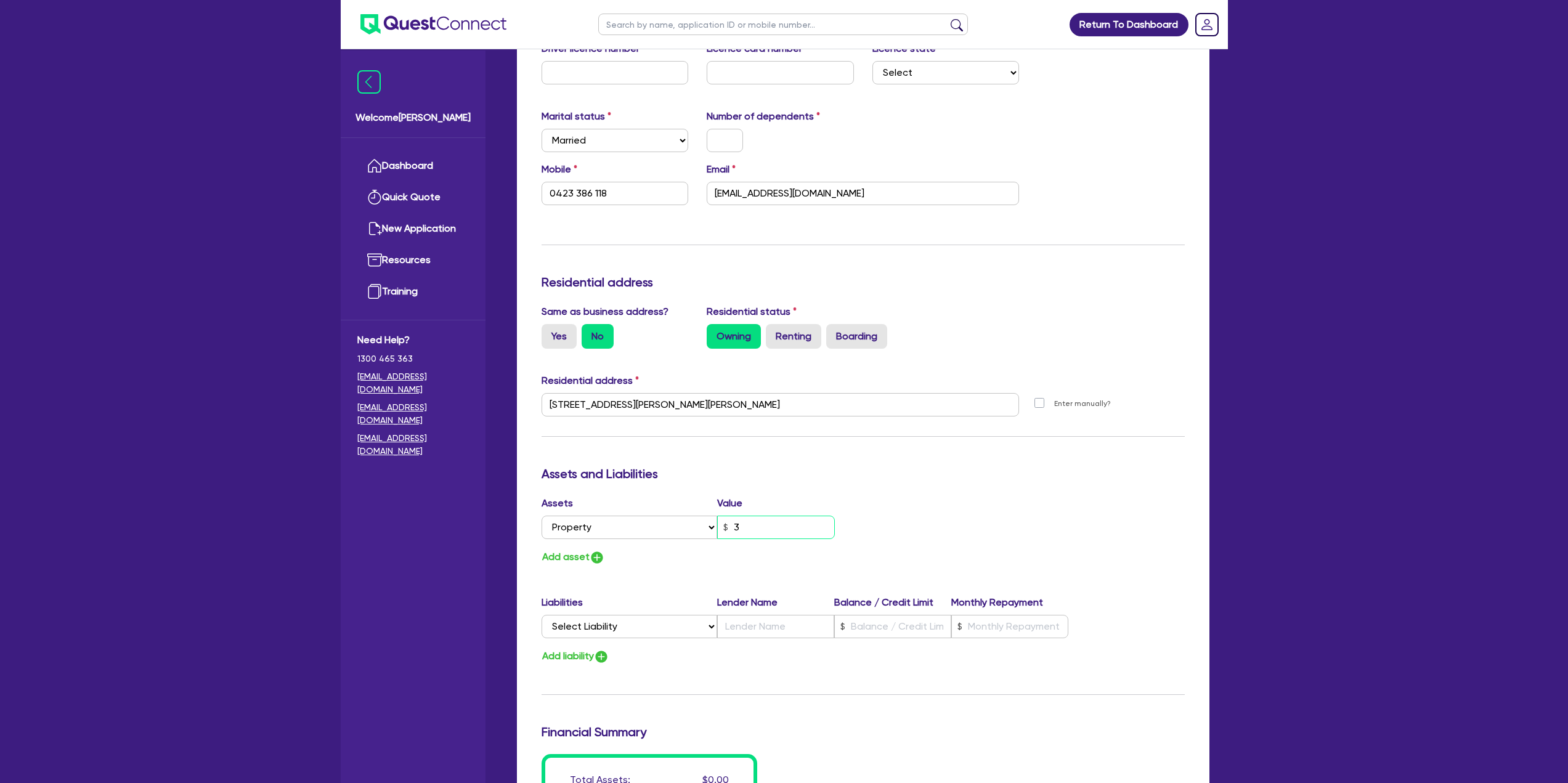
type input "0423 386 118"
type input "35"
type input "0423 386 118"
type input "358"
type input "0423 386 118"
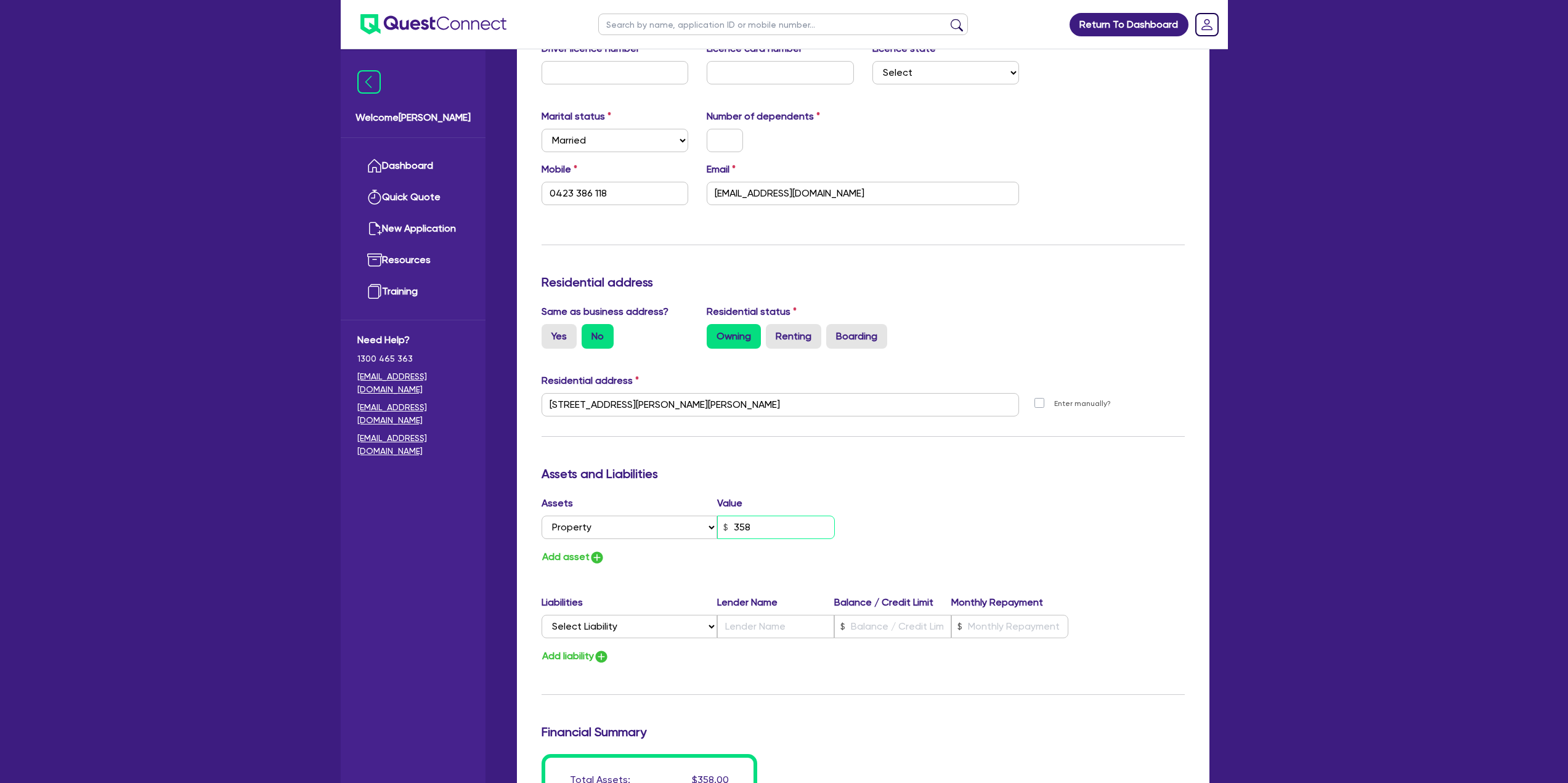
type input "35"
type input "0423 386 118"
type input "350"
type input "0423 386 118"
type input "3,500"
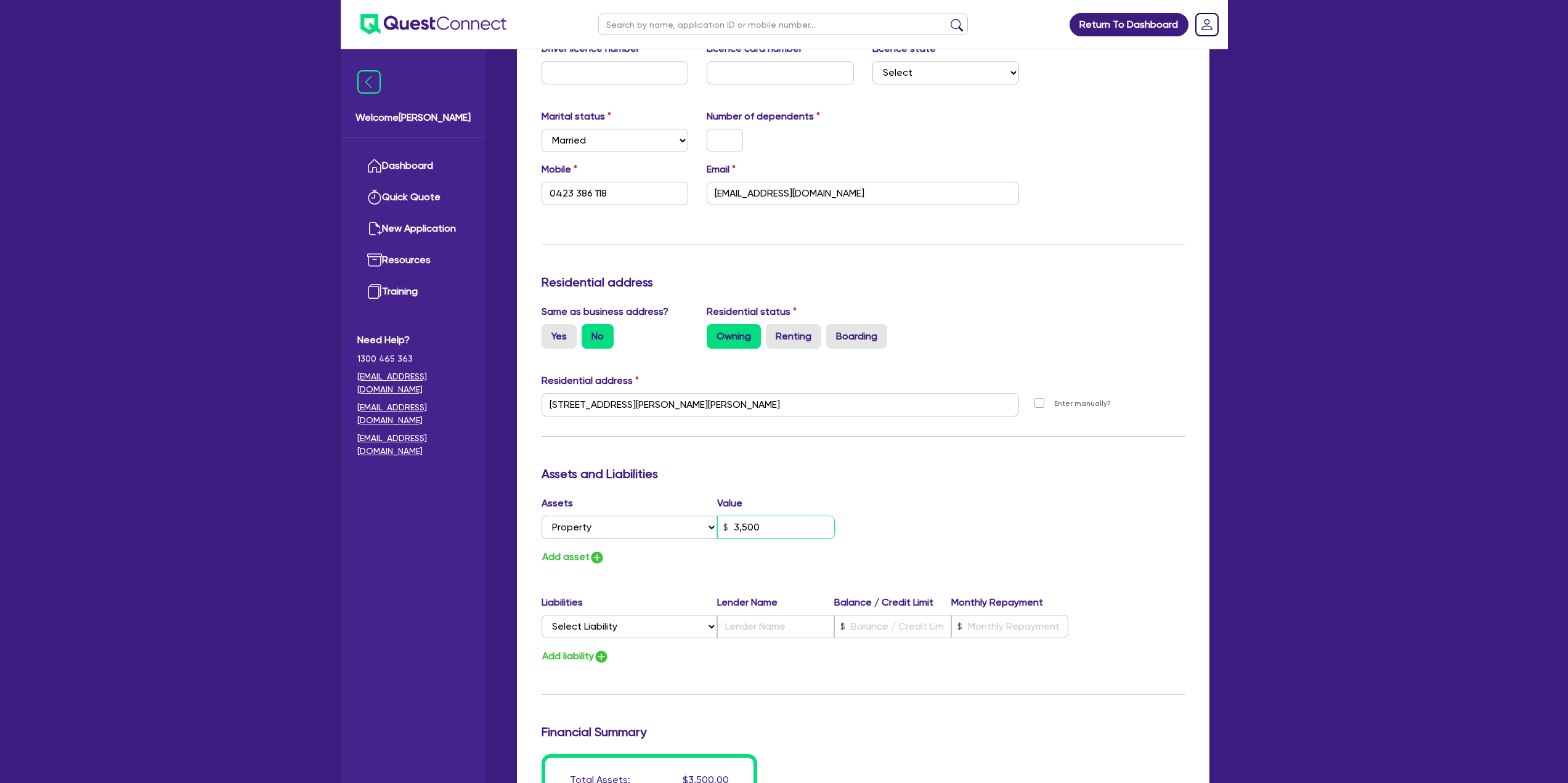
type input "0423 386 118"
type input "35,000"
type input "0423 386 118"
type input "350,000"
type input "0423 386 118"
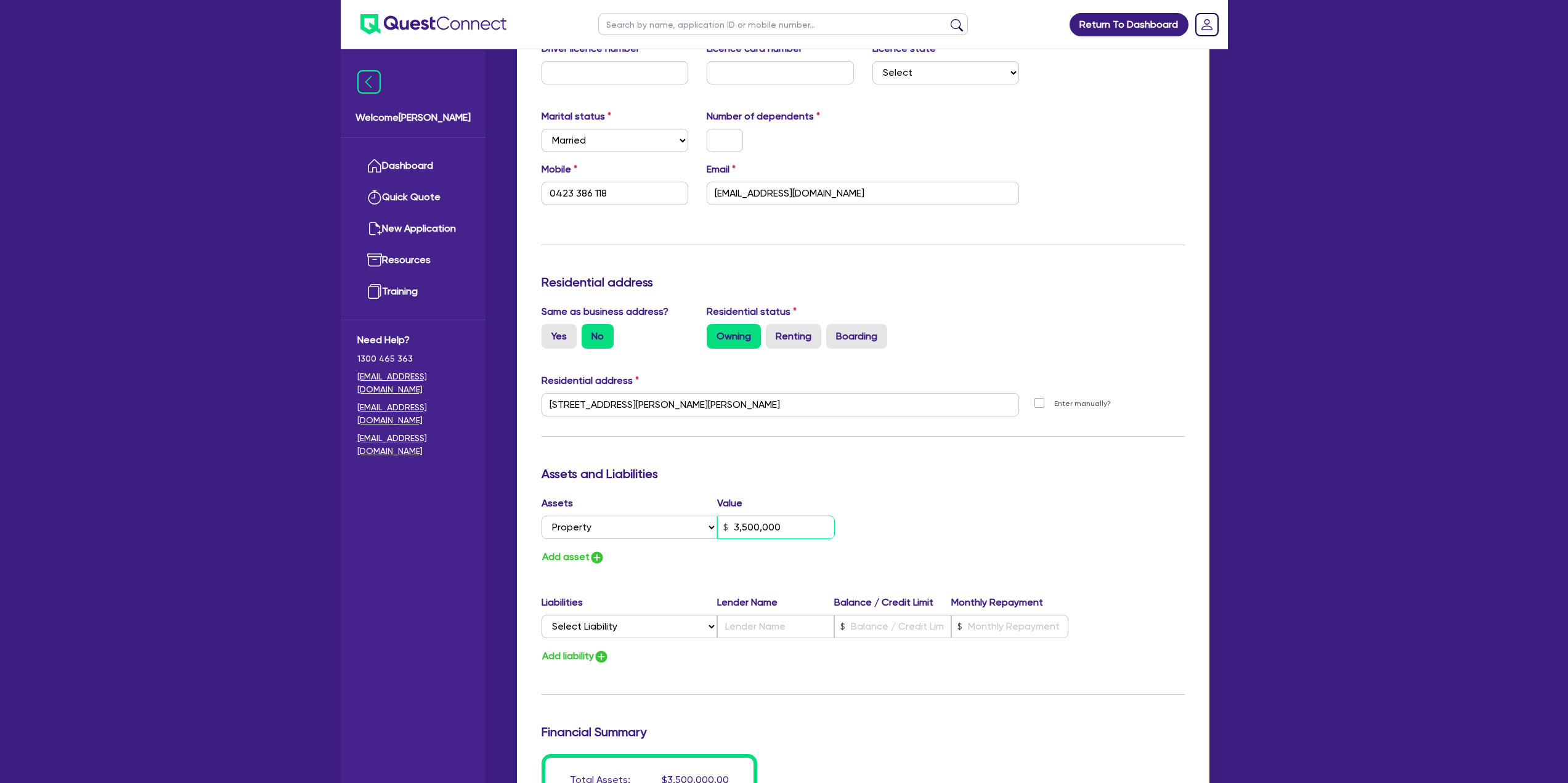
type input "3,500,000"
click at [639, 638] on select "Select Liability Credit card Mortgage Investment property loan Vehicle loan Tru…" at bounding box center [629, 626] width 175 height 23
select select "MORTGAGE"
click at [541, 614] on select "Select Liability Credit card Mortgage Investment property loan Vehicle loan Tru…" at bounding box center [629, 626] width 175 height 23
type input "0423 386 118"
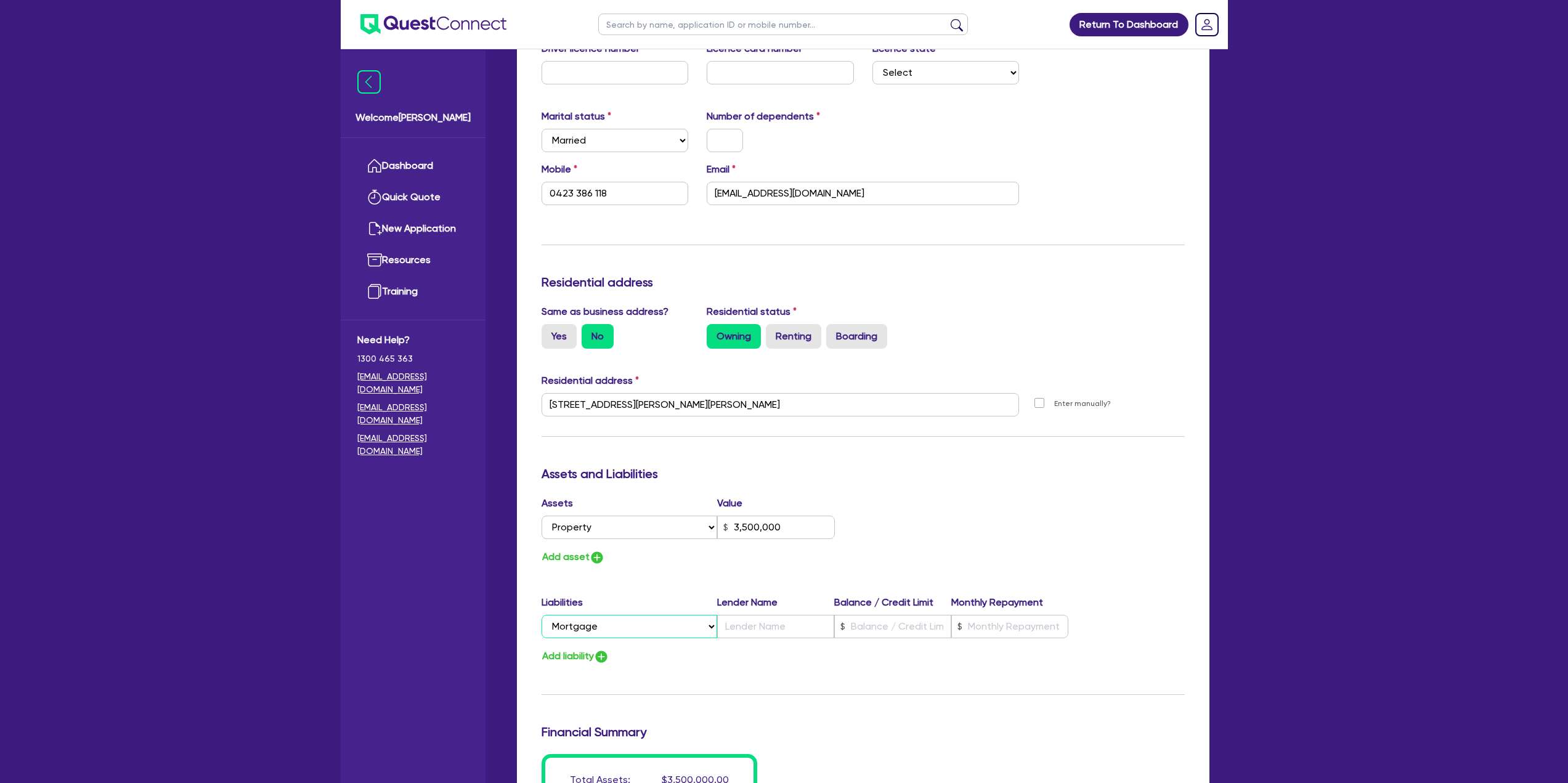
type input "3,500,000"
click at [752, 622] on input "text" at bounding box center [775, 626] width 117 height 23
type input "0423 386 118"
type input "3,500,000"
type input "C"
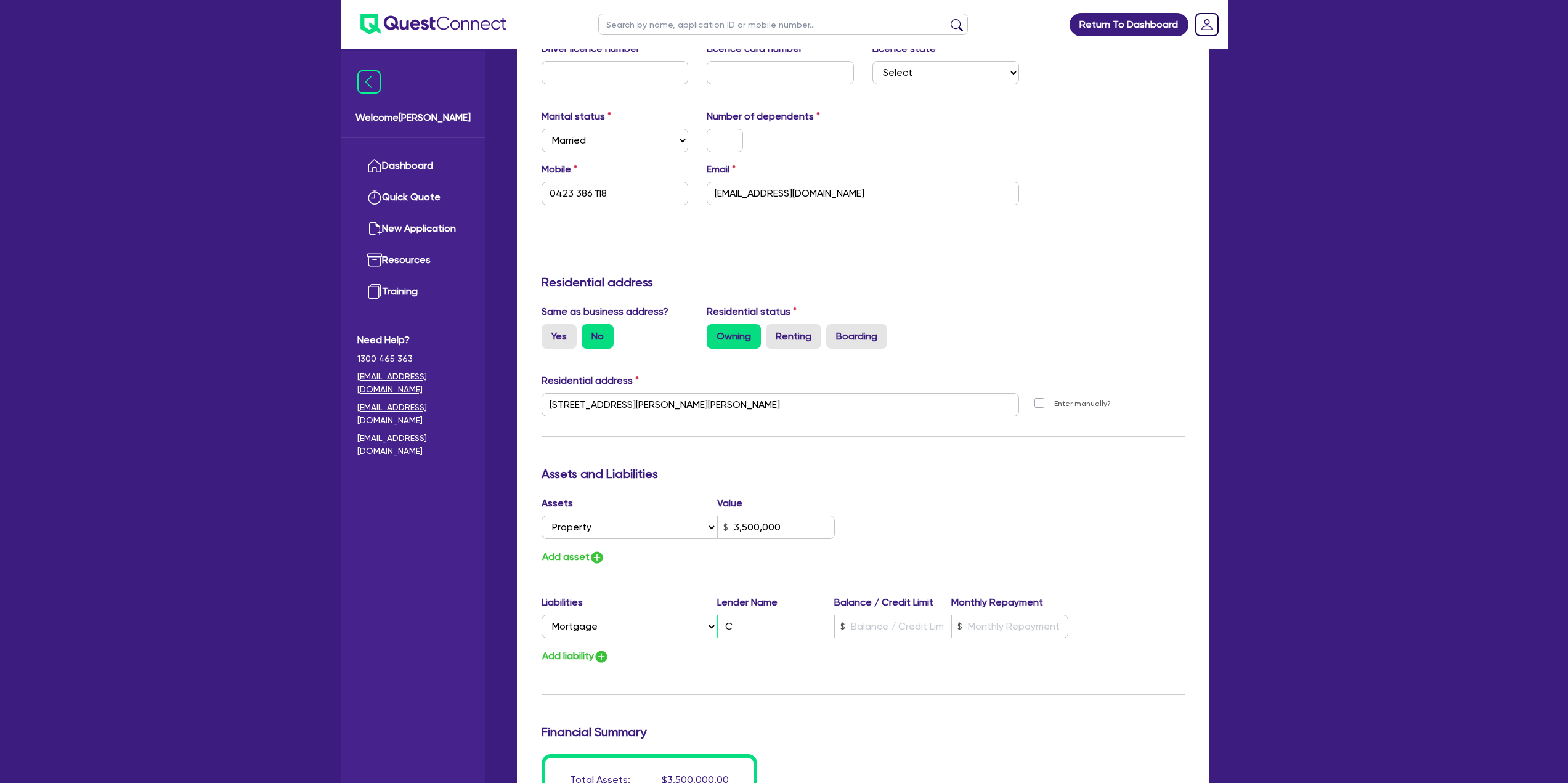
type input "0423 386 118"
type input "3,500,000"
type input "CB"
type input "0423 386 118"
type input "3,500,000"
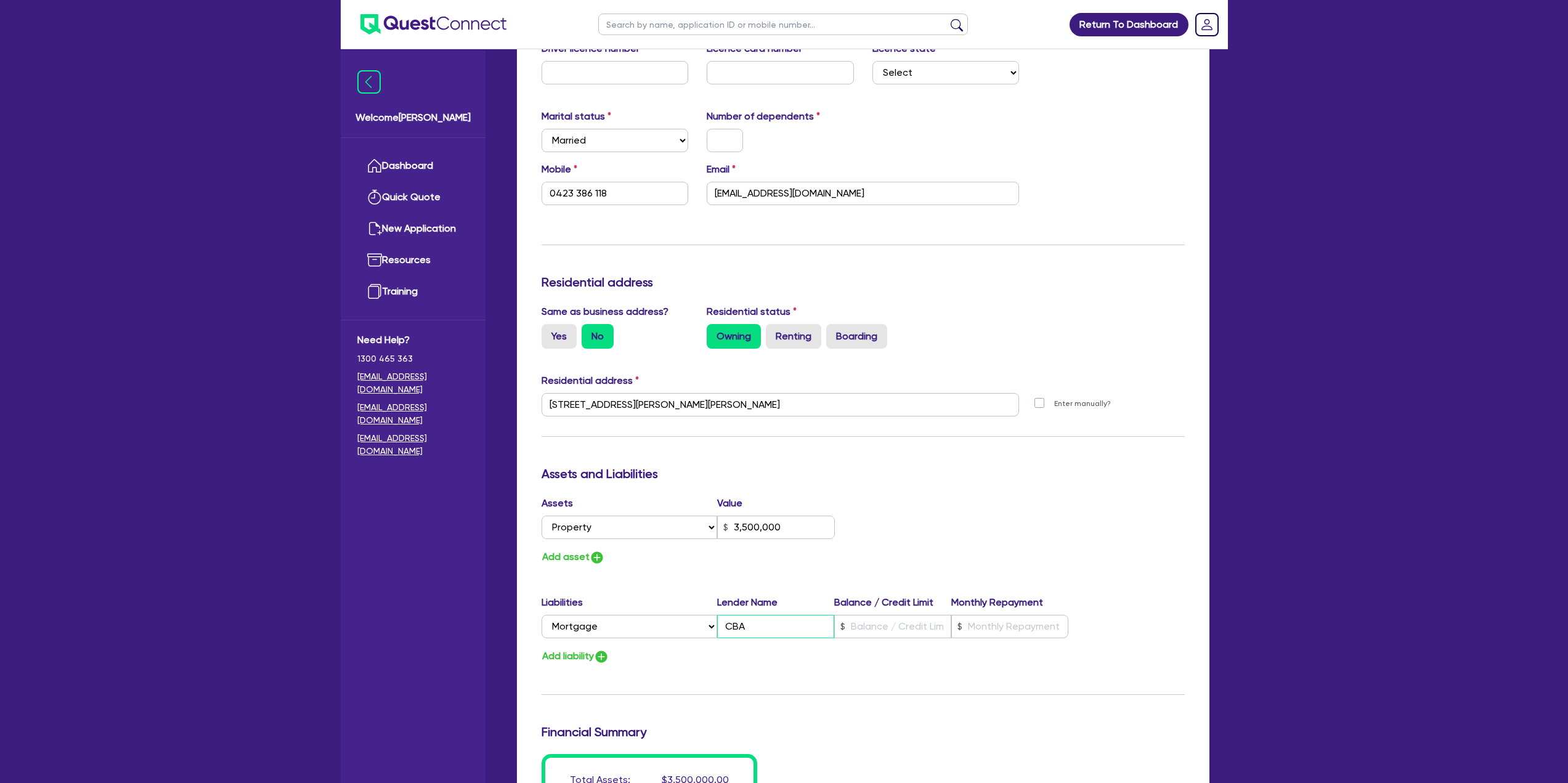
type input "CBA"
type input "0423 386 118"
type input "3,500,000"
type input "4"
type input "0423 386 118"
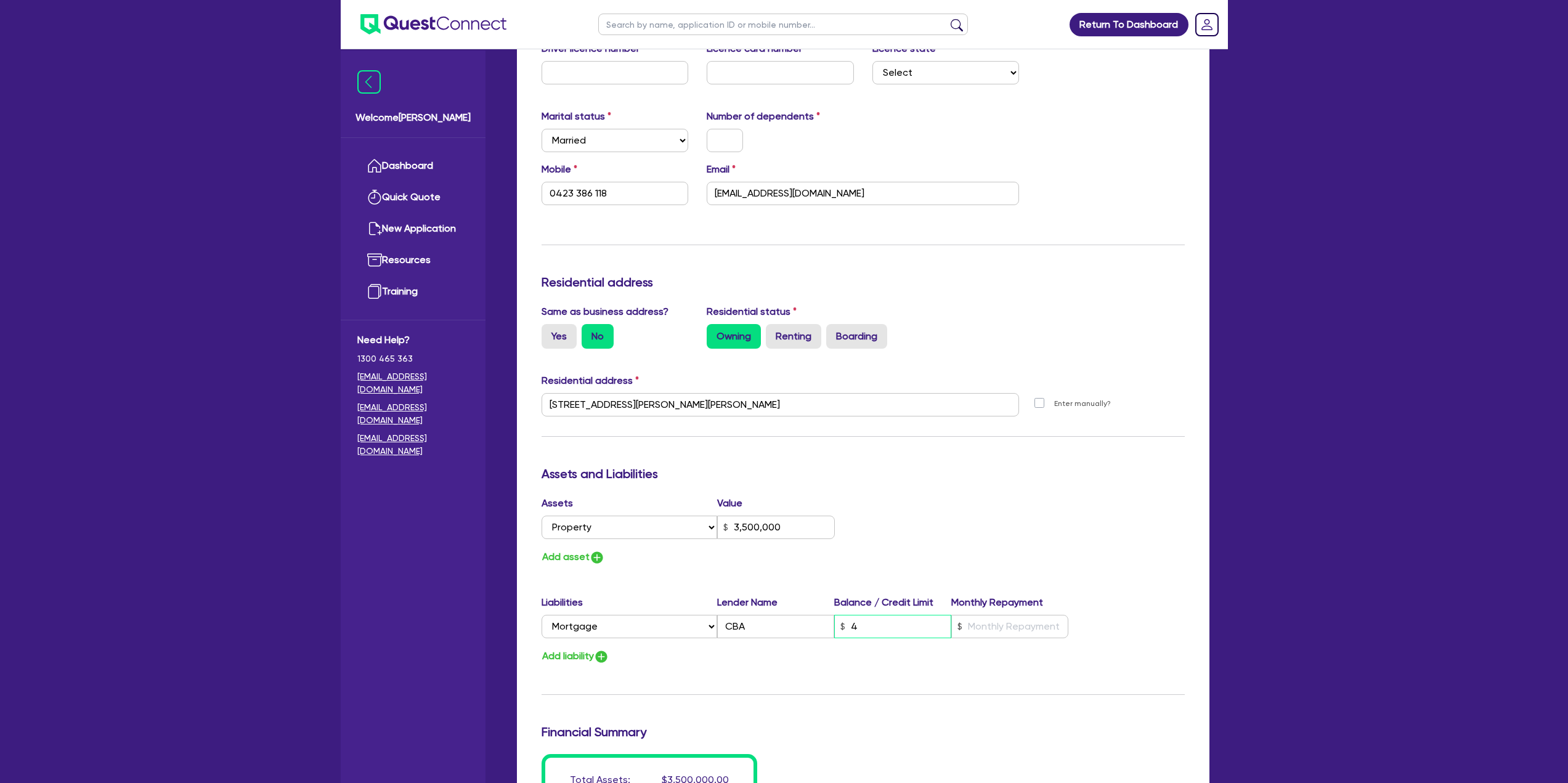
type input "3,500,000"
type input "40"
type input "0423 386 118"
type input "3,500,000"
type input "400"
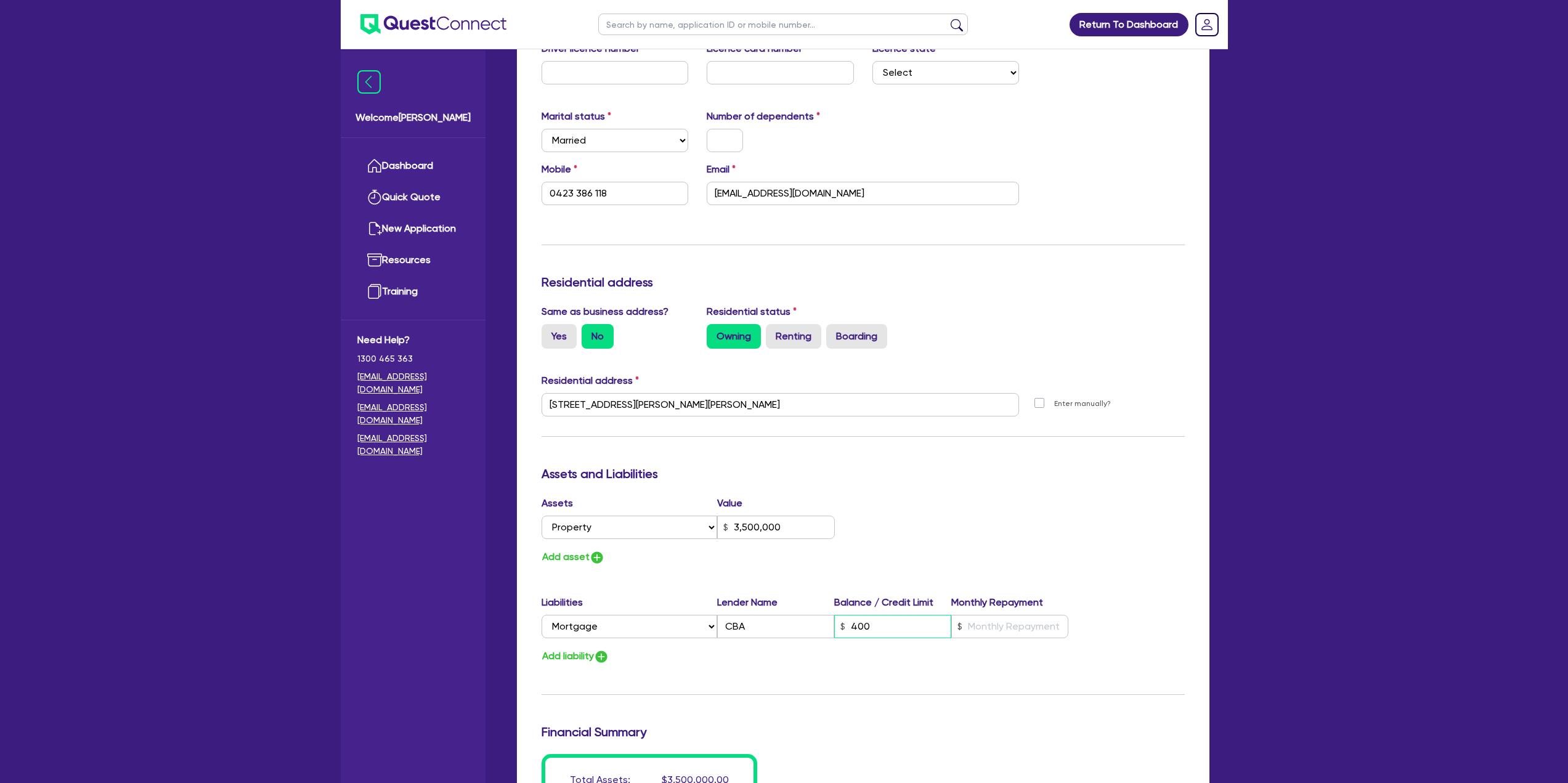
type input "0423 386 118"
type input "3,500,000"
type input "4,000"
type input "0423 386 118"
type input "3,500,000"
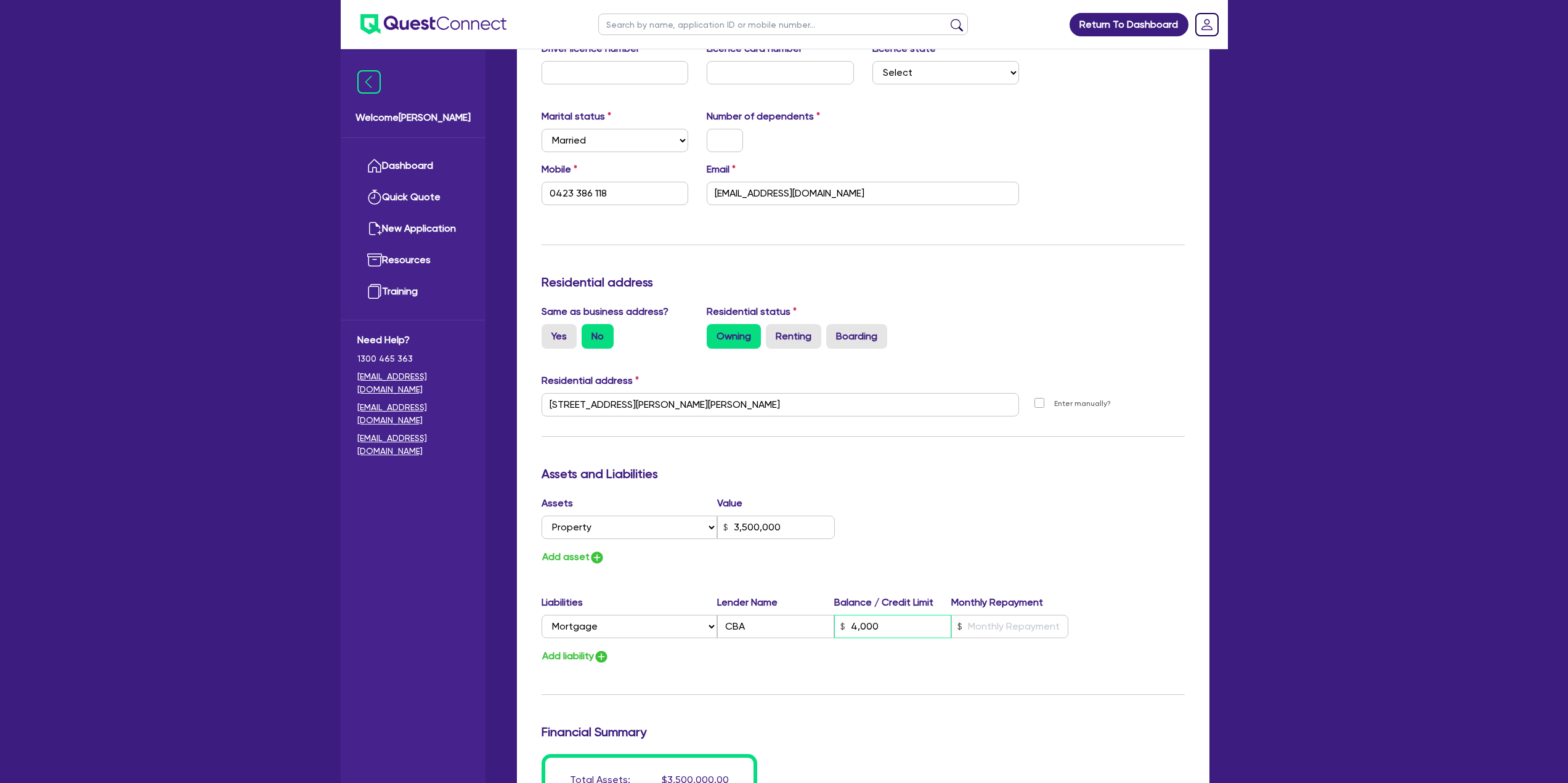
type input "40,000"
type input "0423 386 118"
type input "3,500,000"
type input "400,000"
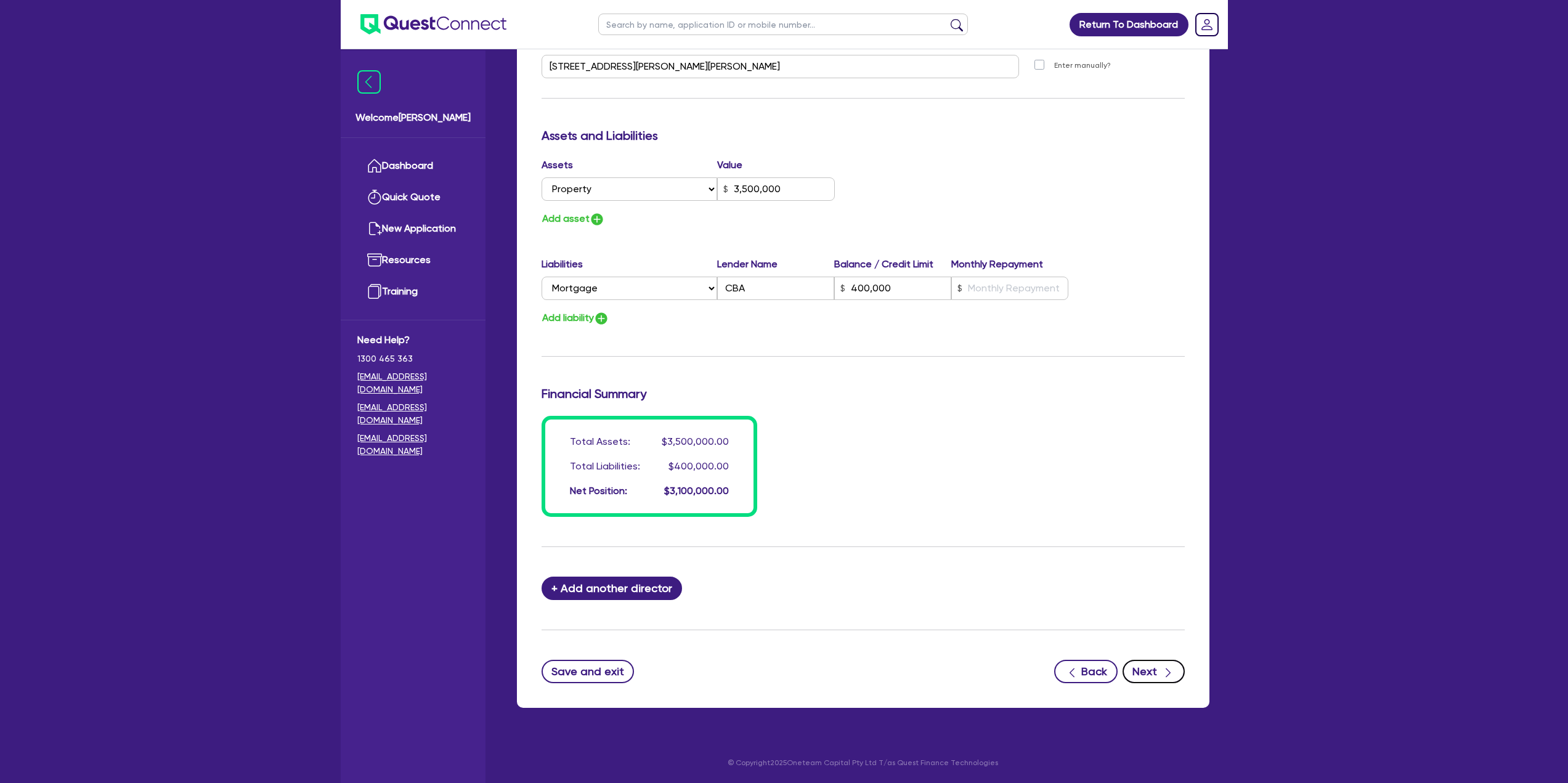
click at [1159, 678] on button "Next" at bounding box center [1153, 671] width 63 height 23
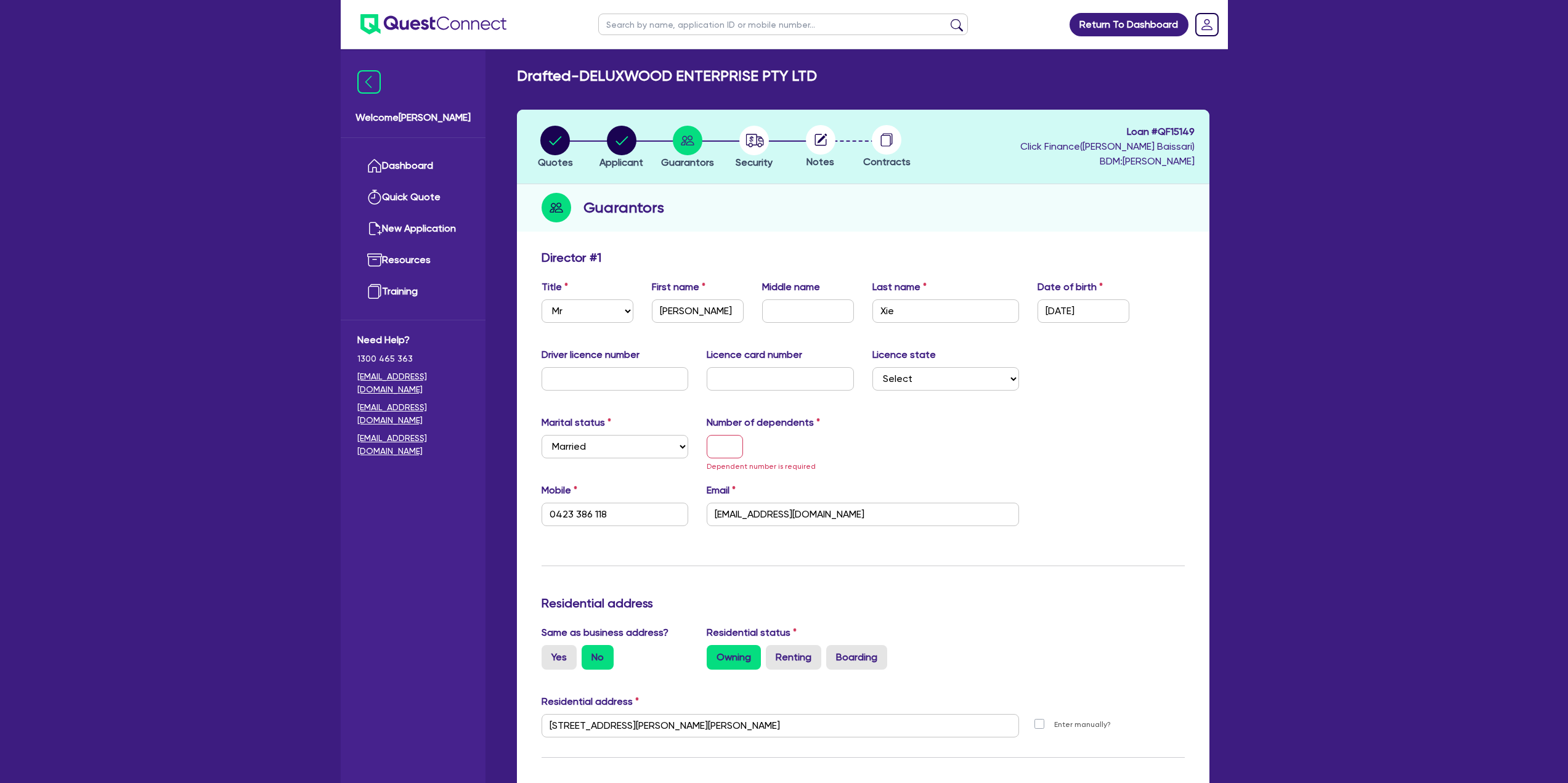
scroll to position [0, 0]
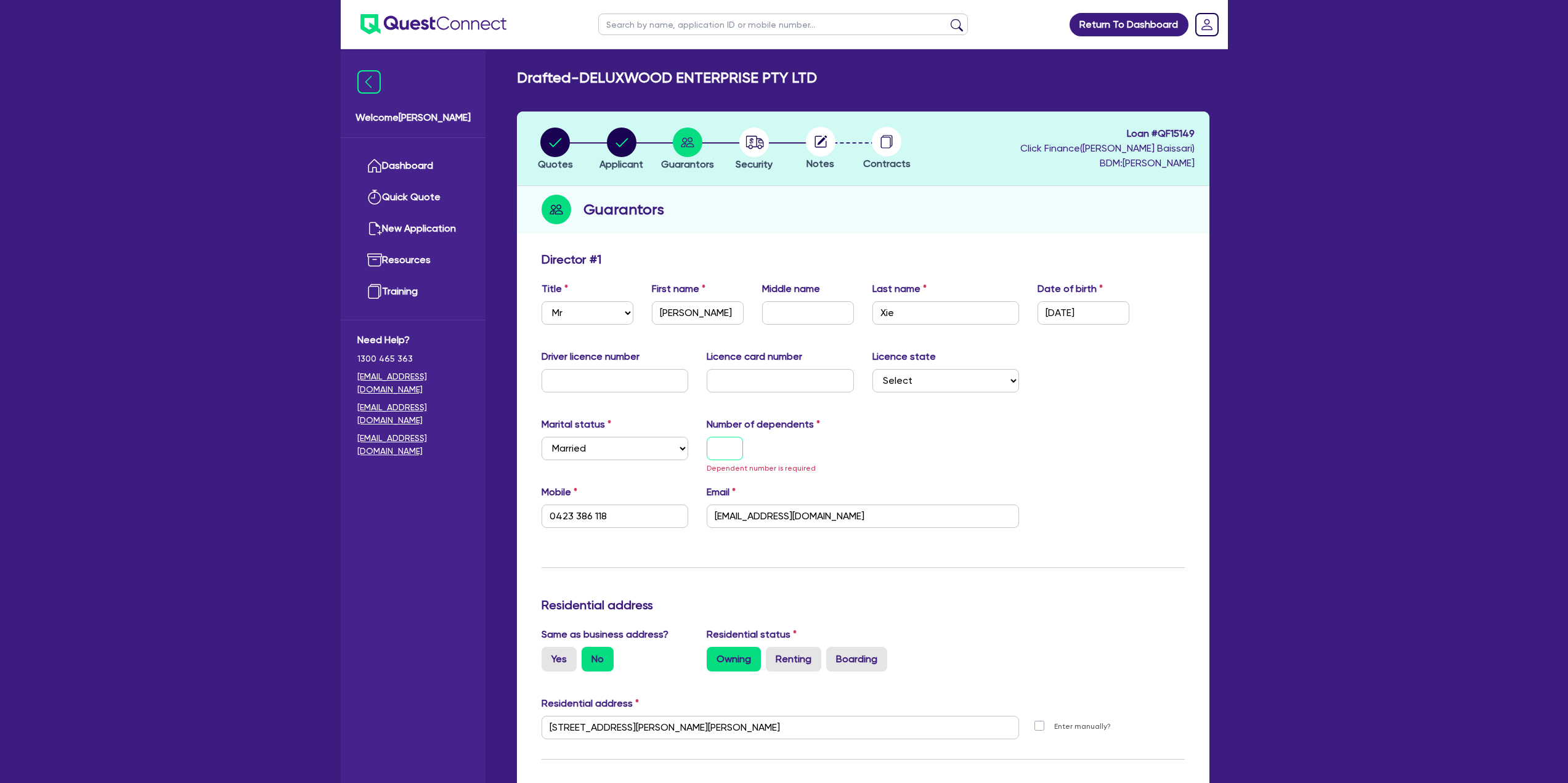
click at [717, 456] on input "text" at bounding box center [725, 448] width 36 height 23
click at [737, 450] on input "text" at bounding box center [725, 448] width 36 height 23
type input "0"
type input "0423 386 118"
type input "3,500,000"
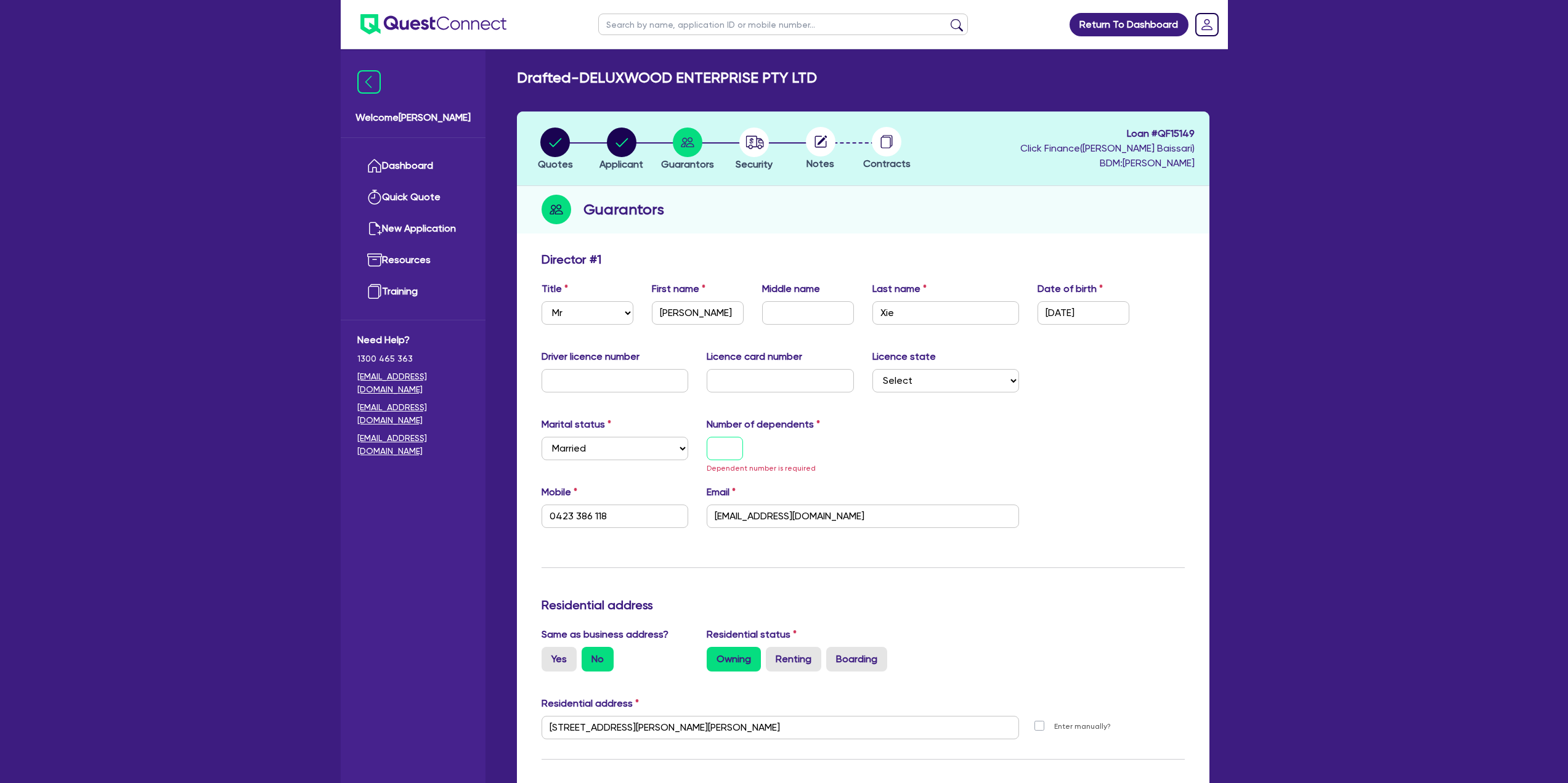
type input "400,000"
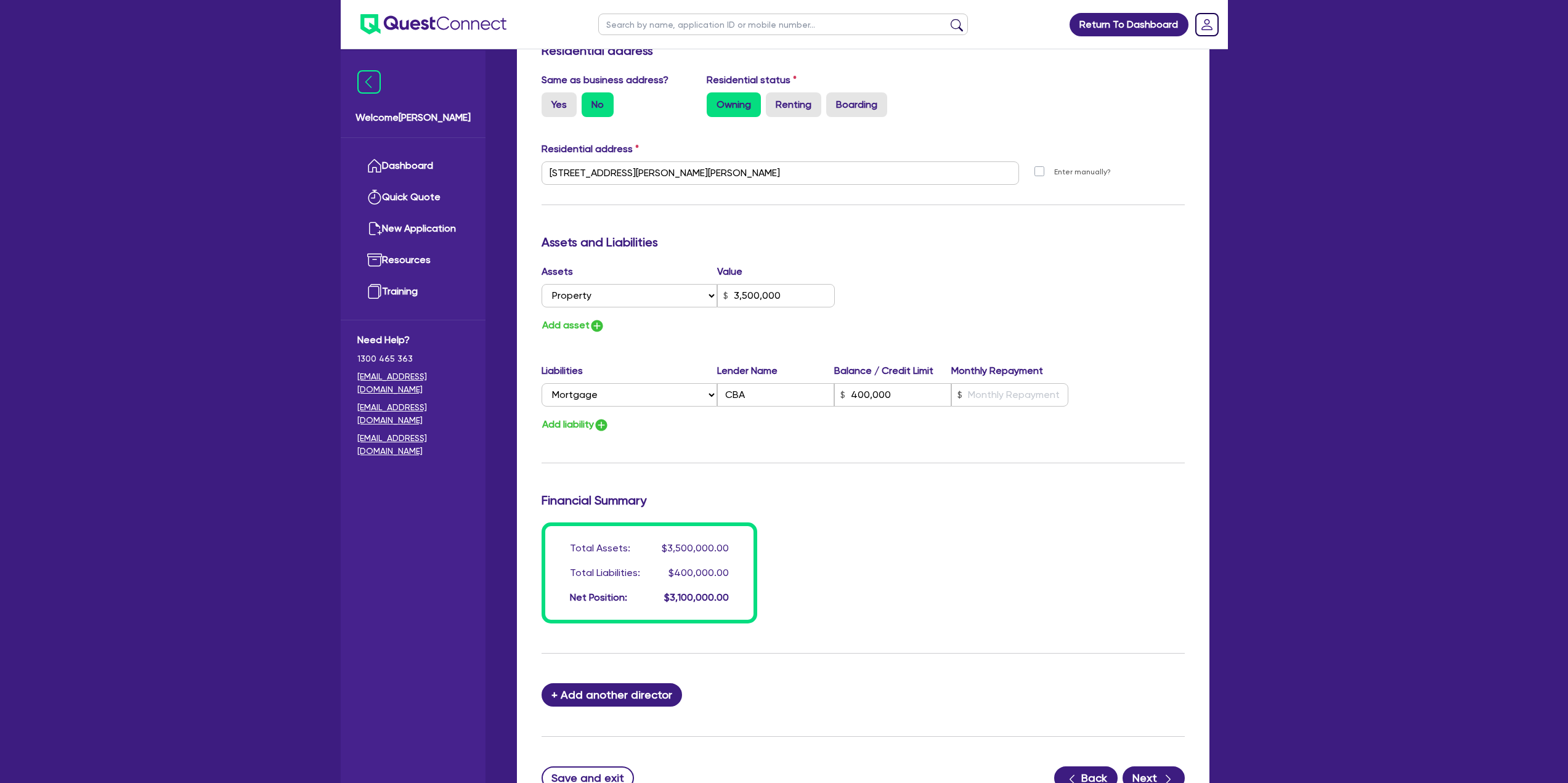
scroll to position [616, 0]
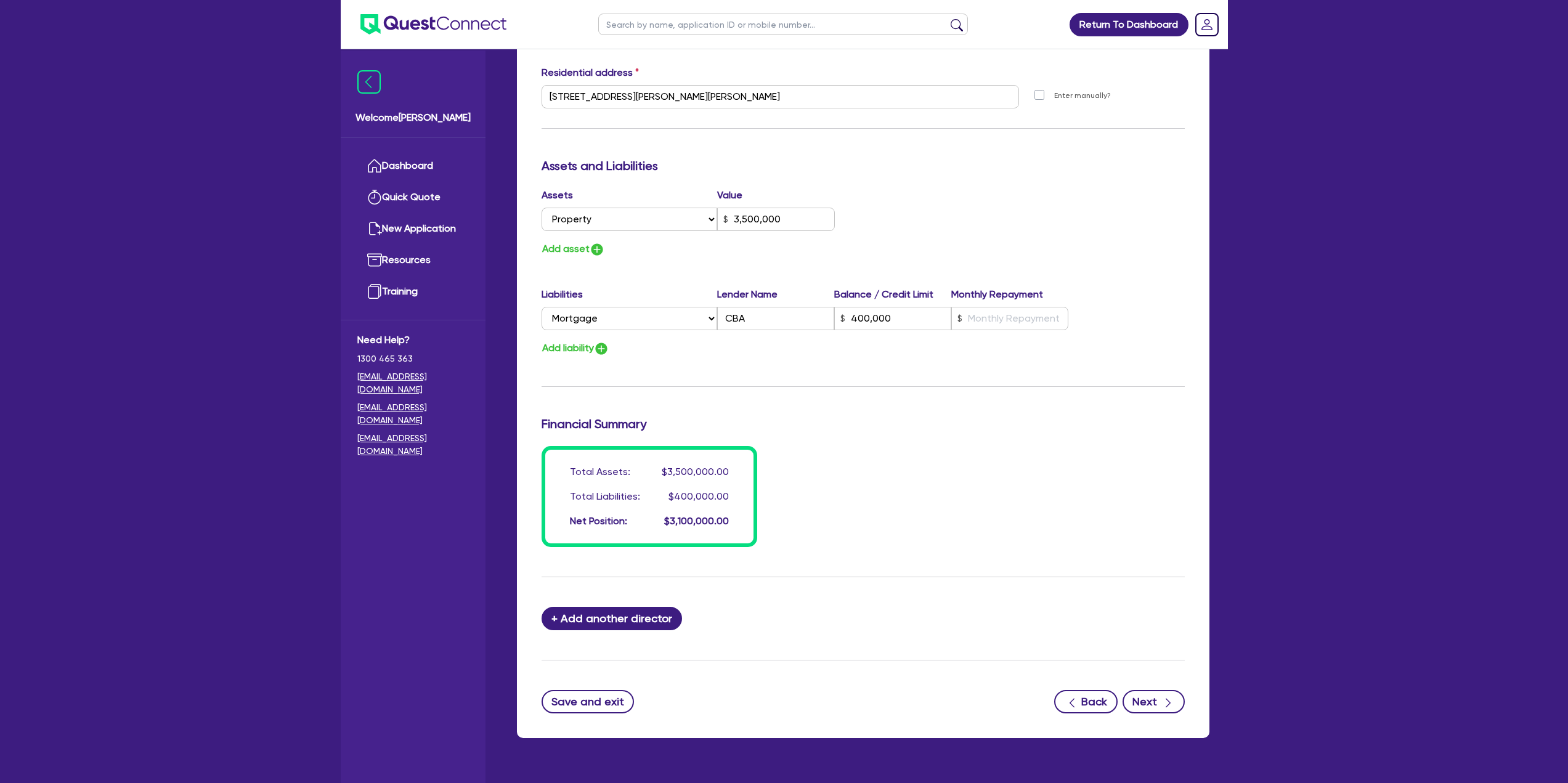
type input "0"
click at [1155, 698] on button "Next" at bounding box center [1153, 701] width 63 height 23
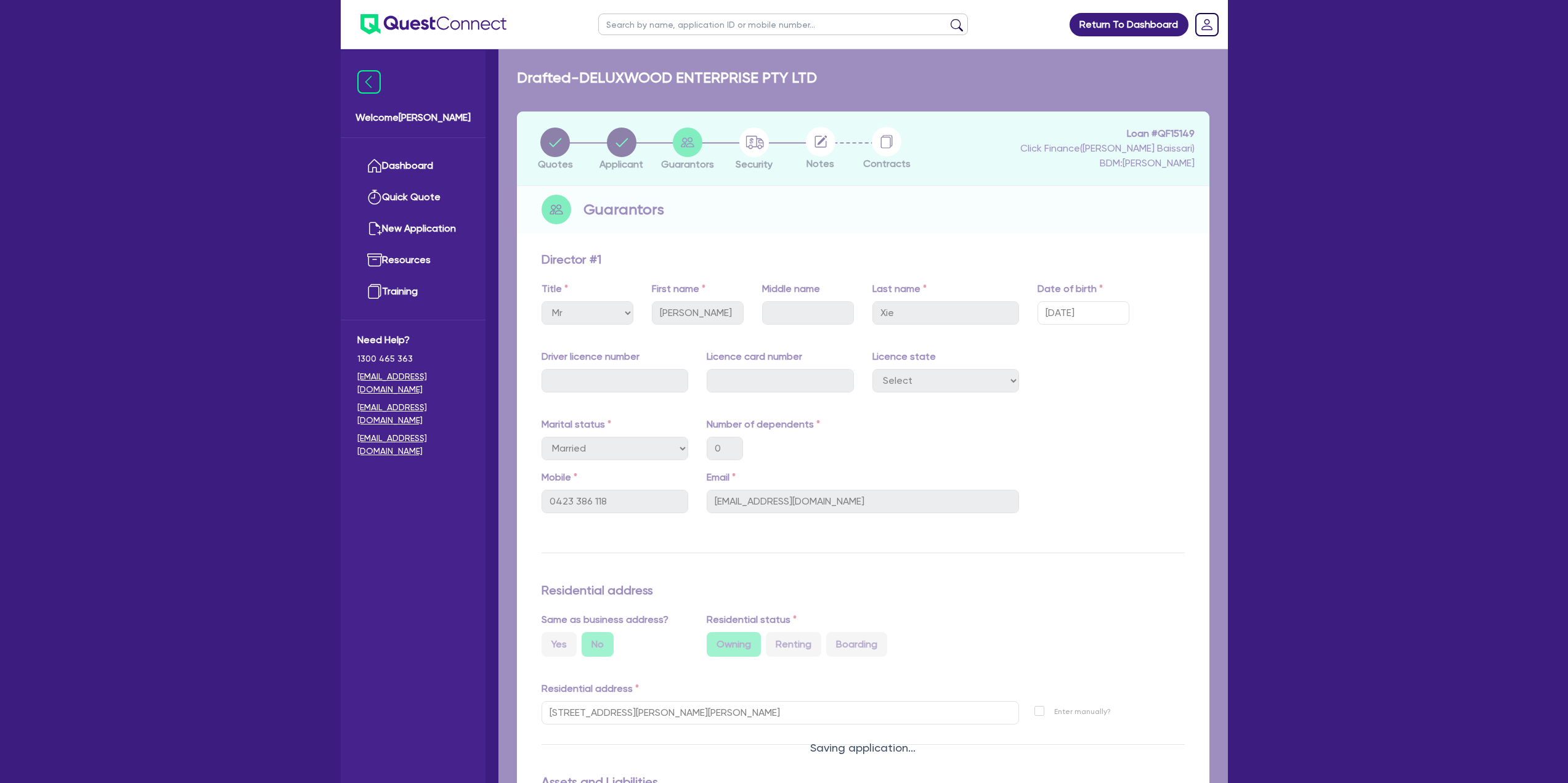
select select "TERTIARY_ASSETS"
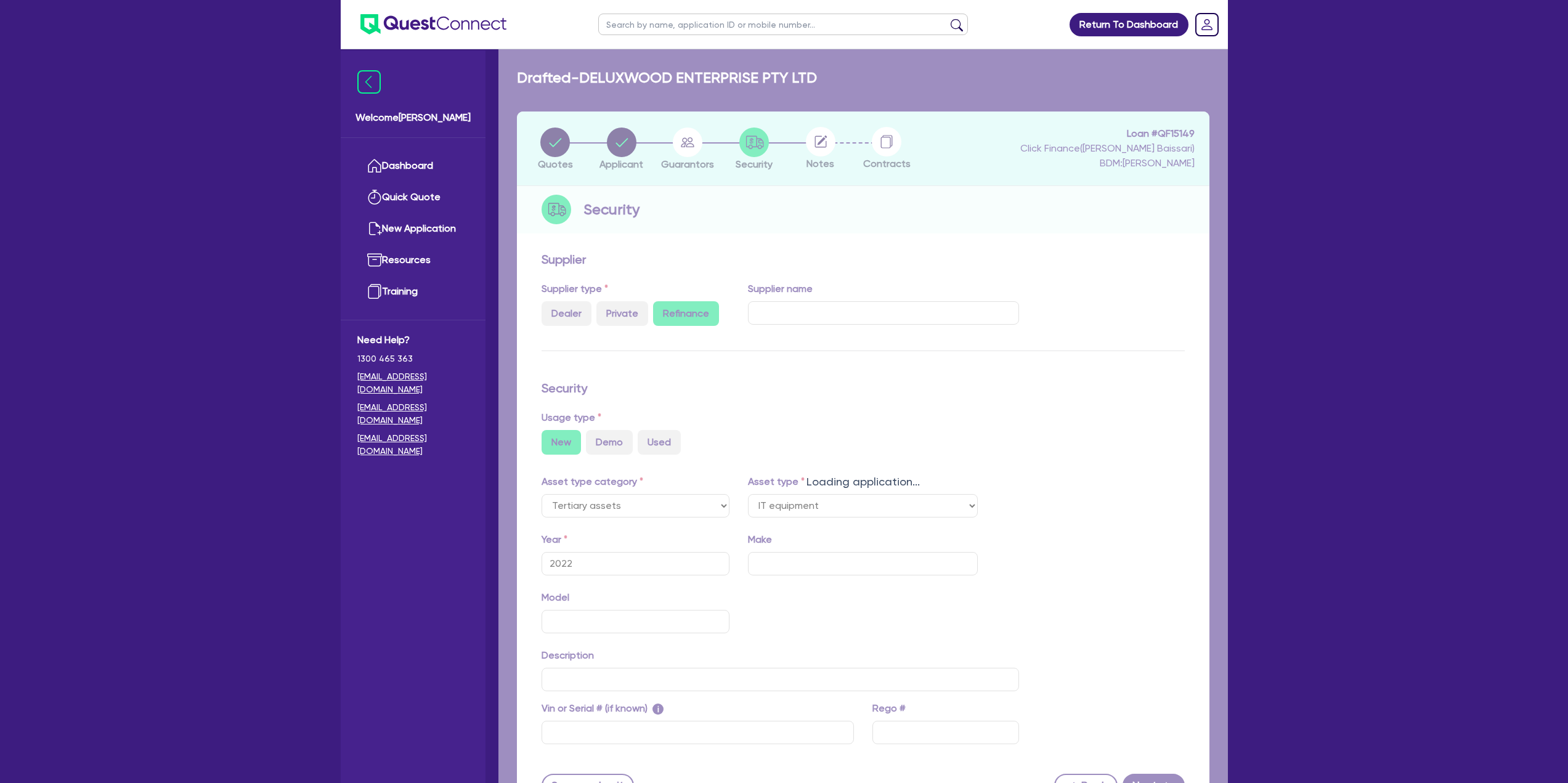
select select "IT_EQUIPMENT"
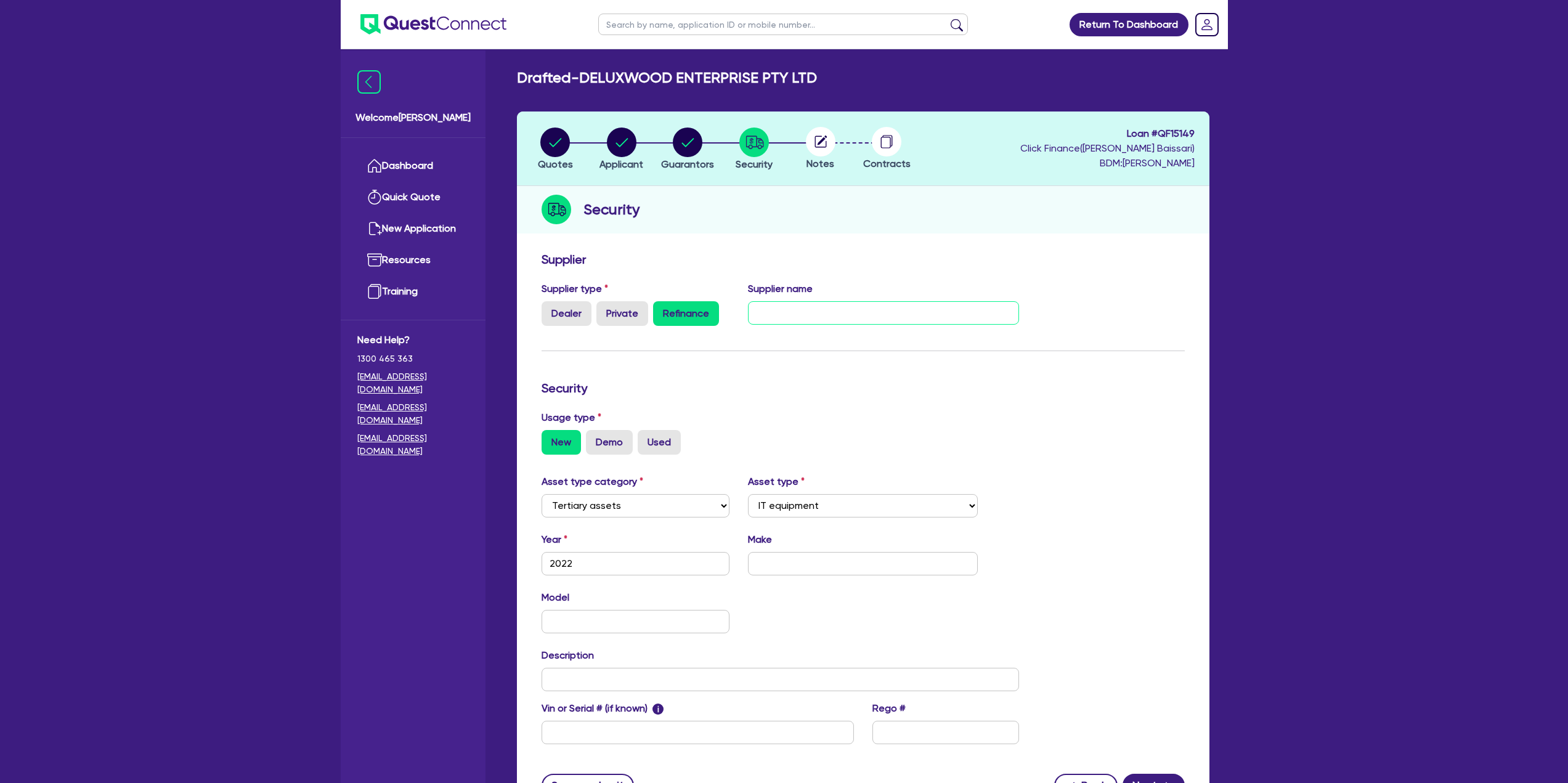
click at [843, 315] on input "text" at bounding box center [883, 312] width 271 height 23
paste input "[STREET_ADDRESS][PERSON_NAME]"
type input "[STREET_ADDRESS][PERSON_NAME]"
click at [896, 303] on input "text" at bounding box center [883, 312] width 271 height 23
paste input "[STREET_ADDRESS][PERSON_NAME]"
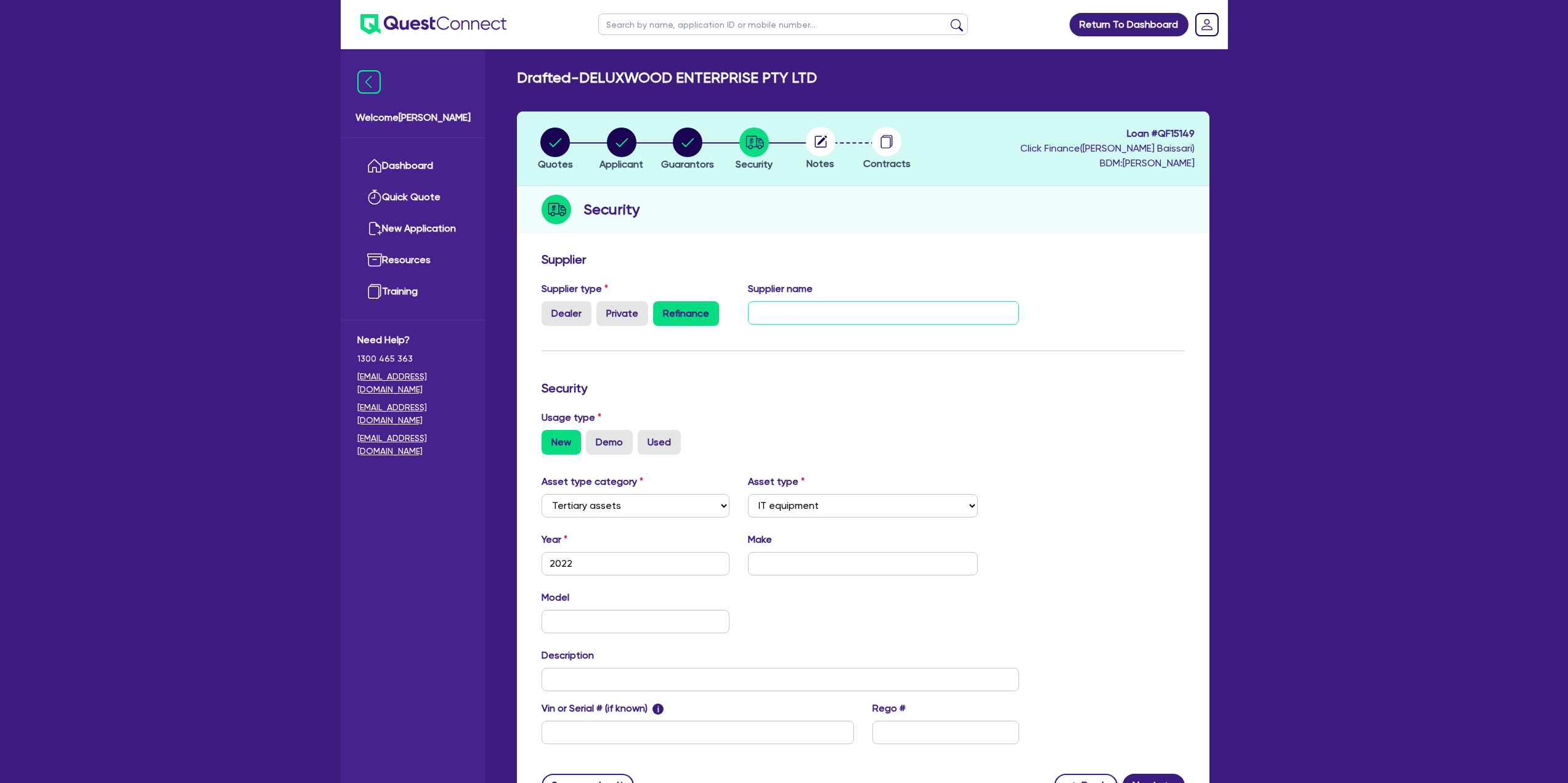
type input "[STREET_ADDRESS][PERSON_NAME]"
type input "De [PERSON_NAME] Pty Ltd"
click at [646, 448] on label "Used" at bounding box center [659, 442] width 43 height 25
click at [645, 438] on input "Used" at bounding box center [642, 434] width 8 height 8
radio input "true"
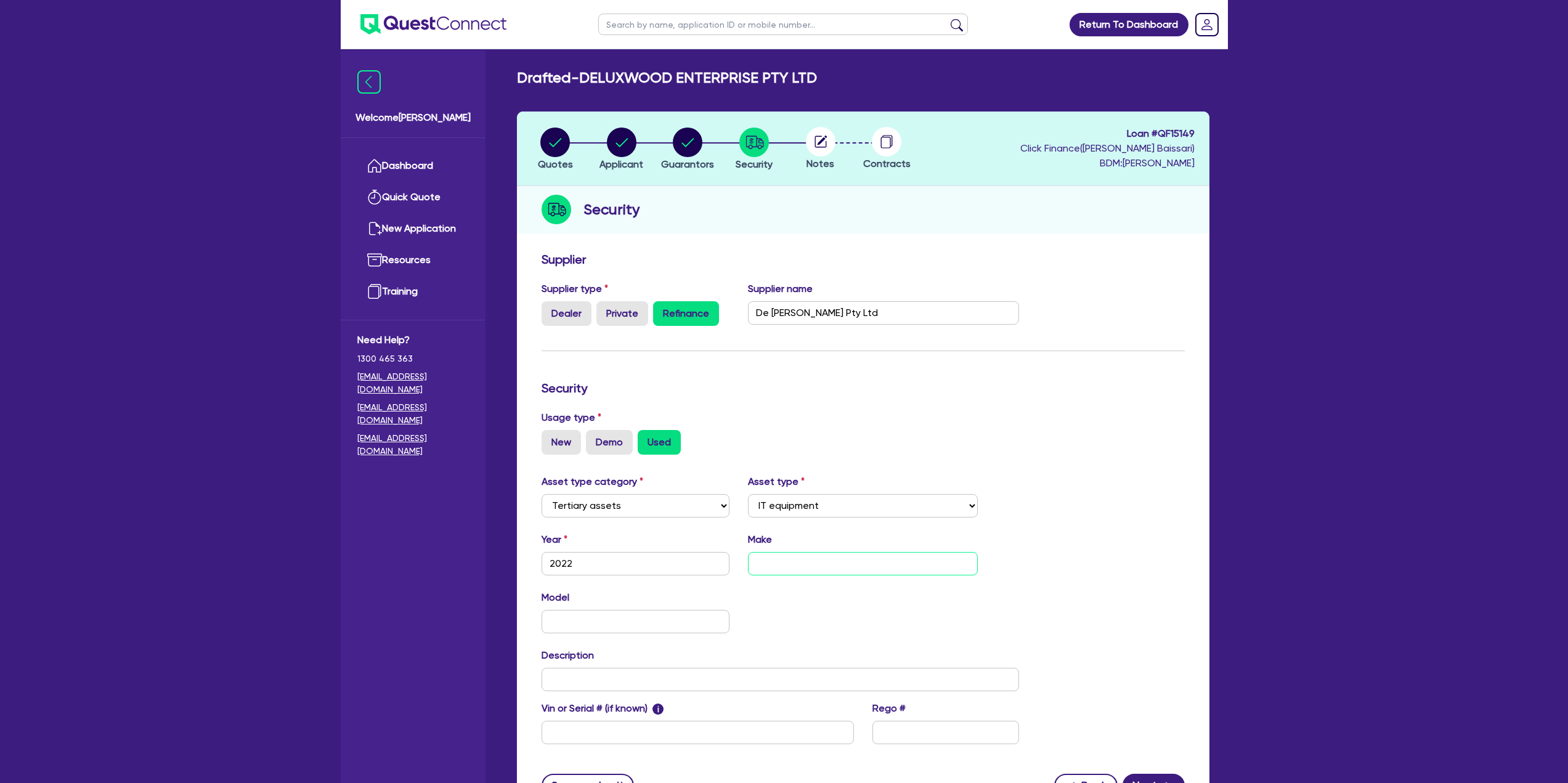
click at [787, 560] on input "text" at bounding box center [862, 563] width 230 height 23
paste input "NEC"
type input "NEC"
click at [608, 604] on div "Model" at bounding box center [636, 611] width 207 height 43
click at [607, 605] on div "Model" at bounding box center [636, 611] width 207 height 43
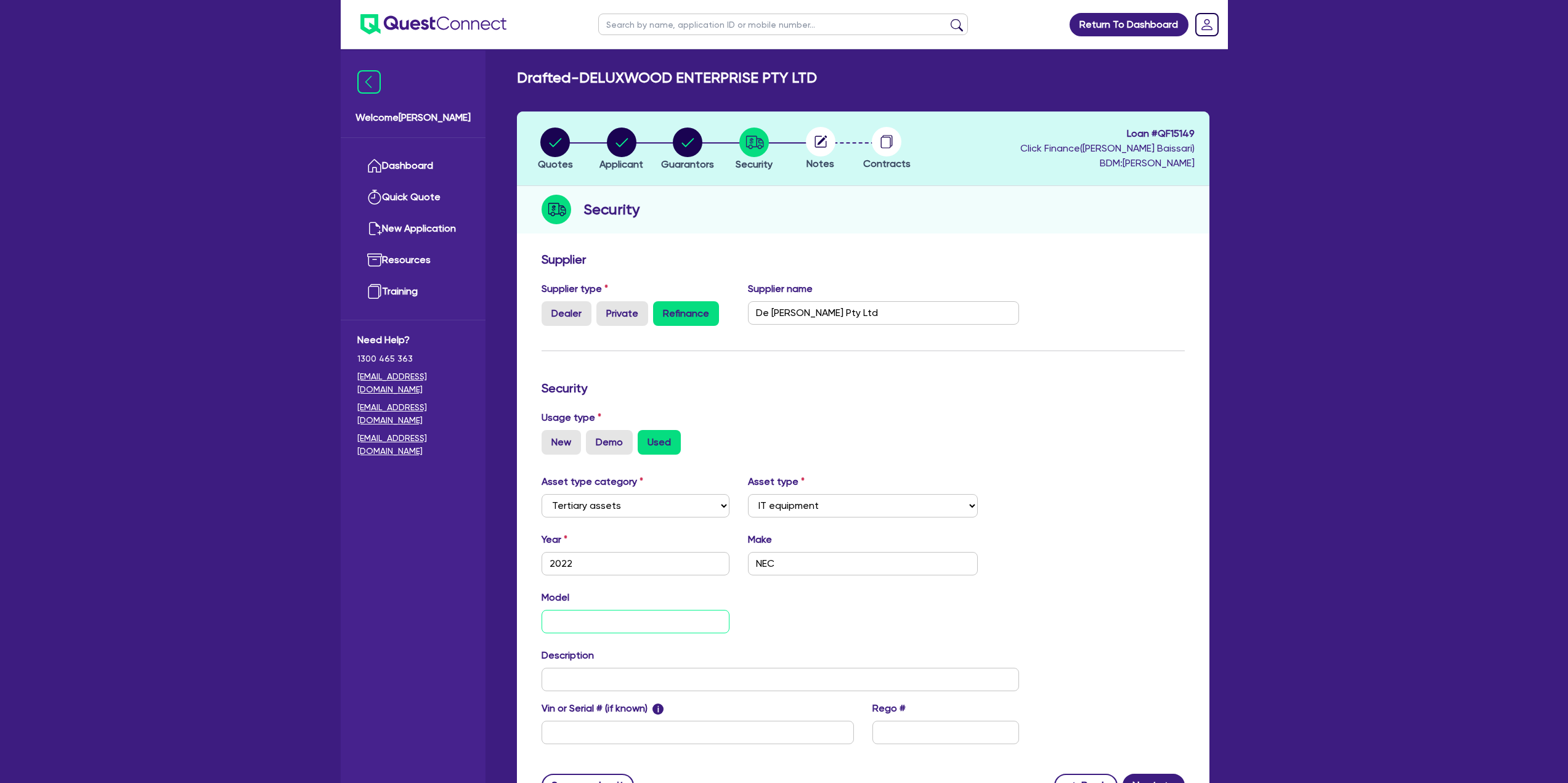
click at [602, 614] on input "text" at bounding box center [636, 621] width 188 height 23
paste input "Q3C-000850111"
type input "Q3C-000850111"
click at [563, 681] on input "text" at bounding box center [780, 679] width 478 height 23
paste input "2022 NEC Q3C-000850111 SL2100 Key Service with 8 Digital Extension Ports, NEC B…"
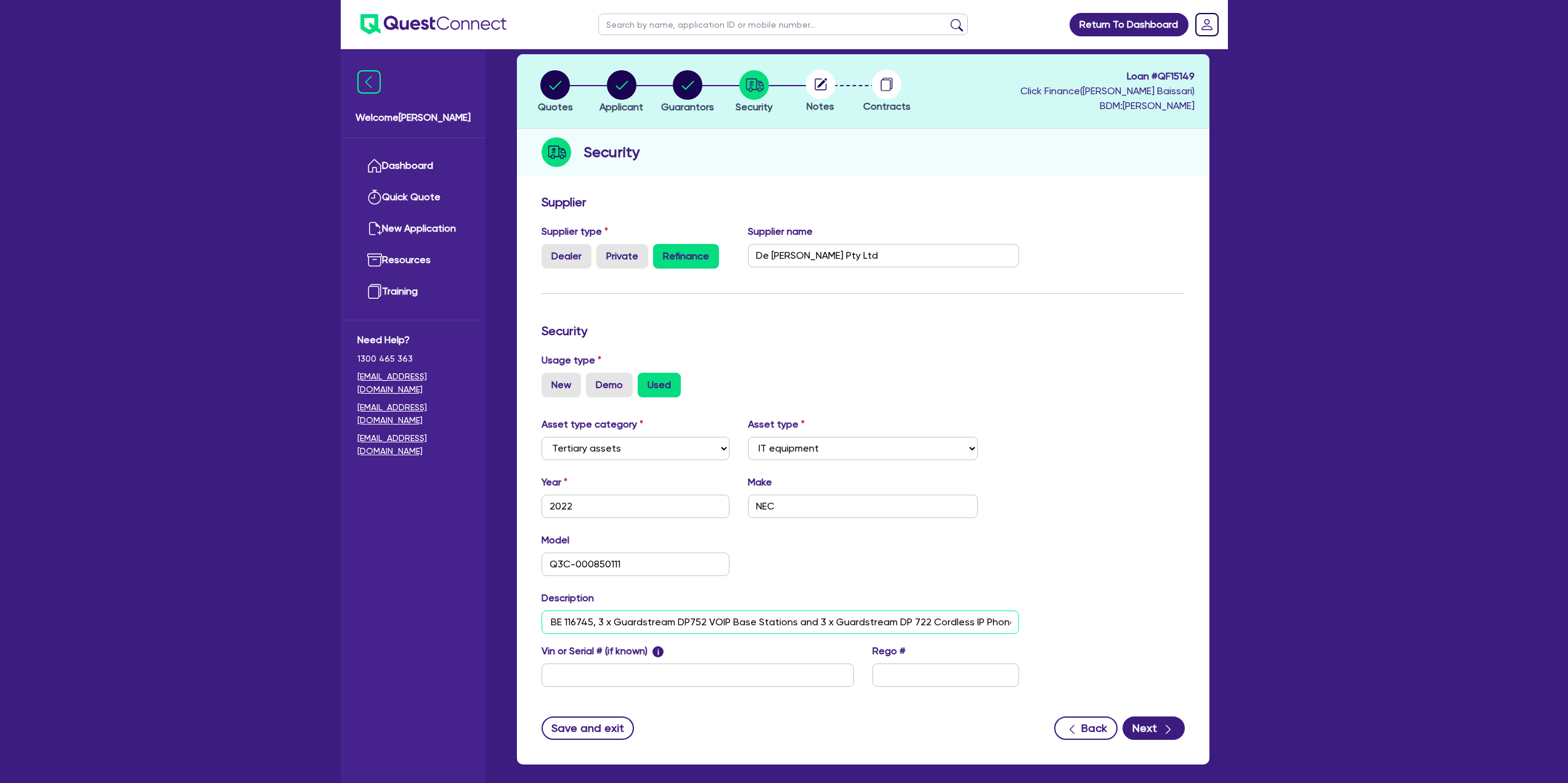
scroll to position [114, 0]
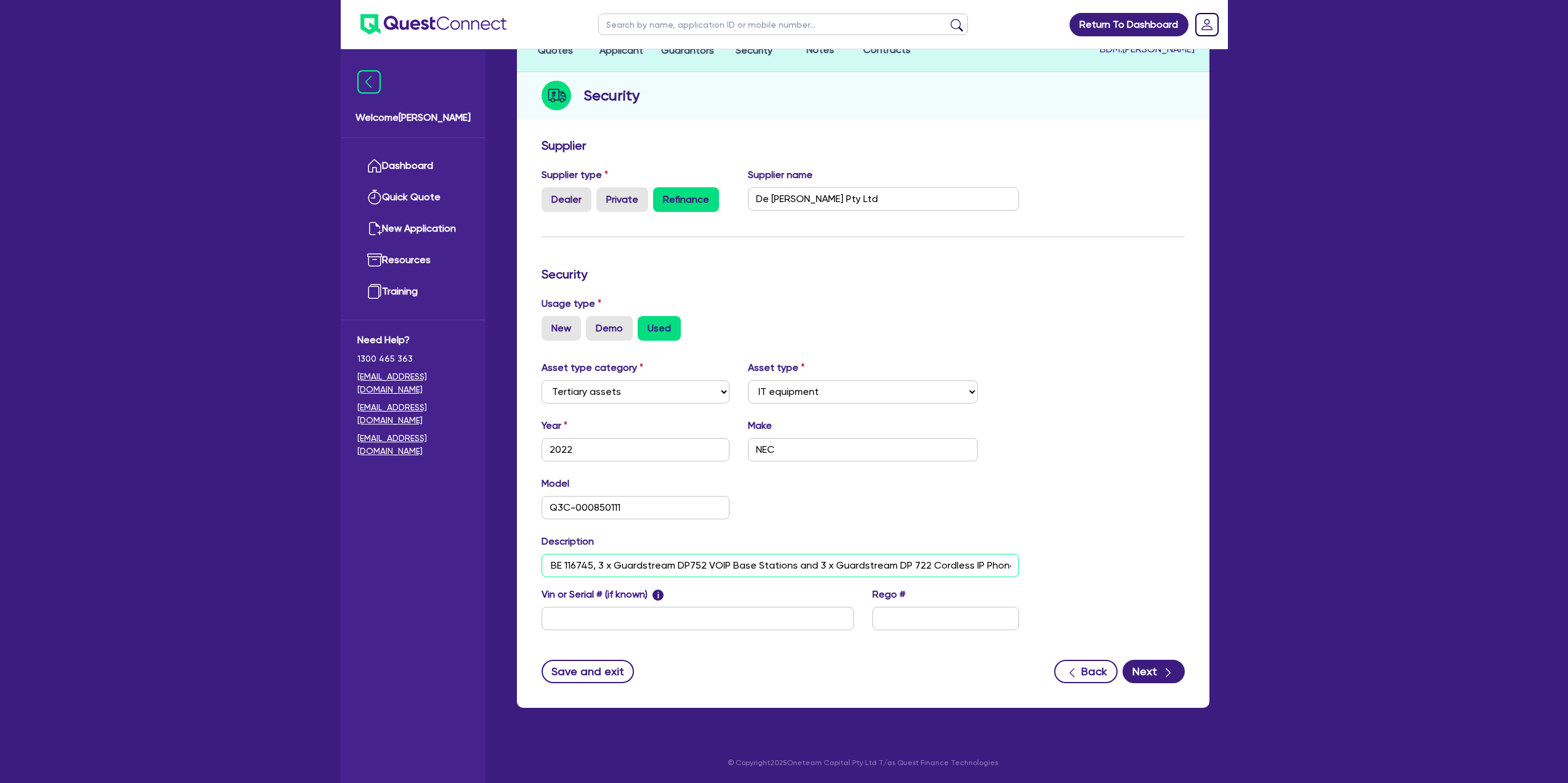
type input "2022 NEC Q3C-000850111 SL2100 Key Service with 8 Digital Extension Ports, NEC B…"
click at [1152, 674] on button "Next" at bounding box center [1153, 671] width 63 height 23
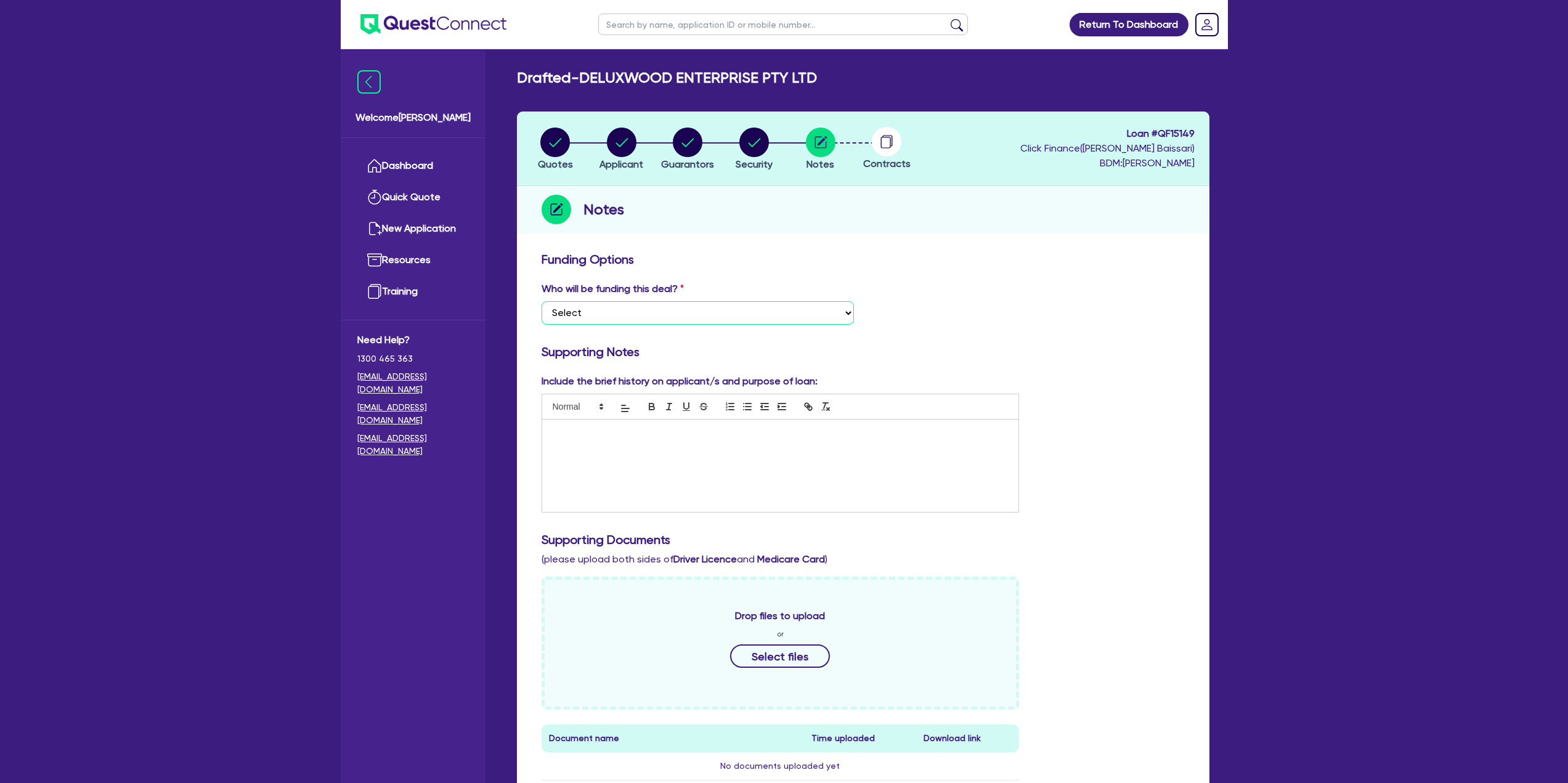
click at [622, 304] on select "Select I want Quest to fund 100% I will fund 100% I will co-fund with Quest Oth…" at bounding box center [697, 312] width 313 height 23
click at [621, 305] on select "Select I want Quest to fund 100% I will fund 100% I will co-fund with Quest Oth…" at bounding box center [697, 312] width 313 height 23
select select "Quest Finance - Platform Funding"
click at [541, 301] on select "Select I want Quest to fund 100% I will fund 100% I will co-fund with Quest Oth…" at bounding box center [697, 312] width 313 height 23
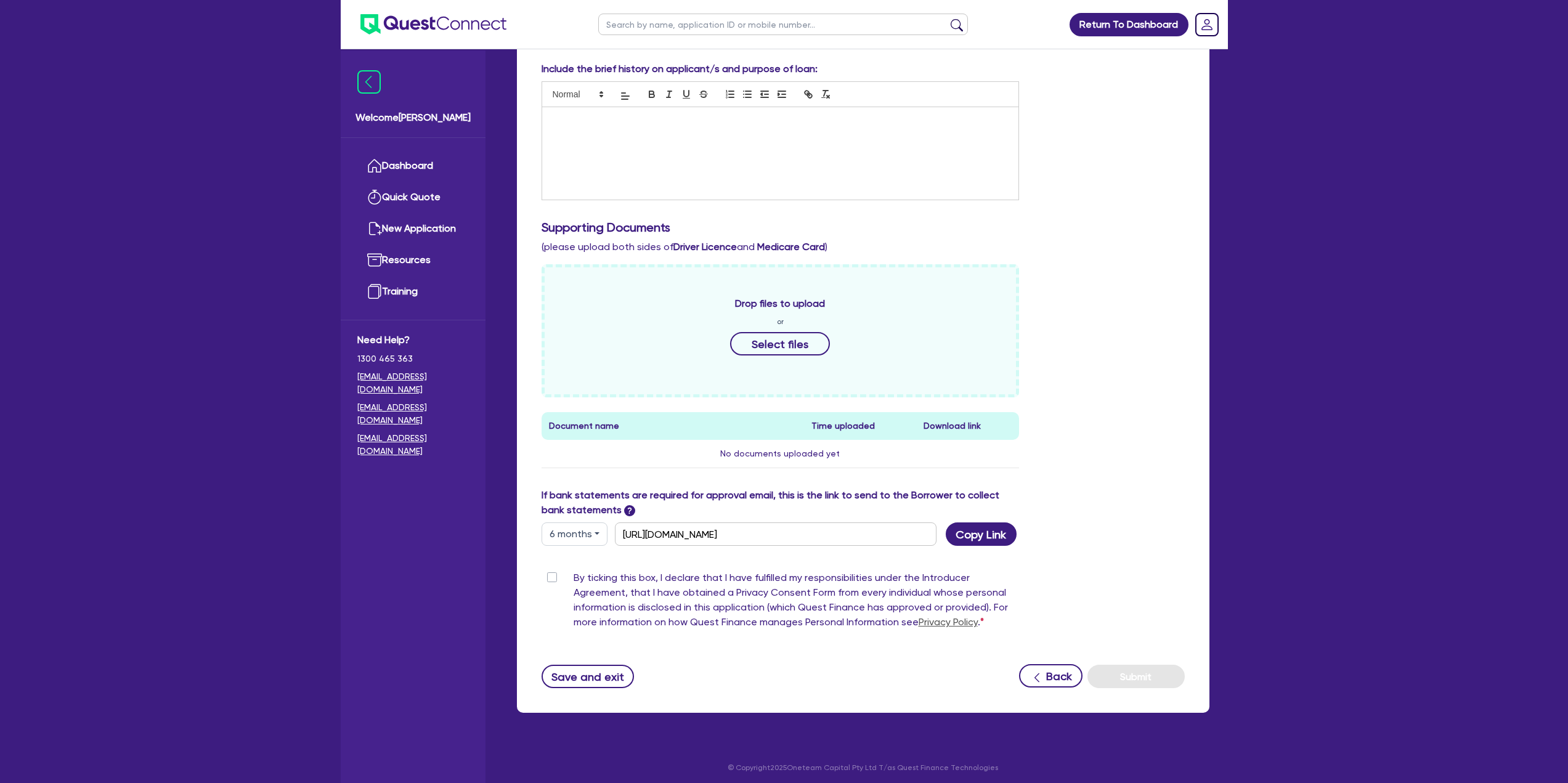
scroll to position [317, 0]
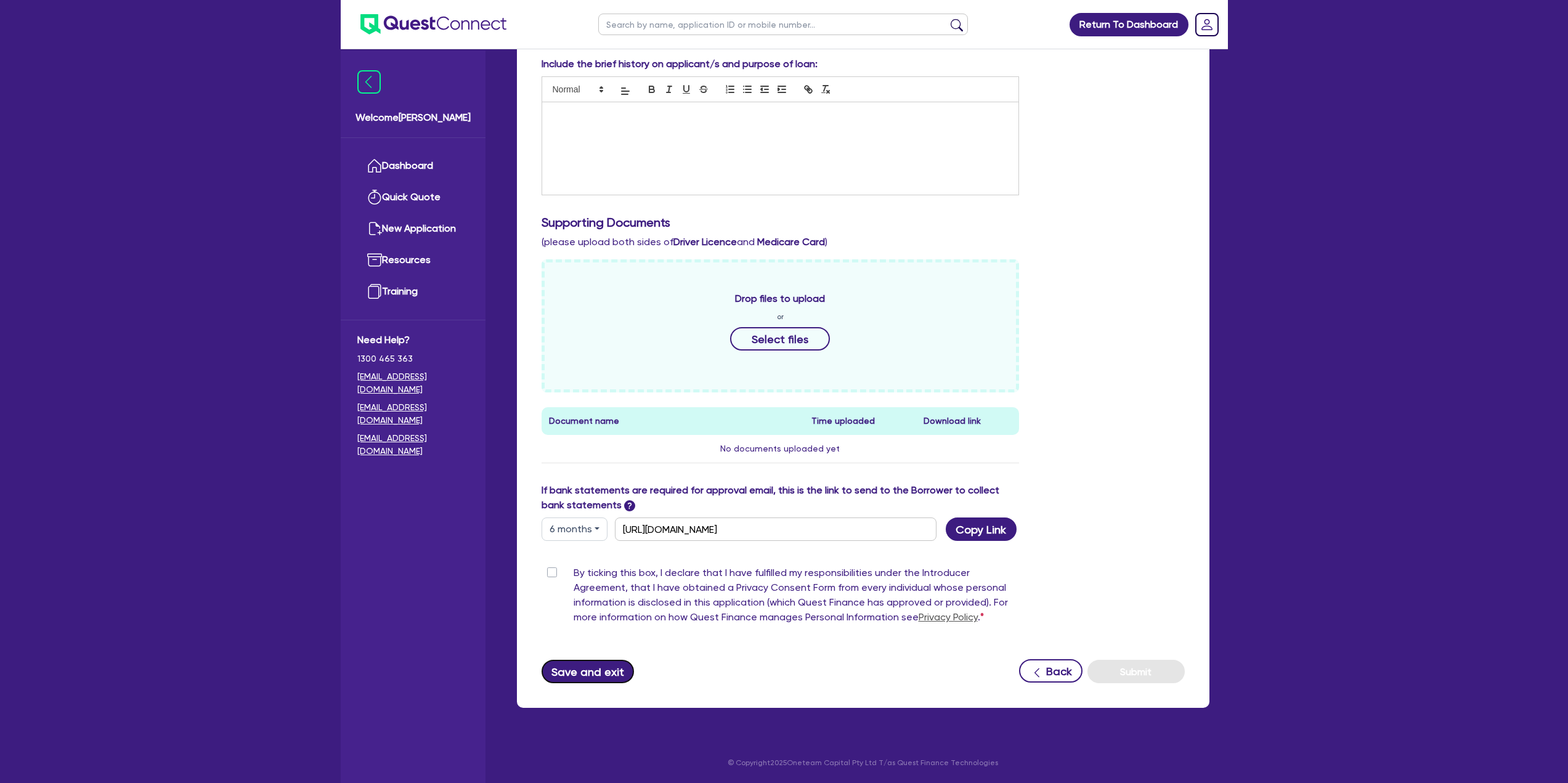
click at [612, 672] on button "Save and exit" at bounding box center [588, 671] width 93 height 23
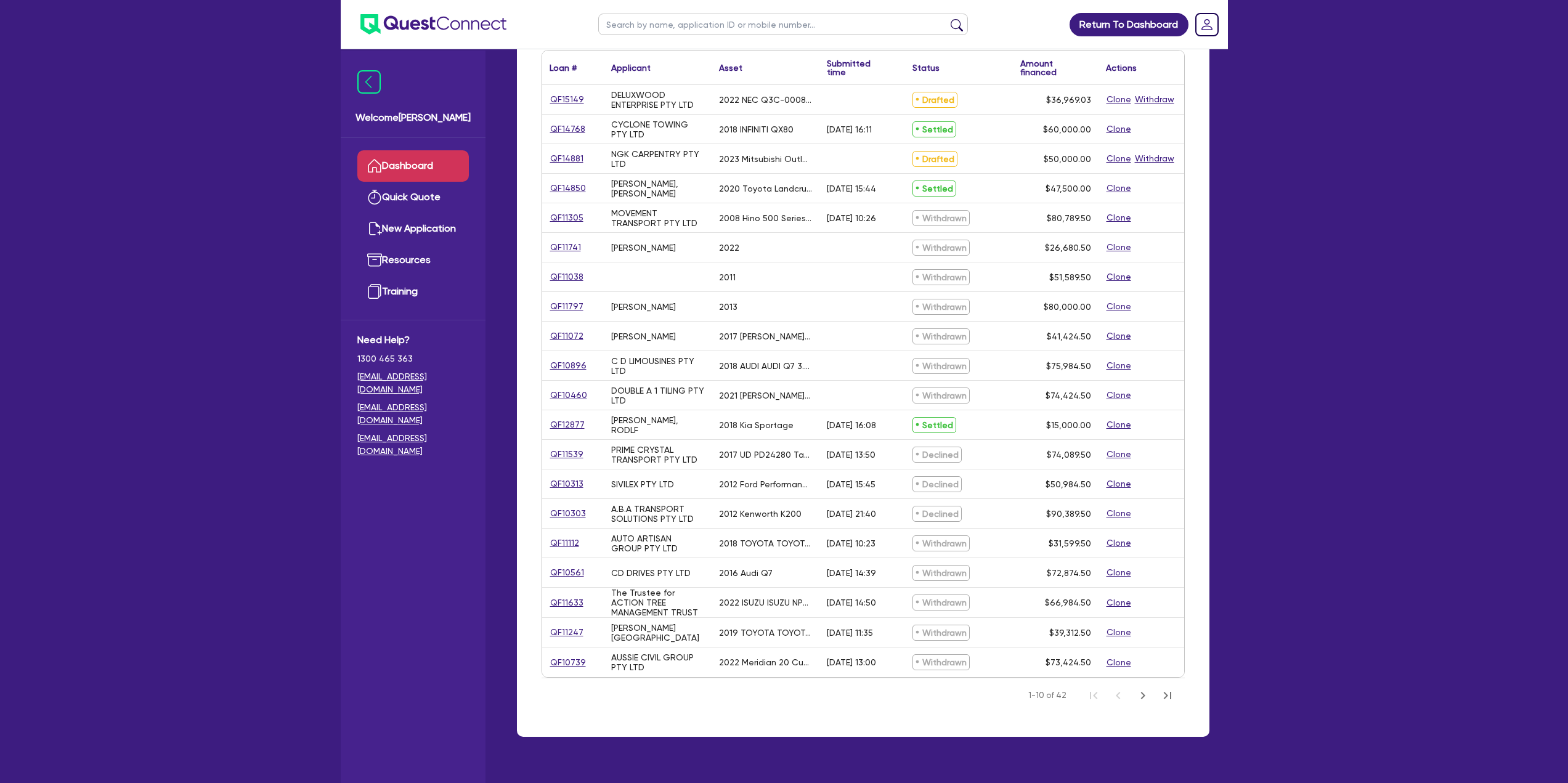
scroll to position [182, 0]
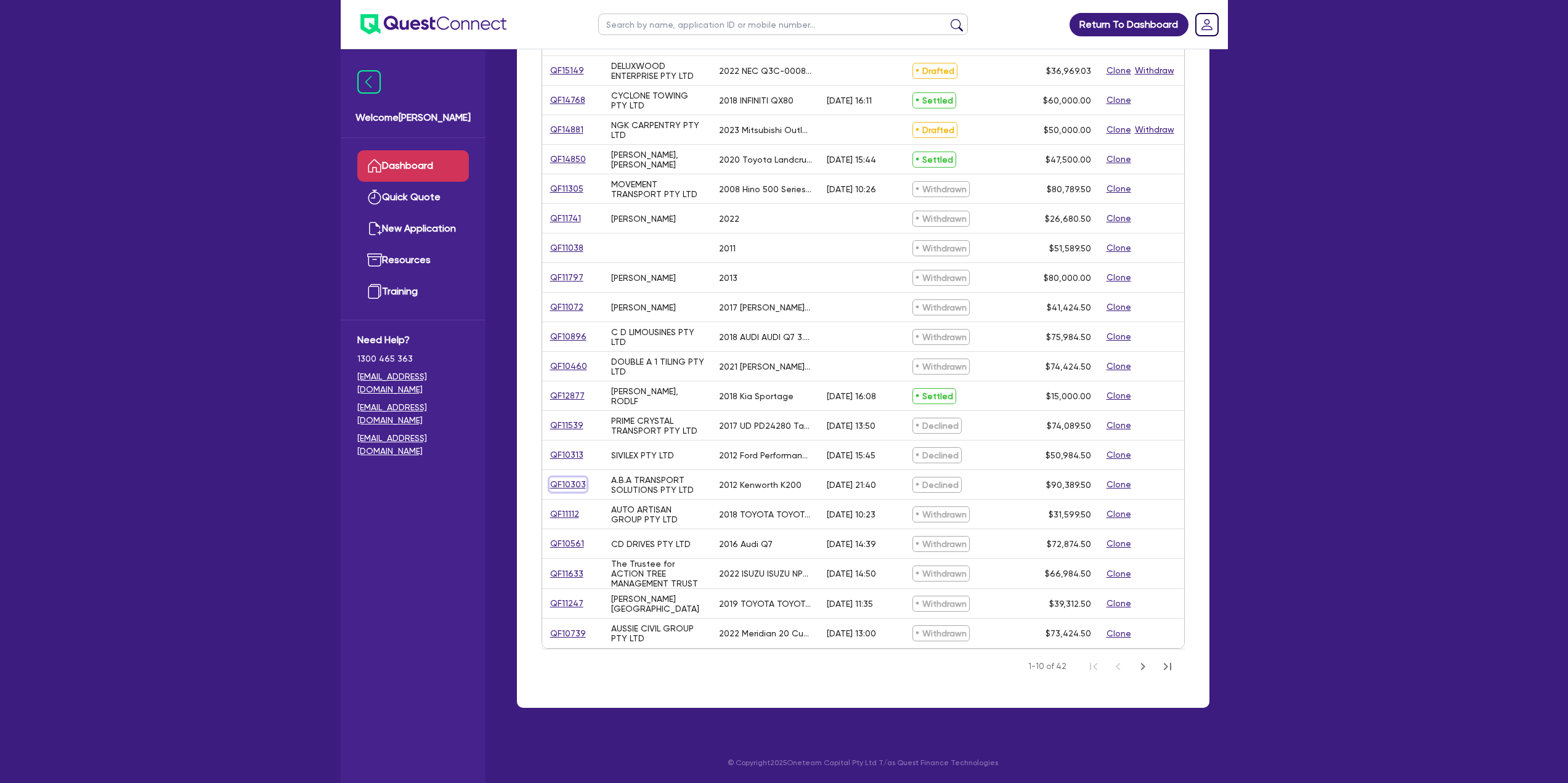
click at [569, 480] on link "QF10303" at bounding box center [568, 484] width 37 height 14
select select "TERTIARY_ASSETS"
select select "IT_EQUIPMENT"
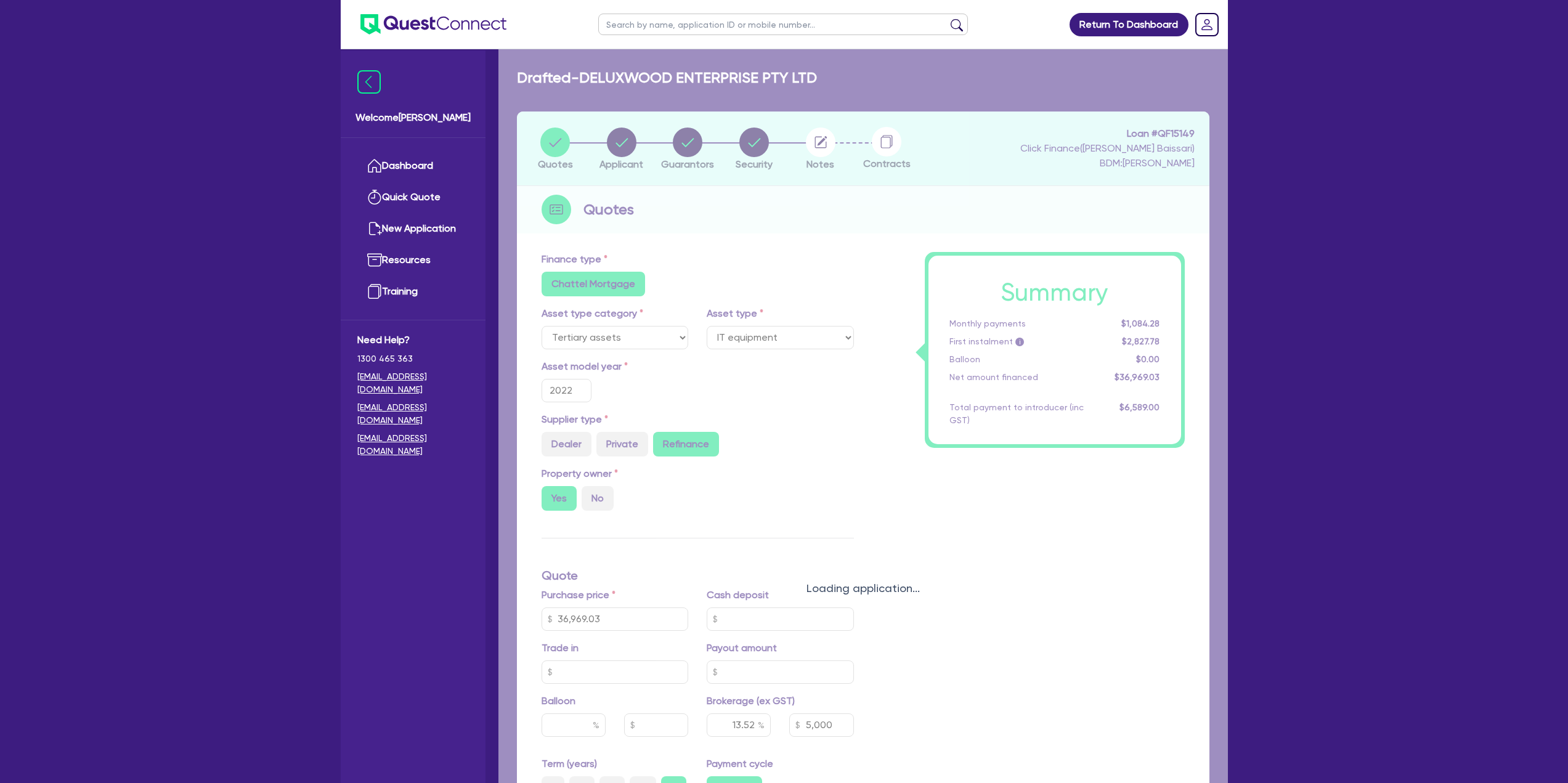
select select "PRIMARY_ASSETS"
type input "2012"
radio input "true"
radio input "false"
radio input "true"
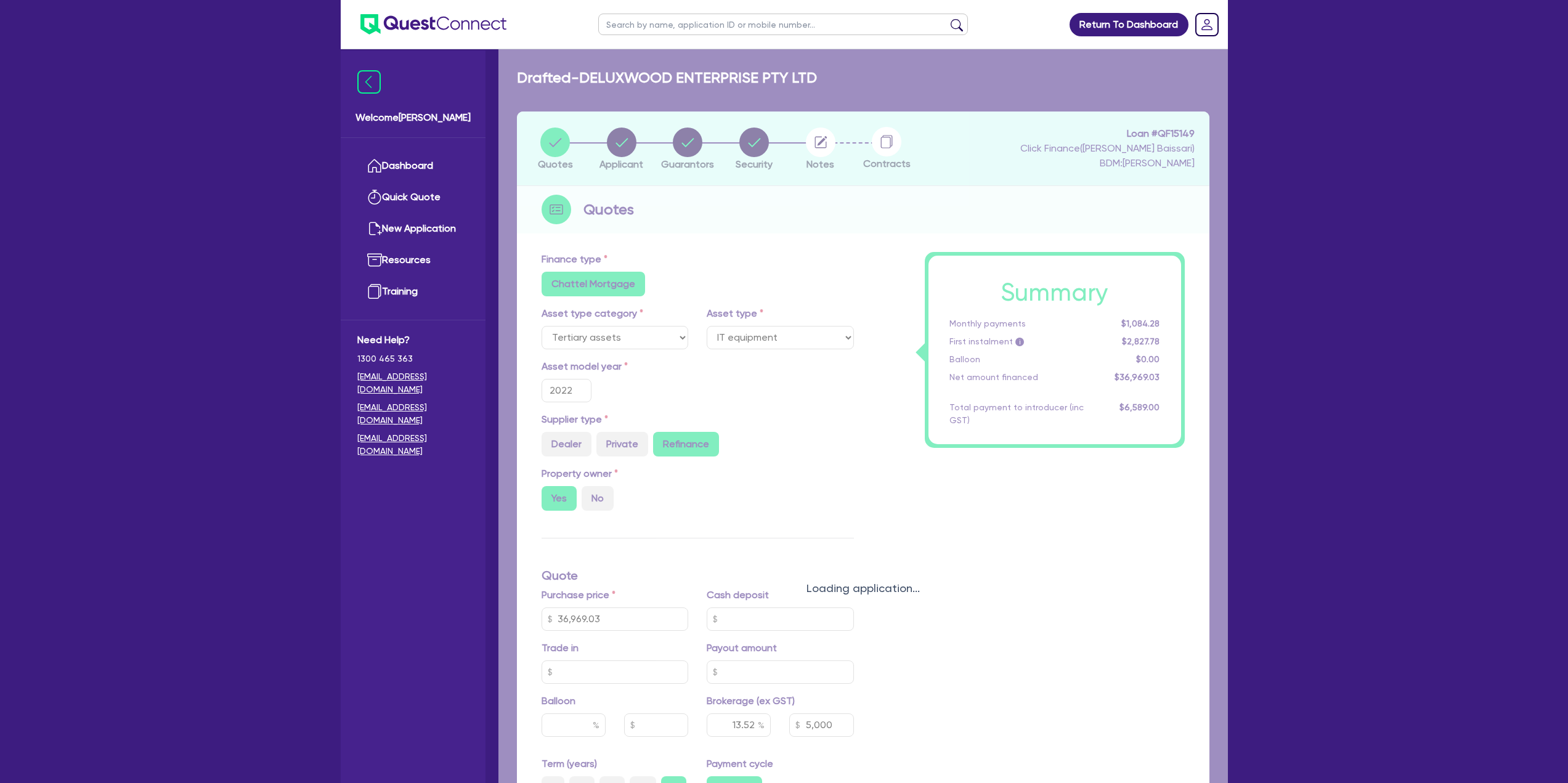
type input "111,000"
type input "22,200"
type input "4"
type input "3,615.58"
type input "9.95"
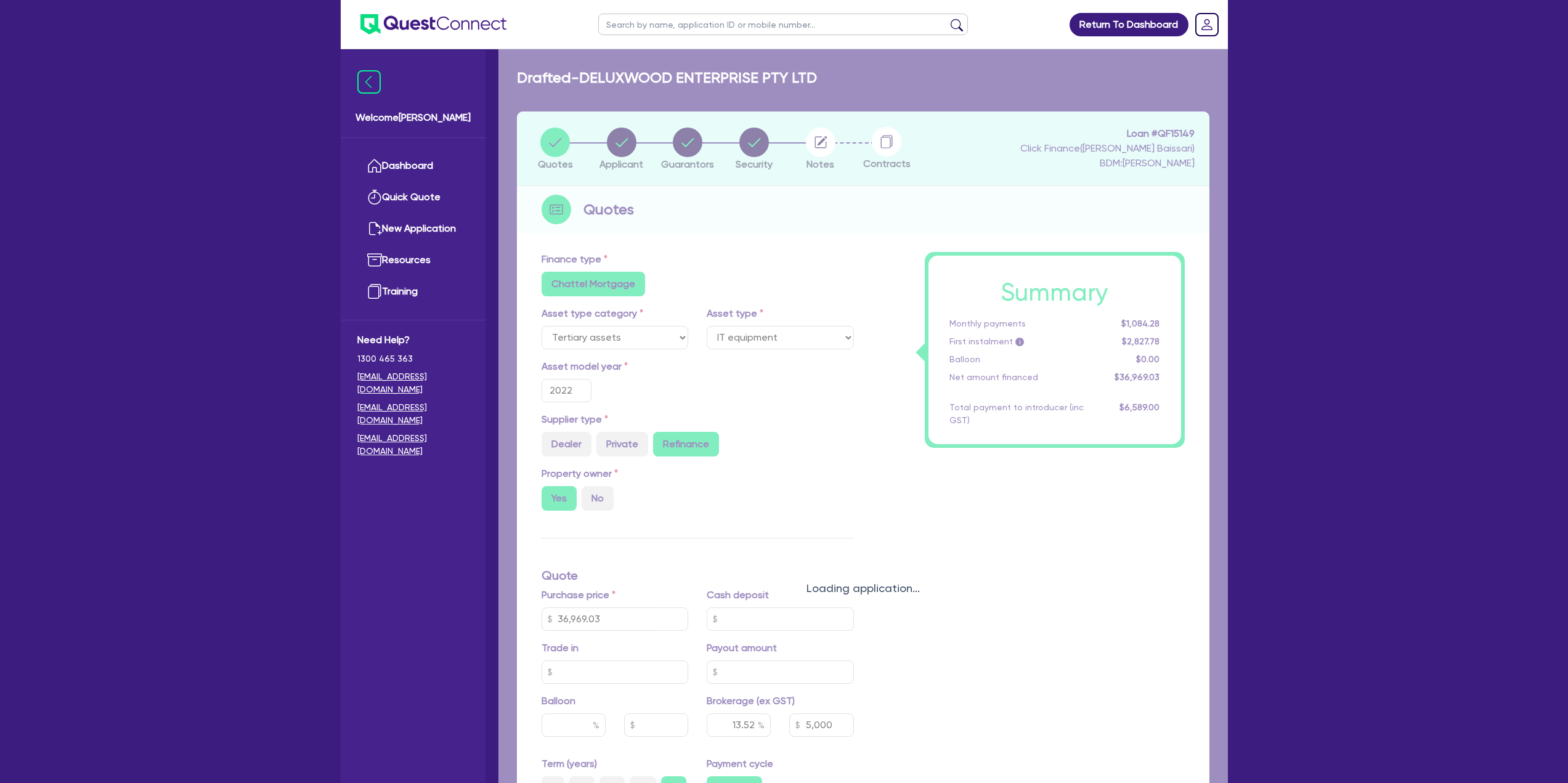
type input "545"
type input "900"
radio input "false"
select select "HEAVY_TRUCKS"
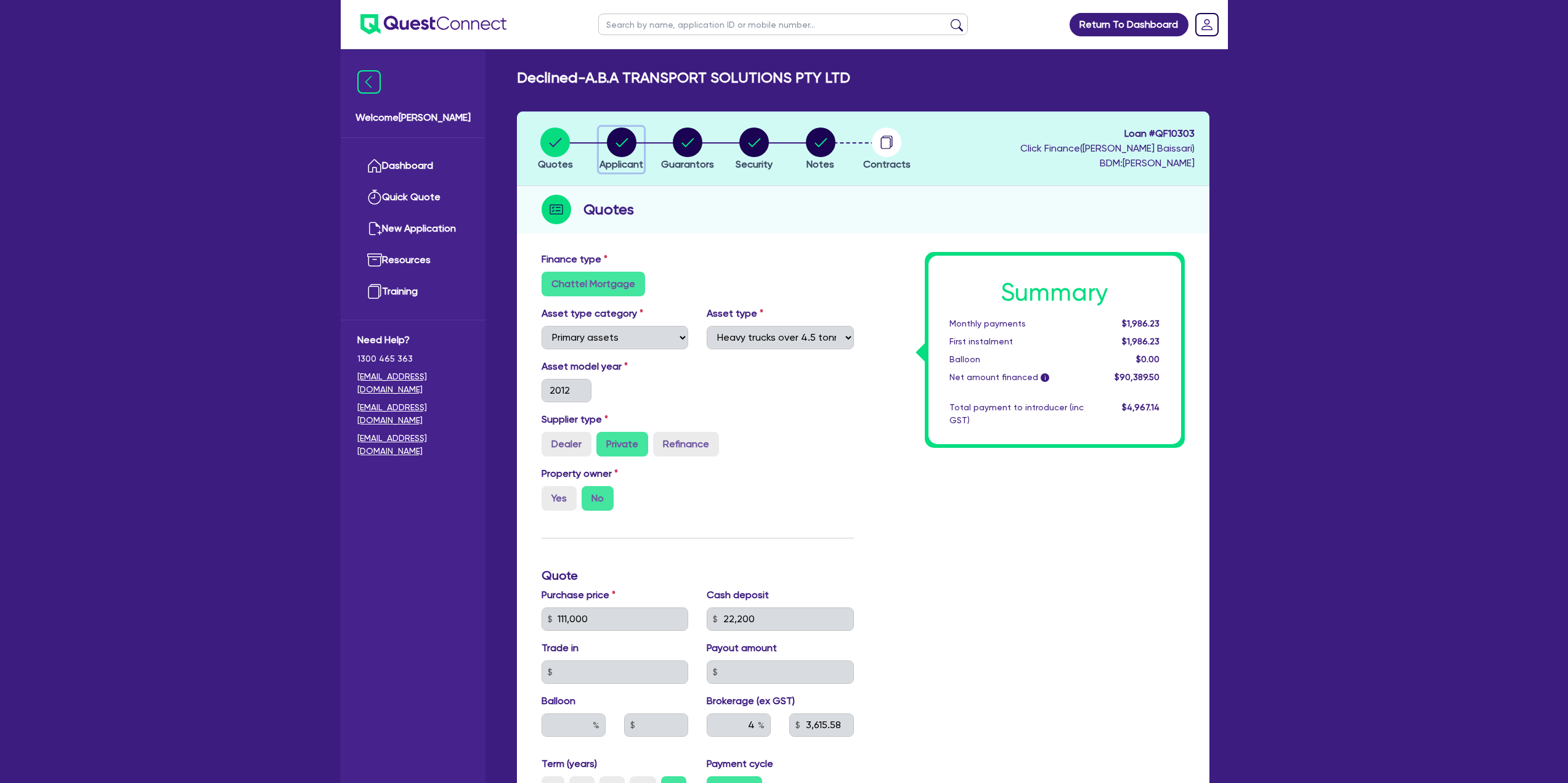
click at [621, 154] on circle "button" at bounding box center [621, 142] width 29 height 29
select select "COMPANY"
select select "TRANSPORT_WAREHOUSING"
select select "PASSENGERS_FREIGHT_TRANSPORT"
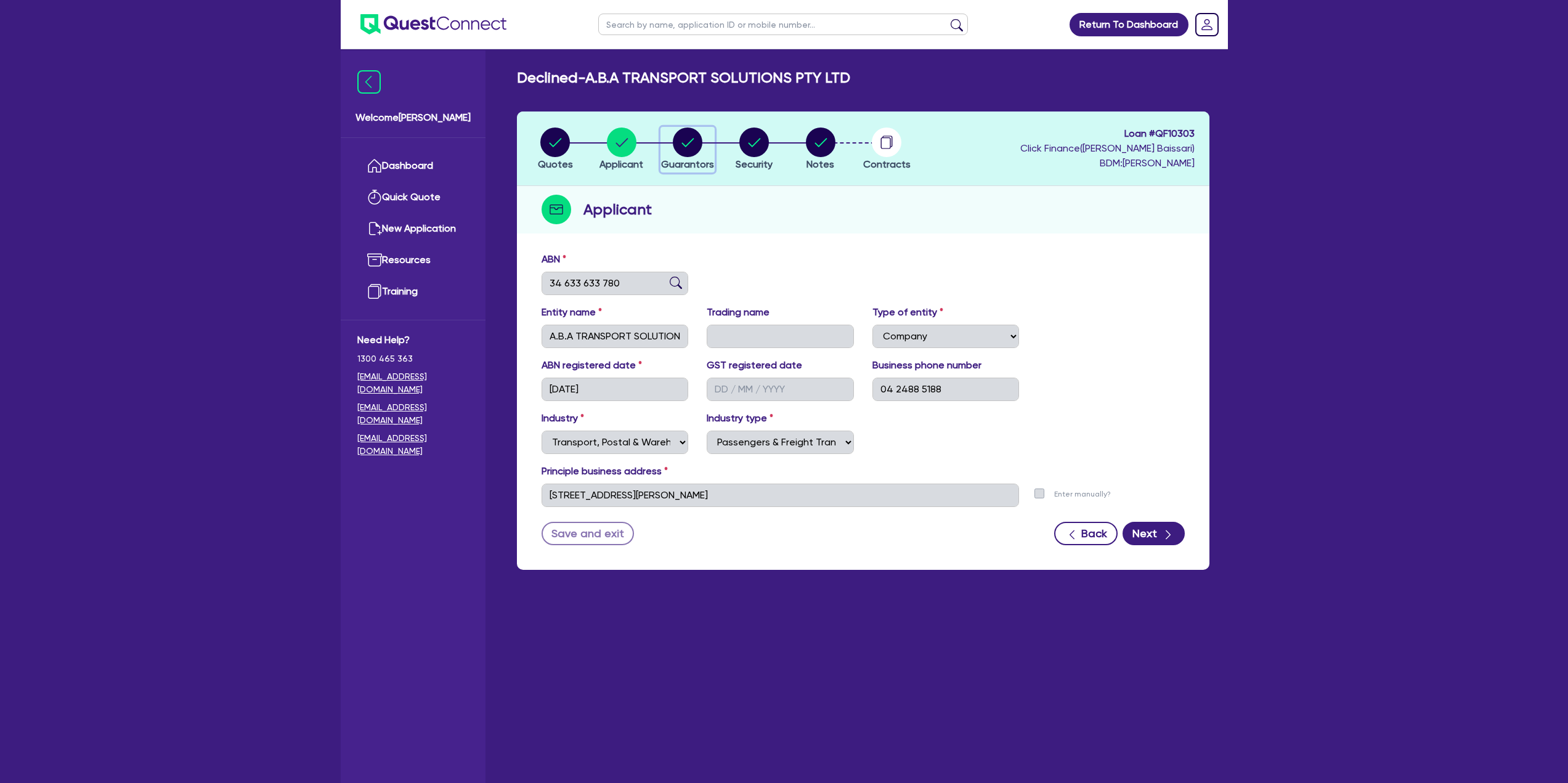
click at [692, 154] on circle "button" at bounding box center [687, 142] width 29 height 29
select select "MR"
select select "[GEOGRAPHIC_DATA]"
select select "SINGLE"
select select "CASH"
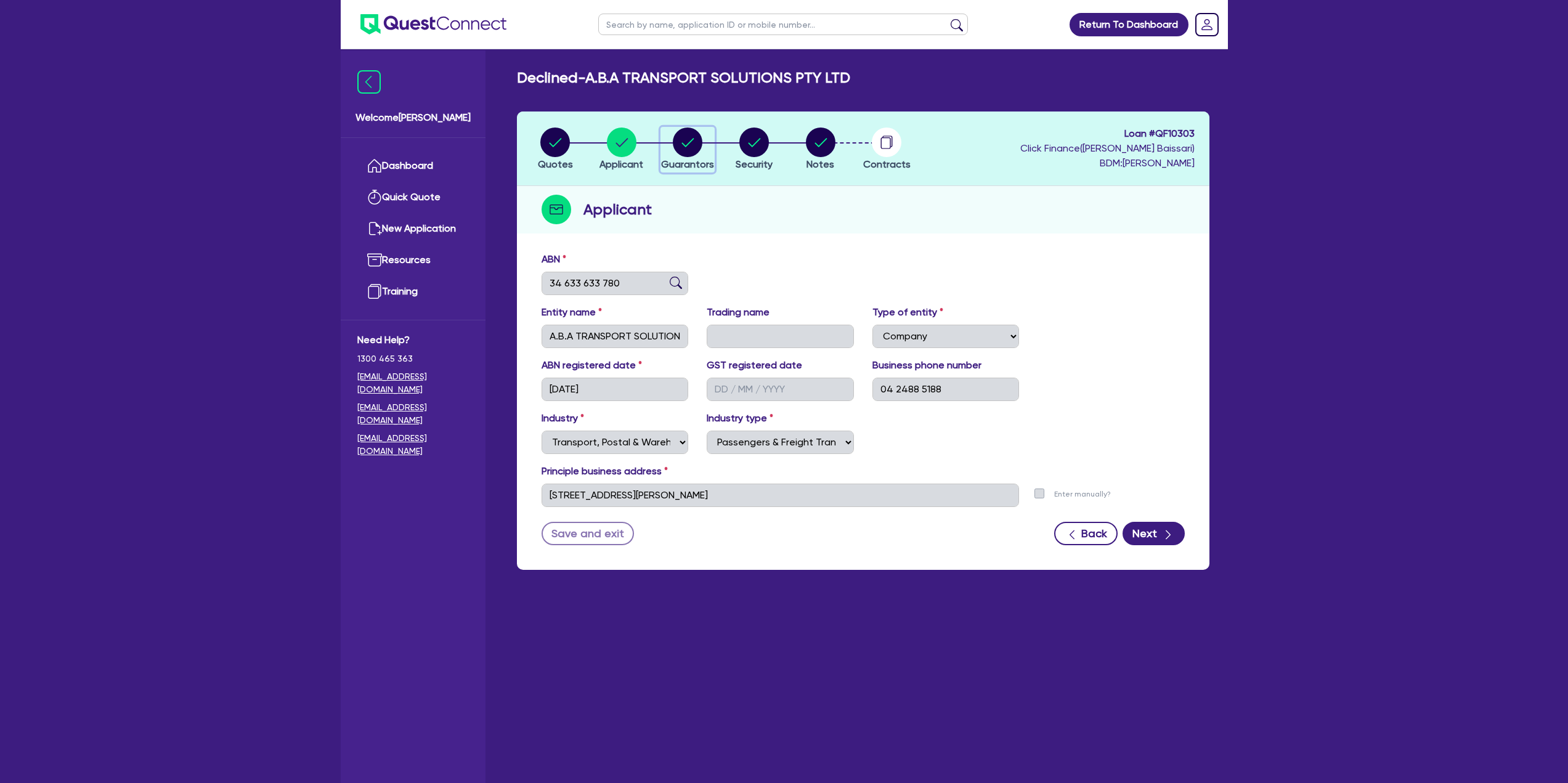
select select "VEHICLE"
select select "HOUSEHOLD_PERSONAL"
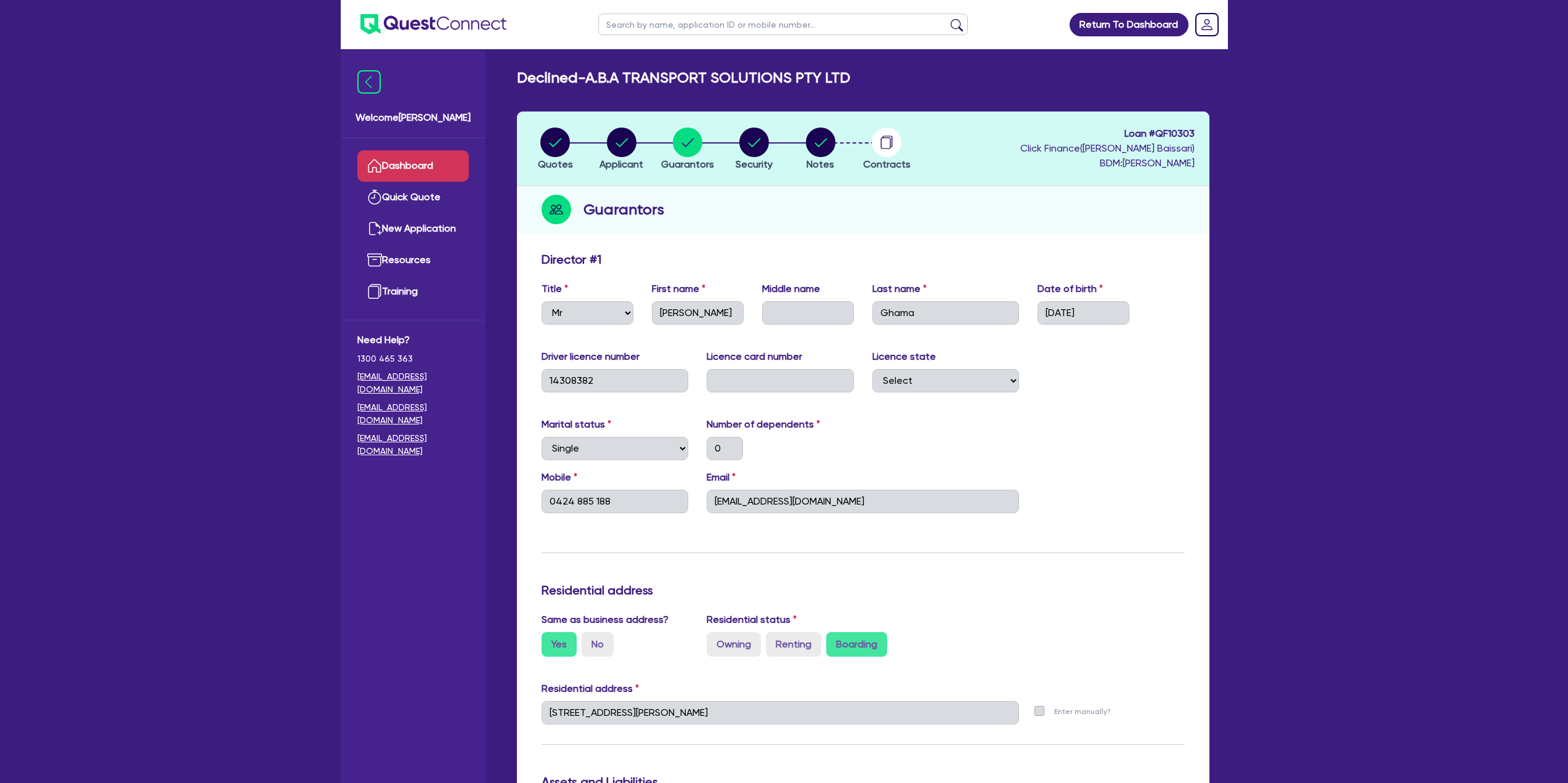
click at [426, 173] on link "Dashboard" at bounding box center [413, 166] width 111 height 32
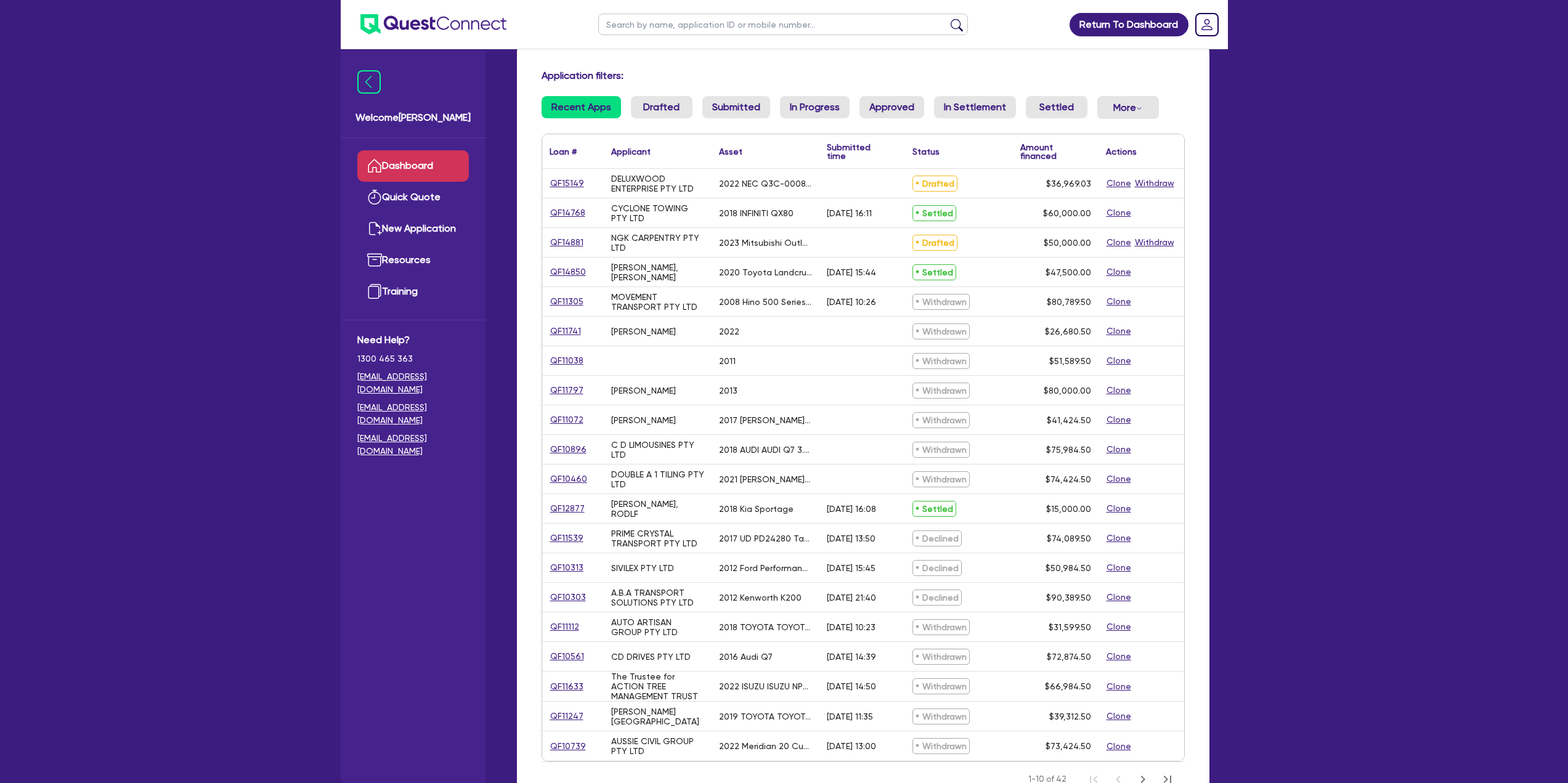
scroll to position [182, 0]
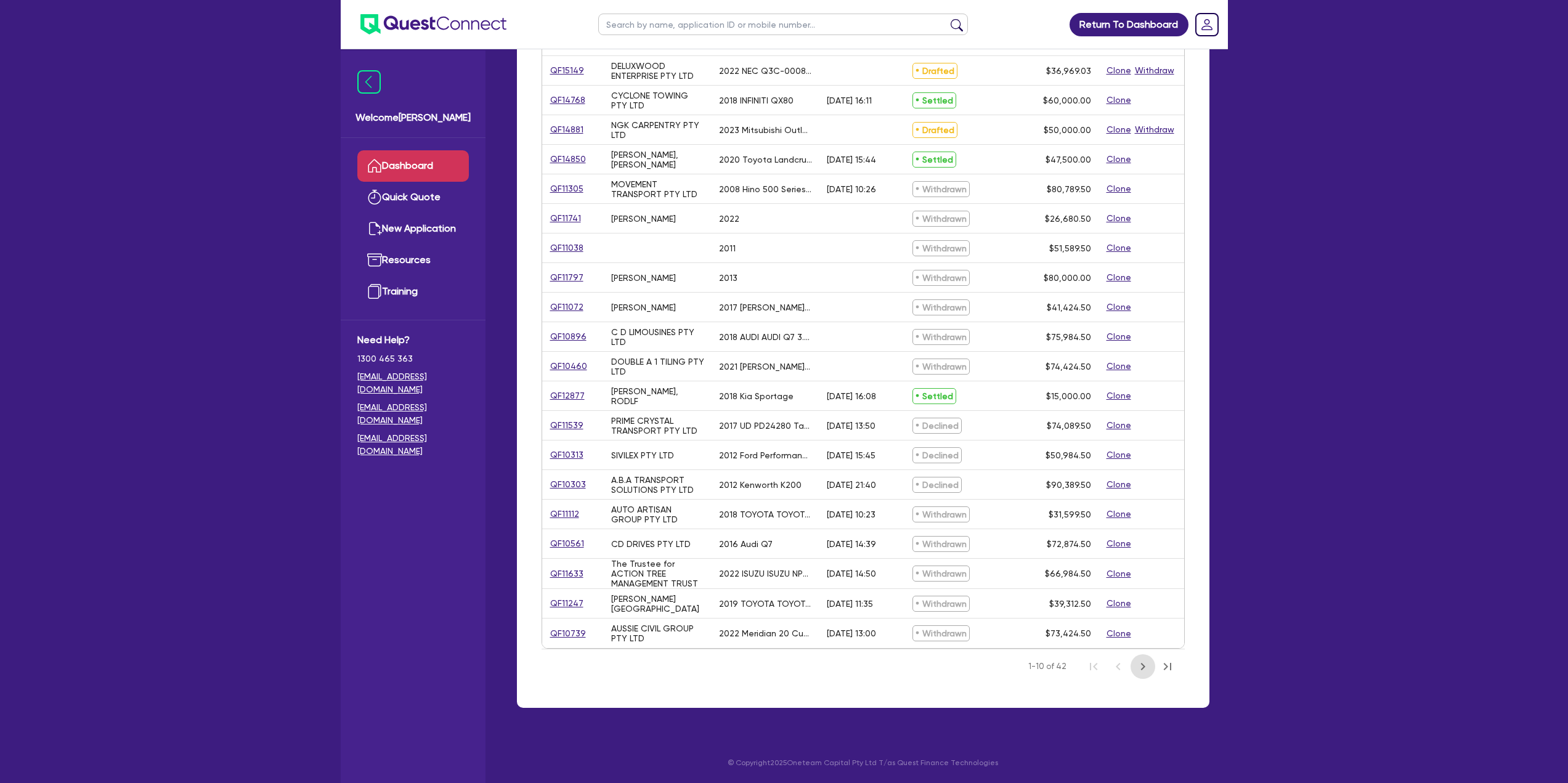
click at [1139, 666] on icon "Next Page" at bounding box center [1143, 666] width 15 height 15
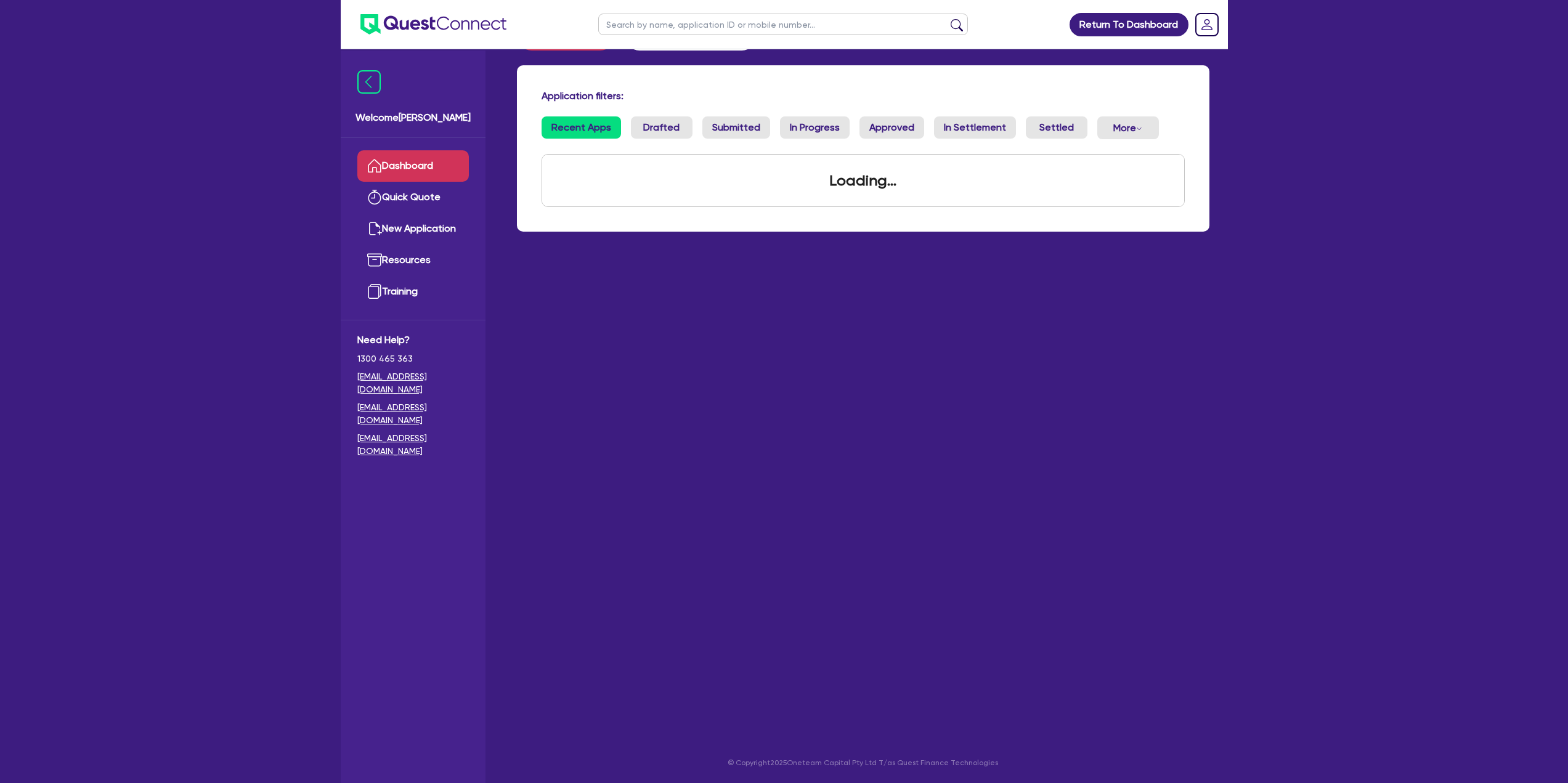
scroll to position [182, 0]
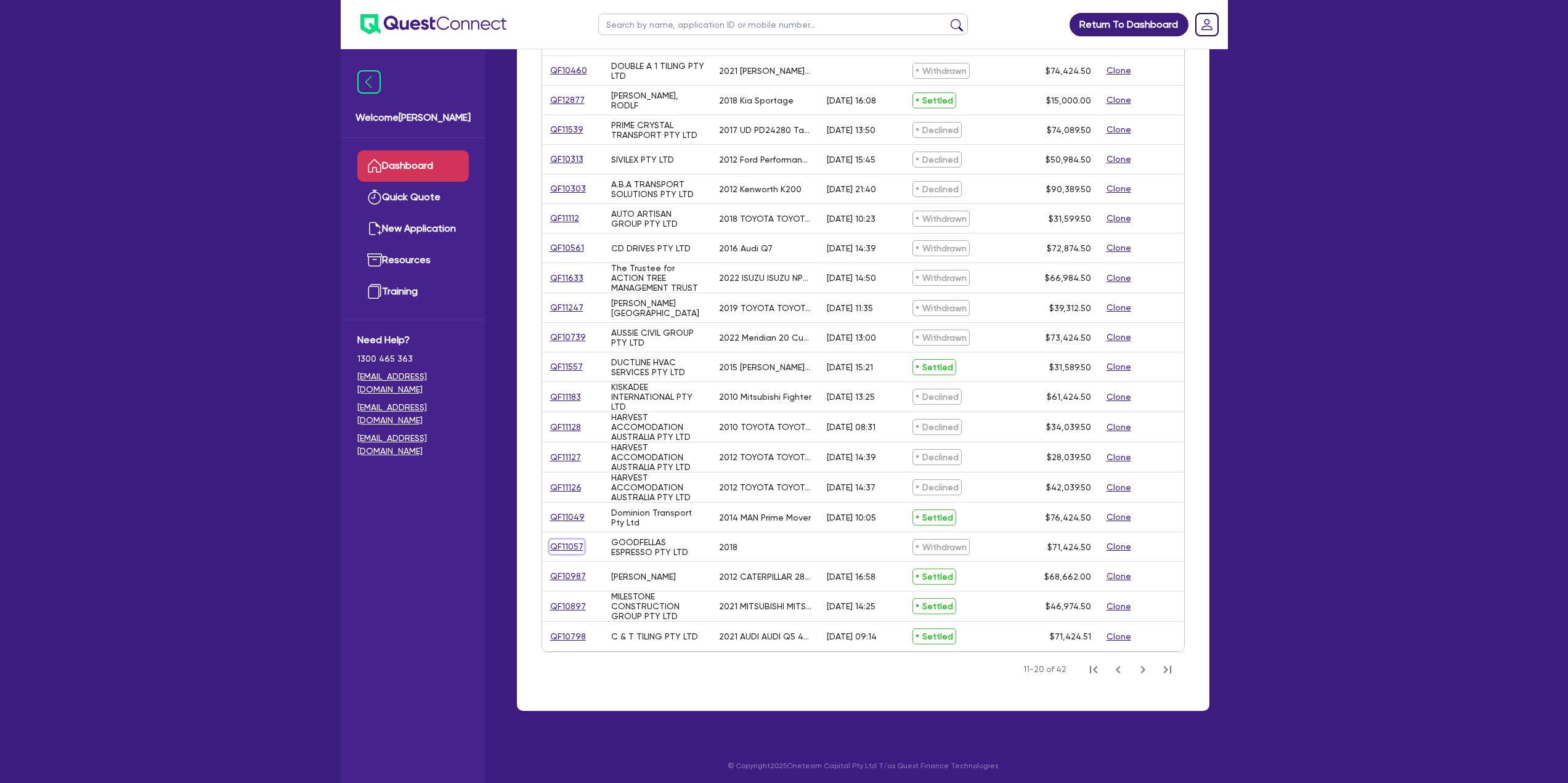
click at [560, 550] on link "QF11057" at bounding box center [567, 547] width 35 height 14
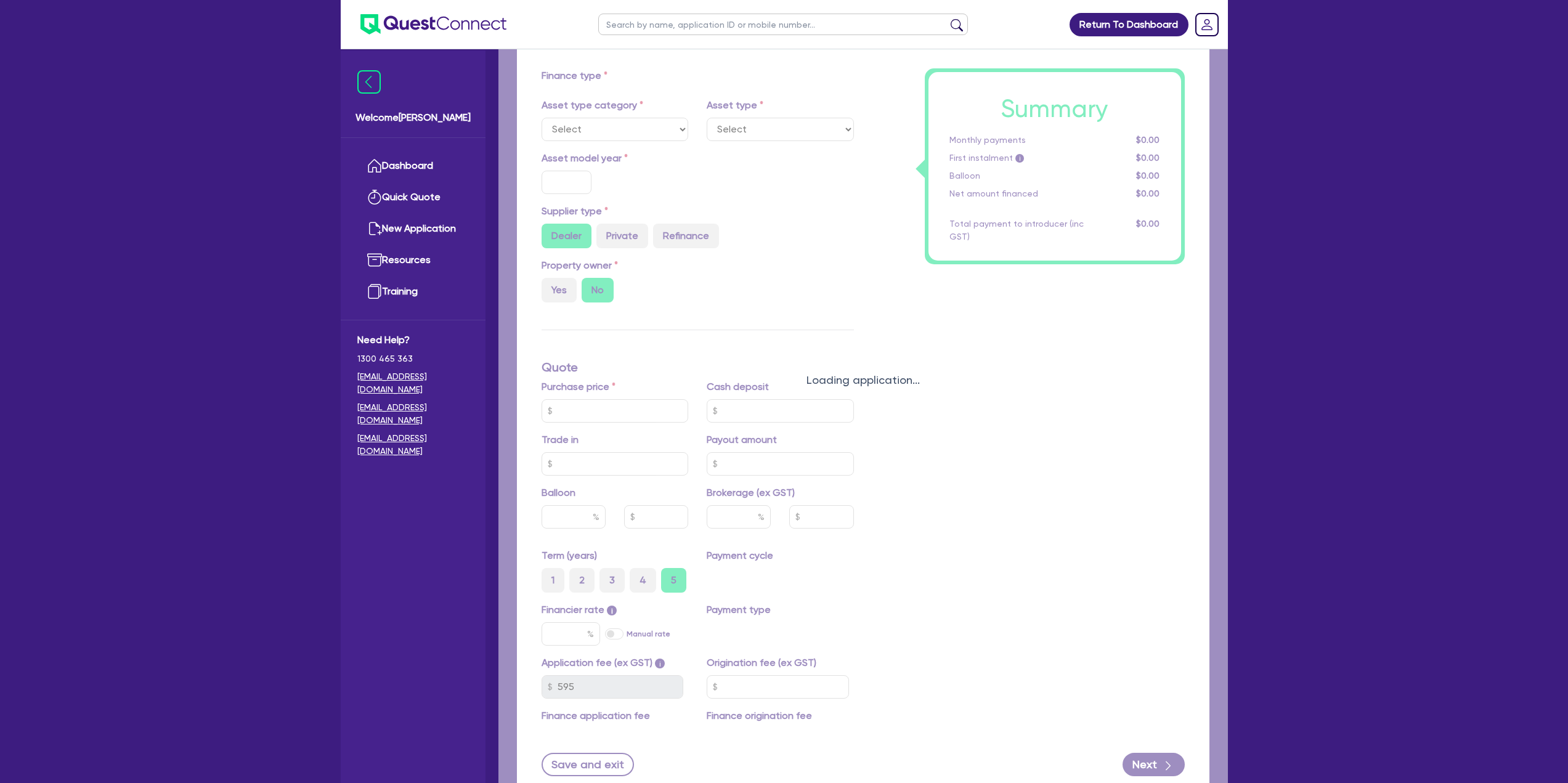
select select "CARS_AND_LIGHT_TRUCKS"
type input "2018"
type input "70,000"
type input "4"
type input "2,856.98"
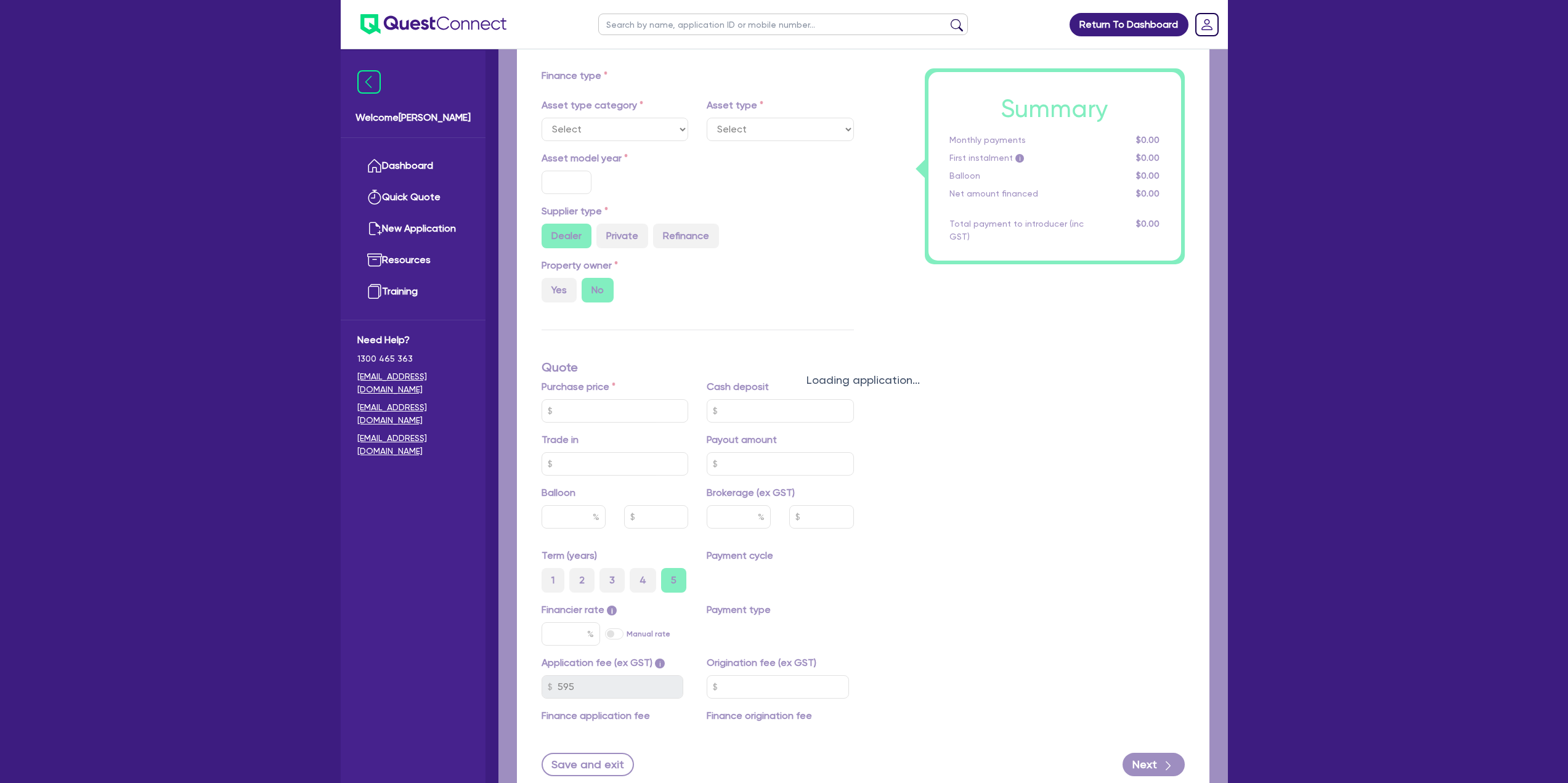
type input "6.95"
type input "395"
type input "900"
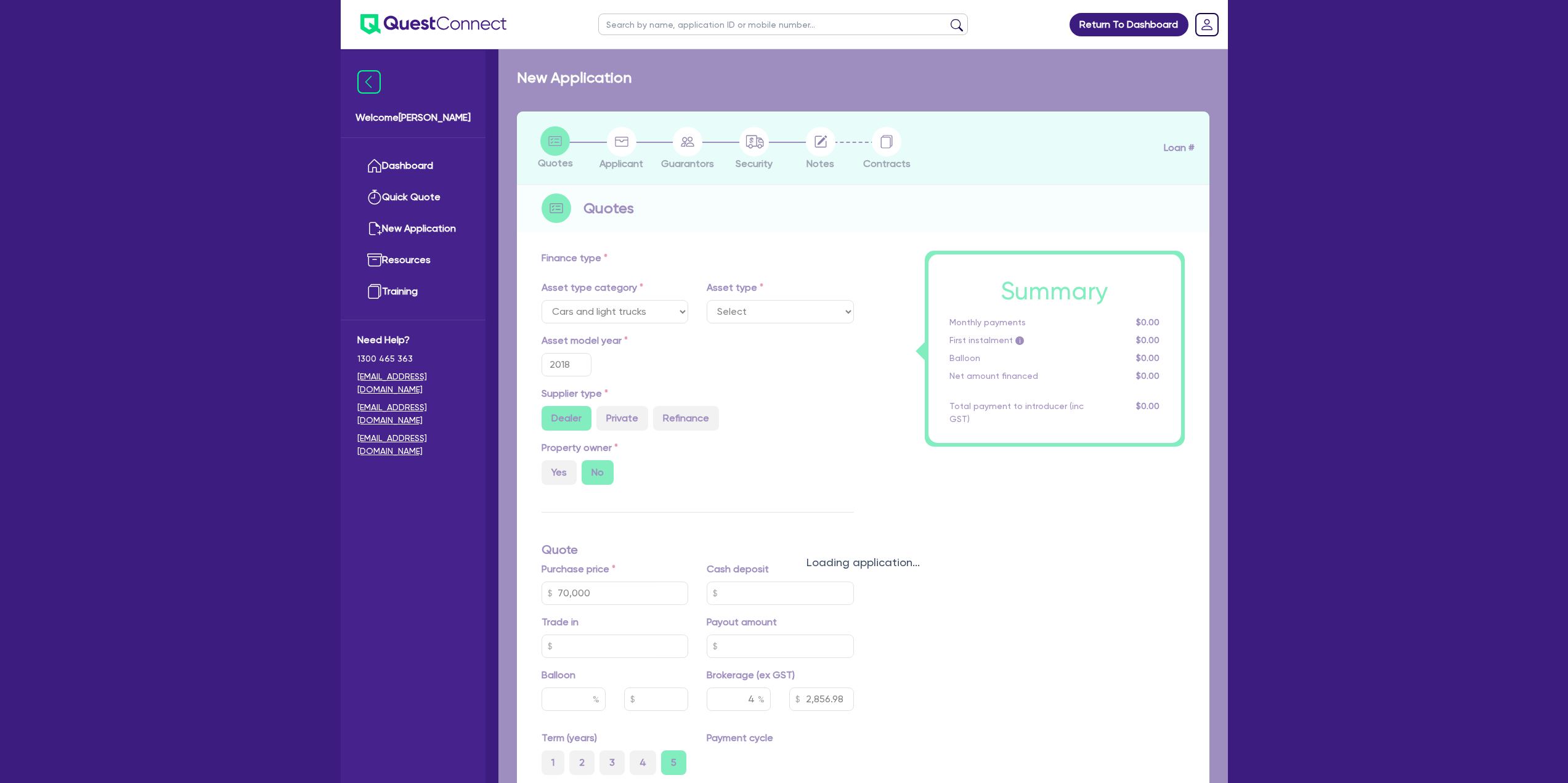
select select "PASSENGER_VEHICLES"
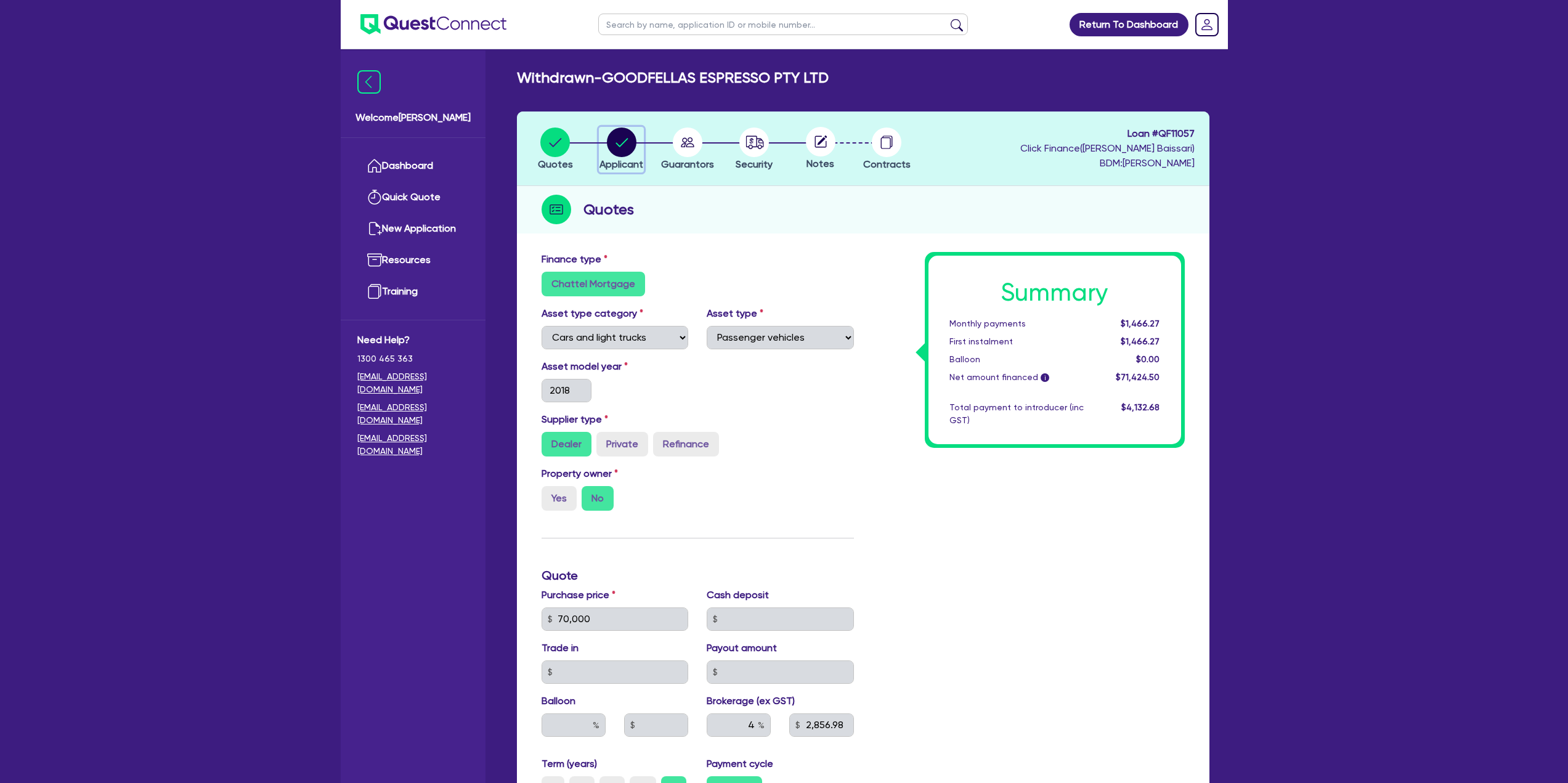
click at [637, 143] on div "button" at bounding box center [621, 142] width 44 height 29
select select "COMPANY"
select select "ACCOMODATION_FOOD"
select select "CAFES"
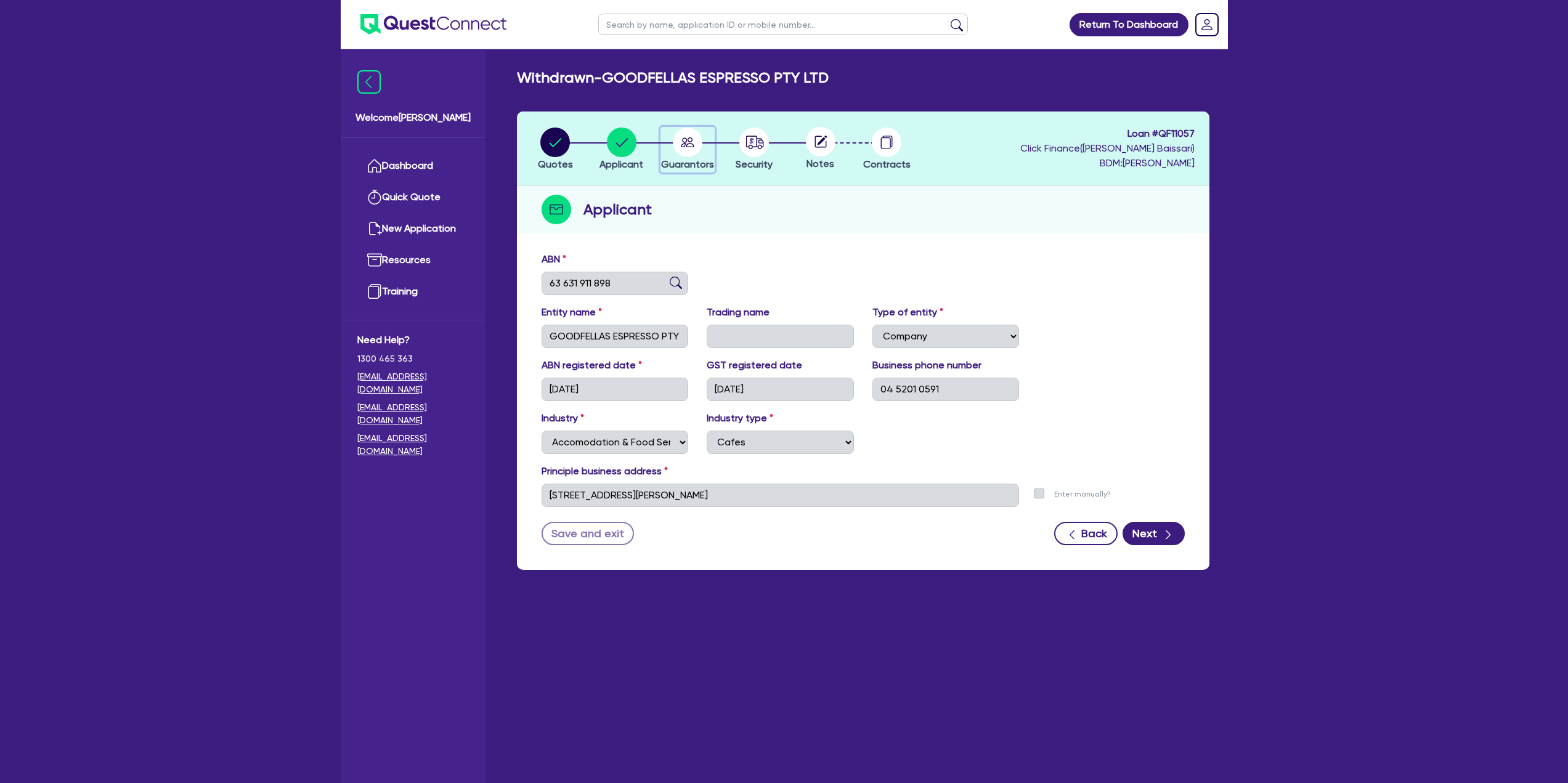
click at [691, 144] on circle "button" at bounding box center [687, 142] width 29 height 29
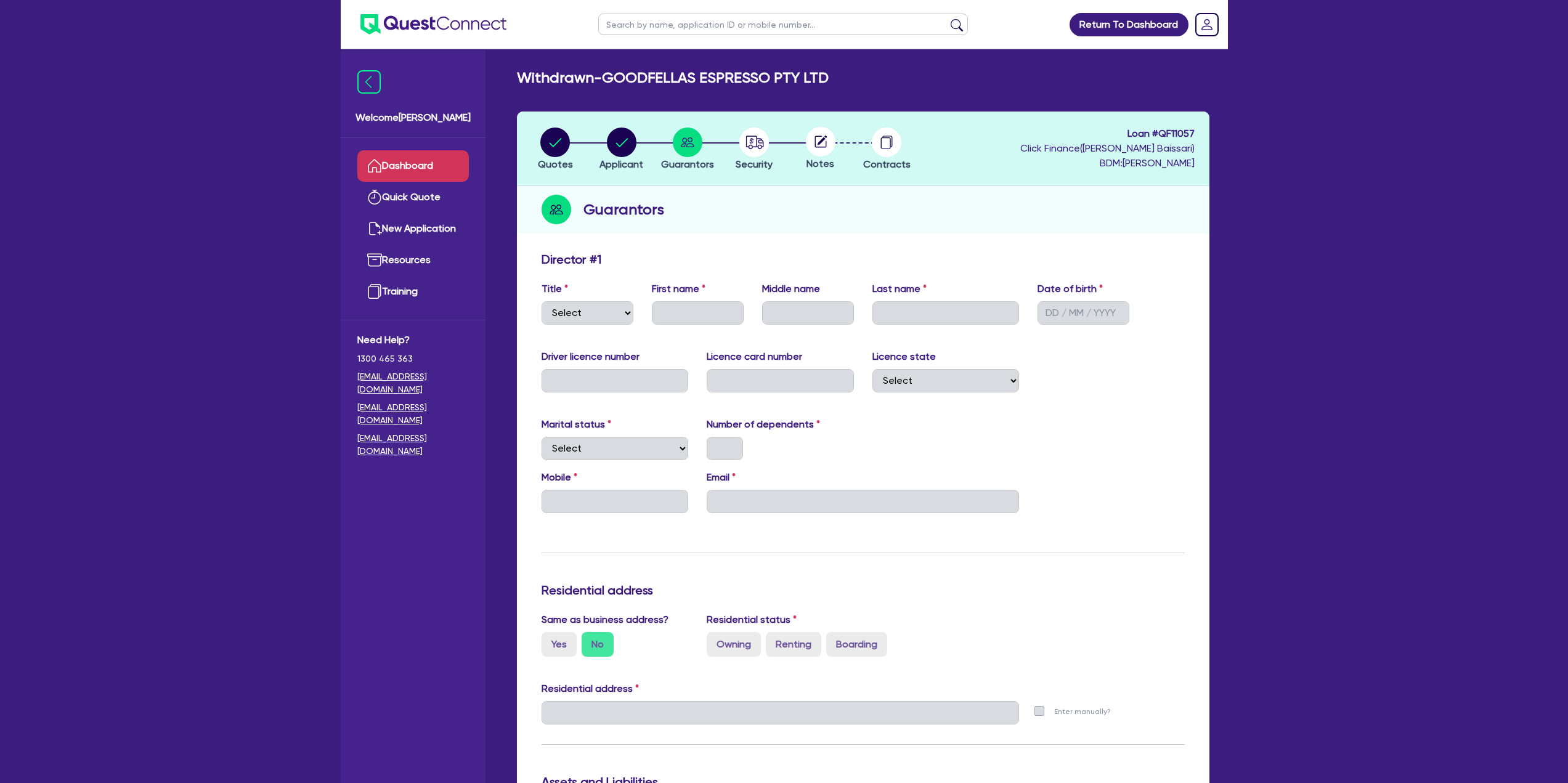
click at [413, 176] on link "Dashboard" at bounding box center [413, 166] width 111 height 32
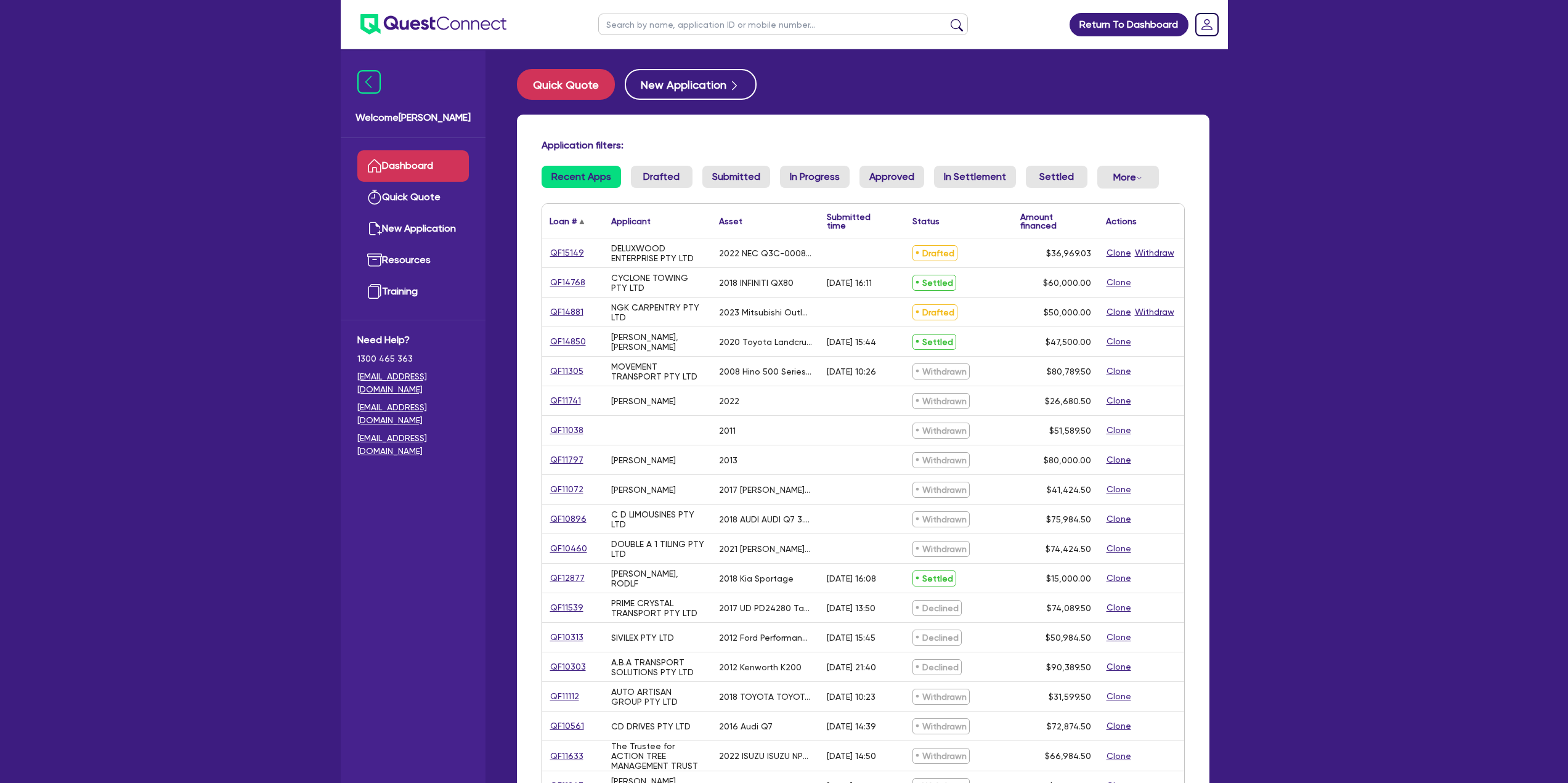
click at [560, 222] on div "Loan #" at bounding box center [563, 221] width 27 height 8
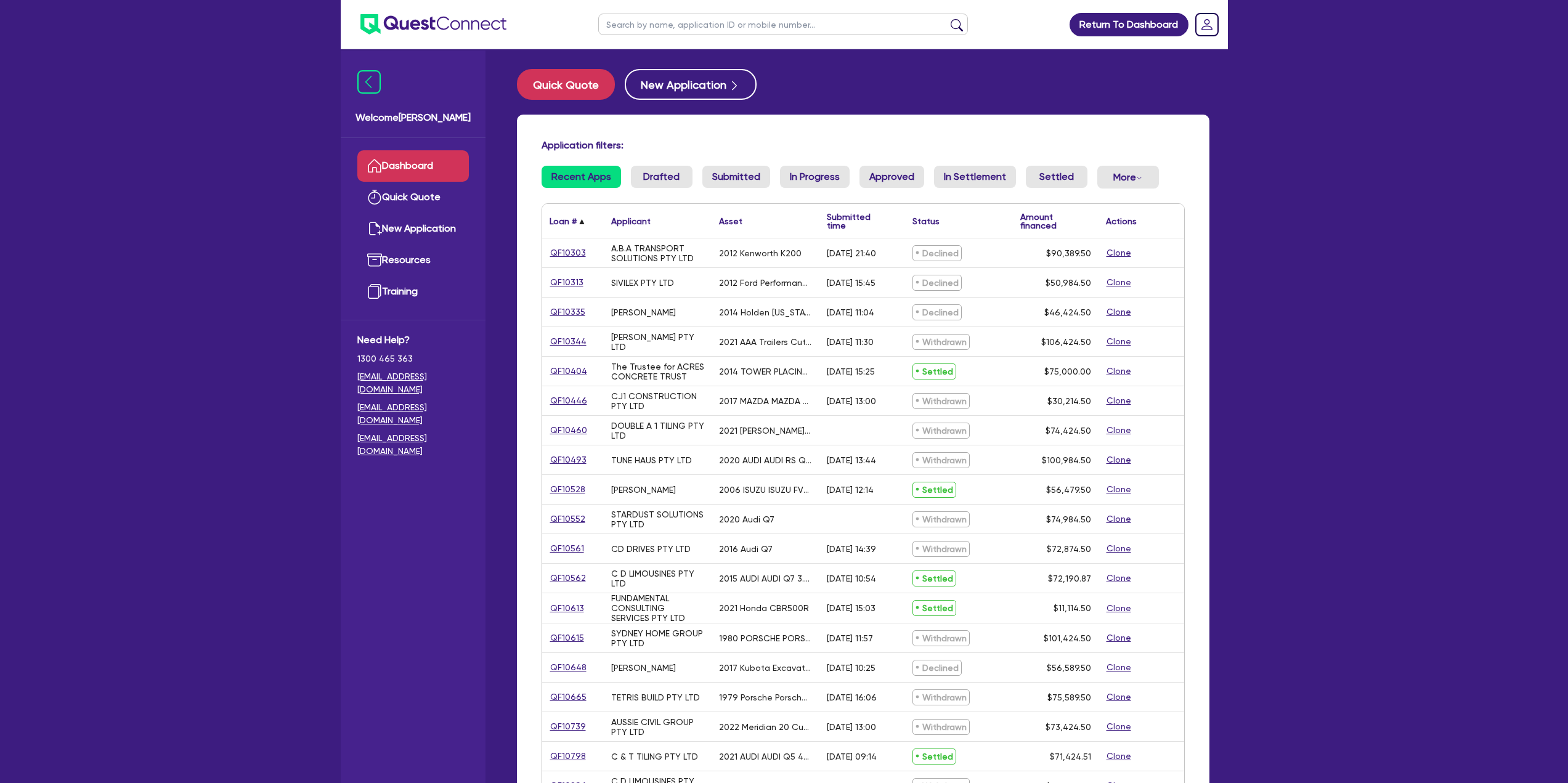
click at [560, 217] on div "Loan #" at bounding box center [563, 221] width 27 height 8
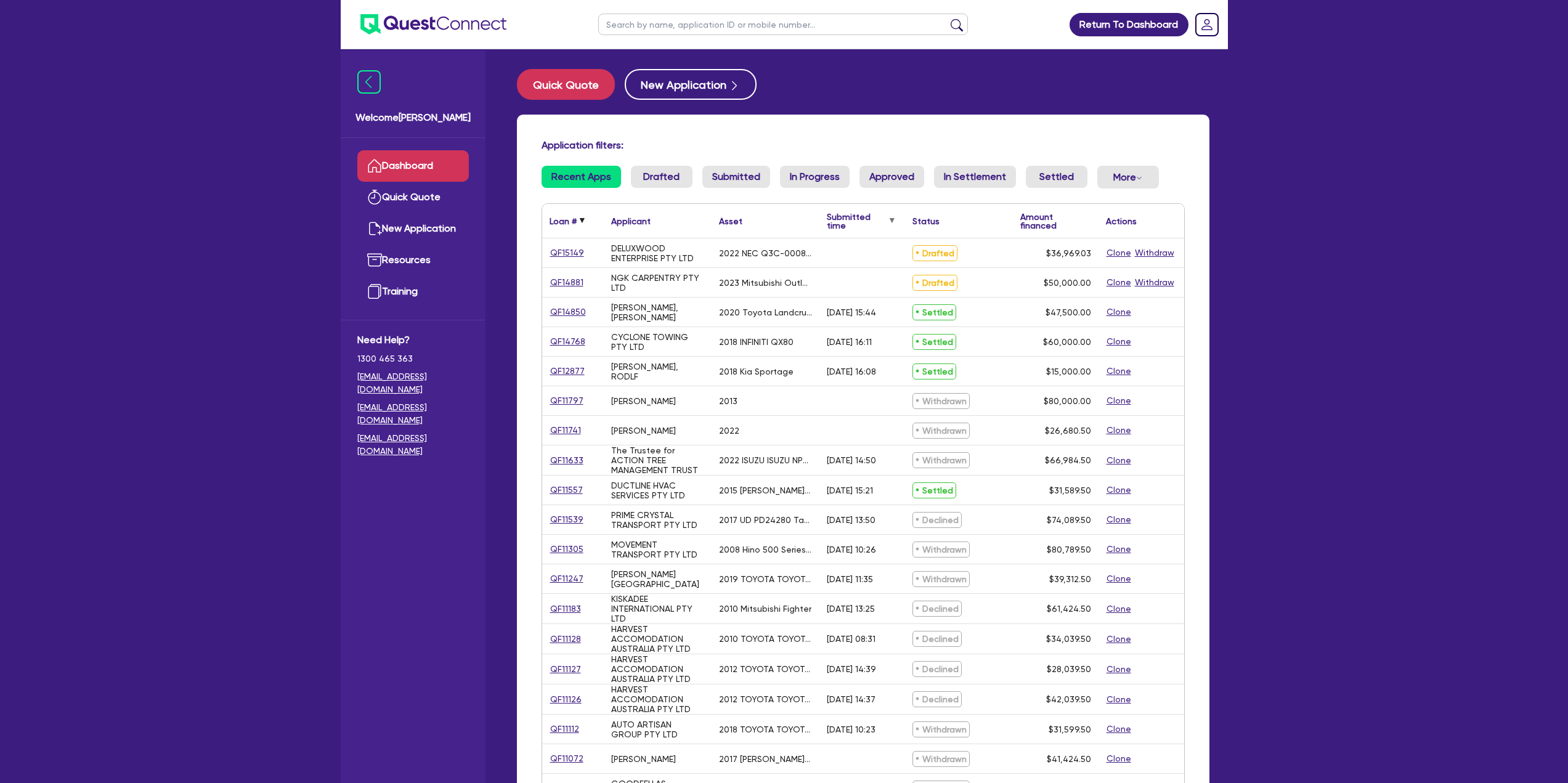
click at [834, 215] on div "Submitted time" at bounding box center [856, 221] width 59 height 17
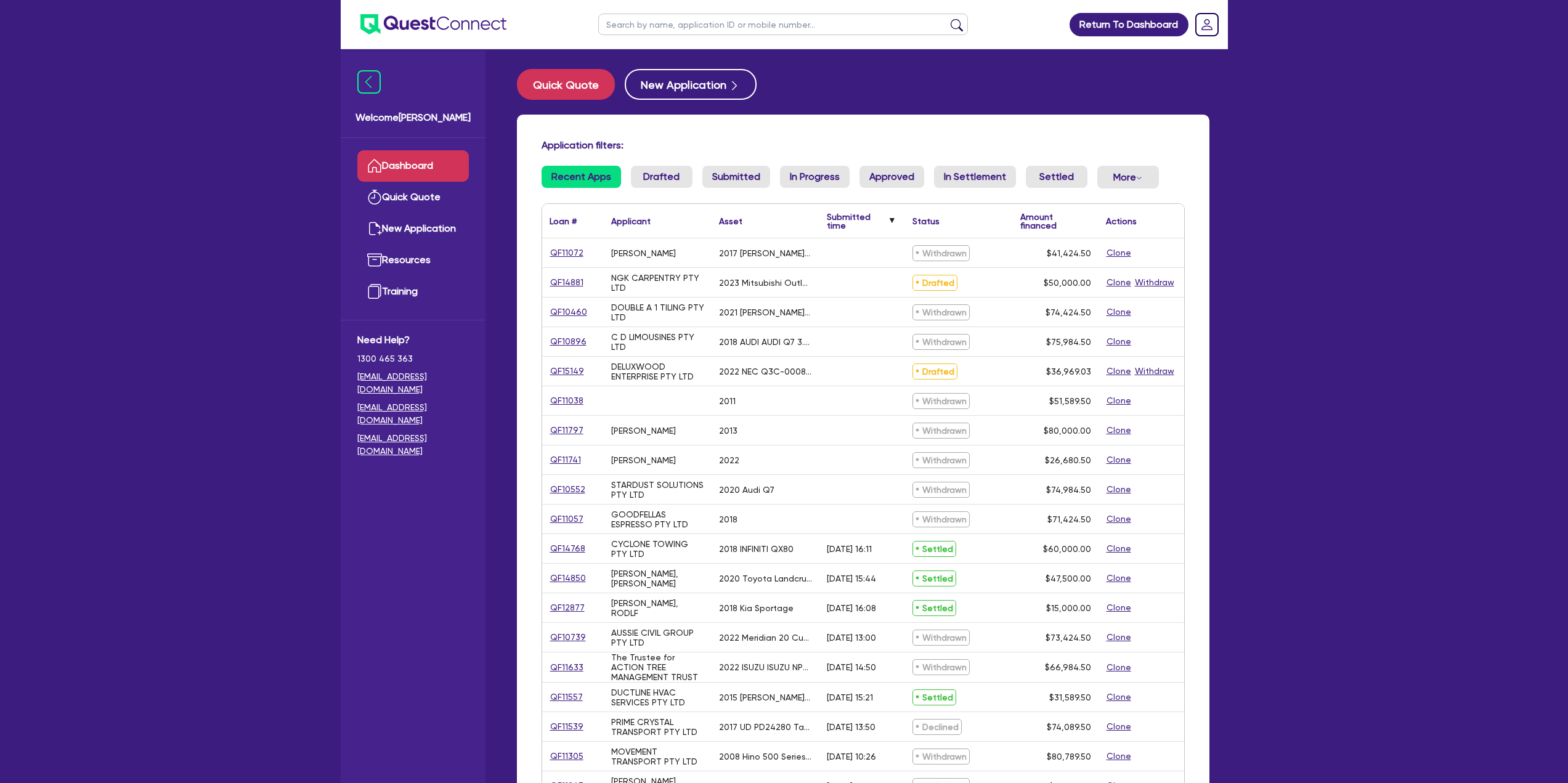
click at [834, 215] on div "Submitted time" at bounding box center [856, 221] width 59 height 17
